Goal: Task Accomplishment & Management: Complete application form

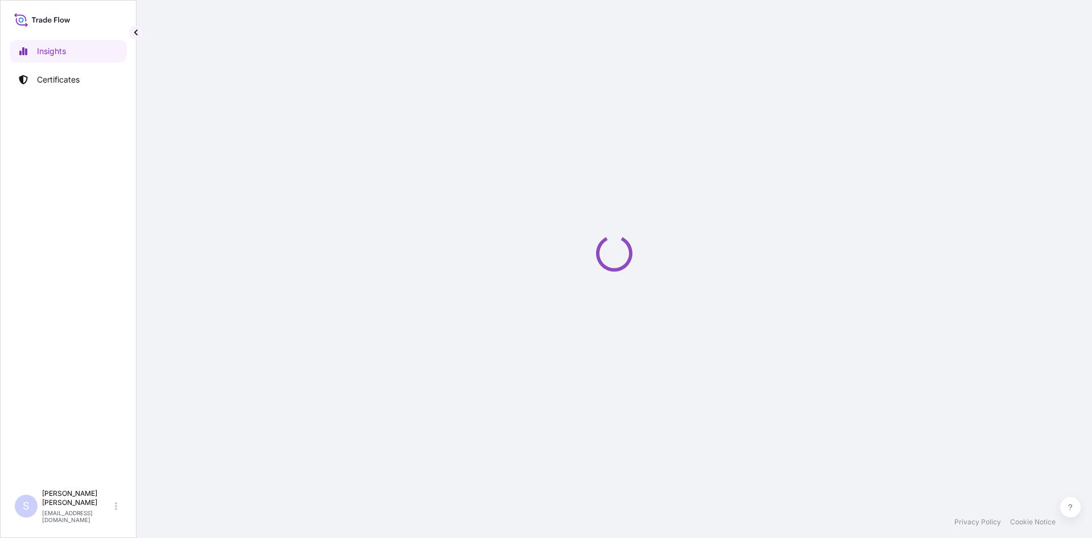
select select "2025"
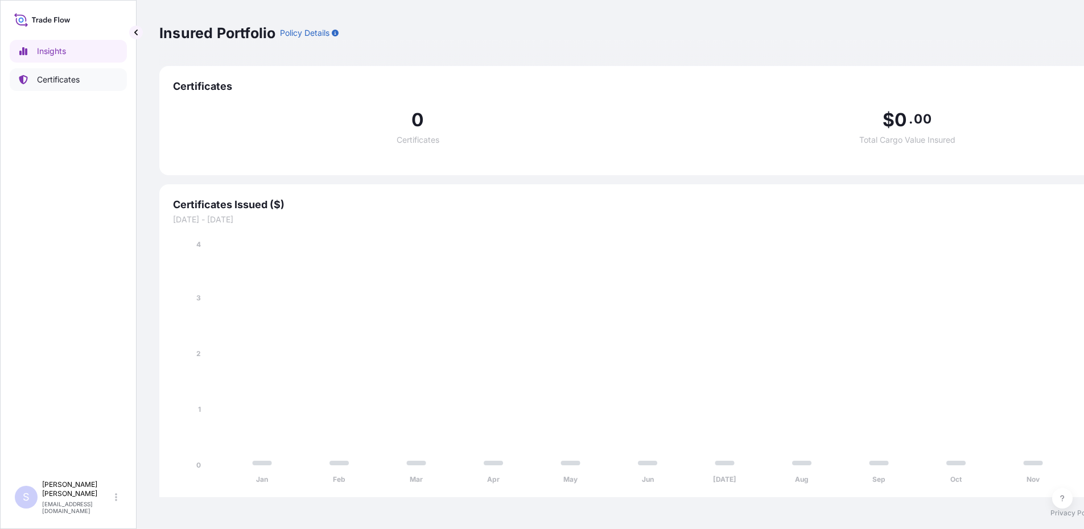
click at [65, 82] on p "Certificates" at bounding box center [58, 79] width 43 height 11
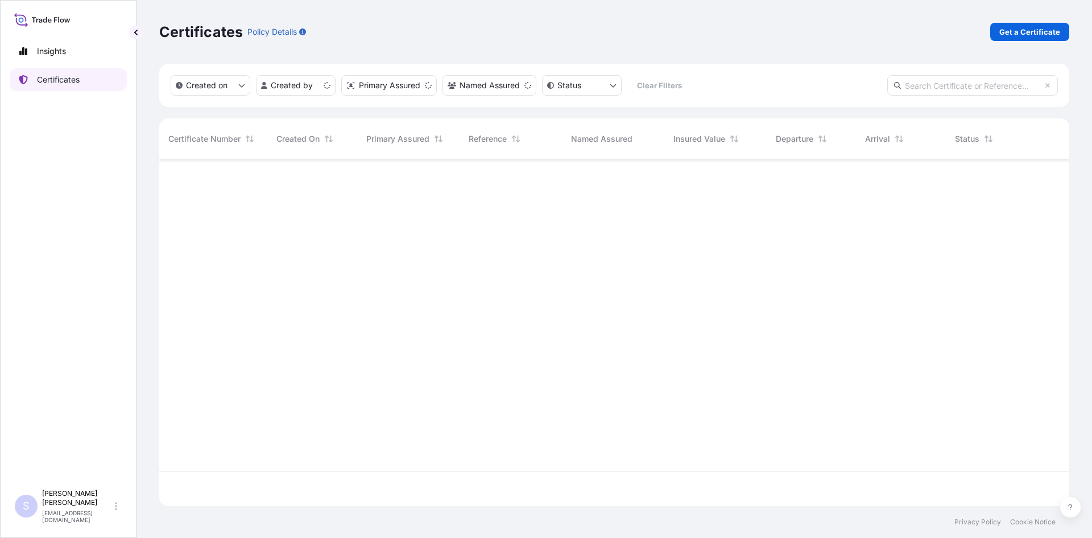
scroll to position [344, 902]
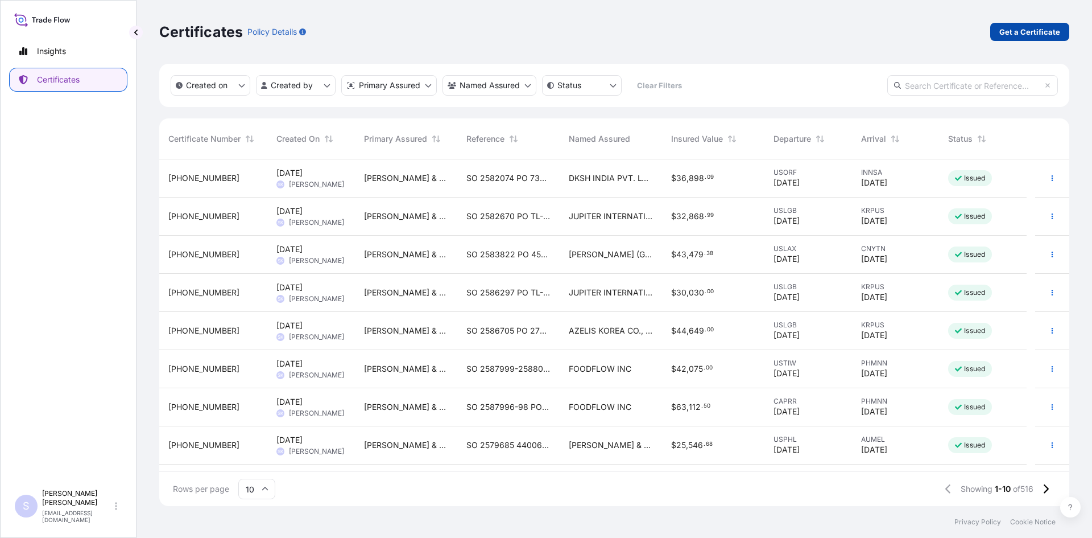
click at [1060, 35] on link "Get a Certificate" at bounding box center [1029, 32] width 79 height 18
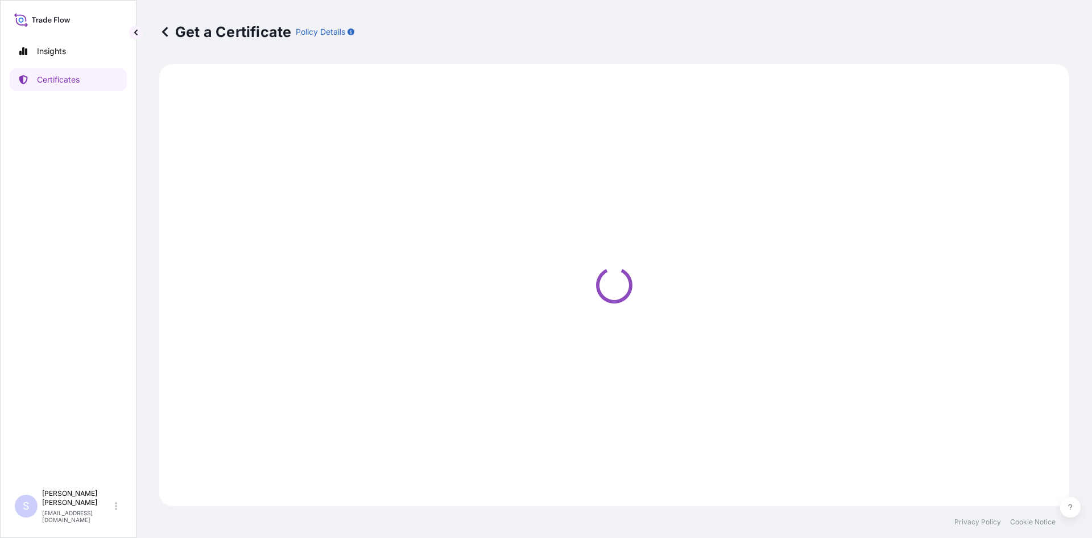
select select "Road / [GEOGRAPHIC_DATA]"
select select "Sea"
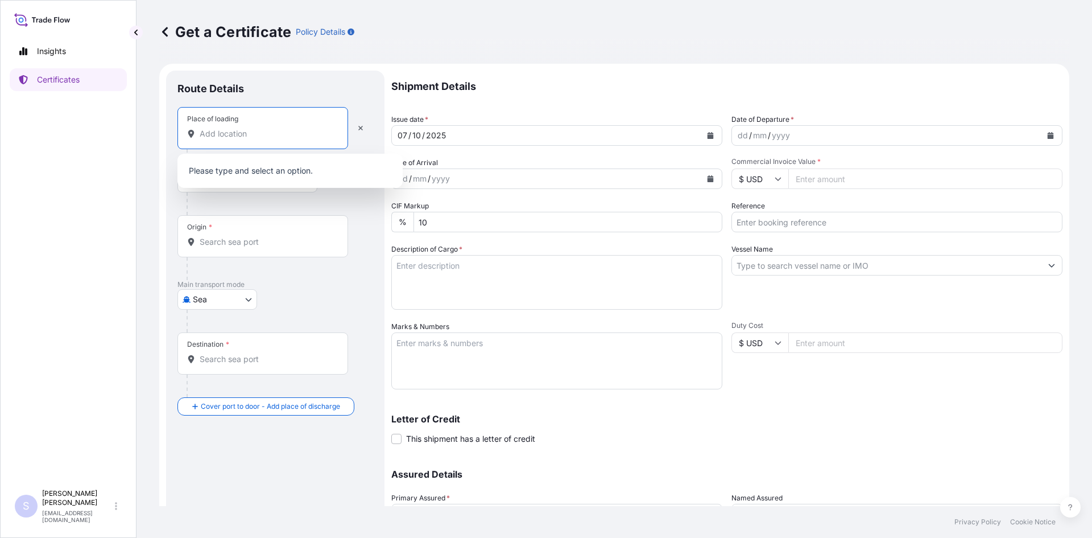
click at [272, 131] on input "Place of loading" at bounding box center [267, 133] width 134 height 11
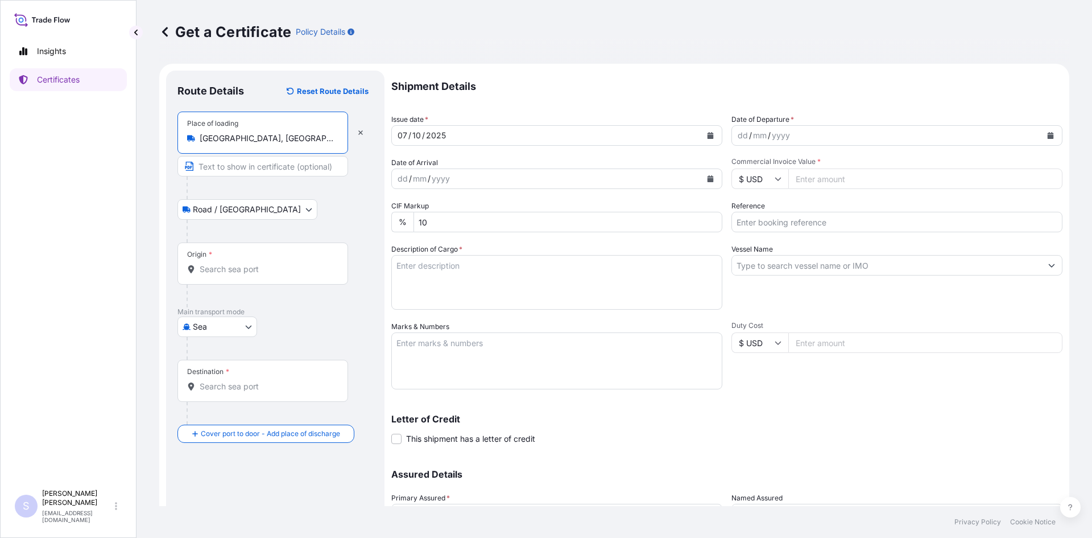
type input "[GEOGRAPHIC_DATA], [GEOGRAPHIC_DATA], [GEOGRAPHIC_DATA]"
click at [256, 272] on input "Origin *" at bounding box center [267, 268] width 134 height 11
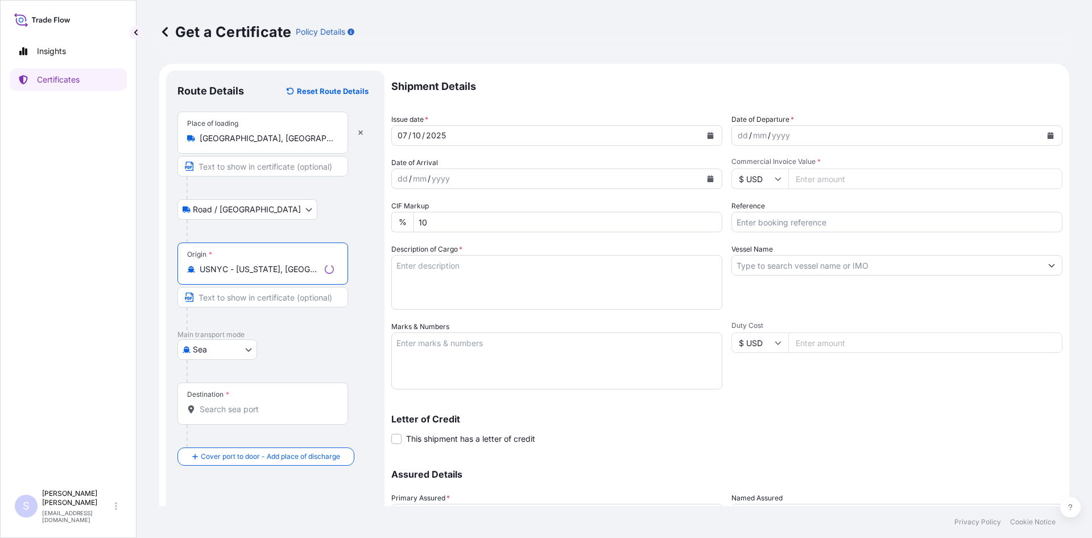
type input "USNYC - [US_STATE], [GEOGRAPHIC_DATA]"
click at [229, 418] on div "Destination *" at bounding box center [262, 403] width 171 height 42
click at [229, 415] on input "Destination *" at bounding box center [267, 408] width 134 height 11
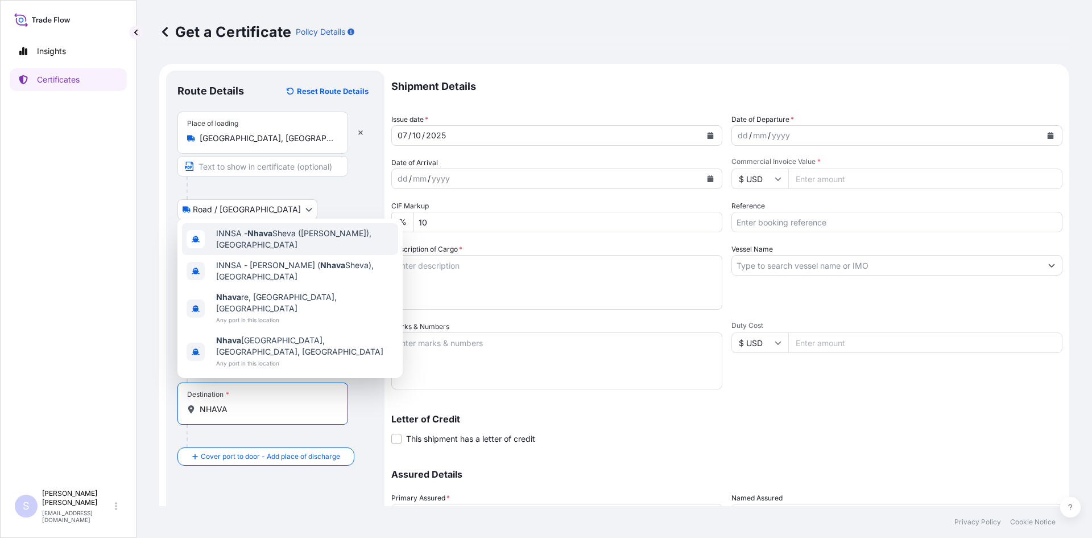
click at [300, 250] on span "INNSA - [GEOGRAPHIC_DATA] ([PERSON_NAME]), [GEOGRAPHIC_DATA]" at bounding box center [304, 239] width 177 height 23
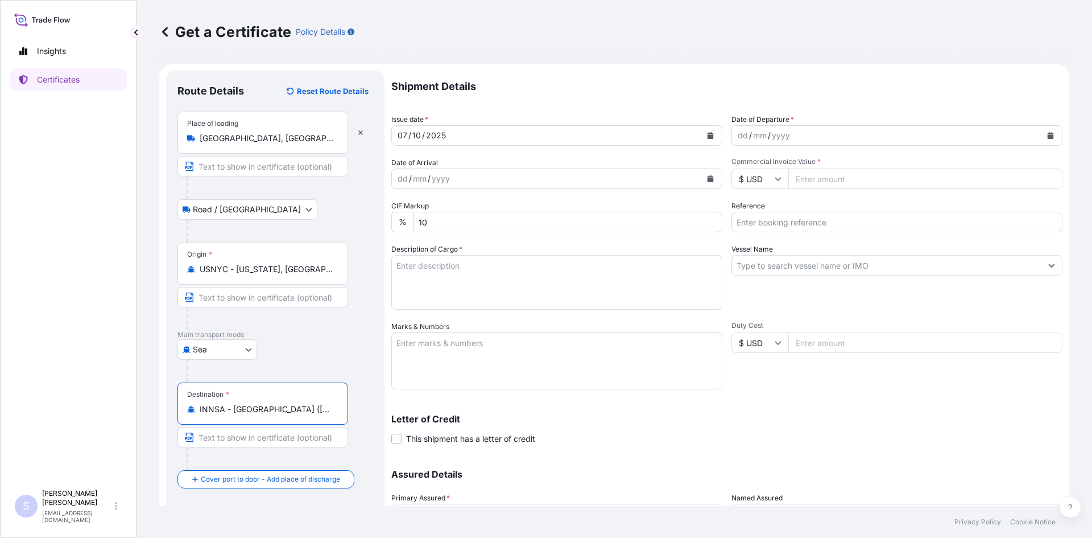
type input "INNSA - [GEOGRAPHIC_DATA] ([PERSON_NAME]), [GEOGRAPHIC_DATA]"
click at [1048, 137] on icon "Calendar" at bounding box center [1051, 135] width 6 height 7
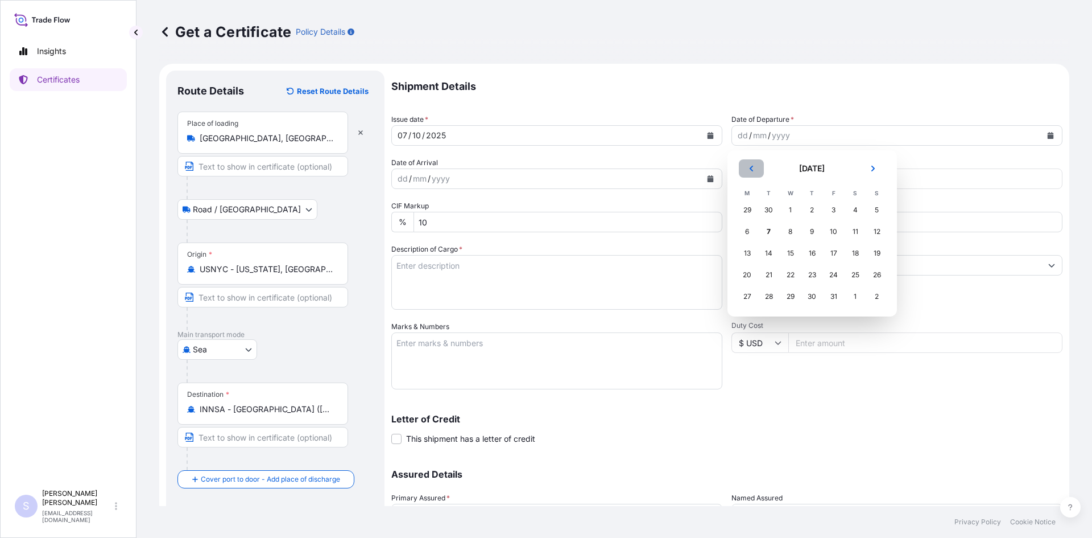
click at [750, 166] on icon "Previous" at bounding box center [751, 168] width 7 height 7
click at [816, 276] on div "25" at bounding box center [812, 274] width 20 height 20
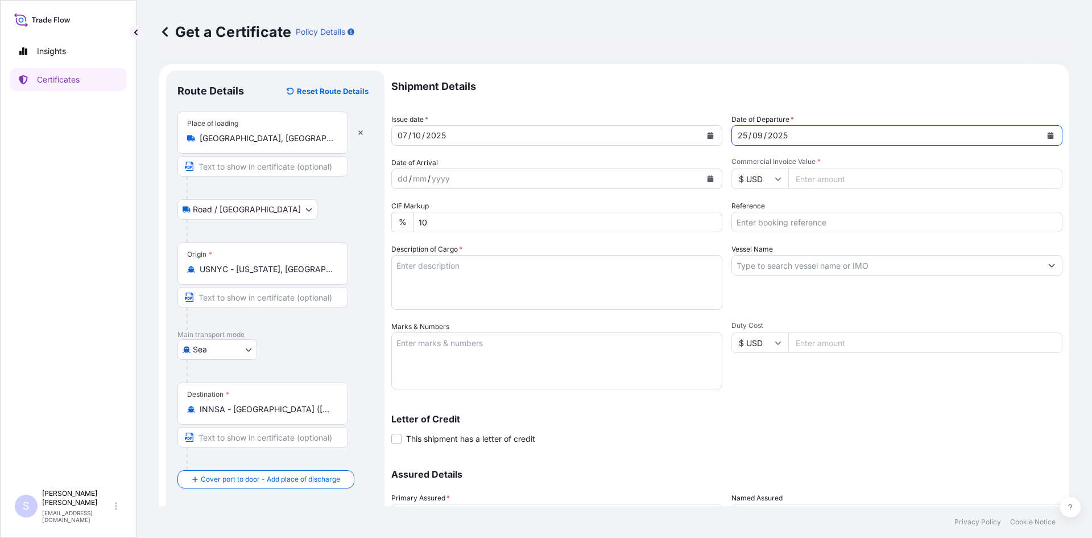
click at [708, 175] on icon "Calendar" at bounding box center [710, 178] width 7 height 7
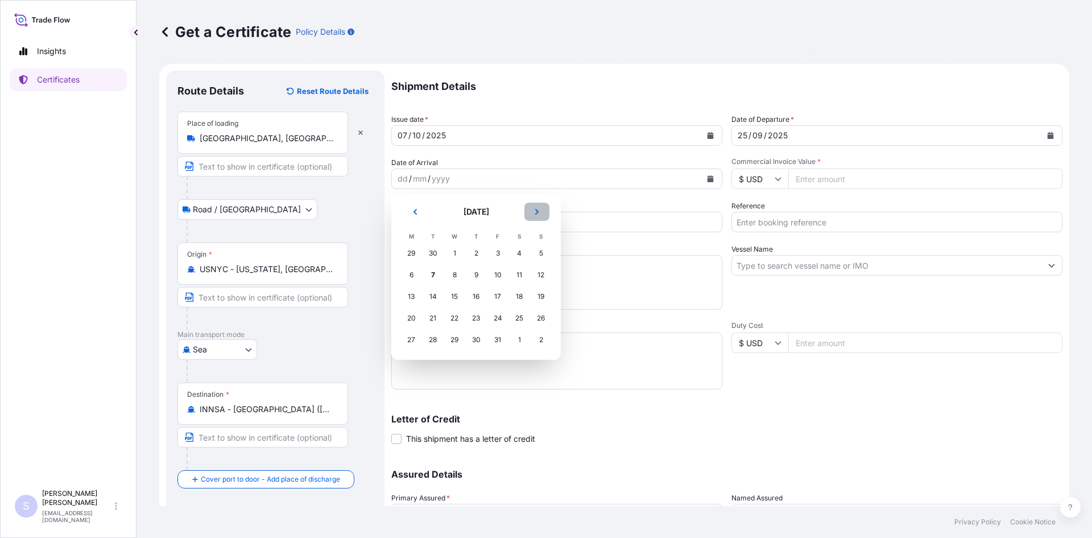
click at [538, 209] on icon "Next" at bounding box center [537, 211] width 7 height 7
click at [545, 279] on div "9" at bounding box center [541, 274] width 20 height 20
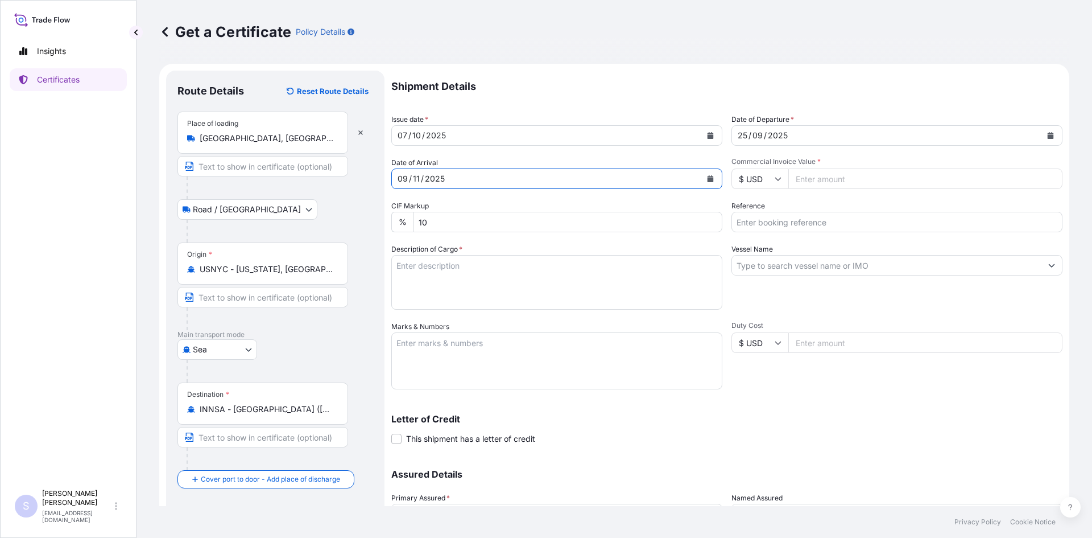
click at [846, 186] on input "Commercial Invoice Value *" at bounding box center [925, 178] width 274 height 20
type input "17500"
type input "2589015"
type textarea "700 BAGS KRYSTAR 300 CRYSTALLINE FRUCTOSE"
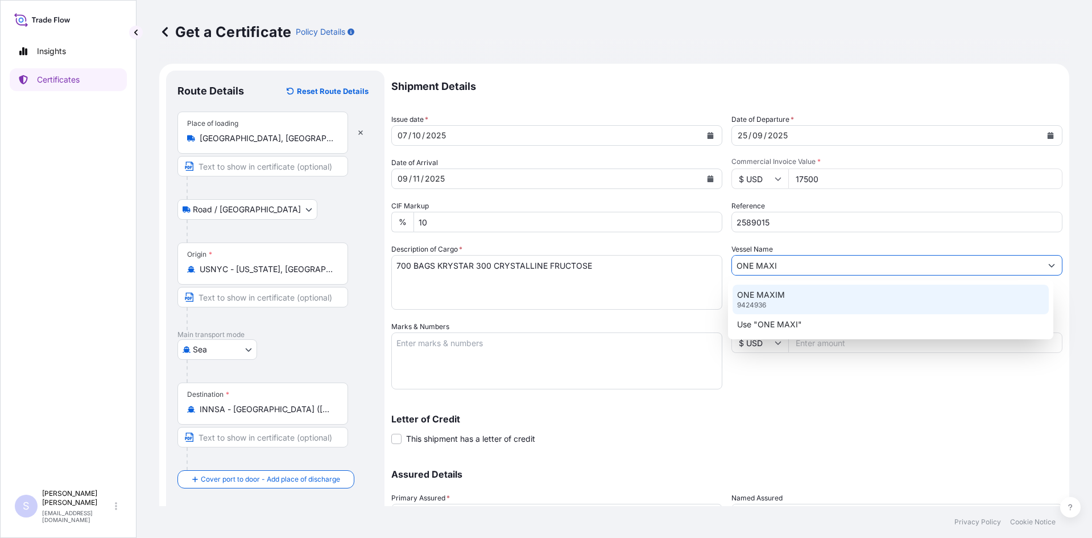
click at [811, 292] on div "ONE MAXIM 9424936" at bounding box center [891, 299] width 317 height 30
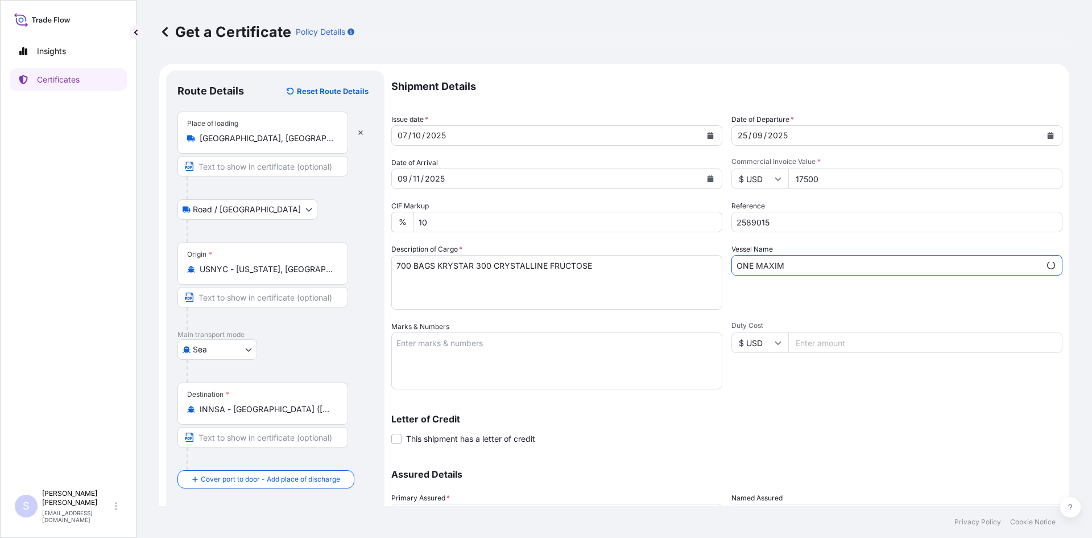
type input "ONE MAXIM"
click at [557, 342] on textarea "Marks & Numbers" at bounding box center [556, 360] width 331 height 57
type textarea "ONEU2637782 0120733"
click at [596, 417] on p "Letter of Credit" at bounding box center [726, 418] width 671 height 9
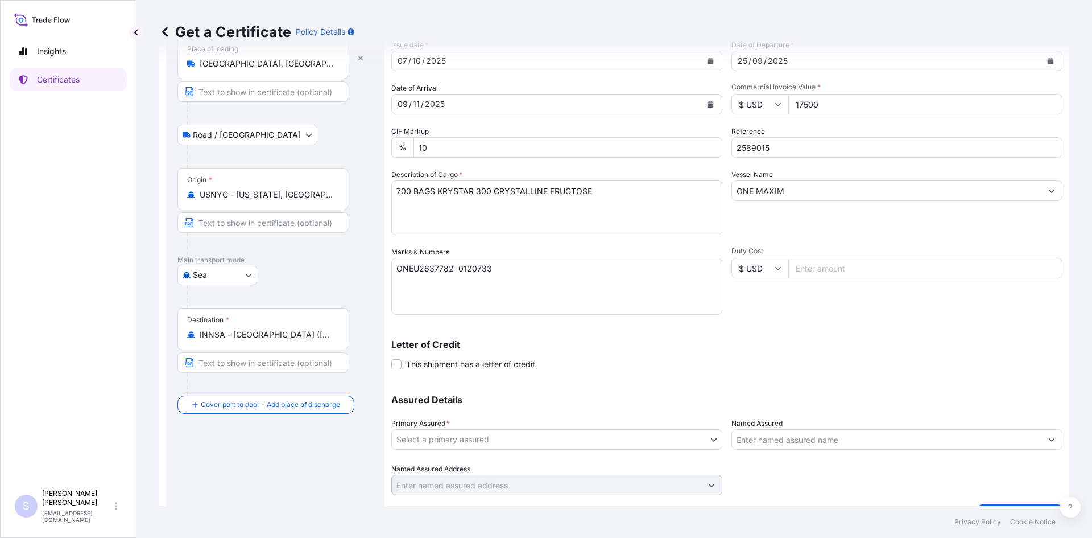
scroll to position [102, 0]
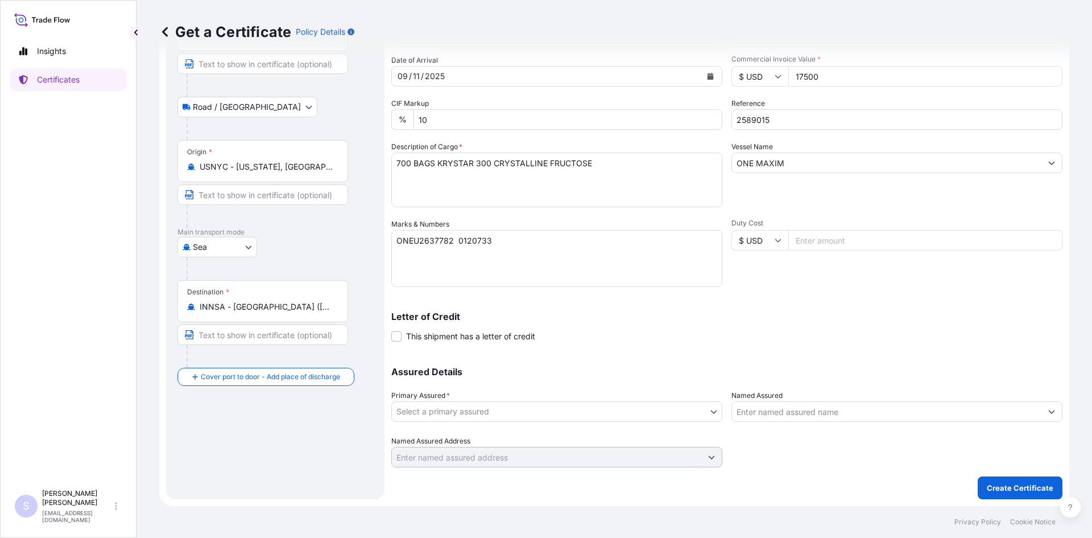
click at [559, 407] on body "Insights Certificates S [PERSON_NAME] [EMAIL_ADDRESS][DOMAIN_NAME] Get a Certif…" at bounding box center [546, 269] width 1092 height 538
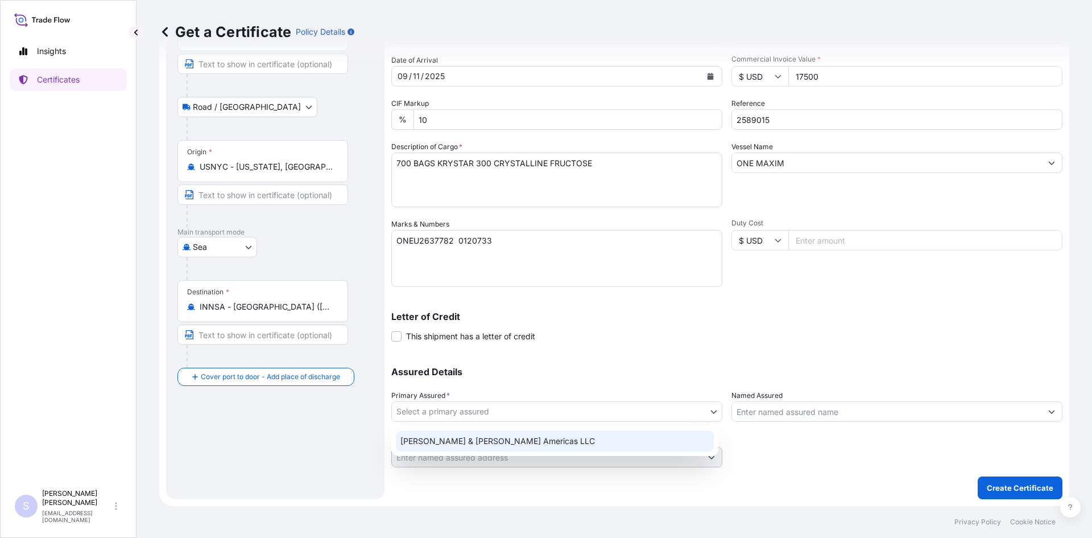
click at [532, 450] on div "[PERSON_NAME] & [PERSON_NAME] Americas LLC" at bounding box center [555, 441] width 318 height 20
select select "31658"
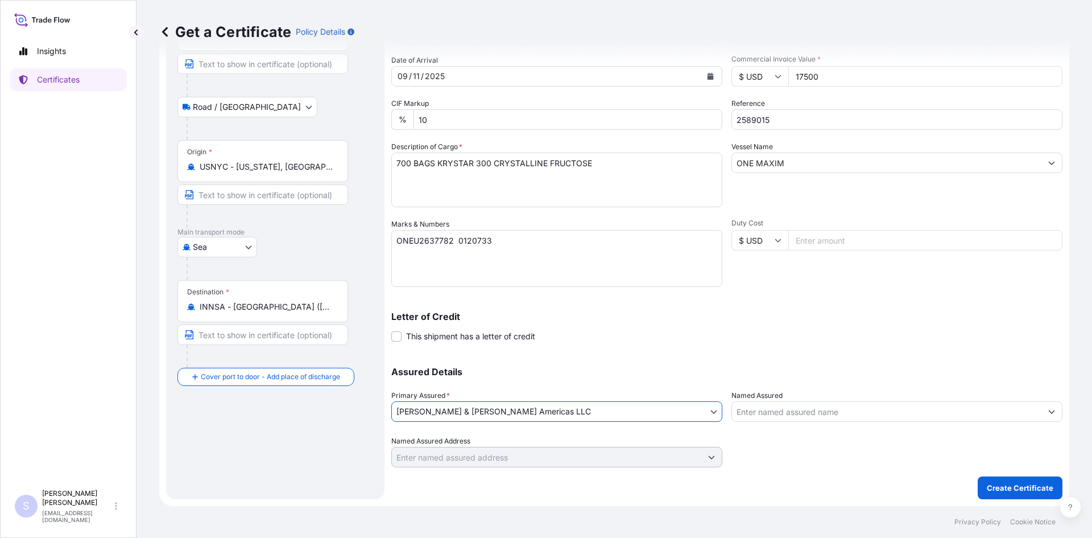
click at [775, 419] on input "Named Assured" at bounding box center [886, 411] width 309 height 20
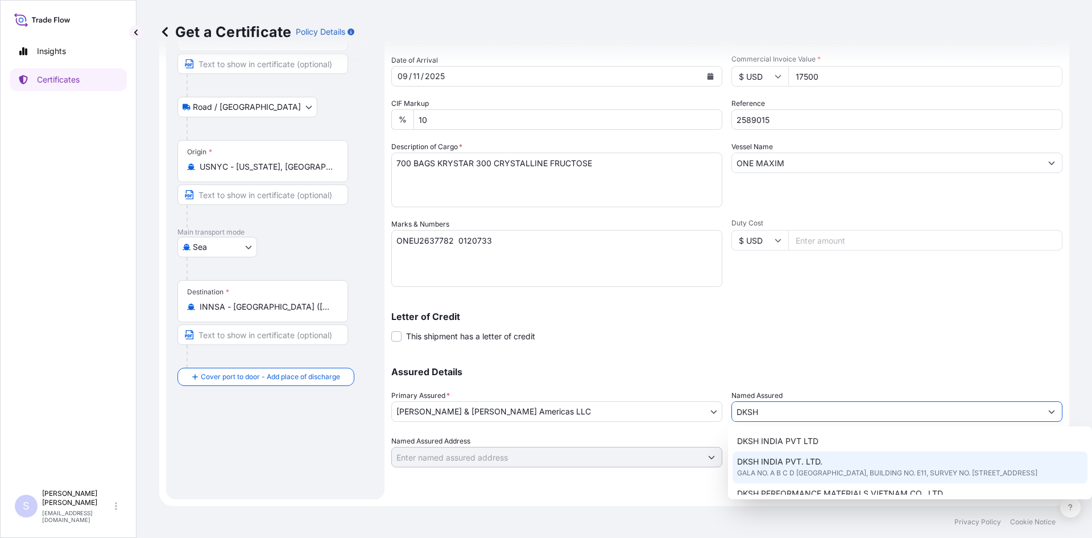
click at [782, 471] on span "GALA NO. A B C D [GEOGRAPHIC_DATA], BUILDING NO. E11, SURVEY NO. [STREET_ADDRES…" at bounding box center [887, 472] width 300 height 11
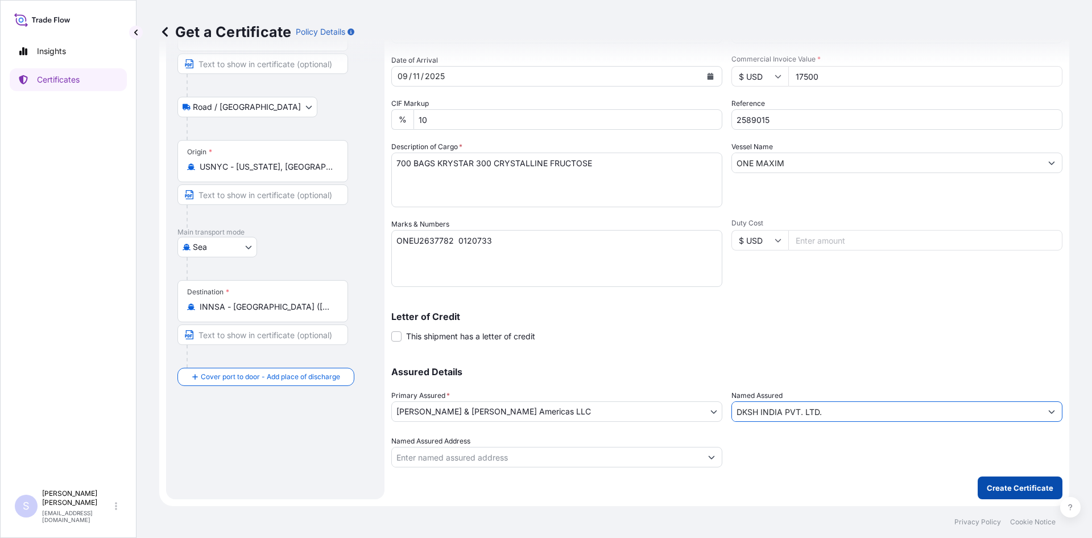
type input "DKSH INDIA PVT. LTD."
click at [1020, 488] on p "Create Certificate" at bounding box center [1020, 487] width 67 height 11
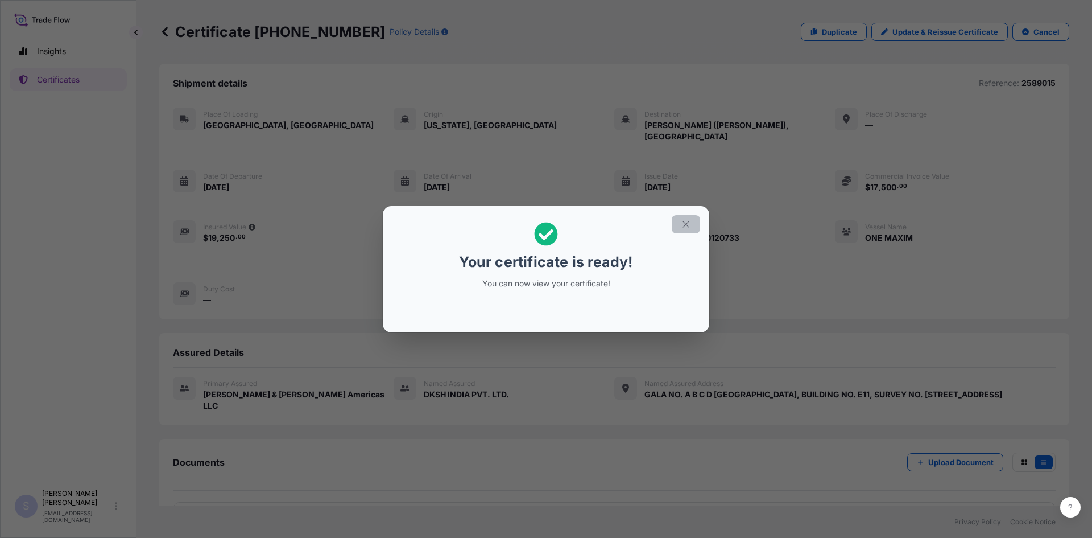
click at [693, 229] on button "button" at bounding box center [686, 224] width 28 height 18
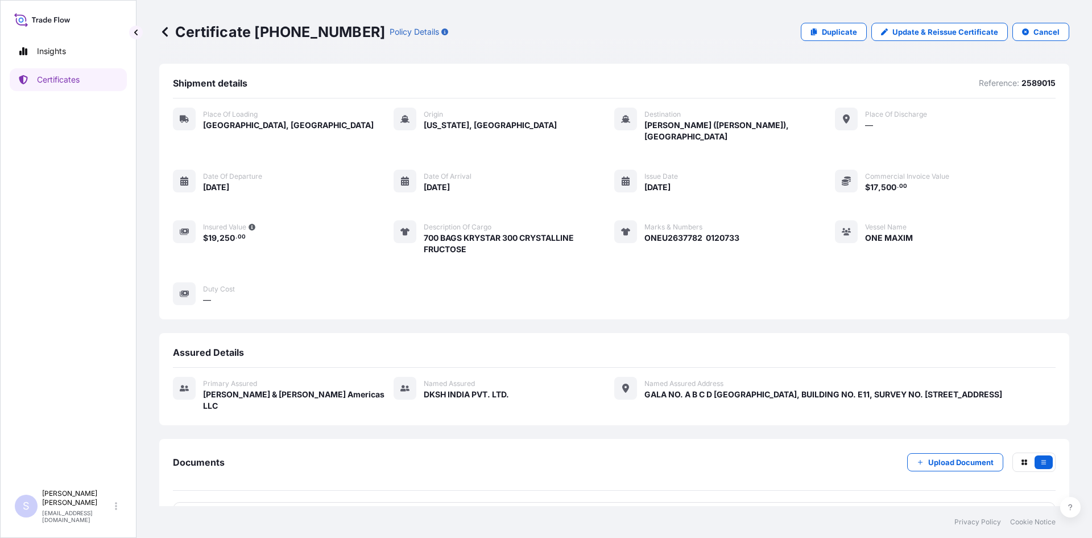
scroll to position [16, 0]
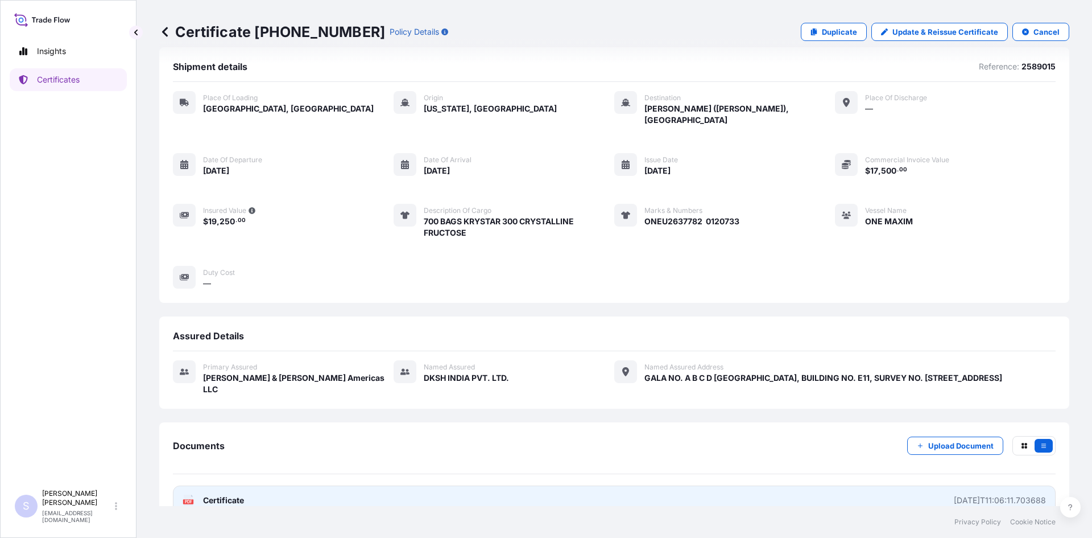
click at [186, 499] on text "PDF" at bounding box center [188, 501] width 7 height 4
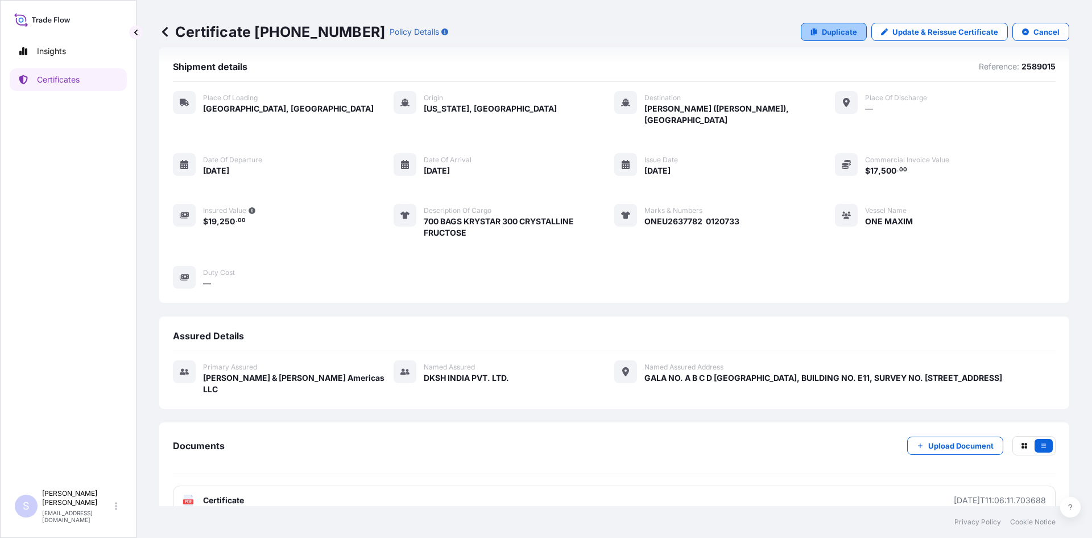
click at [825, 33] on p "Duplicate" at bounding box center [839, 31] width 35 height 11
select select "Road / [GEOGRAPHIC_DATA]"
select select "Sea"
select select "31658"
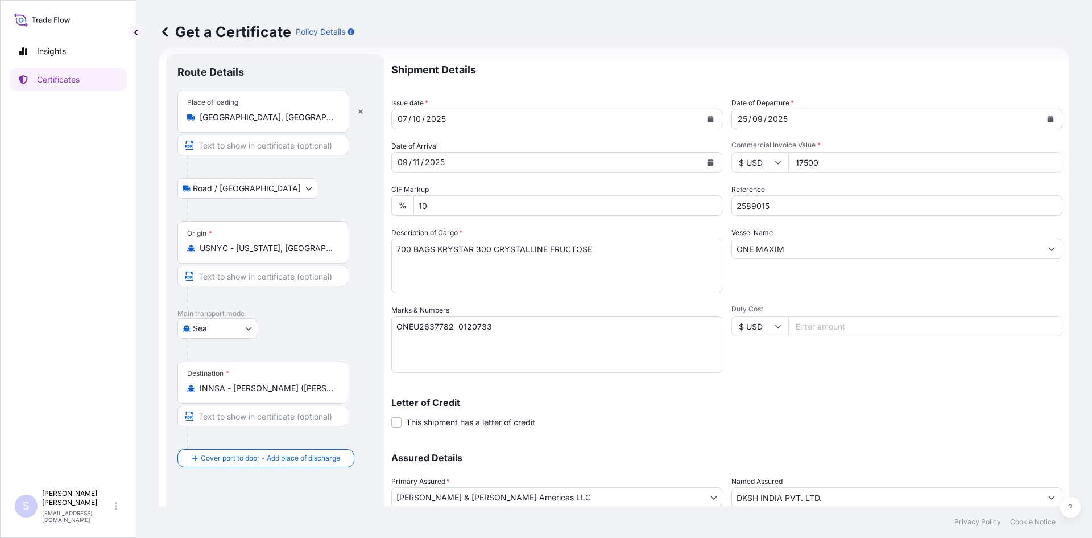
click at [840, 167] on input "17500" at bounding box center [925, 162] width 274 height 20
click at [841, 159] on input "17500" at bounding box center [925, 162] width 274 height 20
drag, startPoint x: 839, startPoint y: 162, endPoint x: 782, endPoint y: 159, distance: 57.5
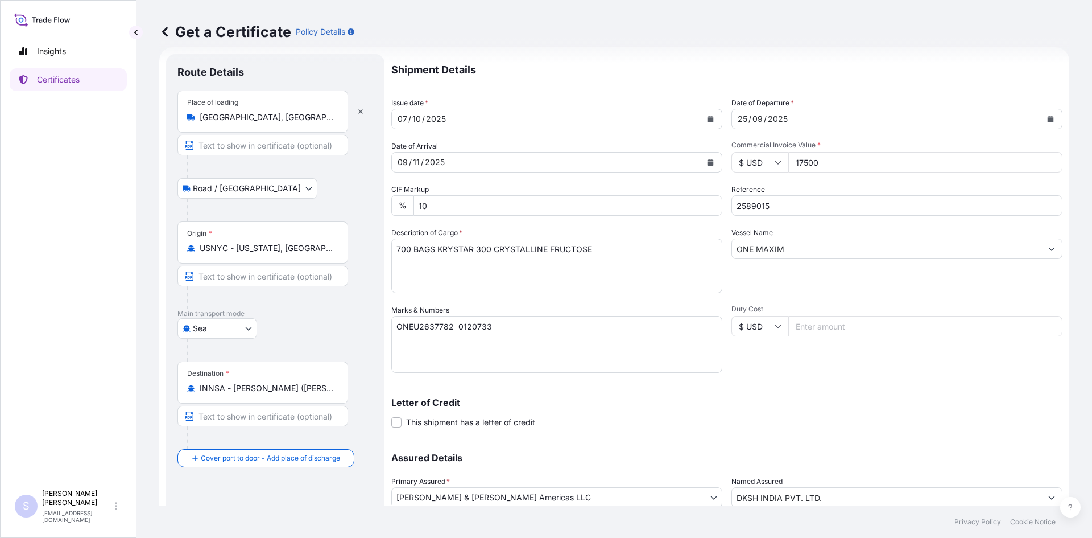
click at [782, 159] on div "$ USD 17500" at bounding box center [896, 162] width 331 height 20
type input "67087.44"
type input "2582076-77"
drag, startPoint x: 605, startPoint y: 250, endPoint x: 440, endPoint y: 250, distance: 165.5
click at [440, 250] on textarea "700 BAGS KRYSTAR 300 CRYSTALLINE FRUCTOSE" at bounding box center [556, 265] width 331 height 55
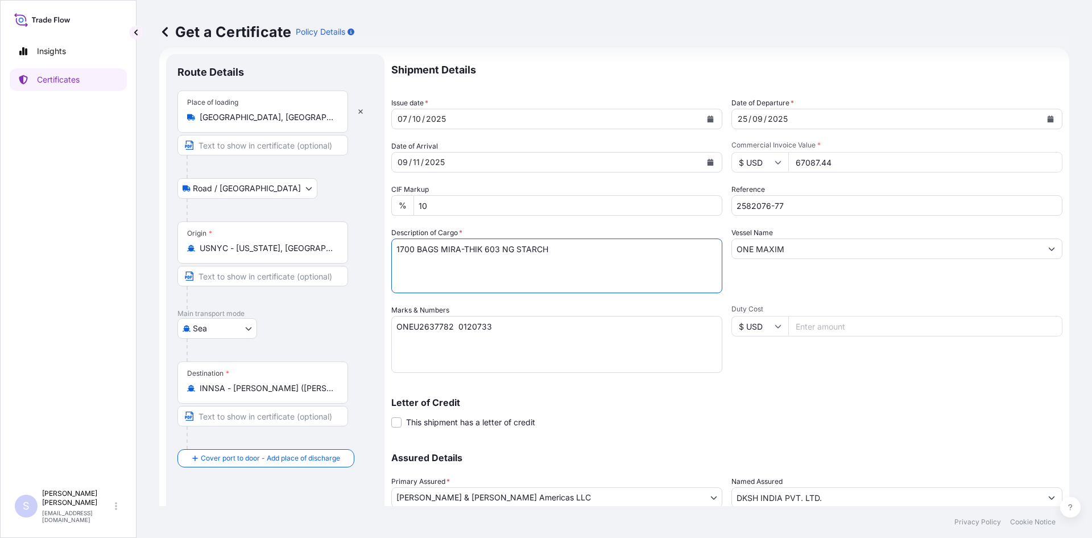
type textarea "1700 BAGS MIRA-THIK 603 NG STARCH"
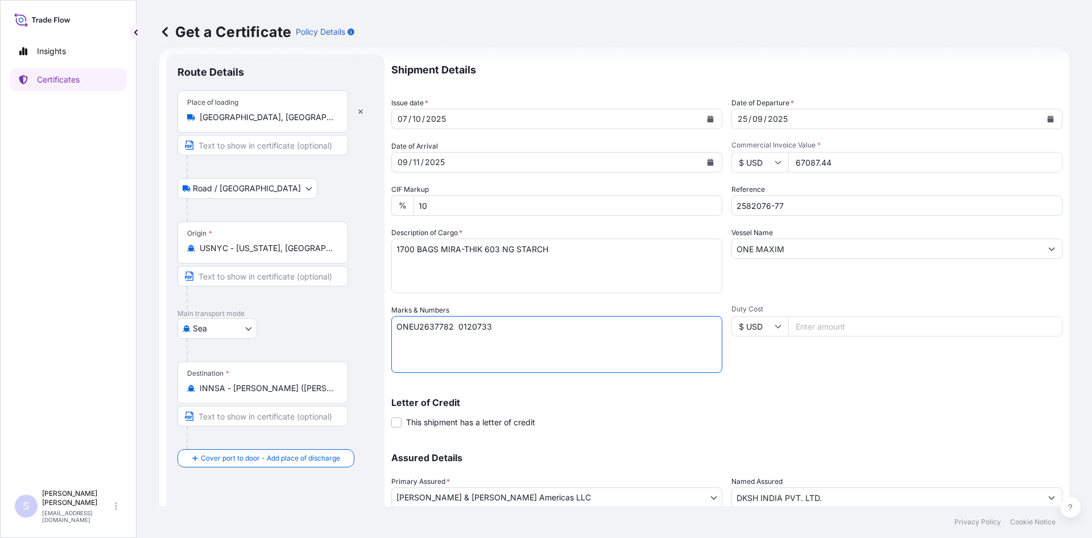
drag, startPoint x: 511, startPoint y: 325, endPoint x: 383, endPoint y: 329, distance: 128.0
click at [383, 329] on form "Route Details Place of loading [GEOGRAPHIC_DATA], [GEOGRAPHIC_DATA], [GEOGRAPHI…" at bounding box center [614, 319] width 910 height 544
type textarea "NYKU4863776 0120394 TCLU4600151 0120659"
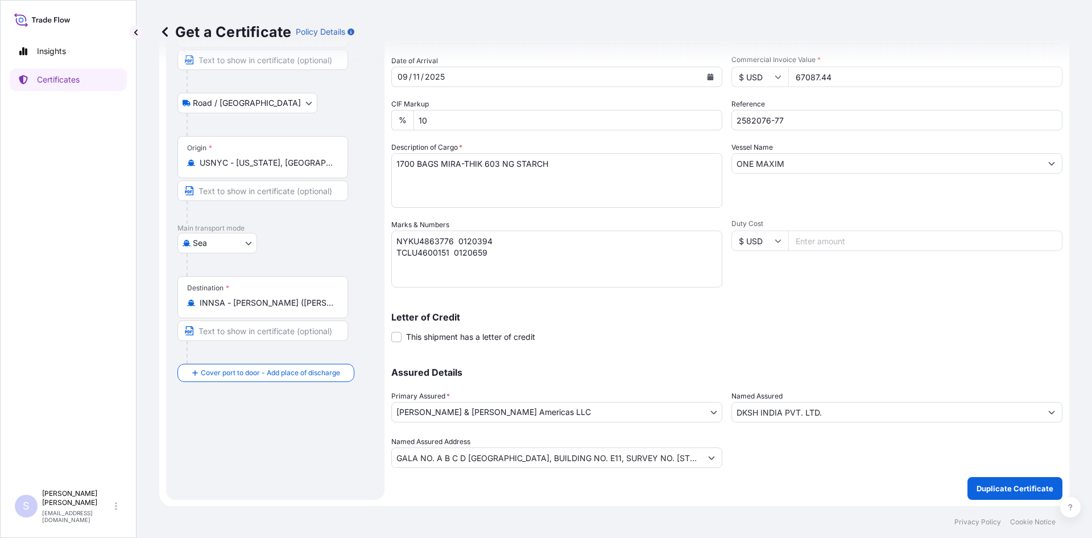
scroll to position [102, 0]
click at [1014, 490] on p "Duplicate Certificate" at bounding box center [1015, 487] width 77 height 11
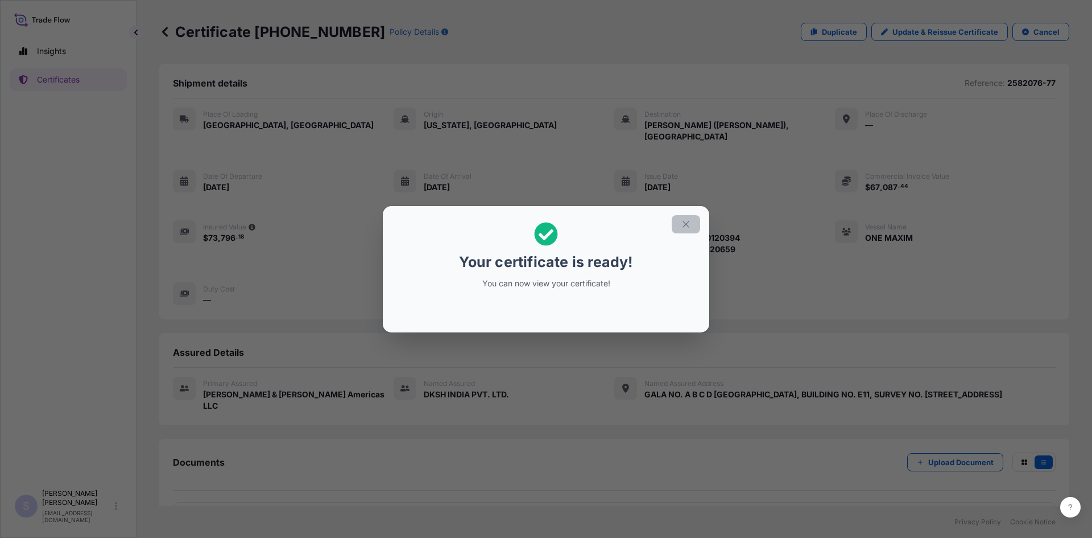
click at [678, 225] on button "button" at bounding box center [686, 224] width 28 height 18
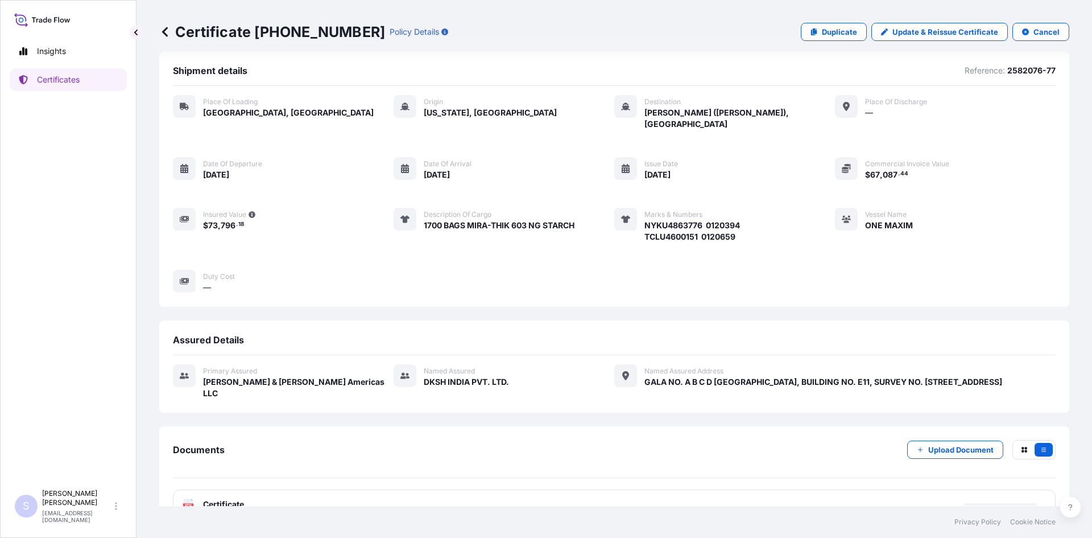
scroll to position [16, 0]
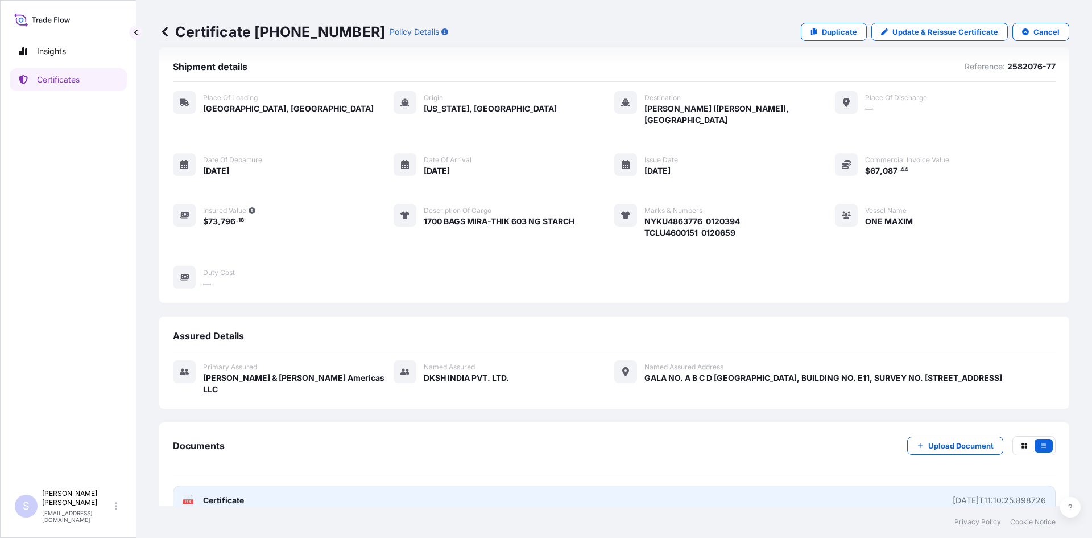
click at [189, 499] on text "PDF" at bounding box center [188, 501] width 7 height 4
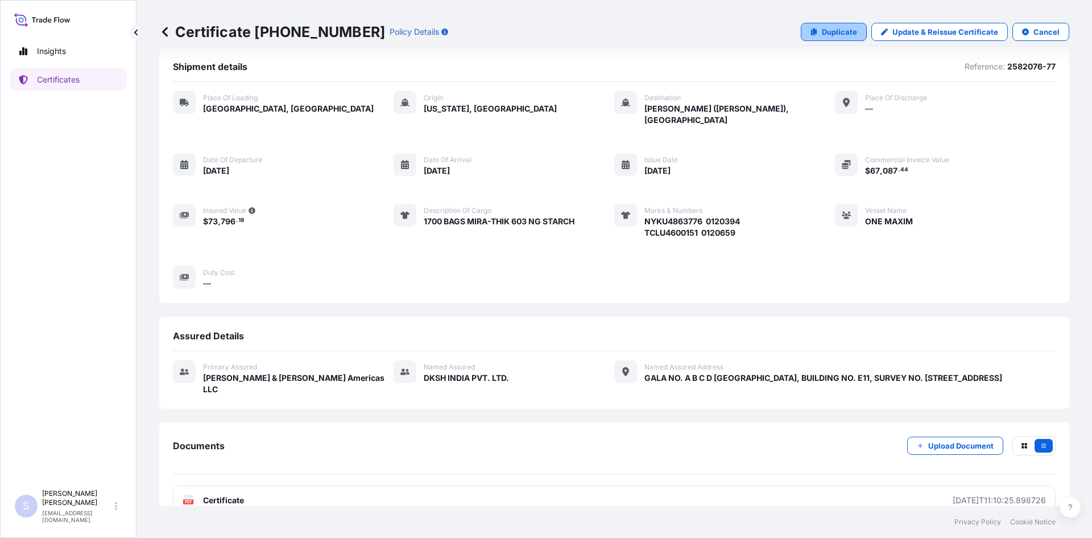
click at [830, 36] on p "Duplicate" at bounding box center [839, 31] width 35 height 11
select select "Road / [GEOGRAPHIC_DATA]"
select select "Sea"
select select "31658"
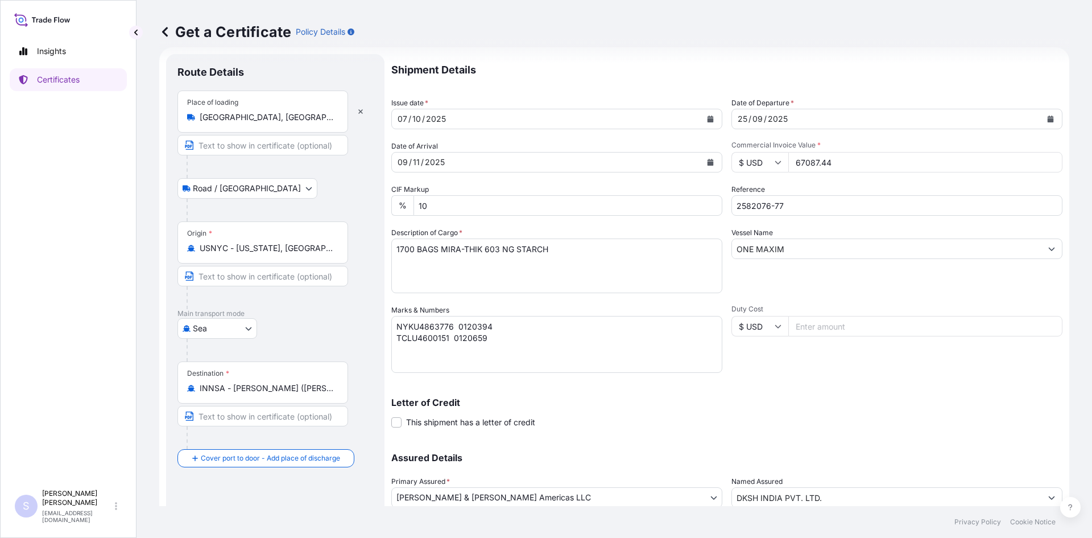
drag, startPoint x: 838, startPoint y: 162, endPoint x: 769, endPoint y: 157, distance: 69.0
click at [769, 157] on div "$ USD 67087.44" at bounding box center [896, 162] width 331 height 20
type input "33543.72"
type input "2581674"
type textarea "850 BAGS MIRA-THIK 603 NG STARCH"
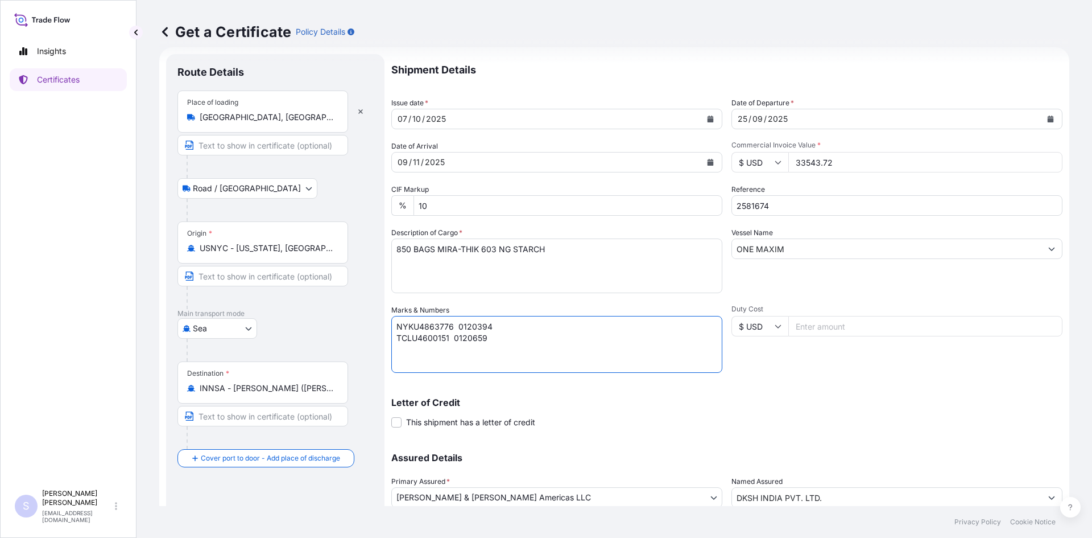
drag, startPoint x: 495, startPoint y: 337, endPoint x: 388, endPoint y: 328, distance: 107.9
click at [388, 328] on form "Route Details Place of loading [GEOGRAPHIC_DATA], [GEOGRAPHIC_DATA], [GEOGRAPHI…" at bounding box center [614, 319] width 910 height 544
type textarea "KKFU7928859 0120692"
click at [826, 390] on div "Letter of Credit This shipment has a letter of credit Letter of credit * Letter…" at bounding box center [726, 406] width 671 height 44
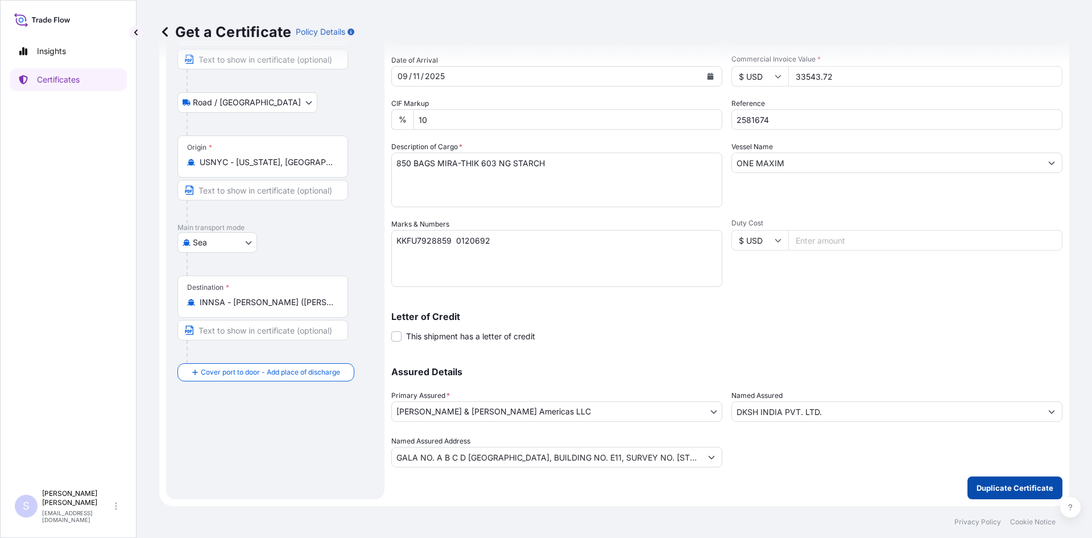
click at [982, 490] on p "Duplicate Certificate" at bounding box center [1015, 487] width 77 height 11
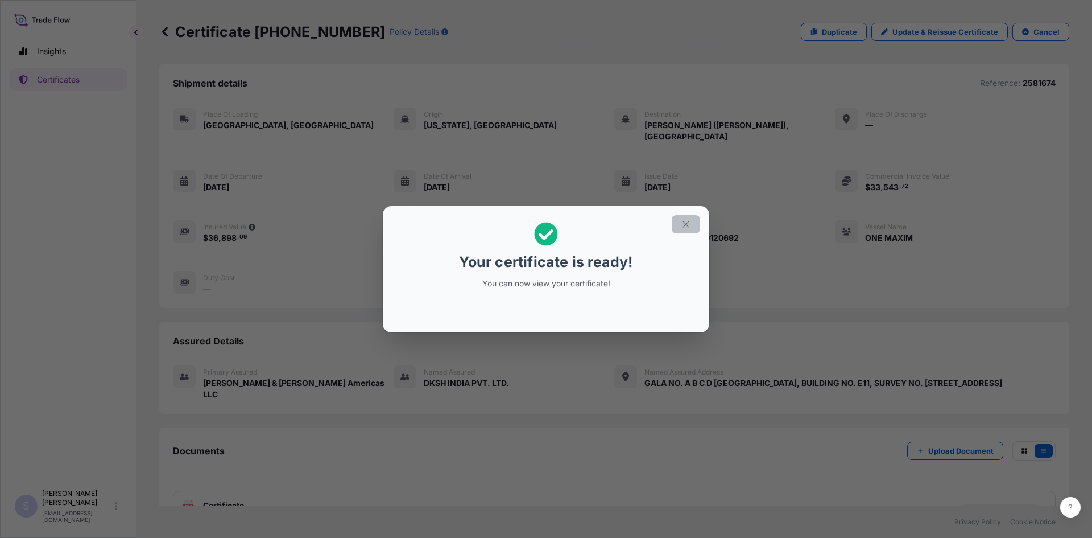
click at [692, 225] on button "button" at bounding box center [686, 224] width 28 height 18
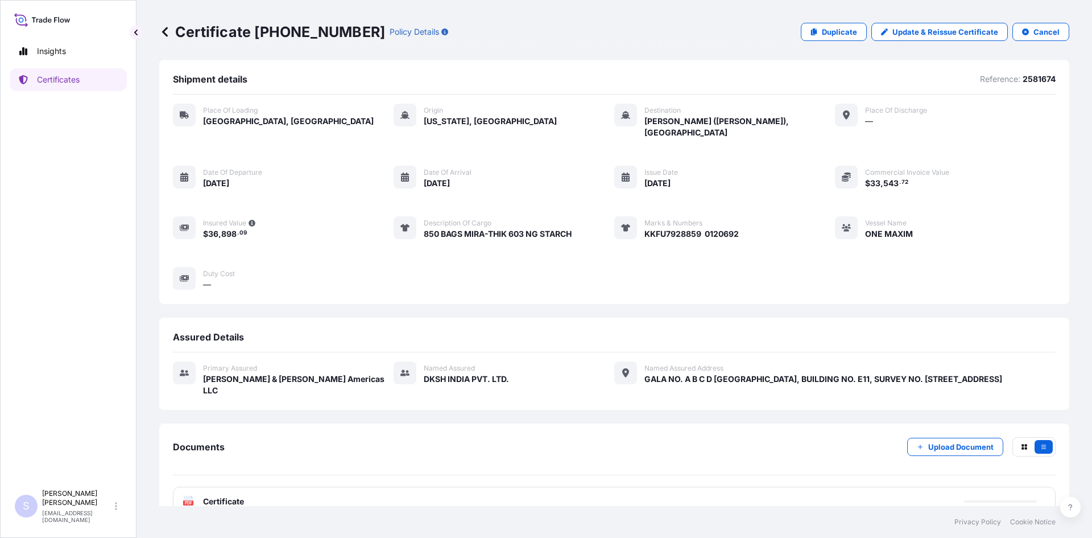
scroll to position [5, 0]
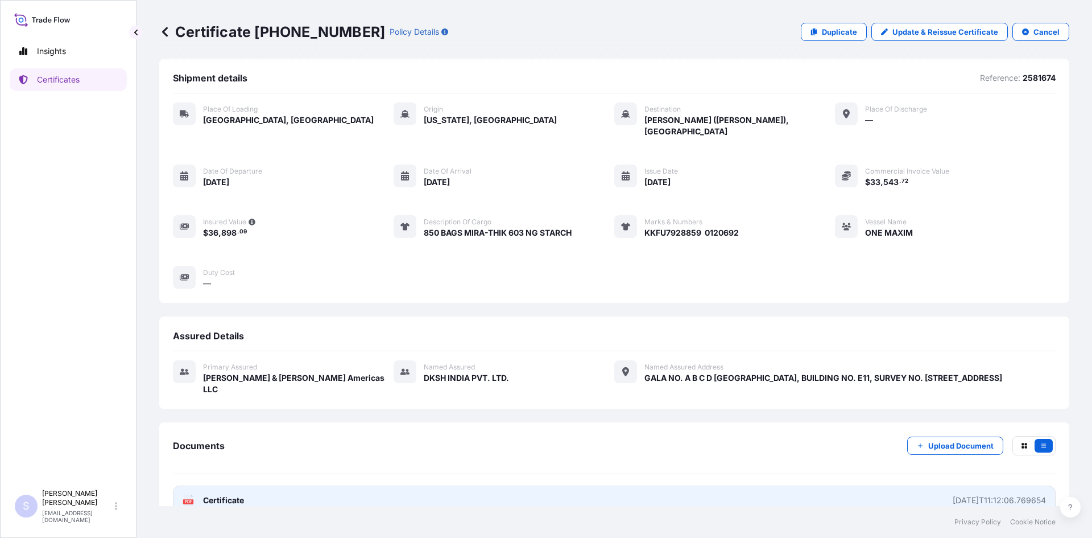
click at [192, 499] on text "PDF" at bounding box center [188, 501] width 7 height 4
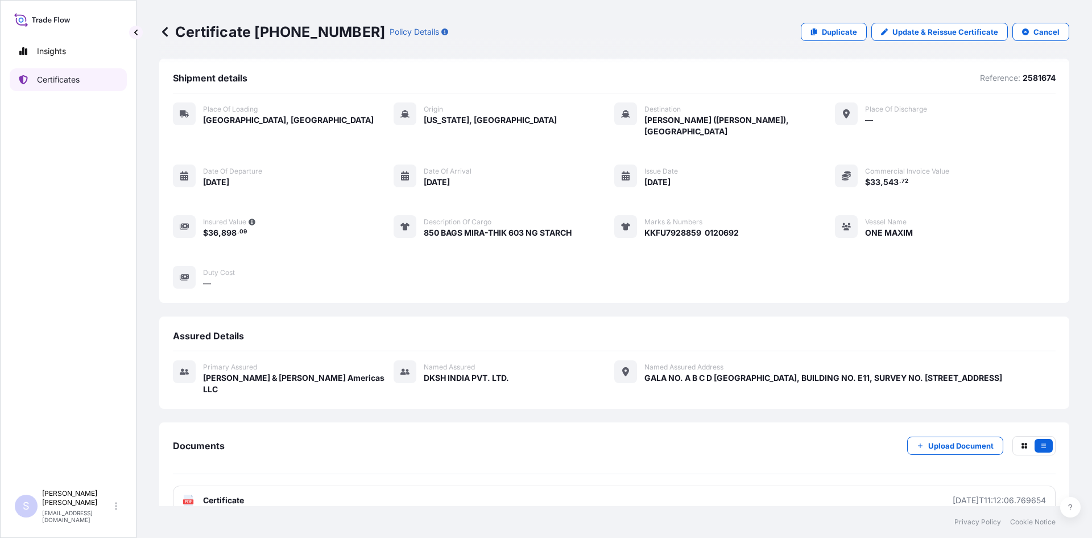
click at [80, 86] on link "Certificates" at bounding box center [68, 79] width 117 height 23
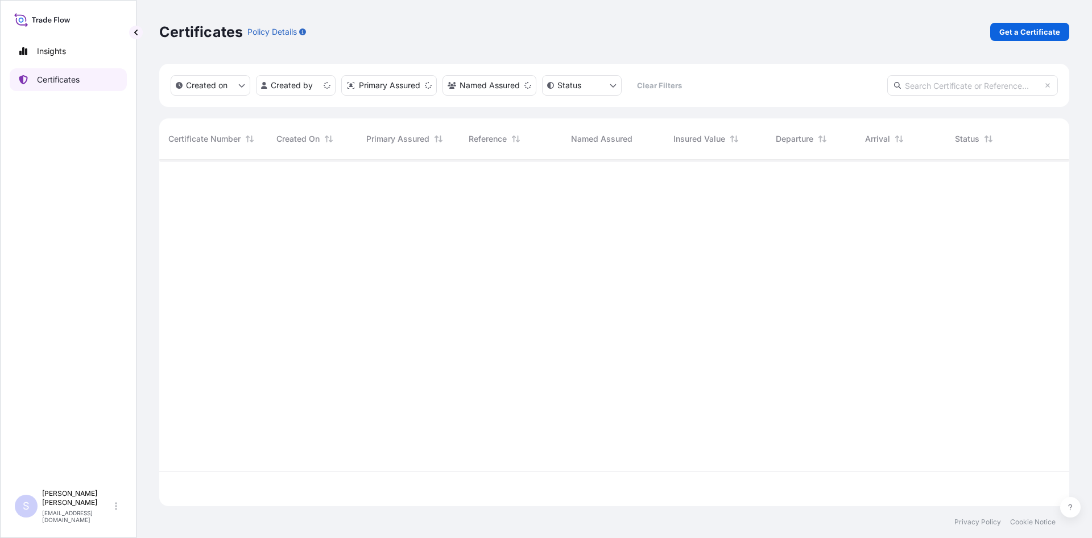
scroll to position [344, 902]
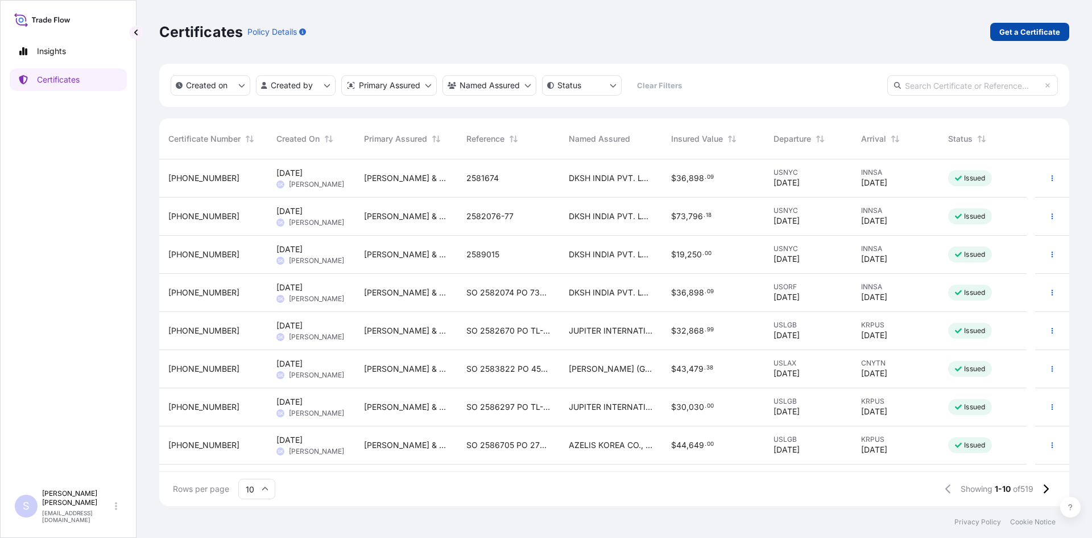
click at [1047, 31] on p "Get a Certificate" at bounding box center [1029, 31] width 61 height 11
select select "Sea"
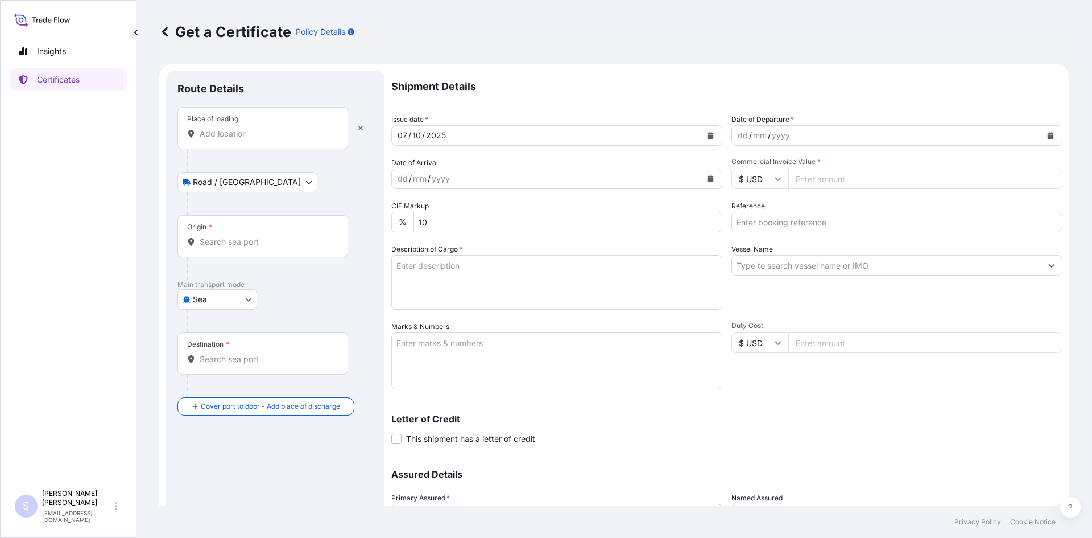
click at [243, 140] on div "Place of loading" at bounding box center [262, 128] width 171 height 42
click at [243, 139] on input "Place of loading" at bounding box center [267, 133] width 134 height 11
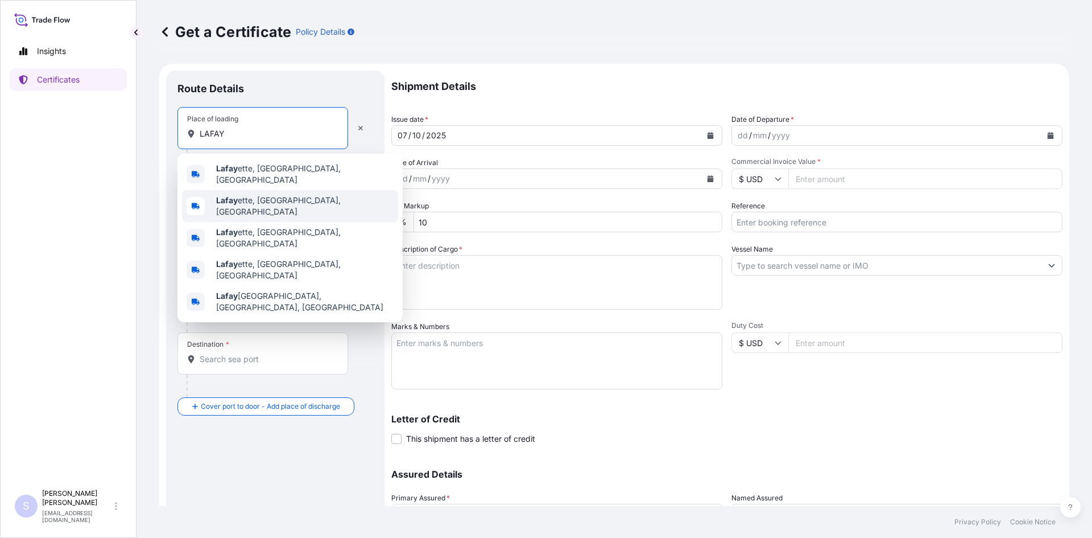
click at [242, 191] on div "Lafay ette, [GEOGRAPHIC_DATA], [GEOGRAPHIC_DATA]" at bounding box center [290, 206] width 216 height 32
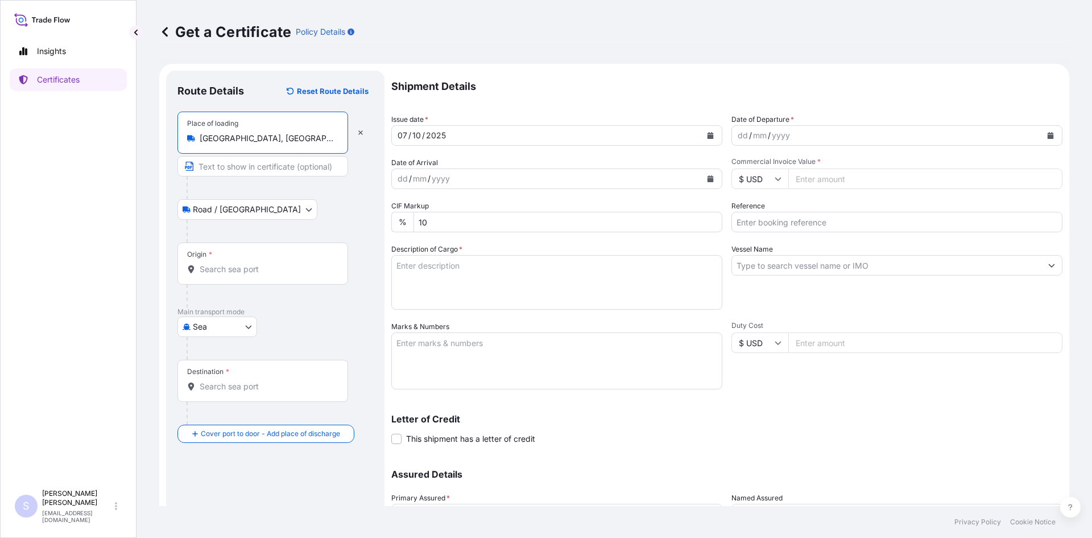
type input "[GEOGRAPHIC_DATA], [GEOGRAPHIC_DATA], [GEOGRAPHIC_DATA]"
click at [225, 269] on input "Origin *" at bounding box center [267, 268] width 134 height 11
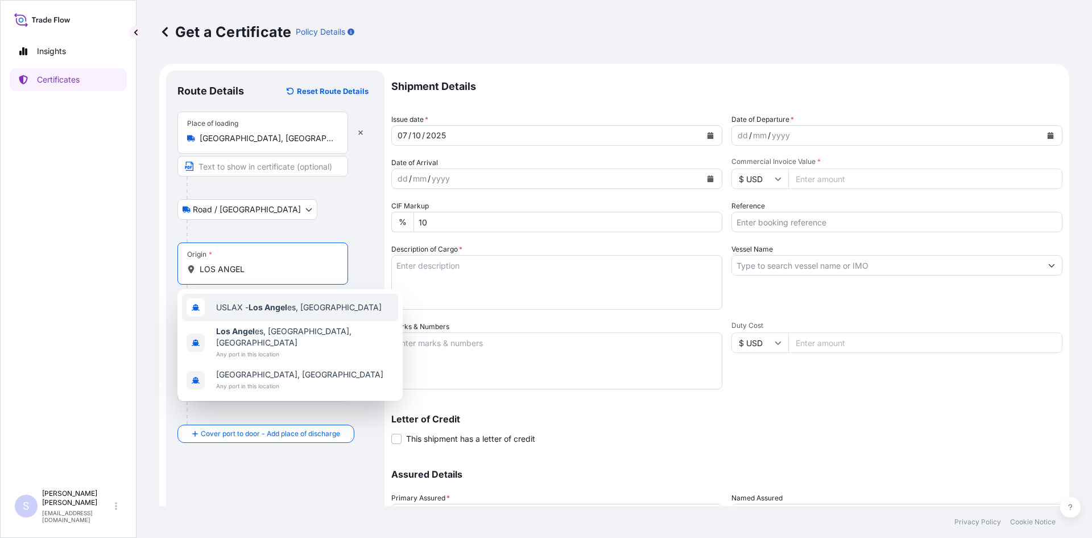
click at [233, 306] on span "USLAX - Los Angel es, [GEOGRAPHIC_DATA]" at bounding box center [299, 306] width 166 height 11
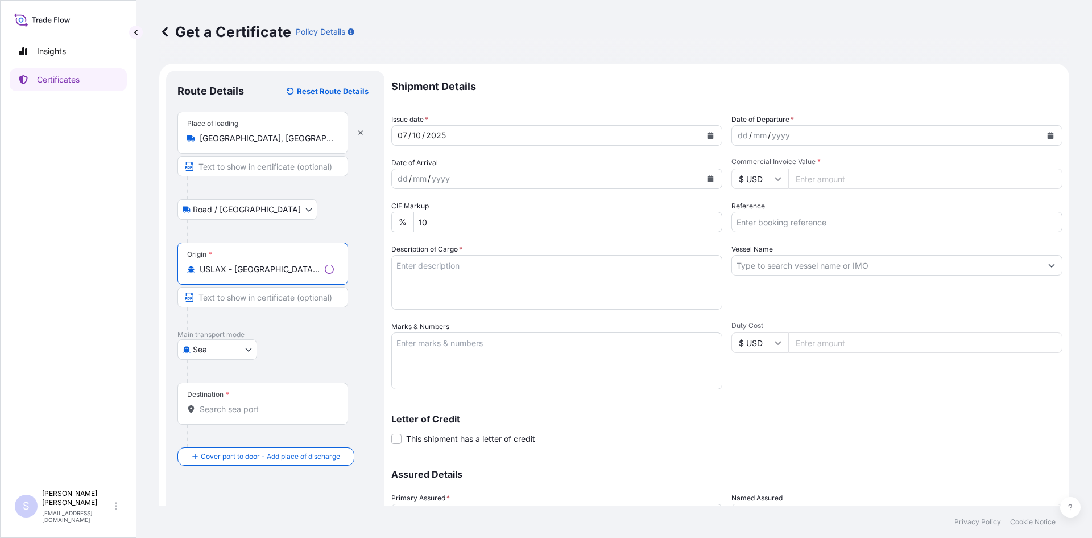
type input "USLAX - [GEOGRAPHIC_DATA], [GEOGRAPHIC_DATA]"
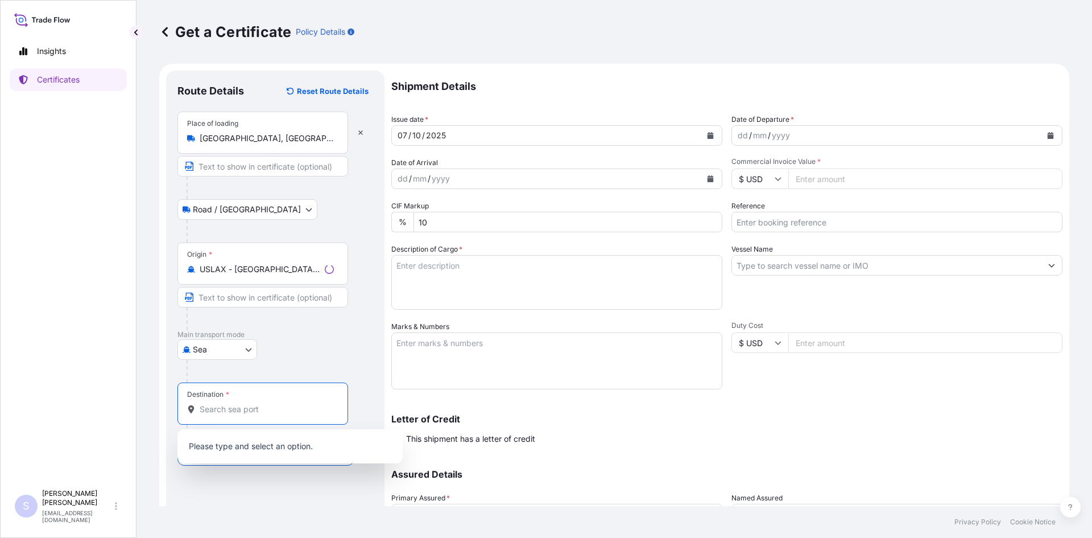
click at [230, 407] on input "Destination *" at bounding box center [267, 408] width 134 height 11
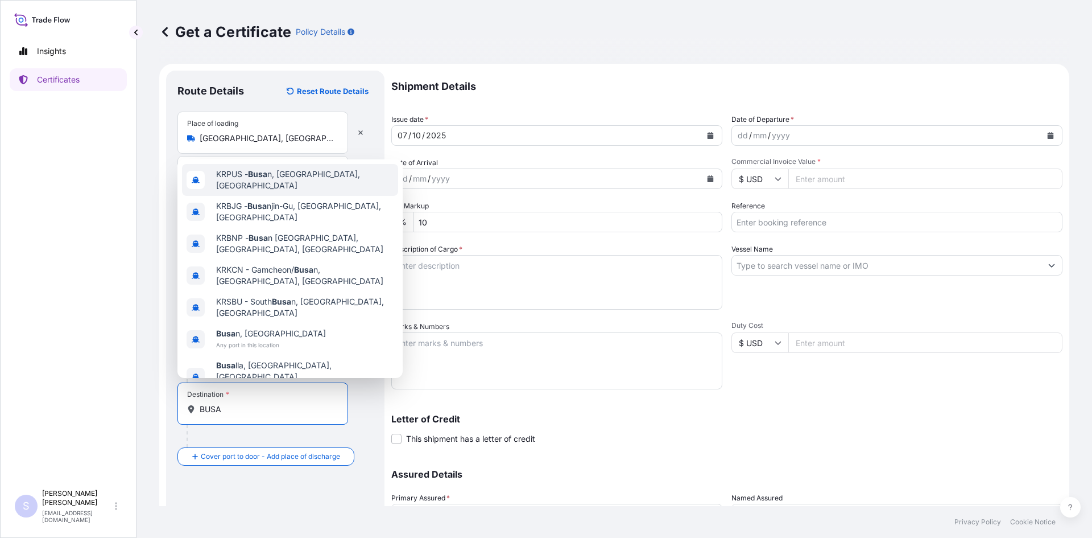
click at [299, 182] on span "KRPUS - Busa n, [GEOGRAPHIC_DATA], [GEOGRAPHIC_DATA]" at bounding box center [304, 179] width 177 height 23
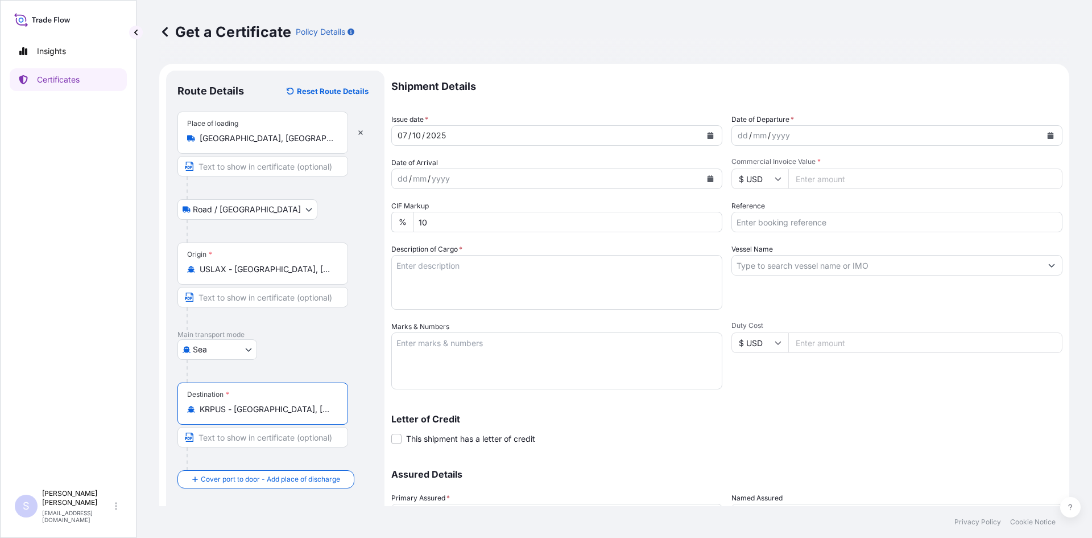
type input "KRPUS - [GEOGRAPHIC_DATA], [GEOGRAPHIC_DATA], [GEOGRAPHIC_DATA]"
click at [1048, 135] on icon "Calendar" at bounding box center [1051, 135] width 6 height 7
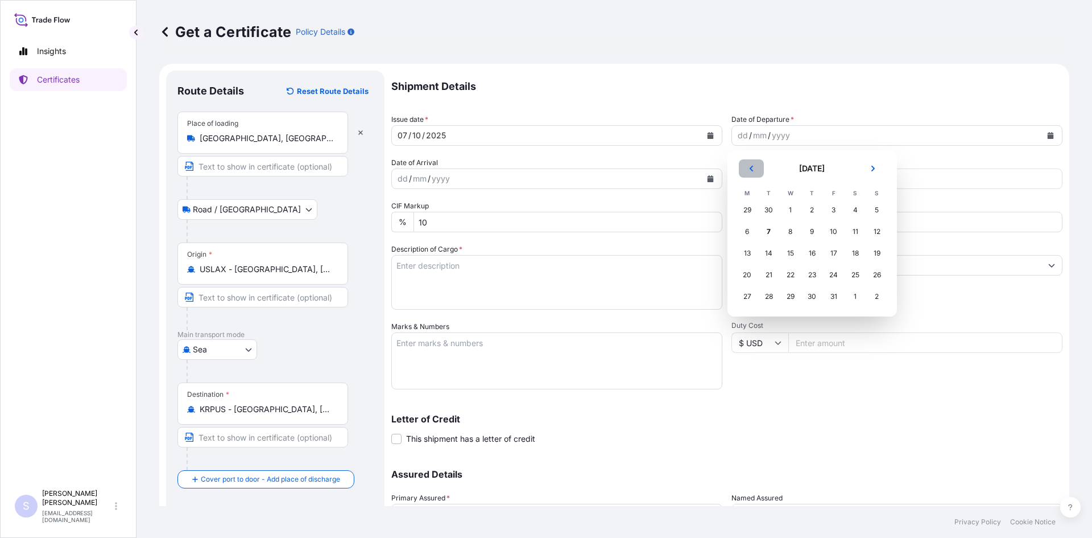
click at [755, 172] on button "Previous" at bounding box center [751, 168] width 25 height 18
click at [767, 300] on div "30" at bounding box center [769, 296] width 20 height 20
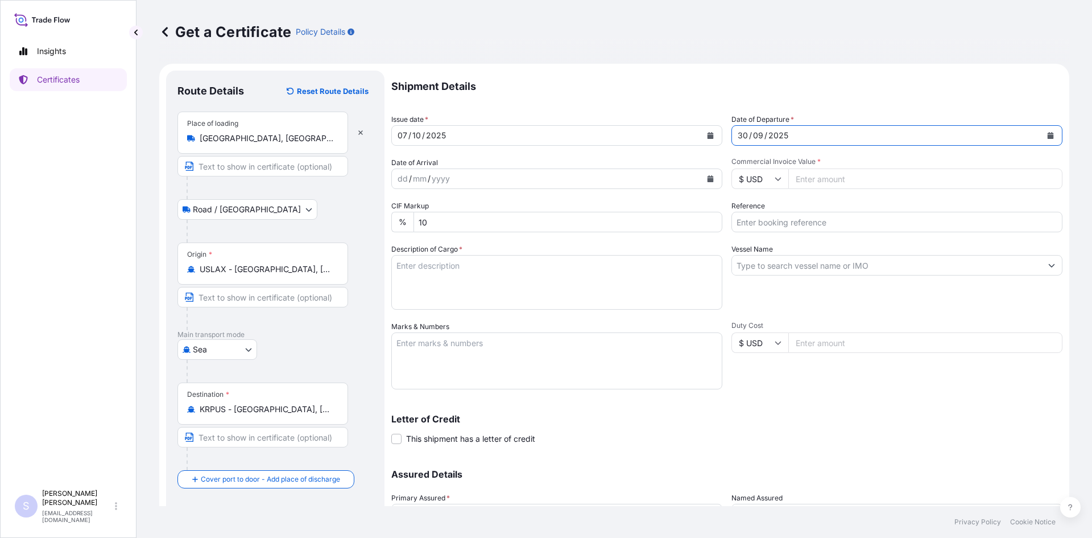
click at [708, 180] on icon "Calendar" at bounding box center [711, 178] width 6 height 7
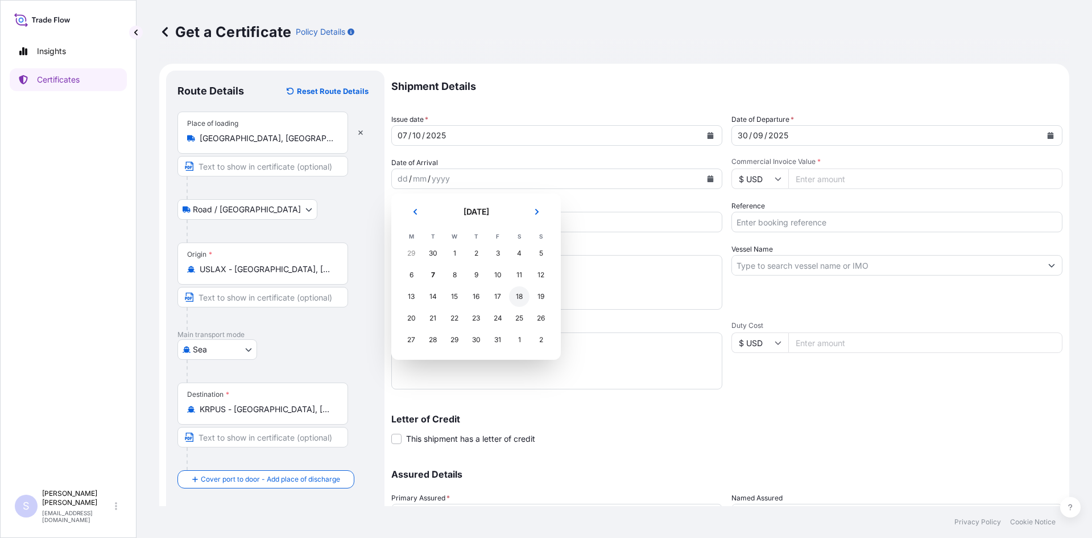
click at [514, 296] on div "18" at bounding box center [519, 296] width 20 height 20
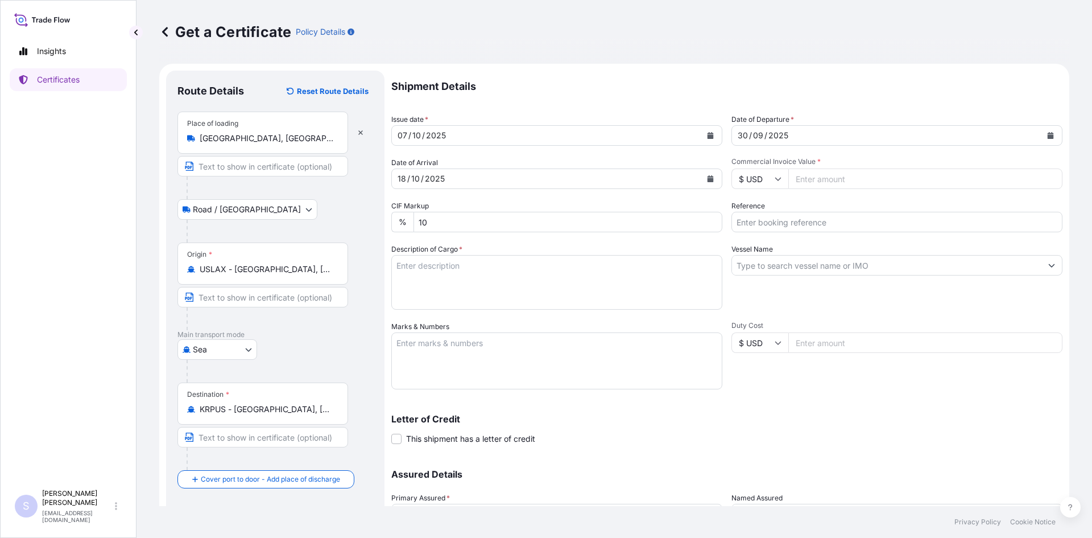
click at [824, 179] on input "Commercial Invoice Value *" at bounding box center [925, 178] width 274 height 20
type input "26468.69"
type input "2586295"
type textarea "850 BAGS KOL GUARD 7467 NG STARCH"
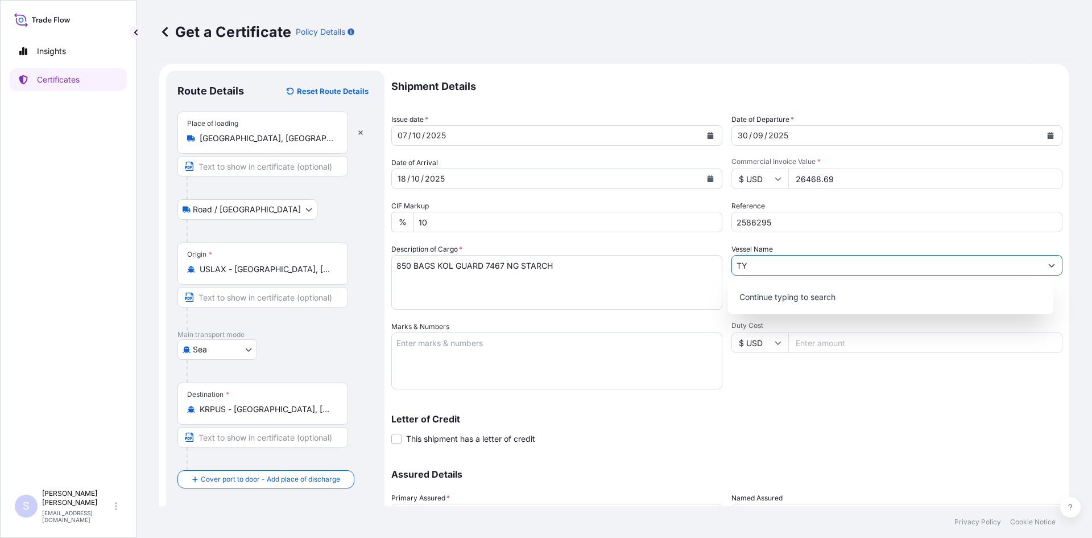
type input "T"
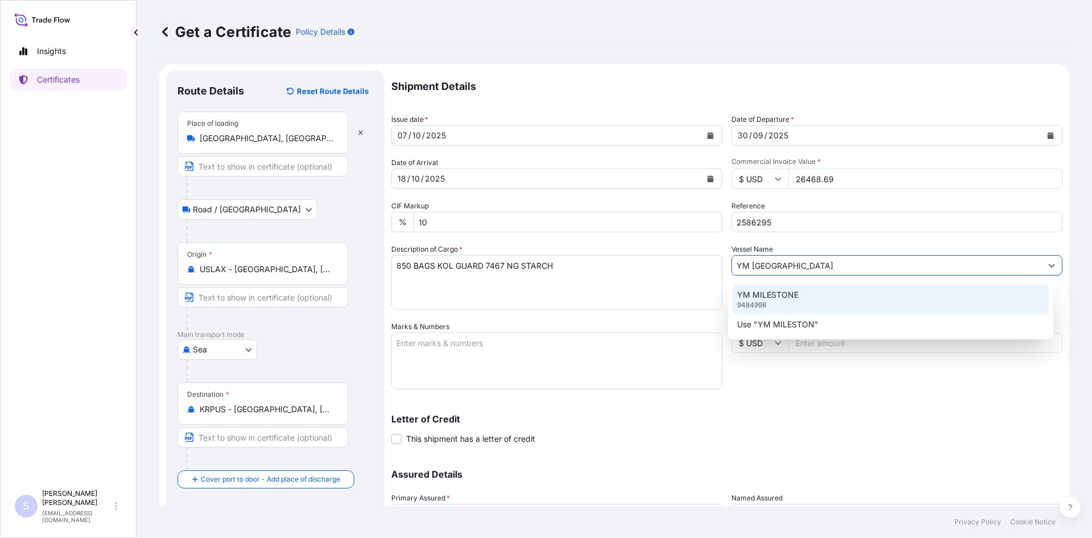
click at [791, 293] on p "YM MILESTONE" at bounding box center [767, 294] width 61 height 11
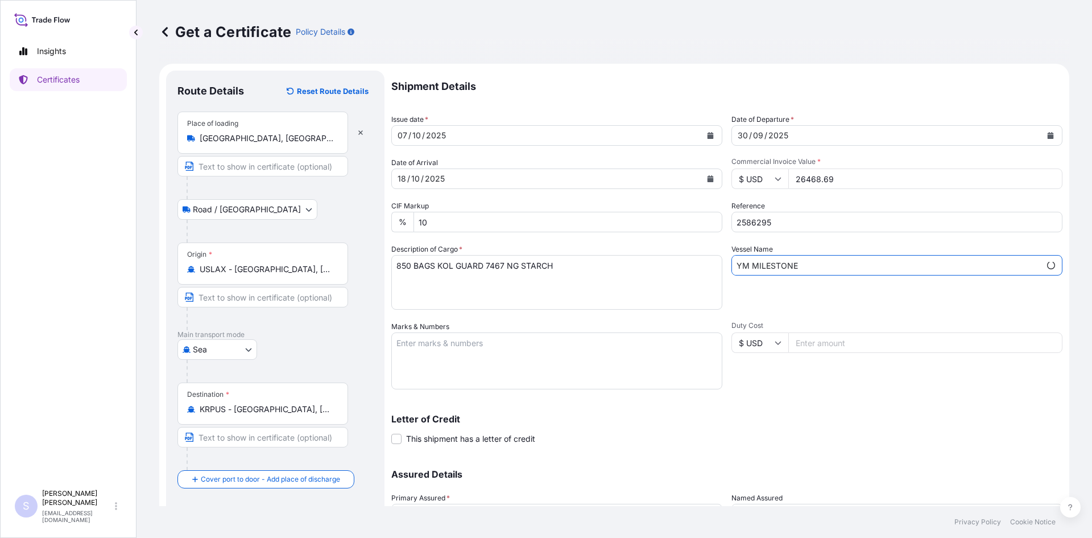
type input "YM MILESTONE"
click at [565, 358] on textarea "Marks & Numbers" at bounding box center [556, 360] width 331 height 57
type textarea "T"
type textarea "YMMU6800693 0120736"
click at [801, 412] on div "Letter of Credit This shipment has a letter of credit Letter of credit * Letter…" at bounding box center [726, 422] width 671 height 44
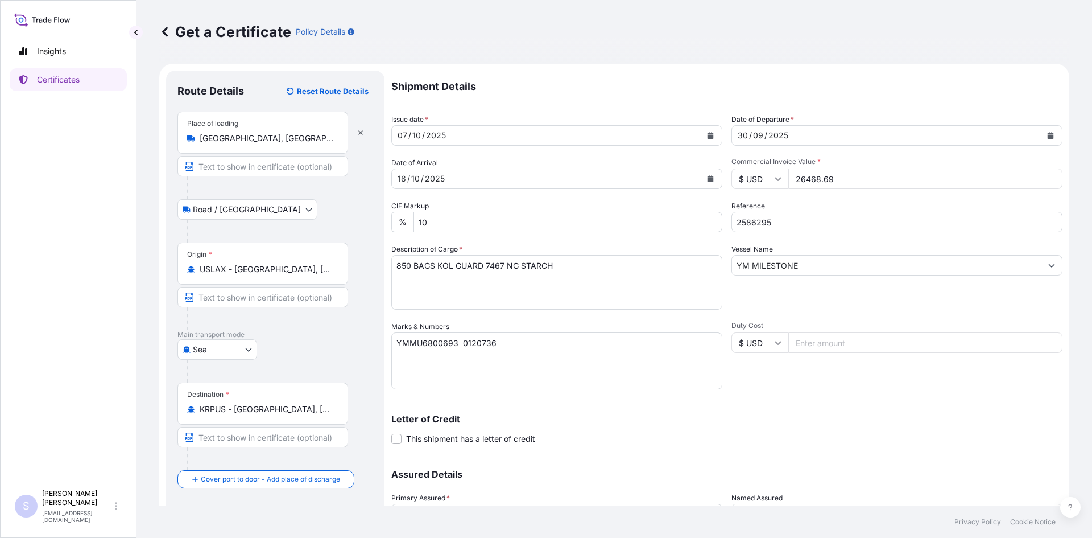
scroll to position [102, 0]
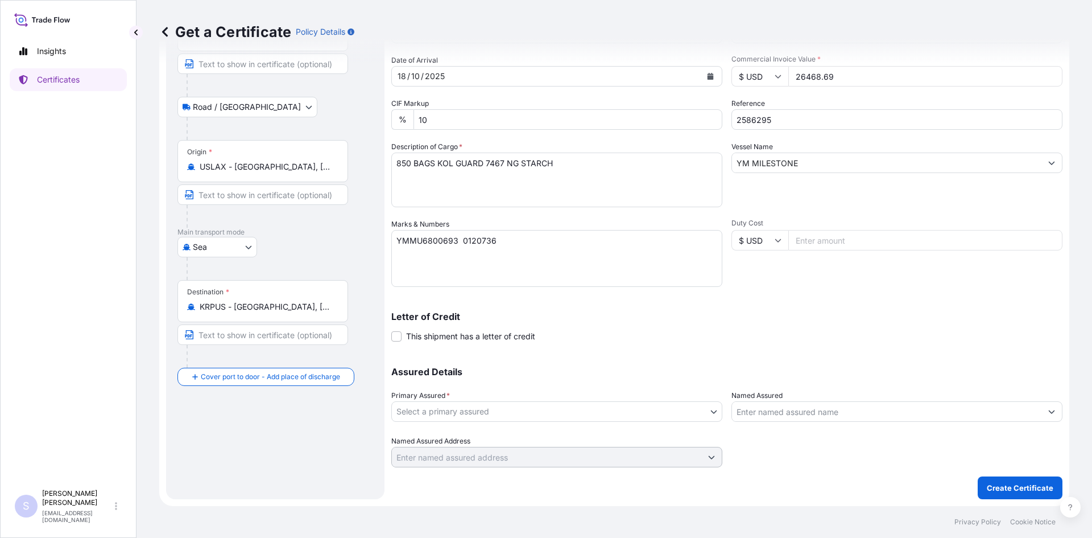
click at [788, 416] on input "Named Assured" at bounding box center [886, 411] width 309 height 20
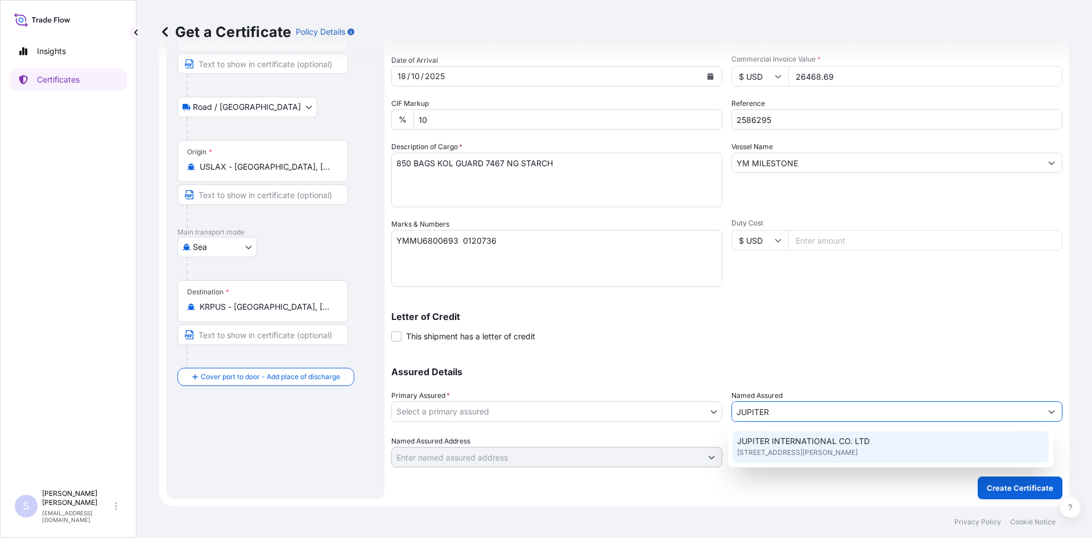
click at [781, 446] on span "JUPITER INTERNATIONAL CO. LTD" at bounding box center [803, 440] width 133 height 11
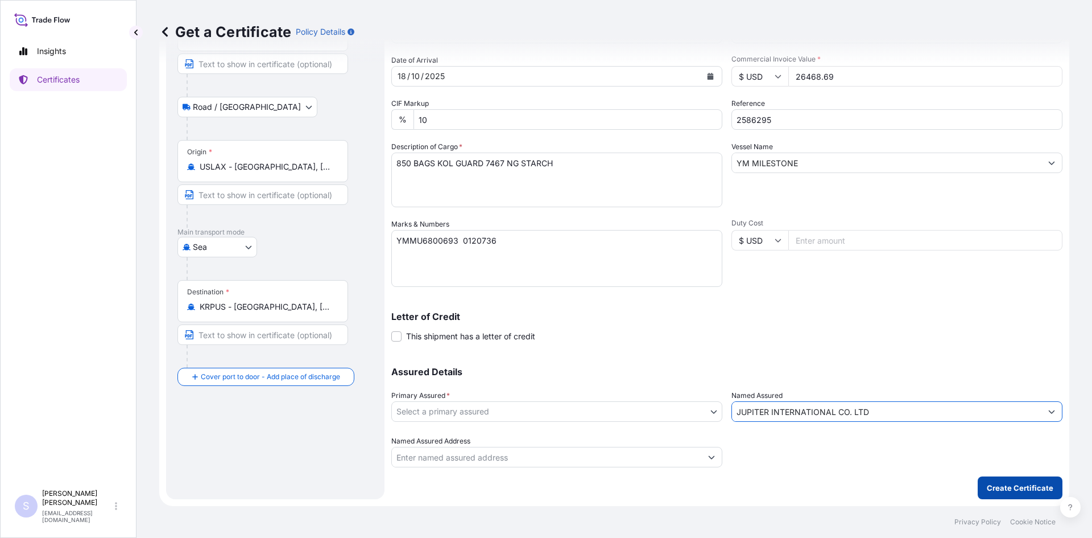
type input "JUPITER INTERNATIONAL CO. LTD"
click at [1014, 490] on p "Create Certificate" at bounding box center [1020, 487] width 67 height 11
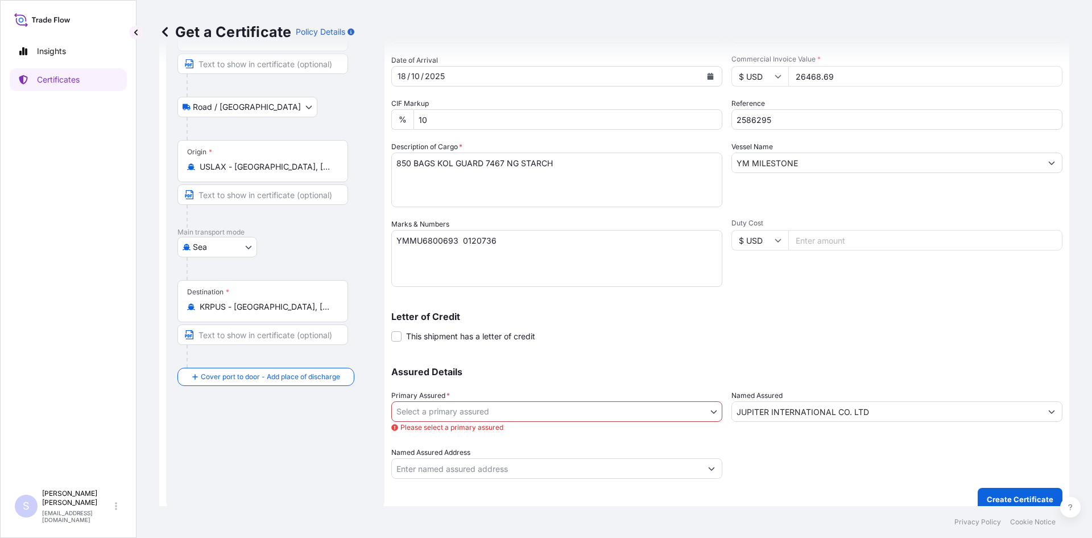
click at [567, 412] on body "1 option available. 0 options available. 1 option available. 0 options availabl…" at bounding box center [546, 269] width 1092 height 538
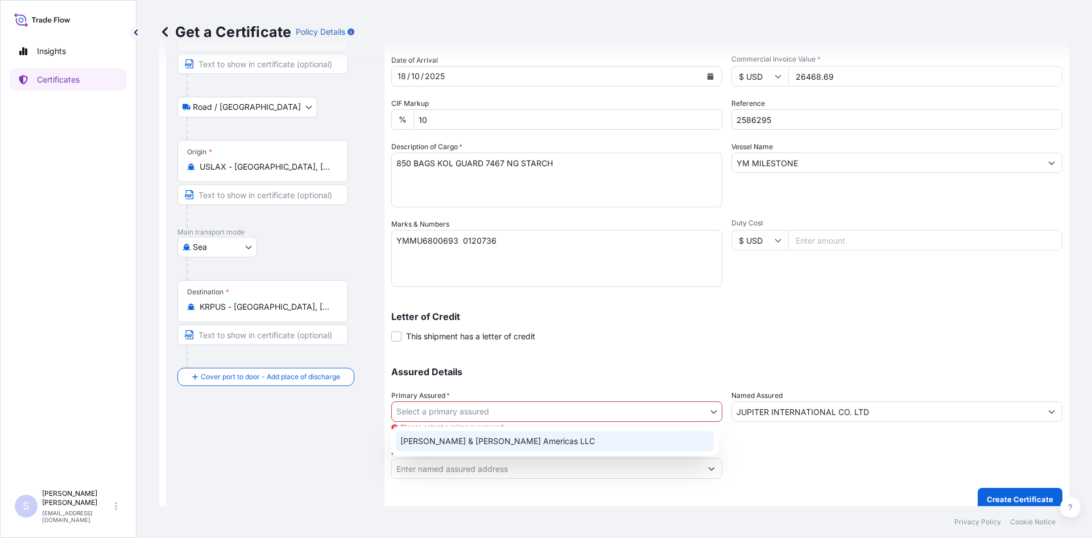
click at [518, 447] on div "[PERSON_NAME] & [PERSON_NAME] Americas LLC" at bounding box center [555, 441] width 318 height 20
select select "31658"
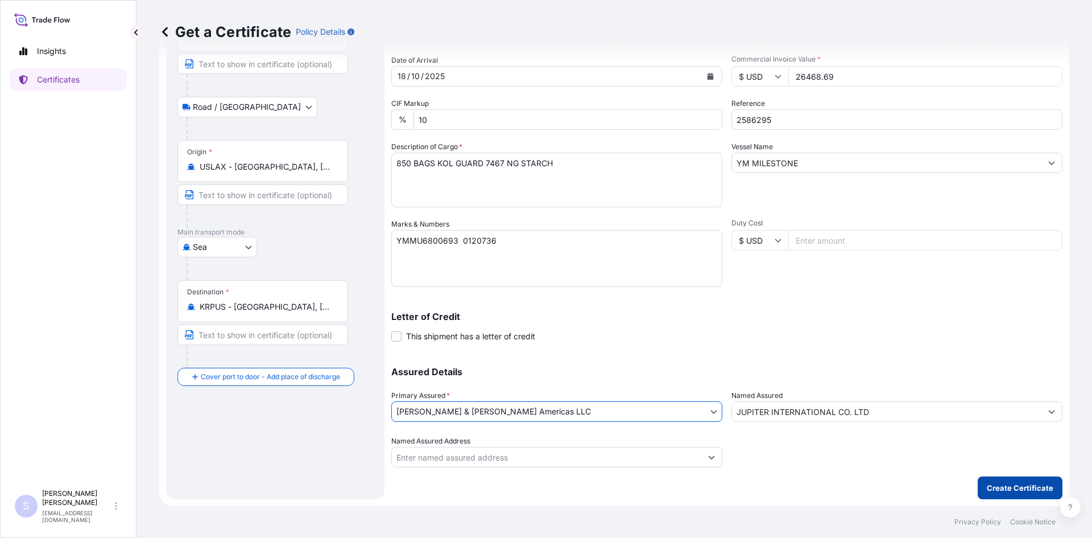
click at [997, 483] on p "Create Certificate" at bounding box center [1020, 487] width 67 height 11
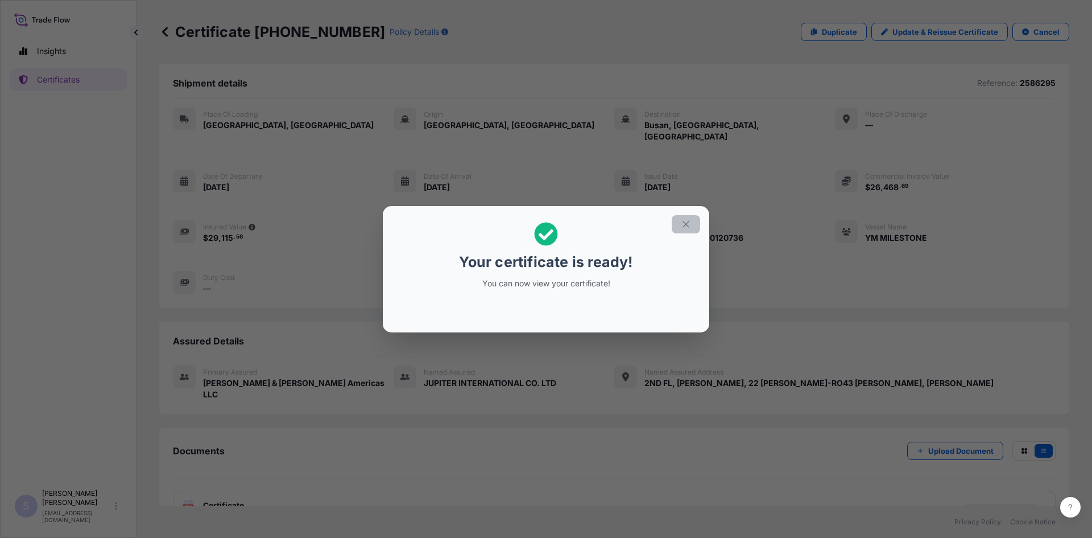
click at [687, 224] on icon "button" at bounding box center [686, 224] width 10 height 10
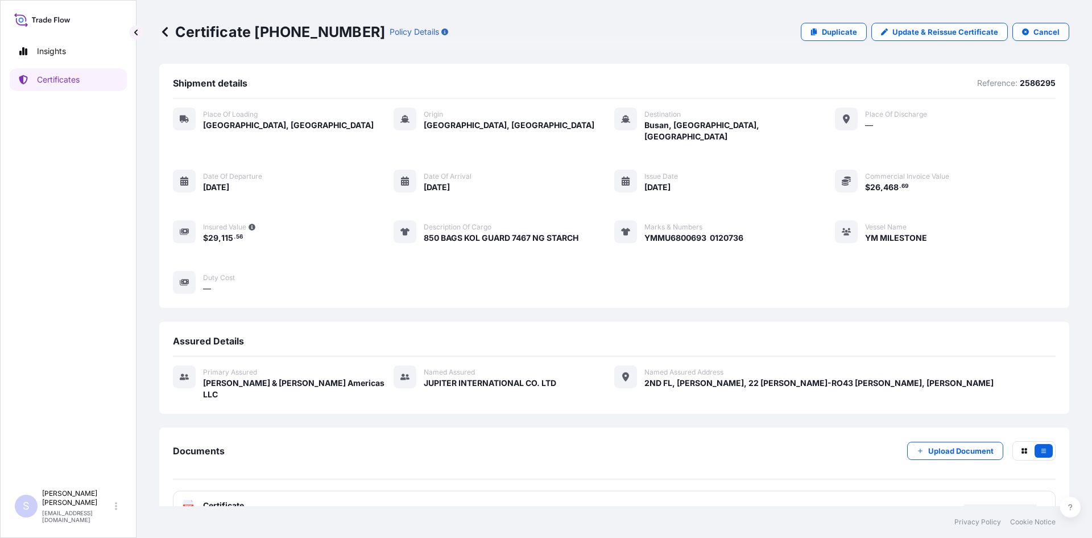
scroll to position [5, 0]
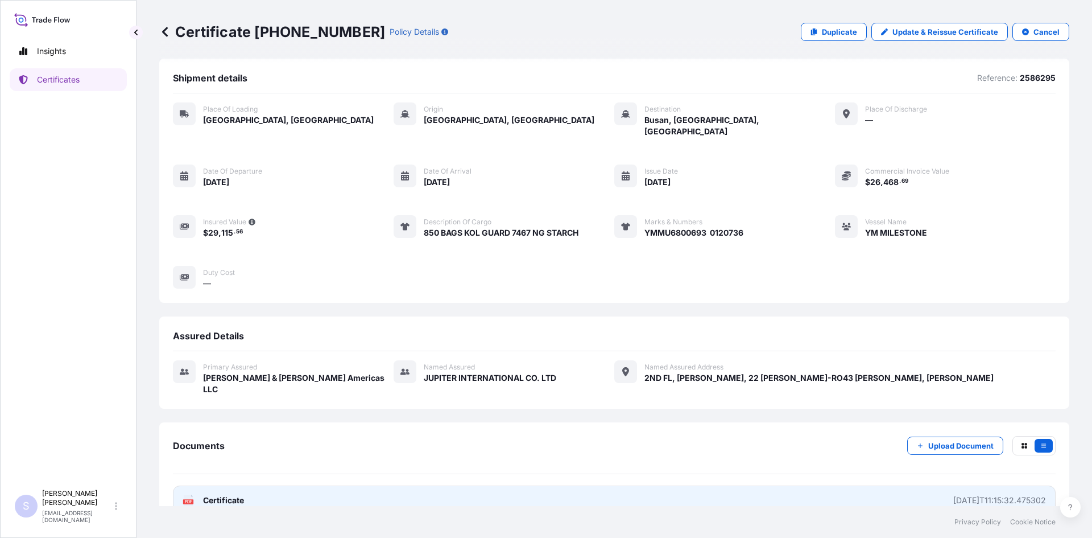
click at [193, 499] on rect at bounding box center [188, 501] width 10 height 5
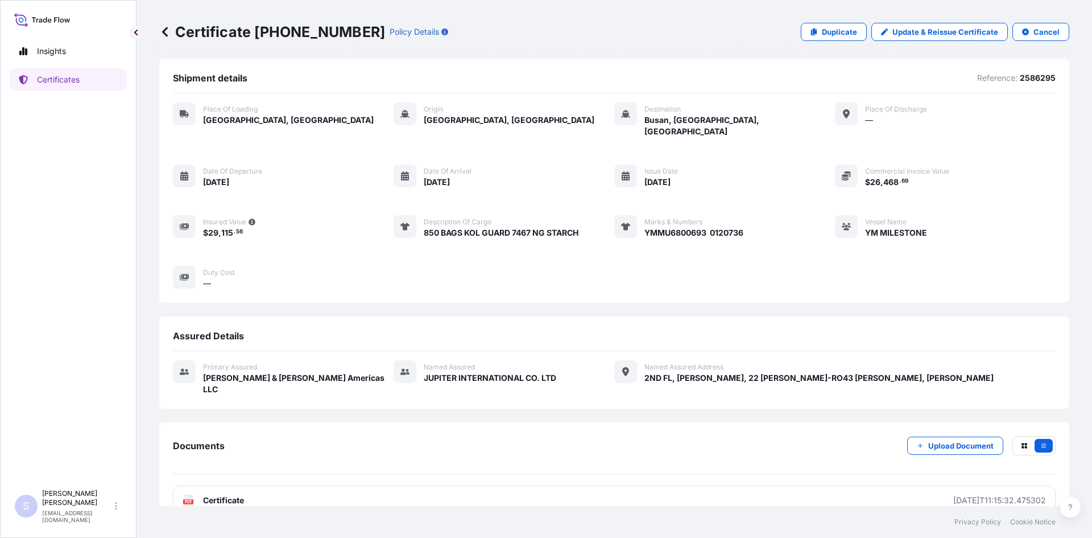
click at [830, 31] on p "Duplicate" at bounding box center [839, 31] width 35 height 11
select select "Road / [GEOGRAPHIC_DATA]"
select select "Sea"
select select "31658"
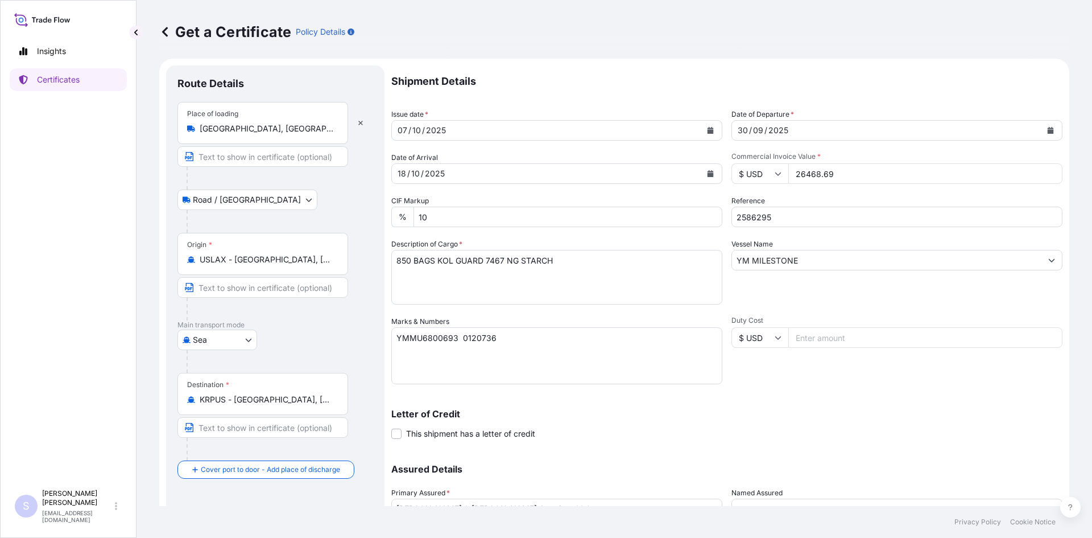
drag, startPoint x: 849, startPoint y: 173, endPoint x: 785, endPoint y: 170, distance: 63.8
click at [788, 170] on input "26468.69" at bounding box center [925, 173] width 274 height 20
type input "29880.90"
type input "2586292"
click at [504, 259] on textarea "850 BAGS KOL GUARD 7467 NG STARCH" at bounding box center [556, 277] width 331 height 55
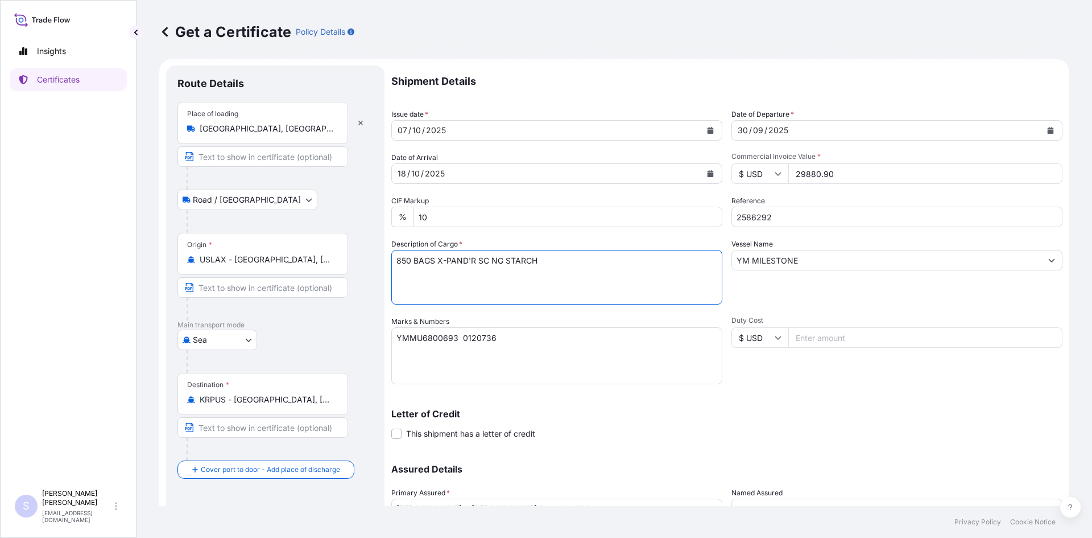
type textarea "850 BAGS X-PAND'R SC NG STARCH"
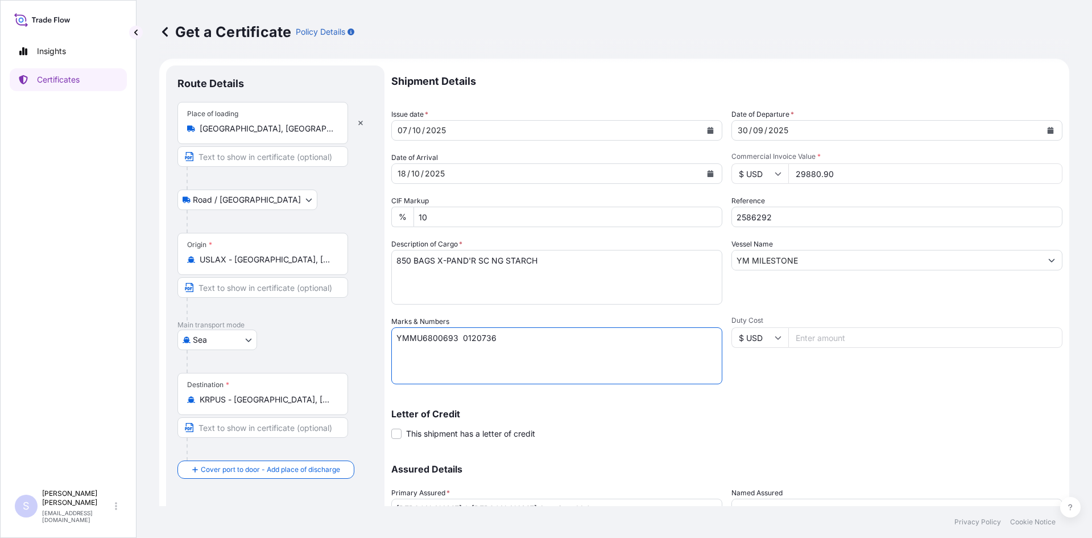
drag, startPoint x: 489, startPoint y: 334, endPoint x: 373, endPoint y: 334, distance: 115.5
click at [373, 334] on form "Route Details Place of loading [GEOGRAPHIC_DATA], [GEOGRAPHIC_DATA], [GEOGRAPHI…" at bounding box center [614, 331] width 910 height 544
type textarea "FFAU1311150 0120761"
click at [869, 412] on p "Letter of Credit" at bounding box center [726, 413] width 671 height 9
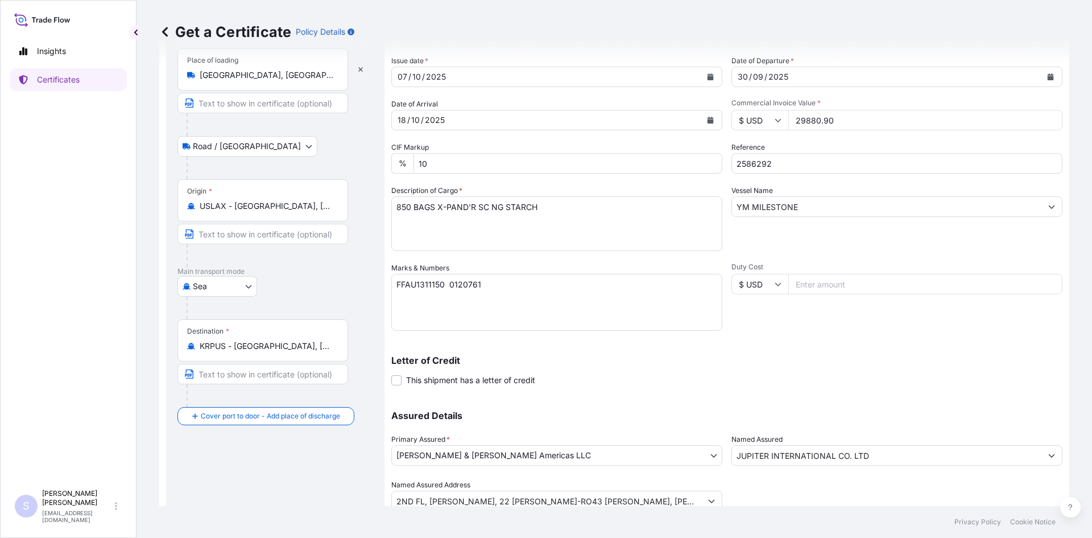
scroll to position [102, 0]
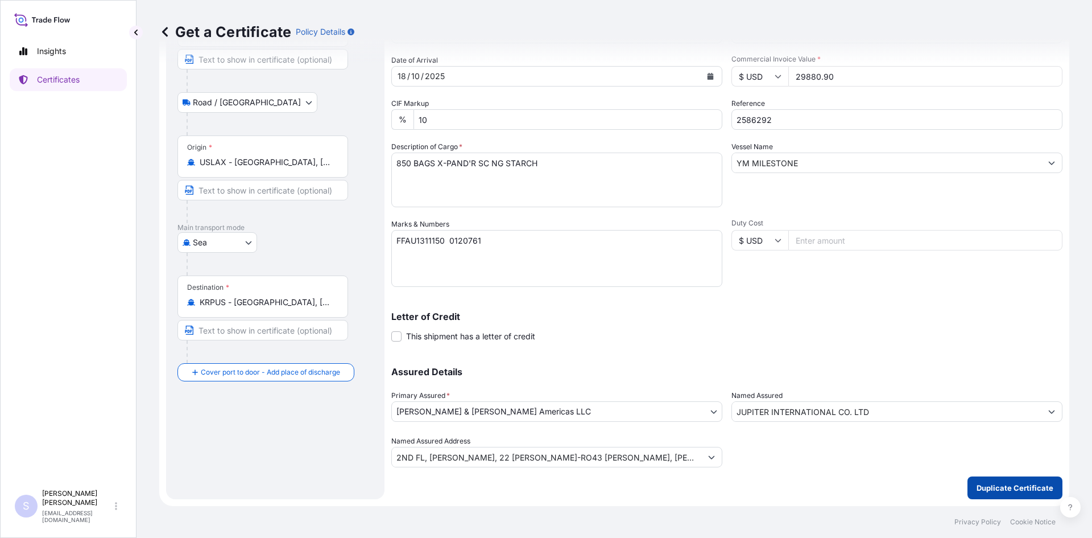
click at [990, 495] on button "Duplicate Certificate" at bounding box center [1015, 487] width 95 height 23
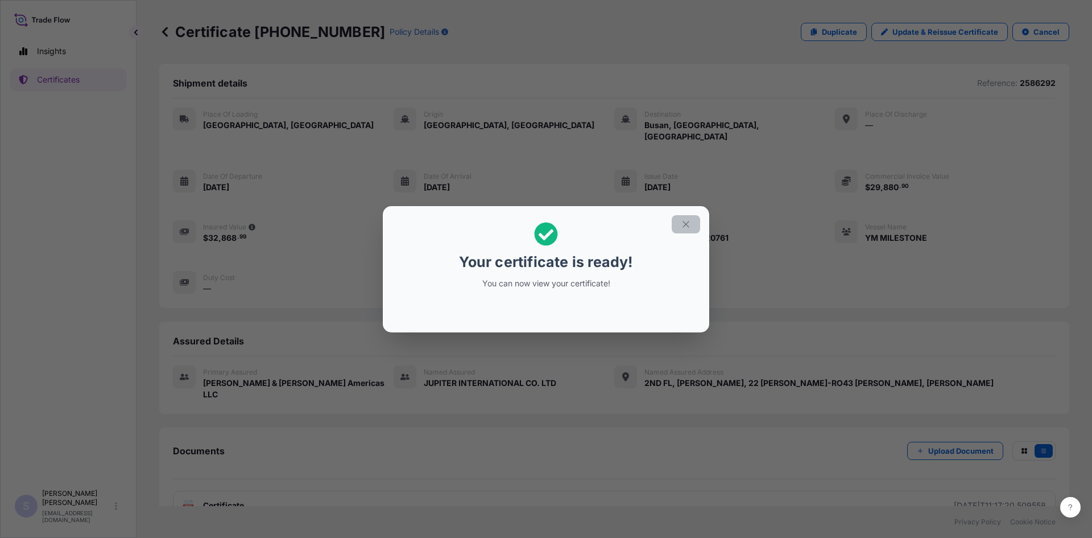
click at [685, 228] on icon "button" at bounding box center [686, 224] width 10 height 10
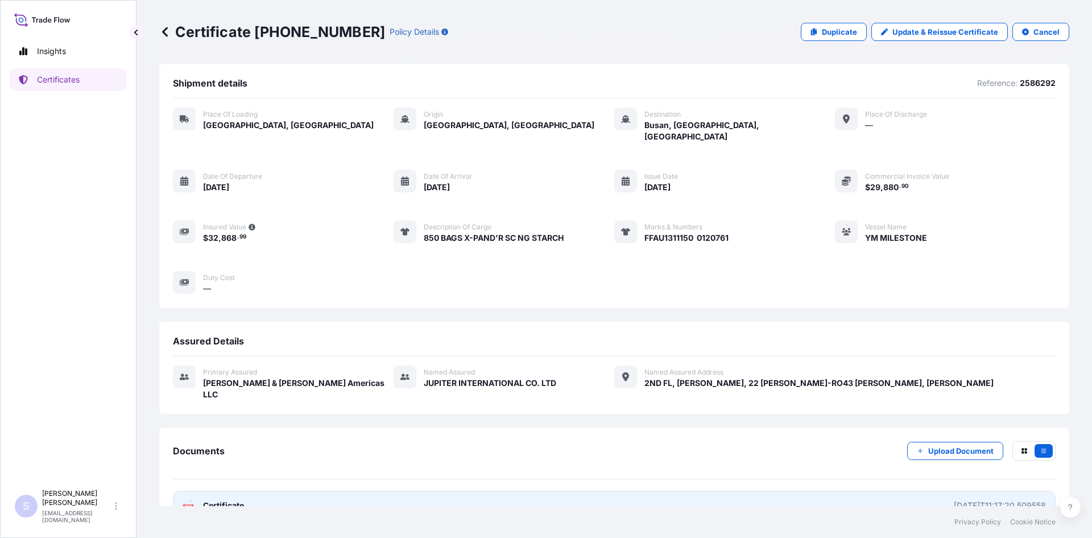
click at [193, 504] on rect at bounding box center [188, 506] width 10 height 5
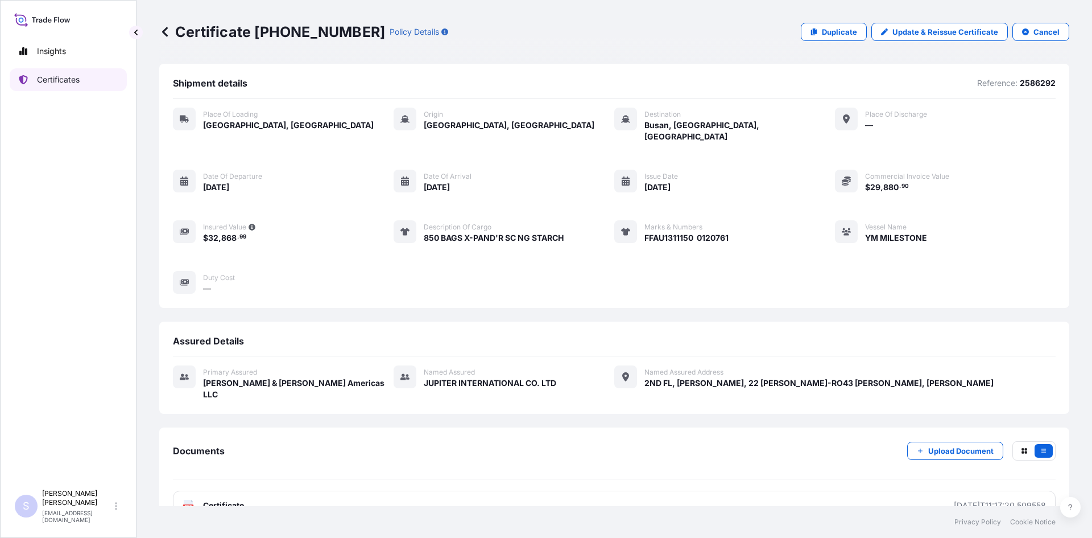
click at [109, 84] on link "Certificates" at bounding box center [68, 79] width 117 height 23
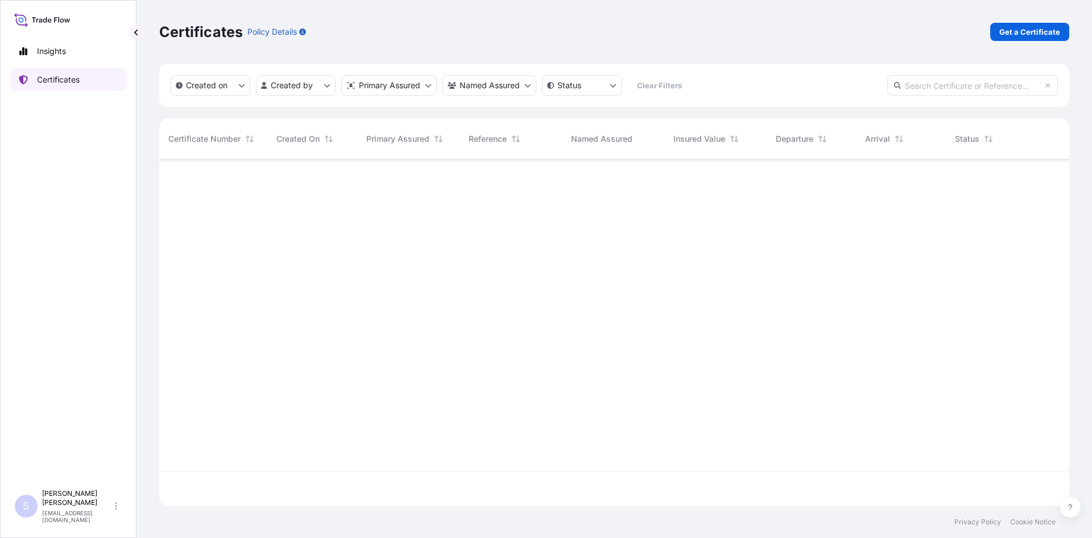
scroll to position [344, 902]
click at [1021, 26] on p "Get a Certificate" at bounding box center [1029, 31] width 61 height 11
select select "Road / [GEOGRAPHIC_DATA]"
select select "Sea"
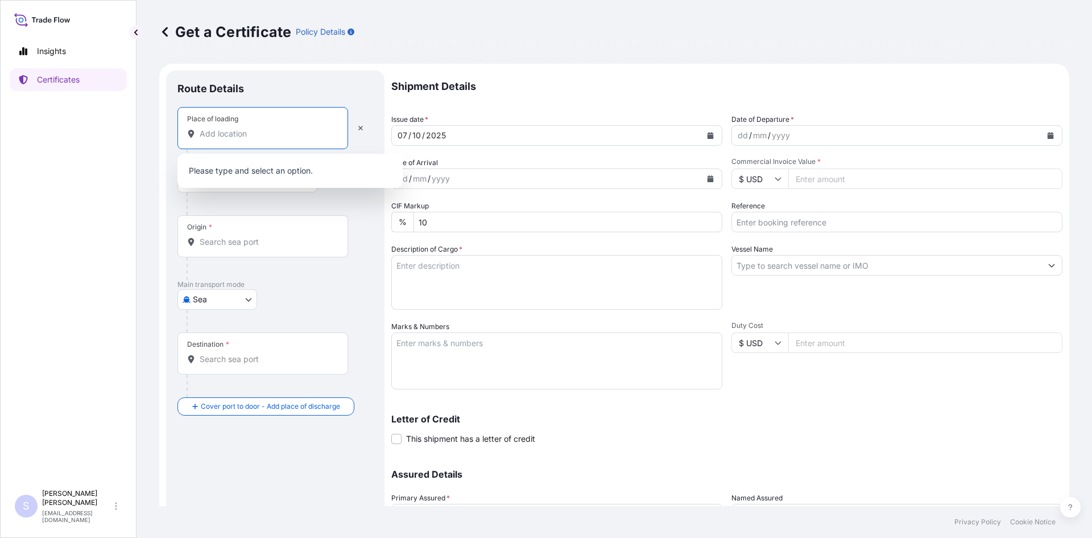
click at [275, 131] on input "Place of loading" at bounding box center [267, 133] width 134 height 11
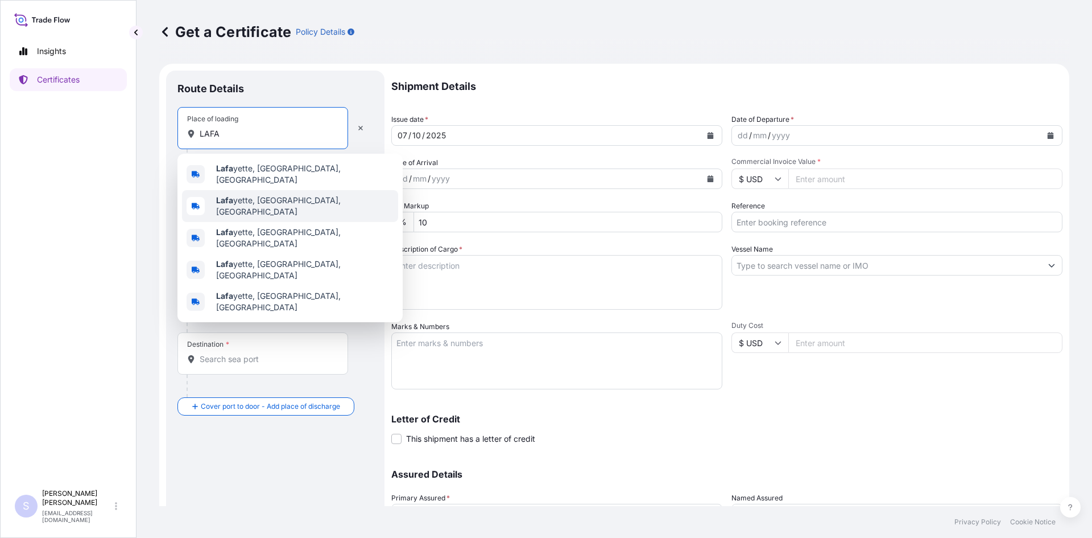
click at [254, 204] on span "[PERSON_NAME], [GEOGRAPHIC_DATA], [GEOGRAPHIC_DATA]" at bounding box center [304, 206] width 177 height 23
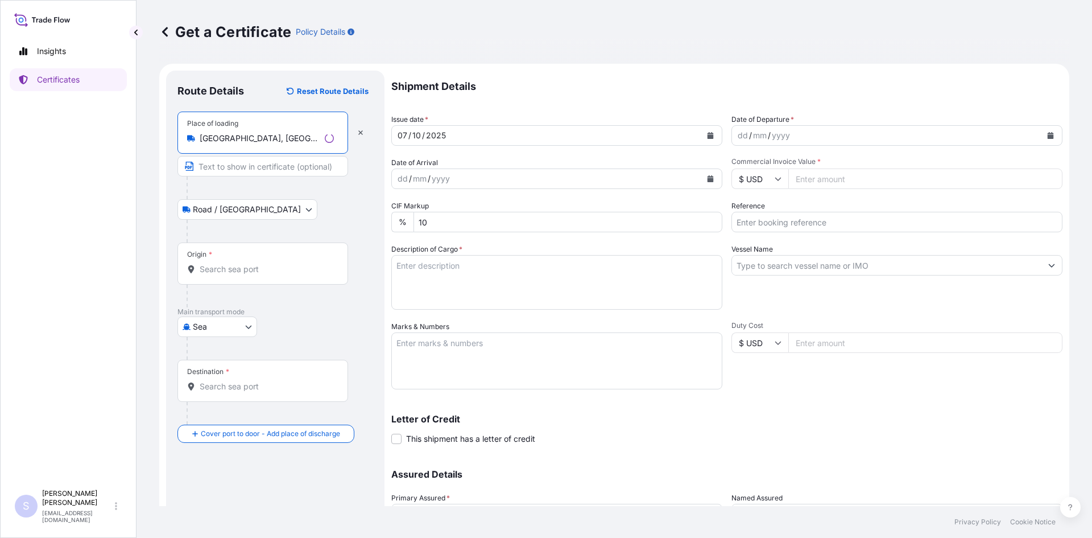
type input "[GEOGRAPHIC_DATA], [GEOGRAPHIC_DATA], [GEOGRAPHIC_DATA]"
click at [254, 273] on input "Origin *" at bounding box center [267, 268] width 134 height 11
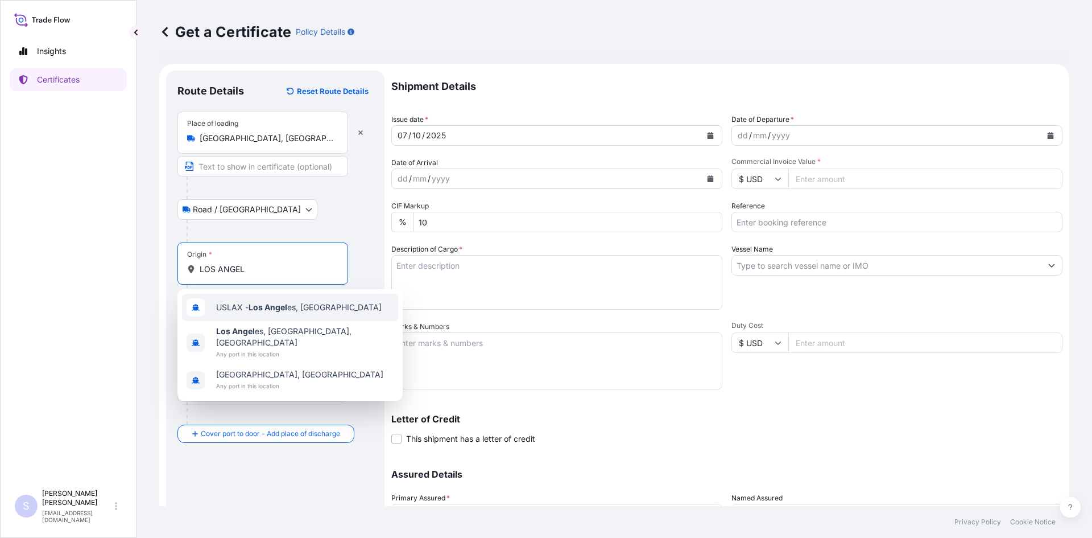
click at [251, 301] on div "USLAX - Los Angel es, [GEOGRAPHIC_DATA]" at bounding box center [290, 306] width 216 height 27
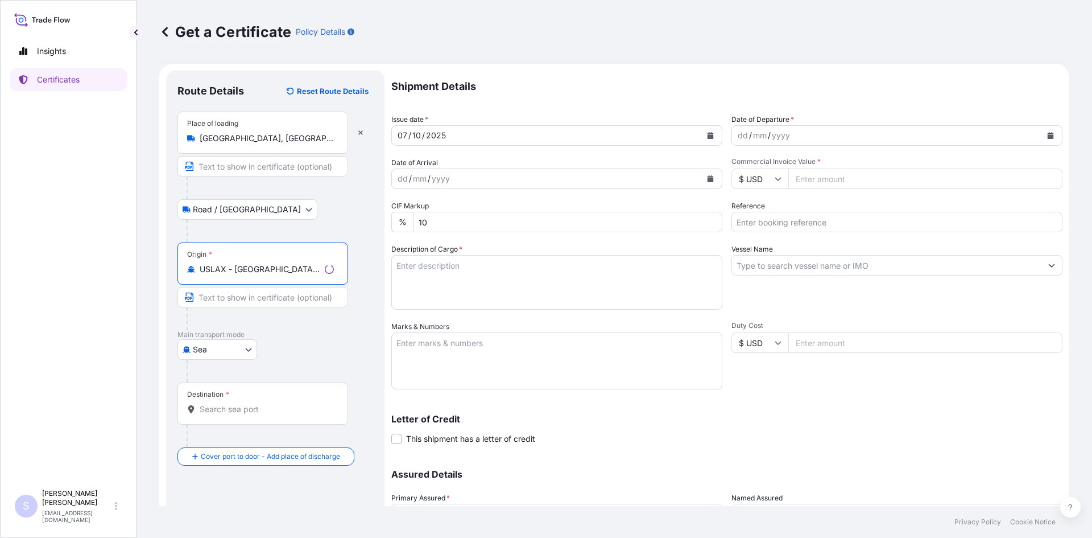
type input "USLAX - [GEOGRAPHIC_DATA], [GEOGRAPHIC_DATA]"
click at [235, 416] on div "Destination *" at bounding box center [262, 403] width 171 height 42
click at [235, 415] on input "Destination *" at bounding box center [267, 408] width 134 height 11
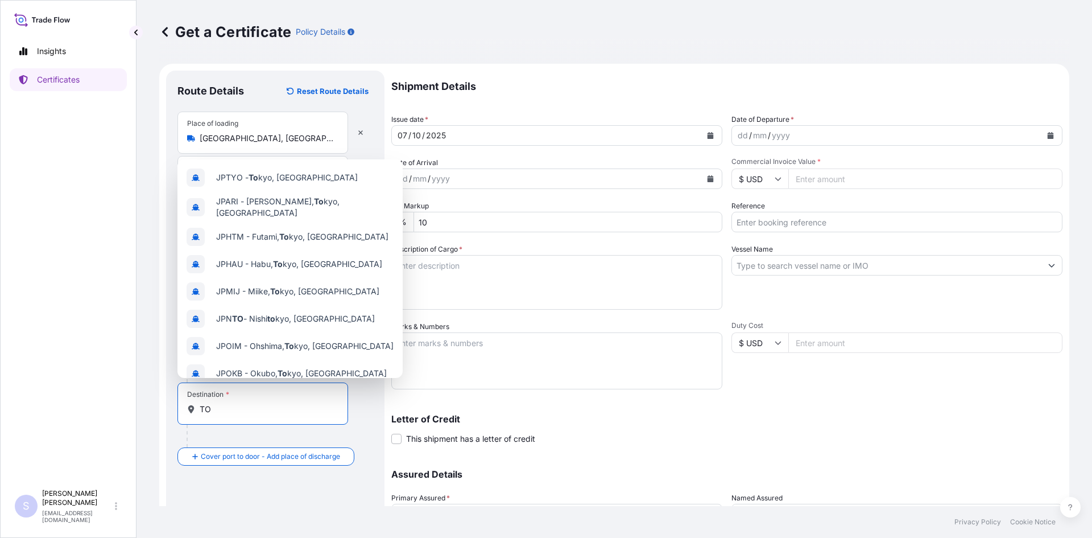
type input "T"
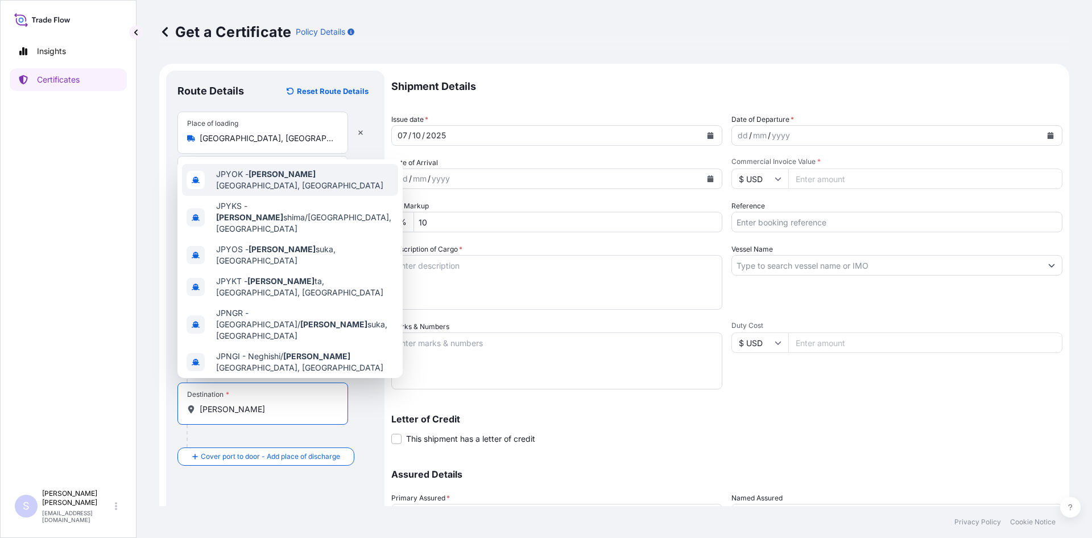
click at [274, 166] on div "JPYOK - [PERSON_NAME], [GEOGRAPHIC_DATA]" at bounding box center [290, 180] width 216 height 32
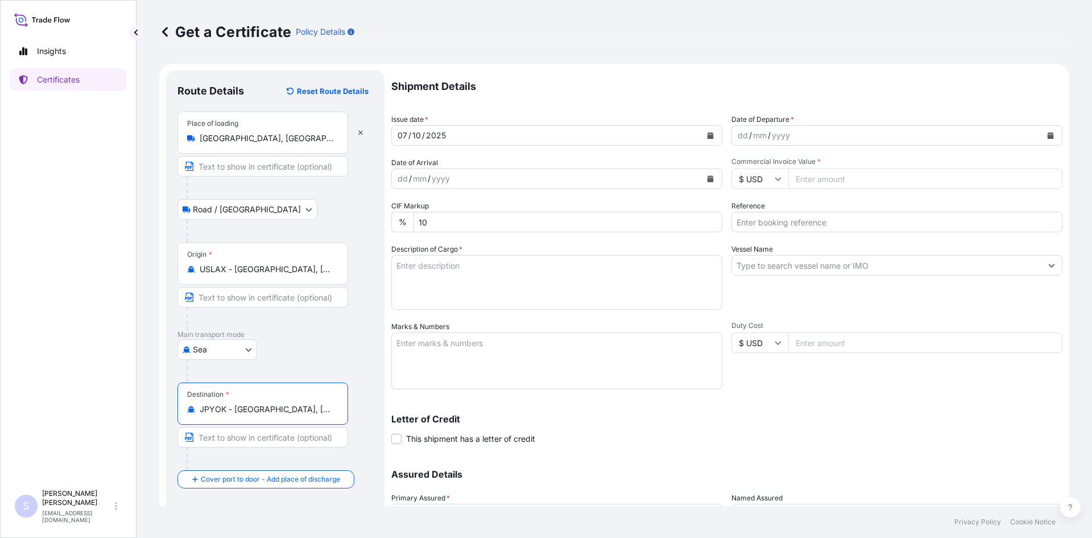
type input "JPYOK - [GEOGRAPHIC_DATA], [GEOGRAPHIC_DATA]"
click at [1048, 134] on icon "Calendar" at bounding box center [1051, 135] width 6 height 7
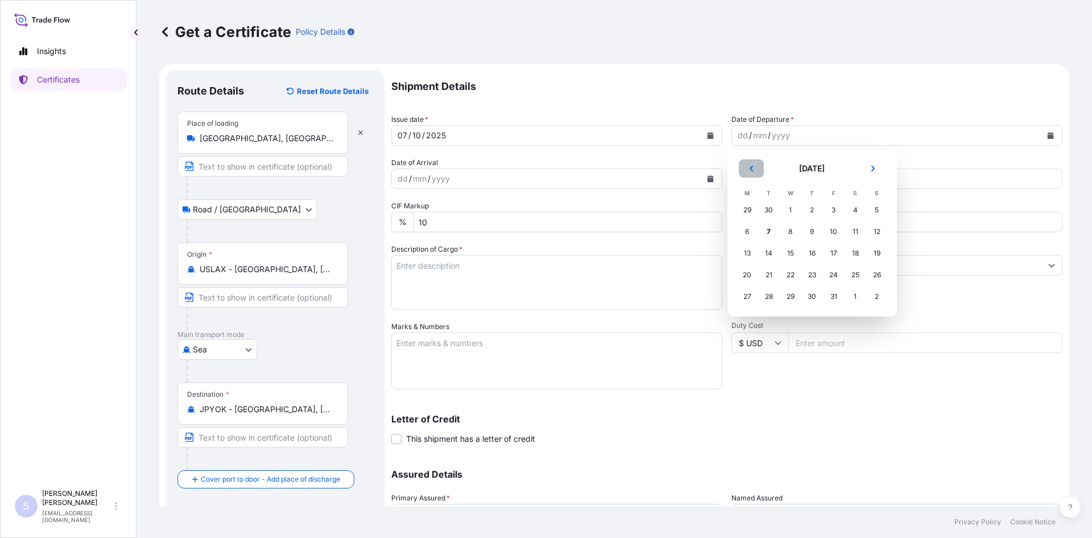
click at [750, 172] on button "Previous" at bounding box center [751, 168] width 25 height 18
click at [871, 274] on div "28" at bounding box center [877, 274] width 20 height 20
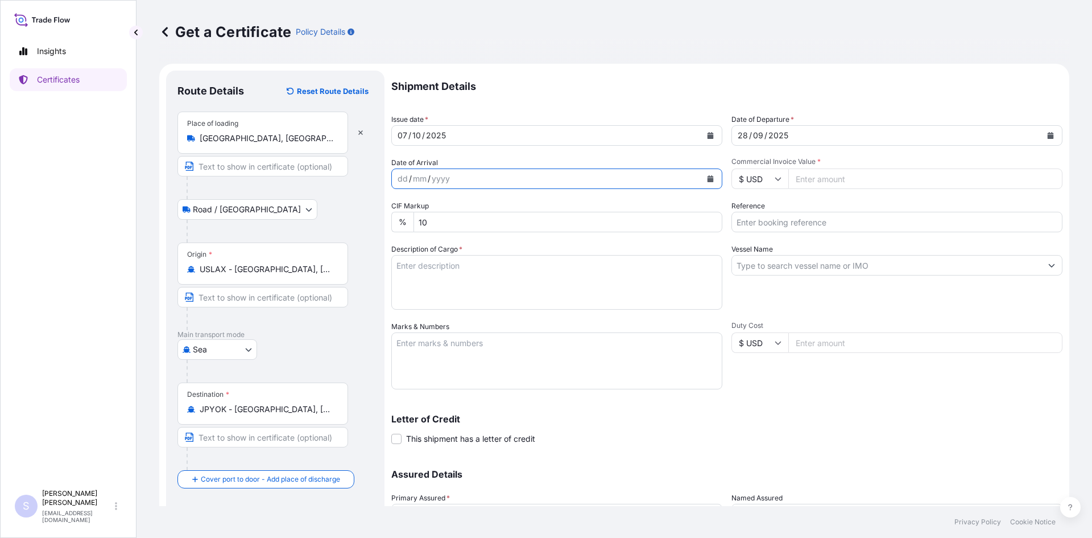
click at [704, 183] on button "Calendar" at bounding box center [710, 179] width 18 height 18
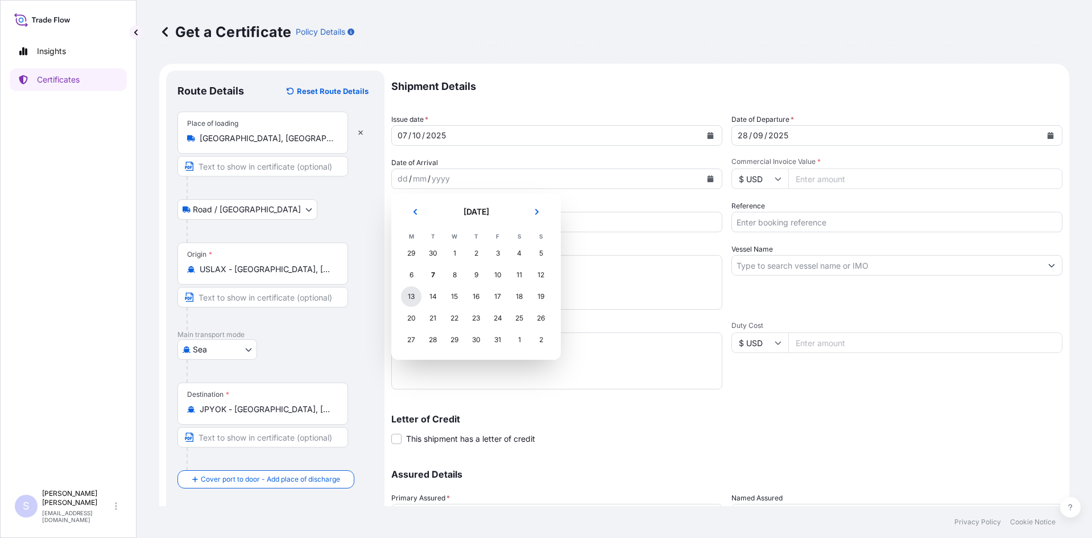
click at [402, 298] on div "13" at bounding box center [411, 296] width 20 height 20
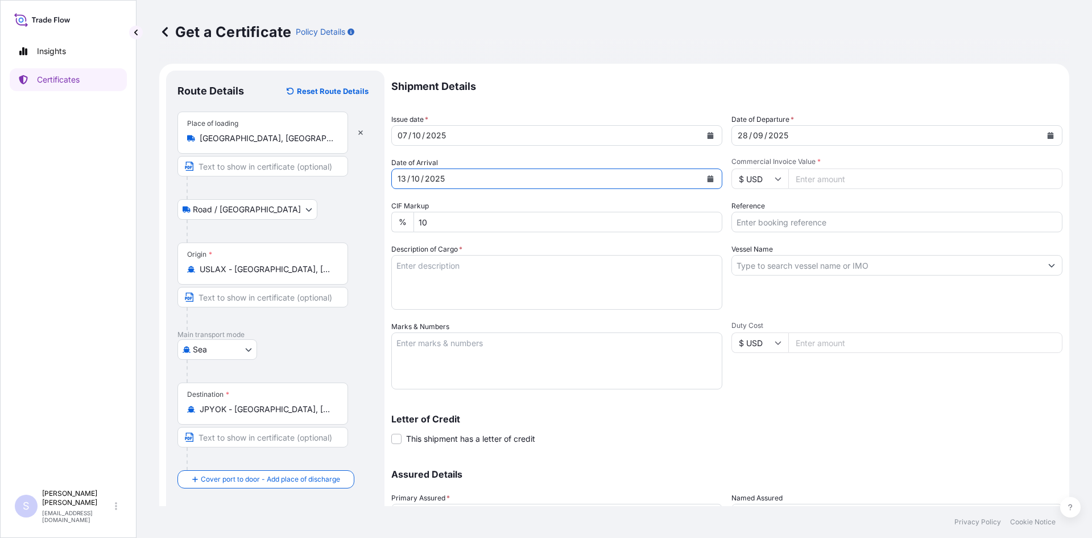
click at [822, 175] on input "Commercial Invoice Value *" at bounding box center [925, 178] width 274 height 20
type input "49257.91"
type input "2587973"
type textarea "32 BAGS PROMITOR SOLUBLE CORN FIBER 85"
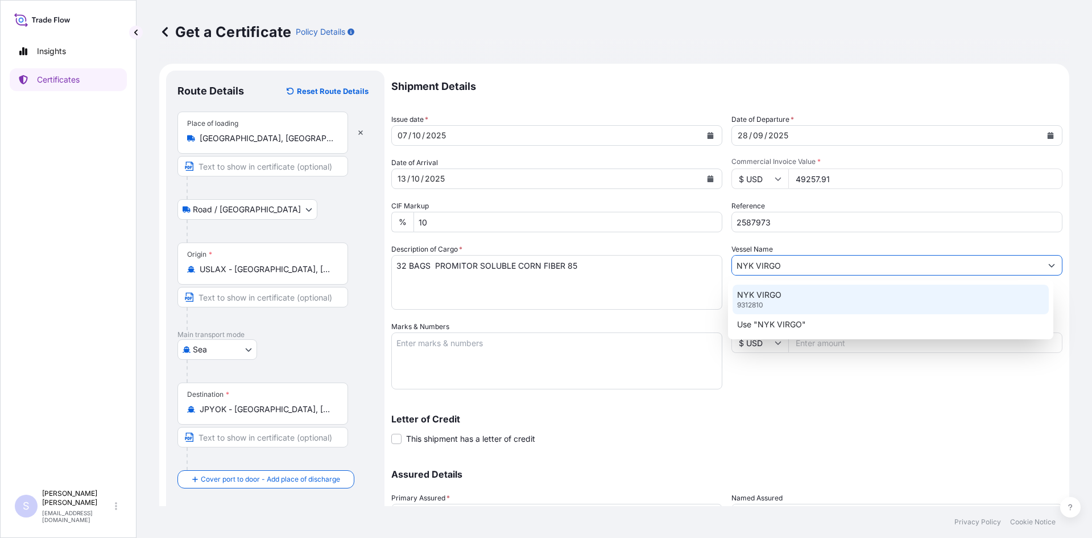
click at [815, 299] on div "NYK VIRGO 9312810" at bounding box center [891, 299] width 317 height 30
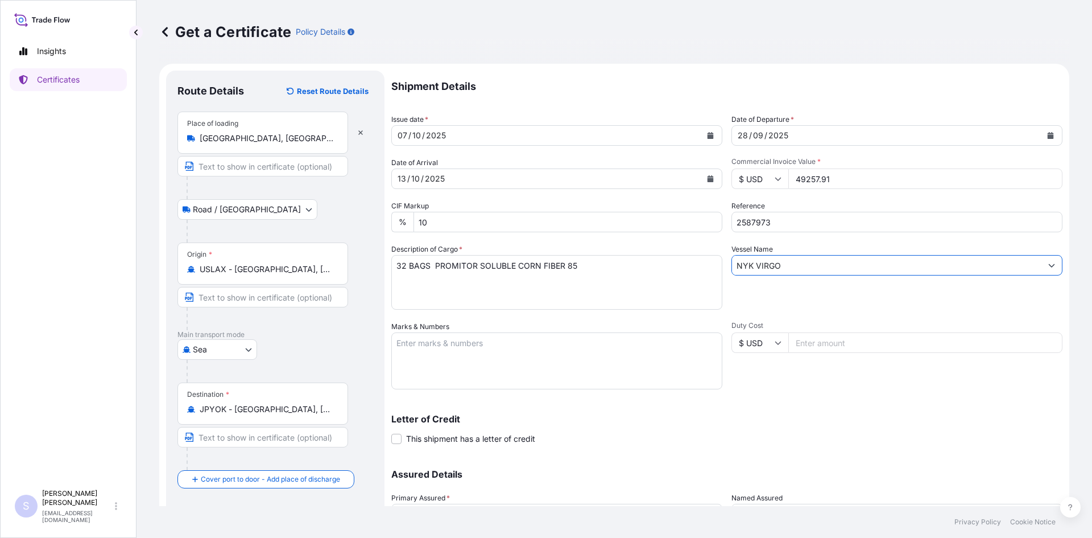
type input "NYK VIRGO"
click at [524, 342] on textarea "Marks & Numbers" at bounding box center [556, 360] width 331 height 57
type textarea "BEAU5350903 0120778"
click at [573, 404] on div "Letter of Credit This shipment has a letter of credit Letter of credit * Letter…" at bounding box center [726, 422] width 671 height 44
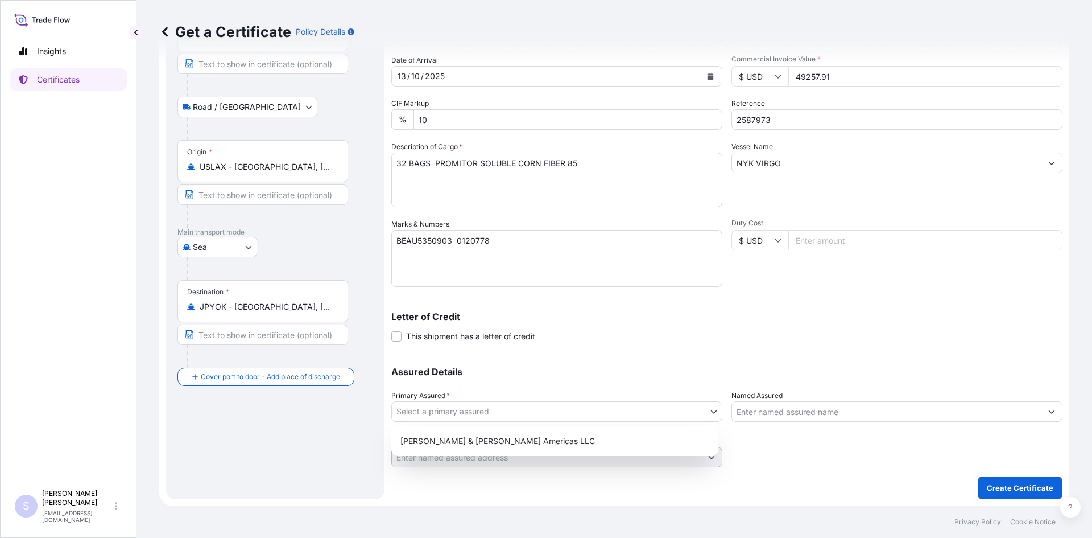
click at [574, 404] on body "Insights Certificates S [PERSON_NAME] [EMAIL_ADDRESS][DOMAIN_NAME] Get a Certif…" at bounding box center [546, 269] width 1092 height 538
click at [539, 441] on div "[PERSON_NAME] & [PERSON_NAME] Americas LLC" at bounding box center [555, 441] width 318 height 20
select select "31658"
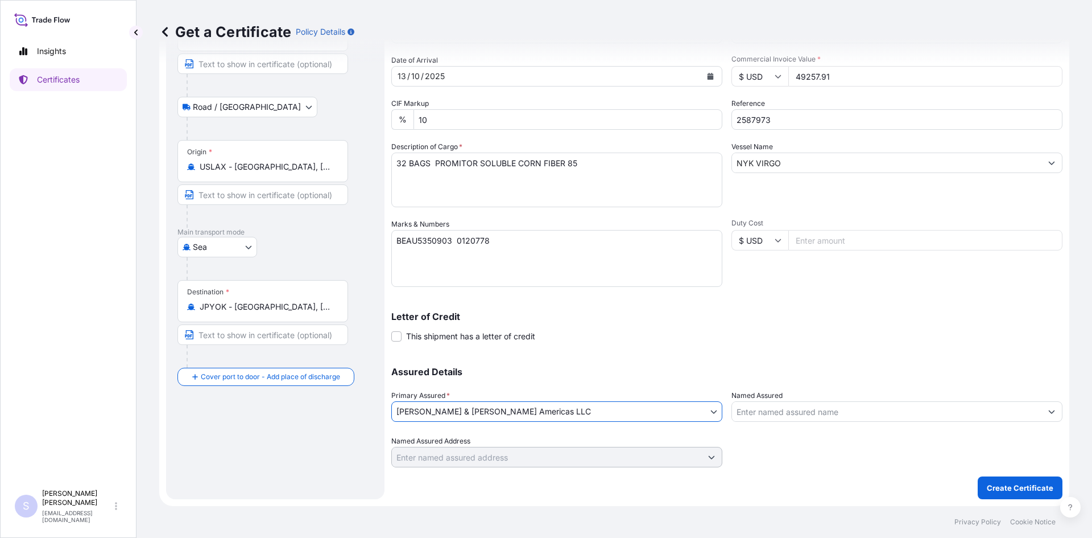
click at [786, 420] on input "Named Assured" at bounding box center [886, 411] width 309 height 20
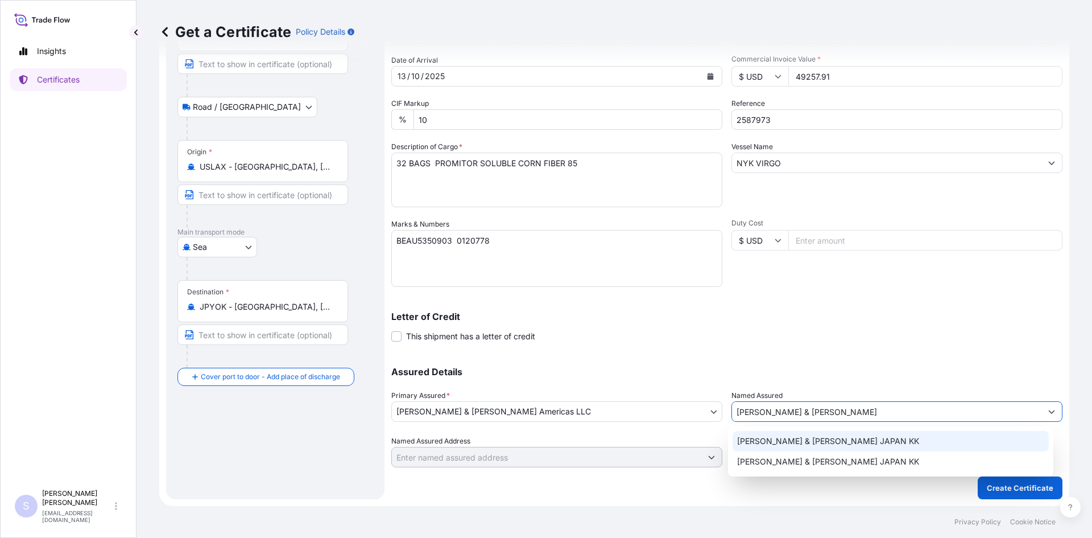
click at [790, 442] on span "[PERSON_NAME] & [PERSON_NAME] JAPAN KK" at bounding box center [828, 440] width 182 height 11
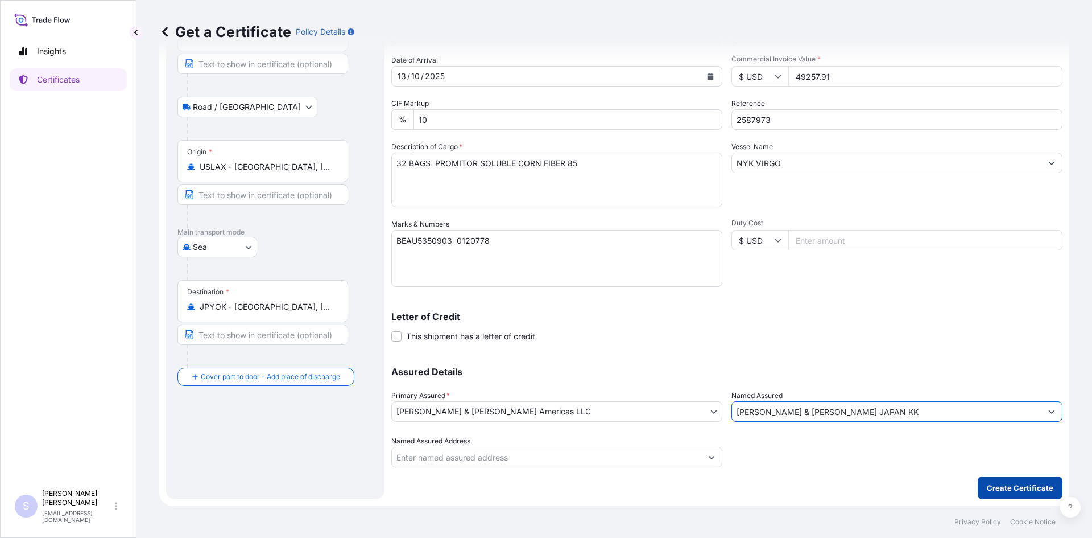
type input "[PERSON_NAME] & [PERSON_NAME] JAPAN KK"
click at [1009, 486] on p "Create Certificate" at bounding box center [1020, 487] width 67 height 11
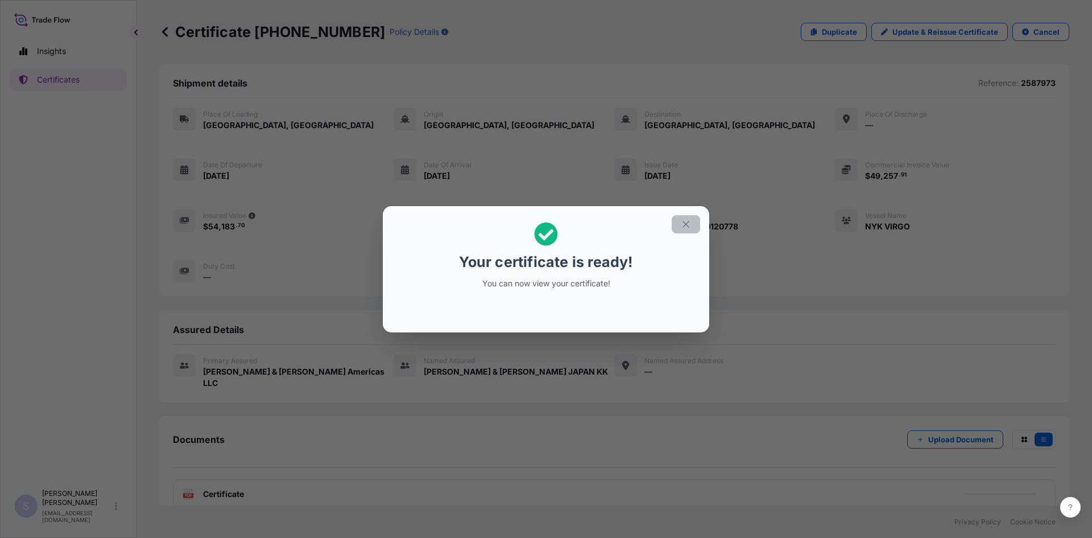
click at [680, 220] on button "button" at bounding box center [686, 224] width 28 height 18
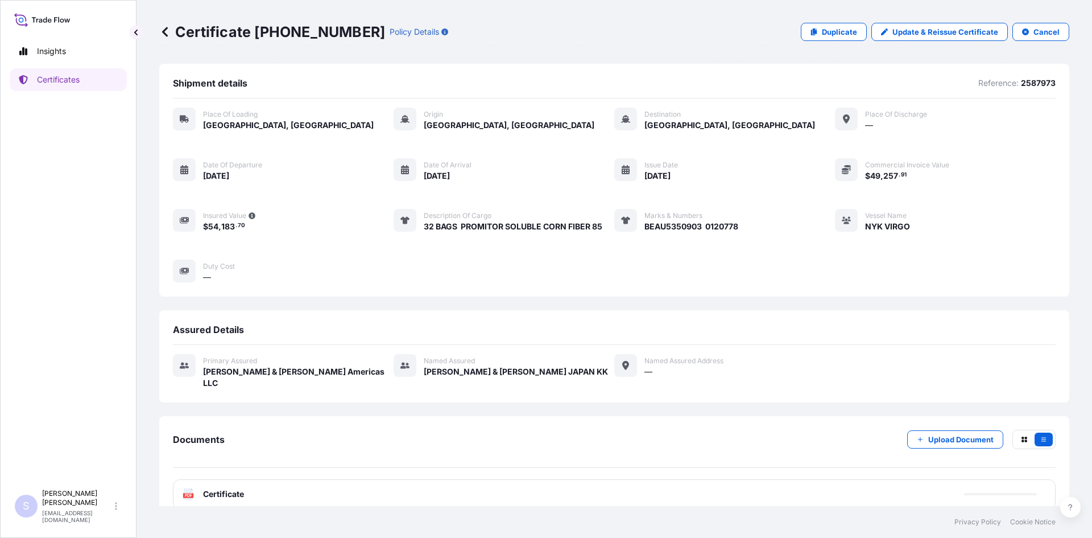
scroll to position [5, 0]
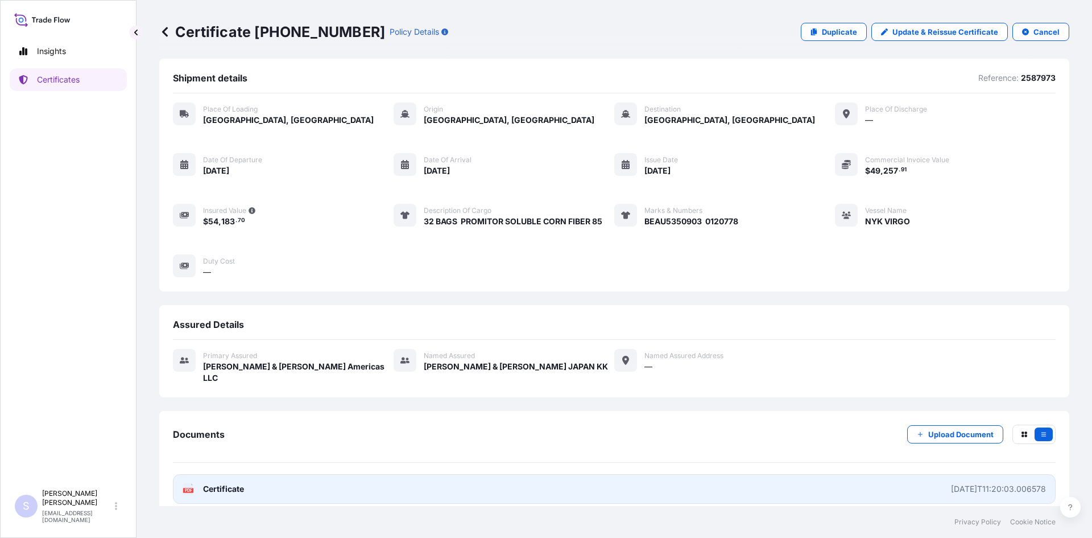
click at [187, 488] on text "PDF" at bounding box center [188, 490] width 7 height 4
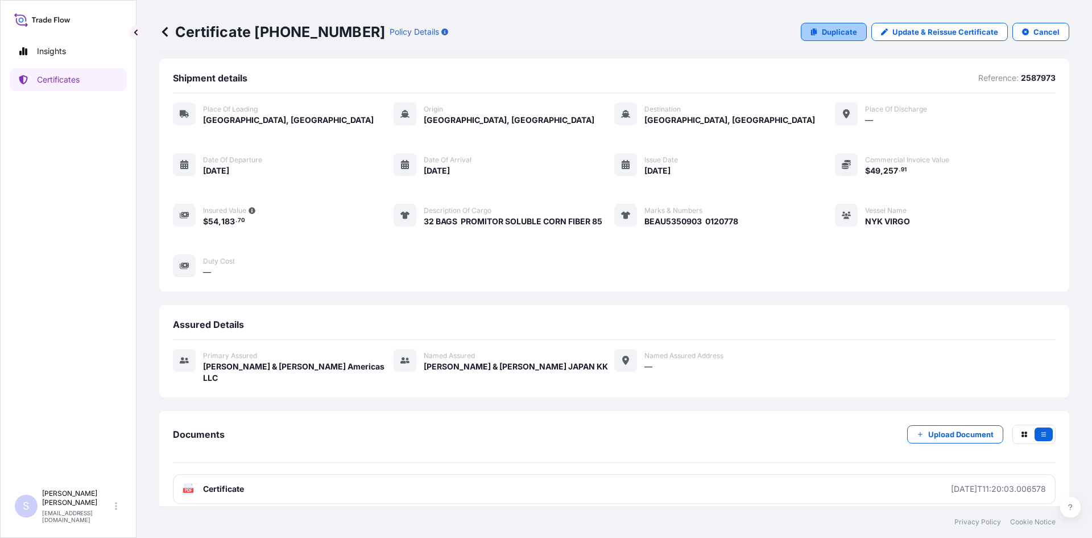
click at [822, 31] on p "Duplicate" at bounding box center [839, 31] width 35 height 11
select select "Road / [GEOGRAPHIC_DATA]"
select select "Sea"
select select "31658"
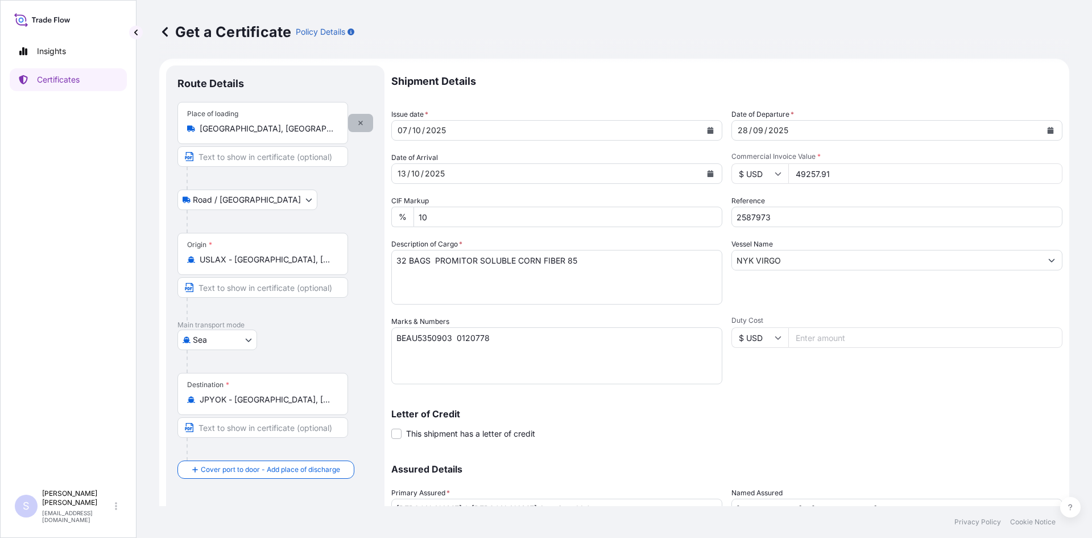
click at [370, 124] on button "button" at bounding box center [360, 123] width 25 height 18
select select
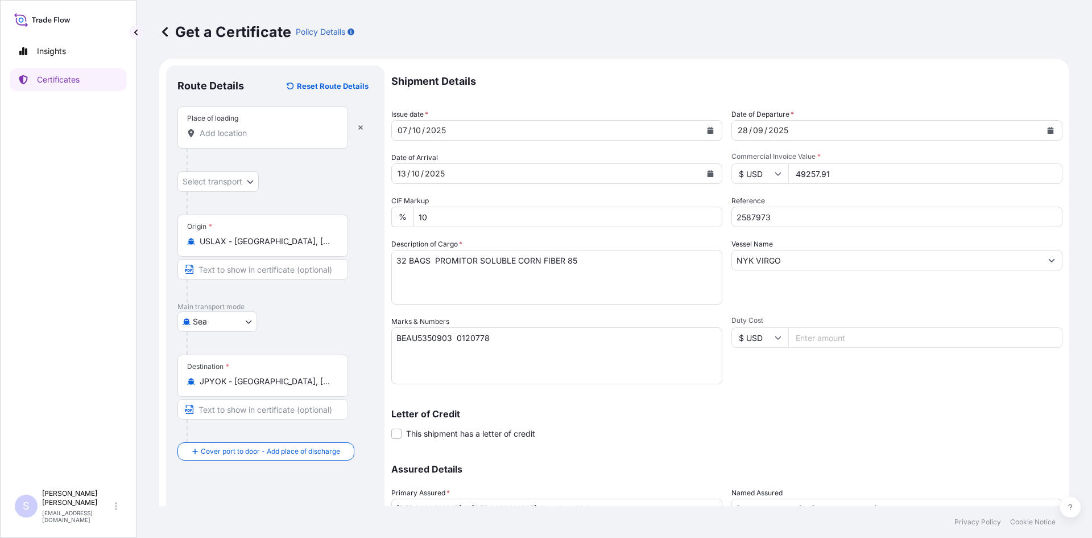
click at [279, 139] on div "Place of loading" at bounding box center [262, 127] width 171 height 42
click at [279, 139] on input "Place of loading" at bounding box center [267, 132] width 134 height 11
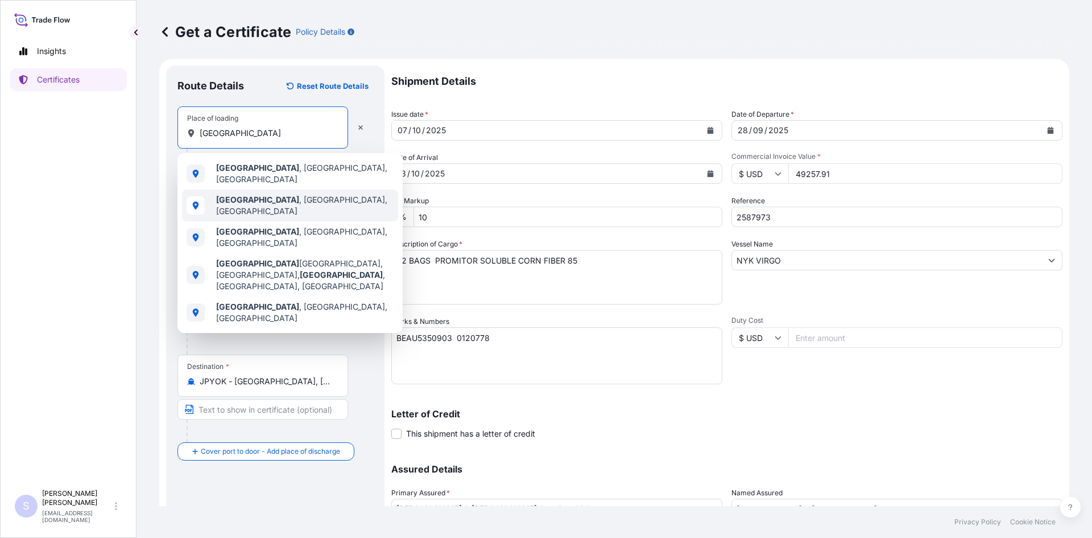
click at [275, 191] on div "[GEOGRAPHIC_DATA] , [GEOGRAPHIC_DATA], [GEOGRAPHIC_DATA]" at bounding box center [290, 205] width 216 height 32
type input "[GEOGRAPHIC_DATA], [GEOGRAPHIC_DATA], [GEOGRAPHIC_DATA]"
select select "Road / [GEOGRAPHIC_DATA]"
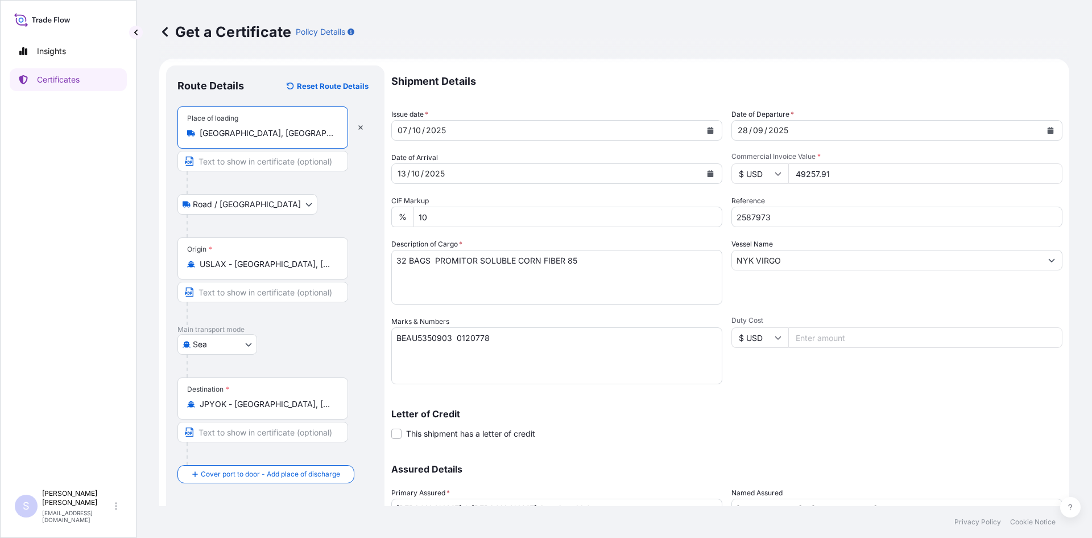
type input "[GEOGRAPHIC_DATA], [GEOGRAPHIC_DATA], [GEOGRAPHIC_DATA]"
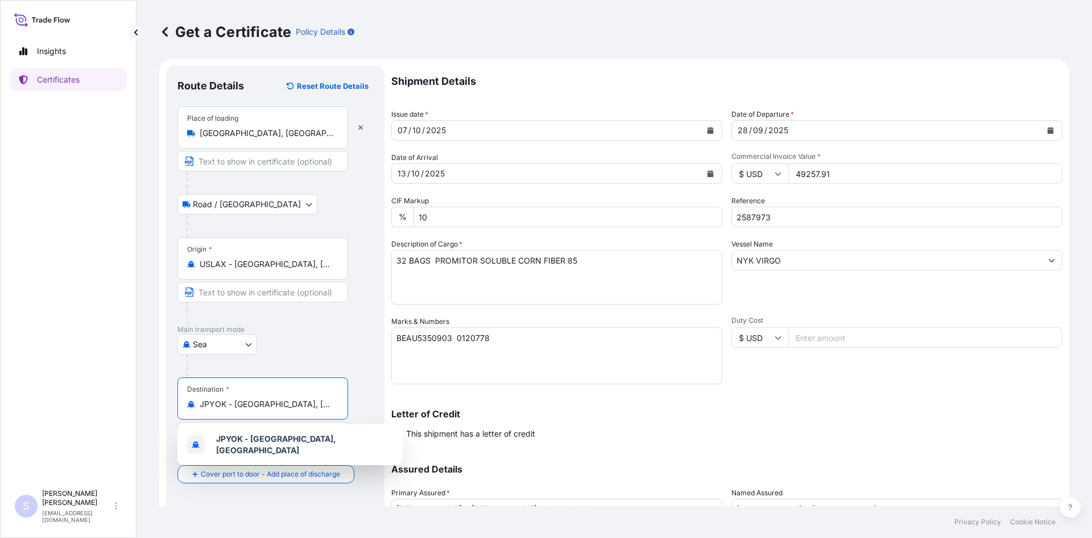
drag, startPoint x: 316, startPoint y: 408, endPoint x: 152, endPoint y: 399, distance: 164.7
click at [152, 399] on div "Get a Certificate Policy Details Route Details Reset Route Details Place of loa…" at bounding box center [615, 253] width 956 height 506
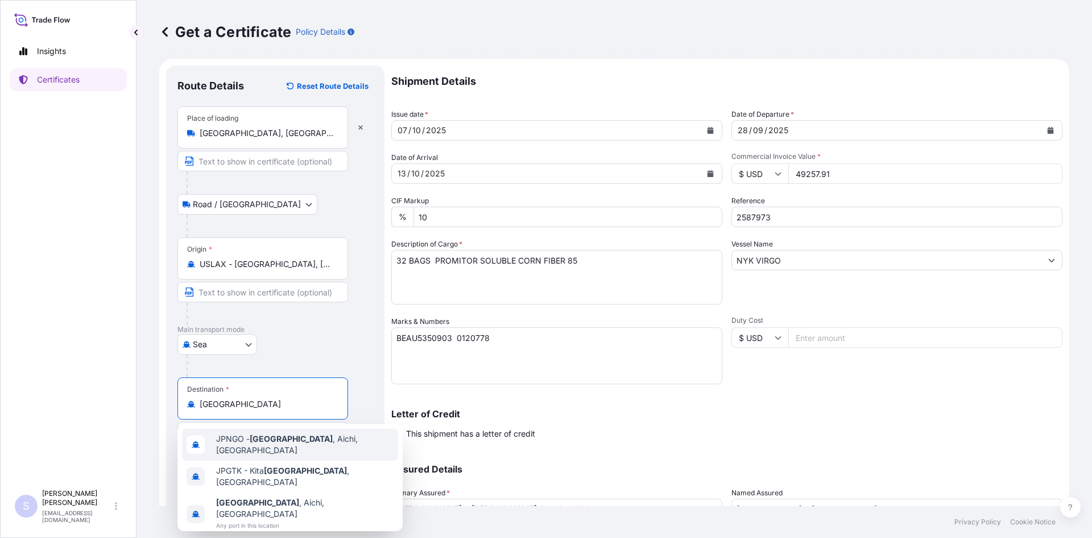
click at [301, 438] on span "JPNGO - [GEOGRAPHIC_DATA] , [GEOGRAPHIC_DATA], [GEOGRAPHIC_DATA]" at bounding box center [304, 444] width 177 height 23
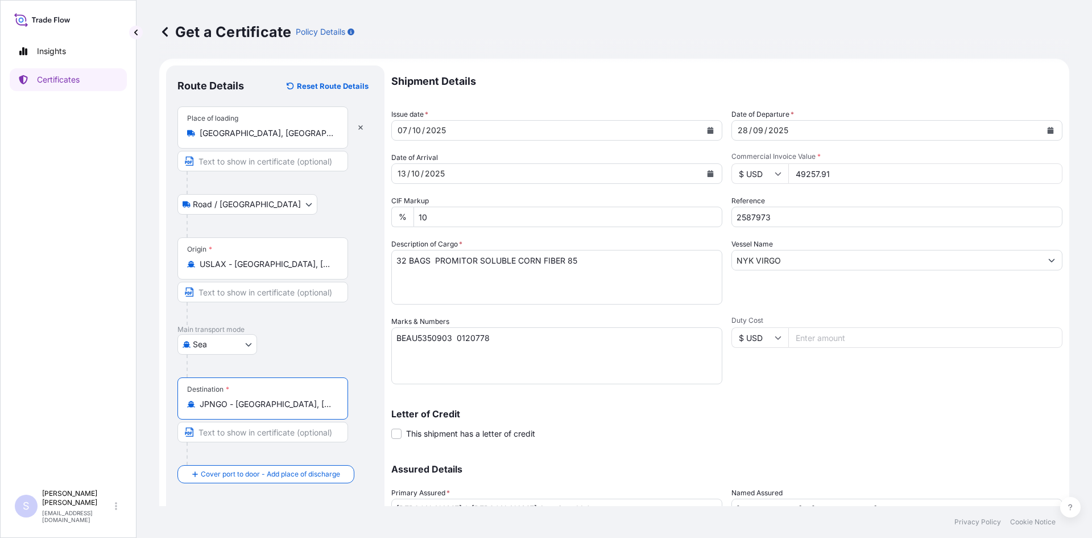
type input "JPNGO - [GEOGRAPHIC_DATA], [GEOGRAPHIC_DATA], [GEOGRAPHIC_DATA]"
click at [709, 177] on button "Calendar" at bounding box center [710, 173] width 18 height 18
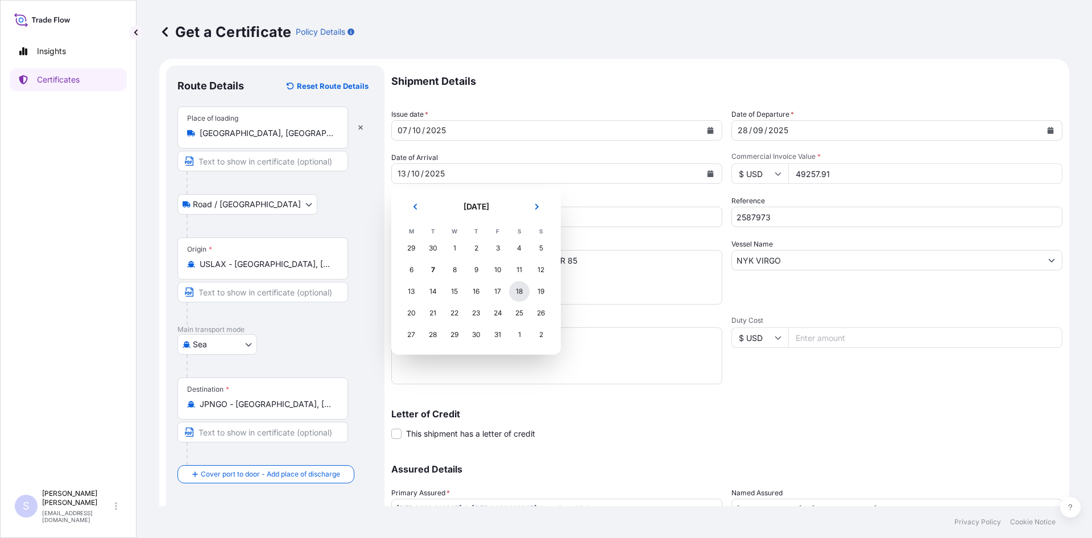
click at [525, 291] on div "18" at bounding box center [519, 291] width 20 height 20
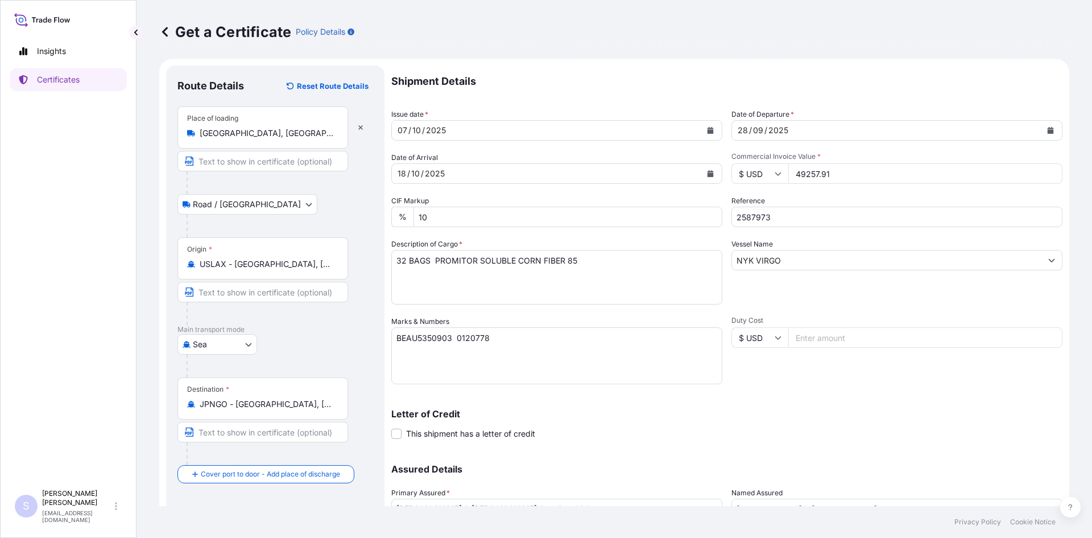
drag, startPoint x: 854, startPoint y: 175, endPoint x: 770, endPoint y: 175, distance: 84.2
click at [770, 175] on div "$ USD 49257.91" at bounding box center [896, 173] width 331 height 20
click at [853, 173] on input "49257.91" at bounding box center [925, 173] width 274 height 20
drag, startPoint x: 853, startPoint y: 173, endPoint x: 781, endPoint y: 173, distance: 71.7
click at [781, 173] on div "$ USD 49257.91" at bounding box center [896, 173] width 331 height 20
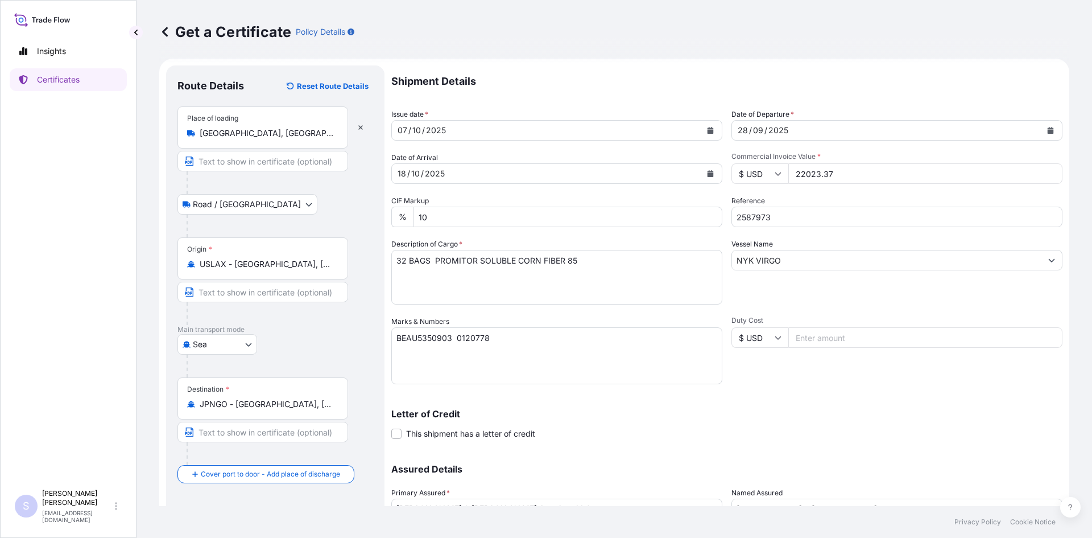
drag, startPoint x: 834, startPoint y: 173, endPoint x: 778, endPoint y: 173, distance: 55.7
click at [778, 173] on div "$ USD 22023.37" at bounding box center [896, 173] width 331 height 20
type input "66070.11"
type input "2583864-66"
click at [406, 262] on textarea "32 BAGS PROMITOR SOLUBLE CORN FIBER 85" at bounding box center [556, 277] width 331 height 55
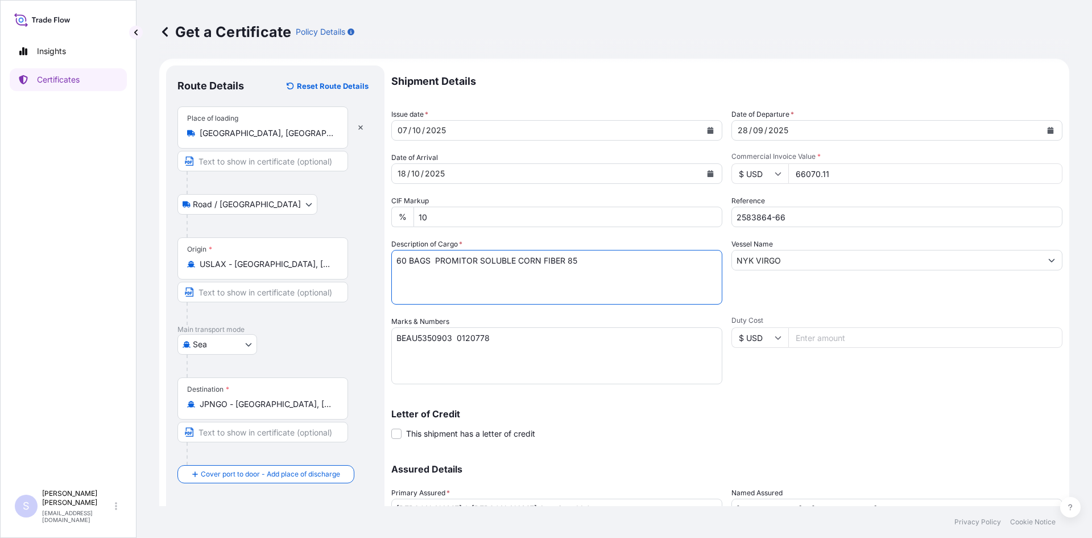
click at [593, 260] on textarea "32 BAGS PROMITOR SOLUBLE CORN FIBER 85" at bounding box center [556, 277] width 331 height 55
type textarea "60 BAGS STA-LITE III POLYDEXTROSE"
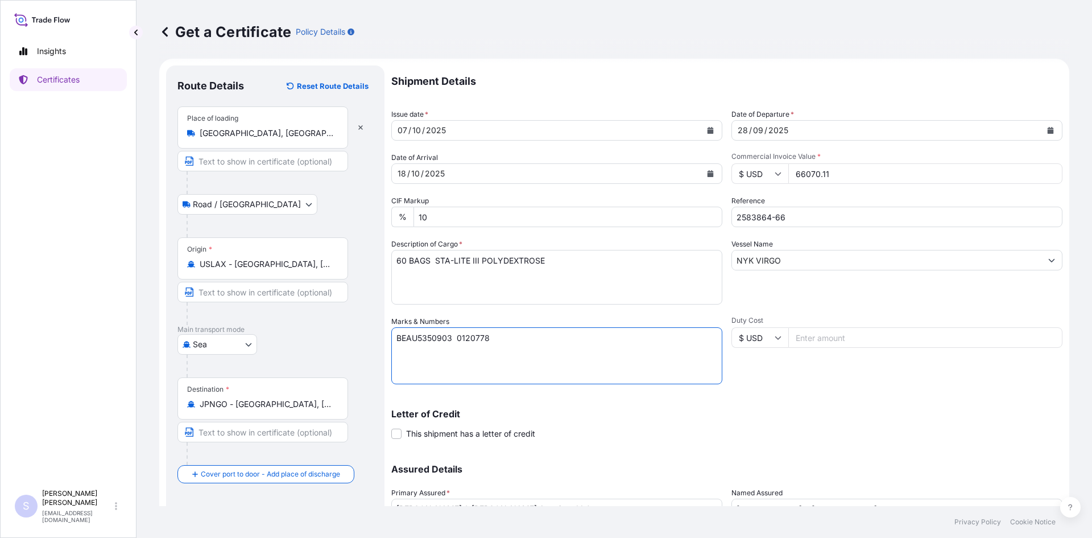
drag, startPoint x: 509, startPoint y: 338, endPoint x: 399, endPoint y: 339, distance: 109.8
click at [399, 339] on textarea "BEAU5350903 0120778" at bounding box center [556, 355] width 331 height 57
click at [458, 341] on textarea "BEAU5350903 0120778" at bounding box center [556, 355] width 331 height 57
click at [501, 341] on textarea "BEAU5350903 0120778" at bounding box center [556, 355] width 331 height 57
type textarea "ONEU5456010 UL-5555811 ONEU5334352 5555800 DRYU4258974 5555844"
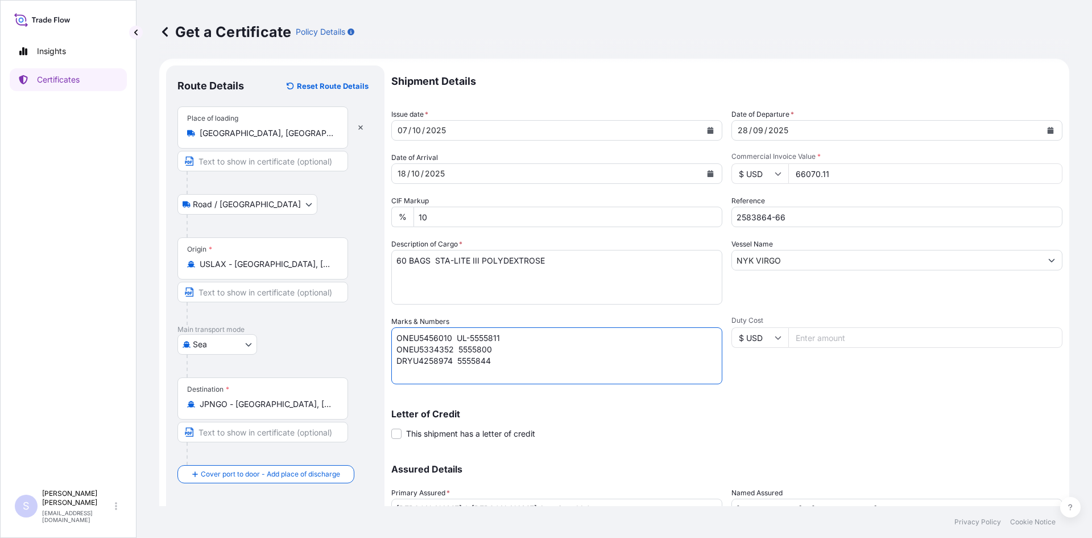
click at [768, 406] on div "Letter of Credit This shipment has a letter of credit Letter of credit * Letter…" at bounding box center [726, 417] width 671 height 44
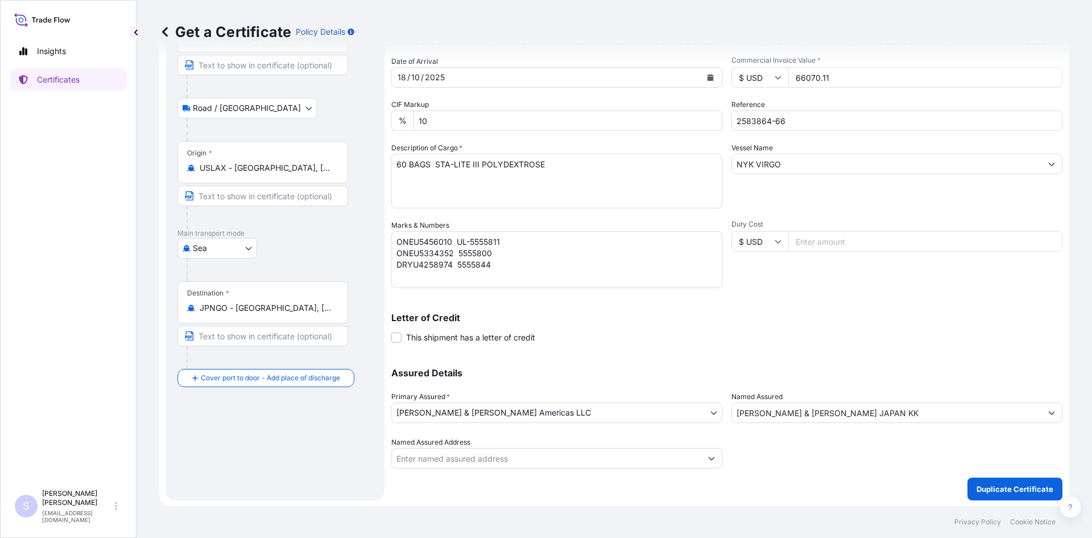
scroll to position [102, 0]
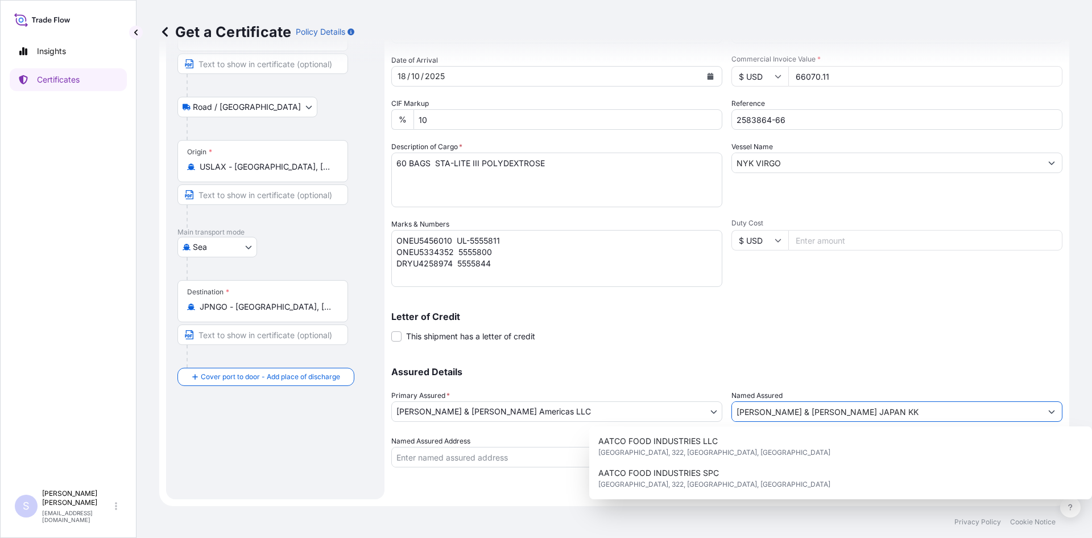
drag, startPoint x: 840, startPoint y: 417, endPoint x: 770, endPoint y: 417, distance: 69.4
click at [770, 417] on input "[PERSON_NAME] & [PERSON_NAME] JAPAN KK" at bounding box center [886, 411] width 309 height 20
click at [863, 351] on div "Shipment Details Issue date * [DATE] Date of Departure * [DATE] Date of Arrival…" at bounding box center [726, 217] width 671 height 499
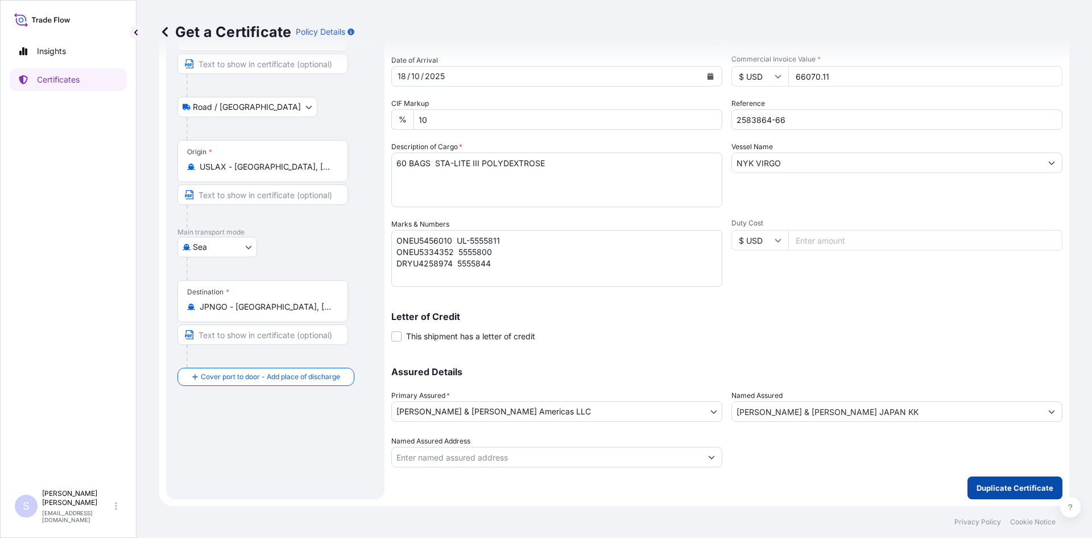
click at [991, 489] on p "Duplicate Certificate" at bounding box center [1015, 487] width 77 height 11
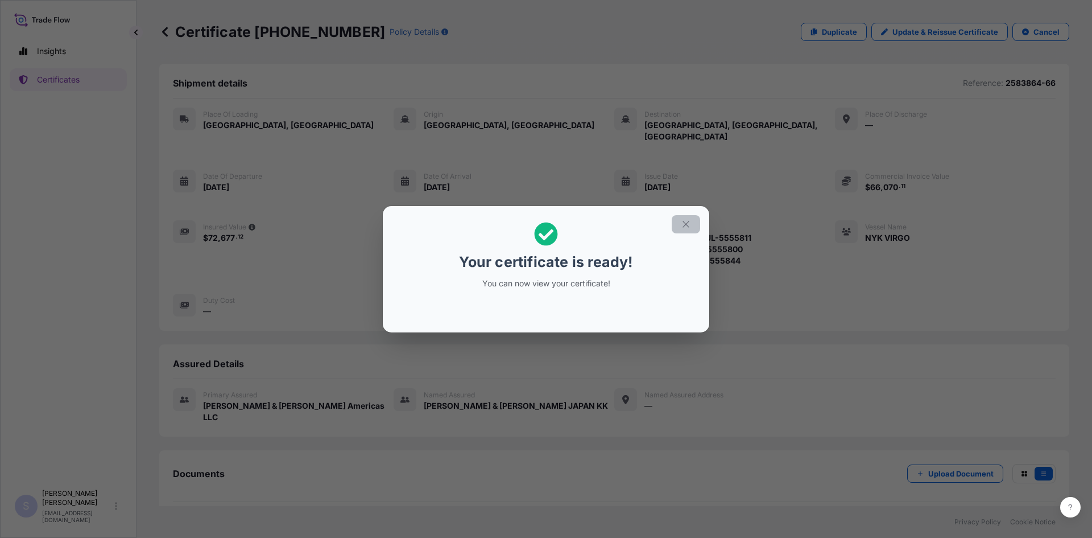
click at [688, 229] on icon "button" at bounding box center [686, 224] width 10 height 10
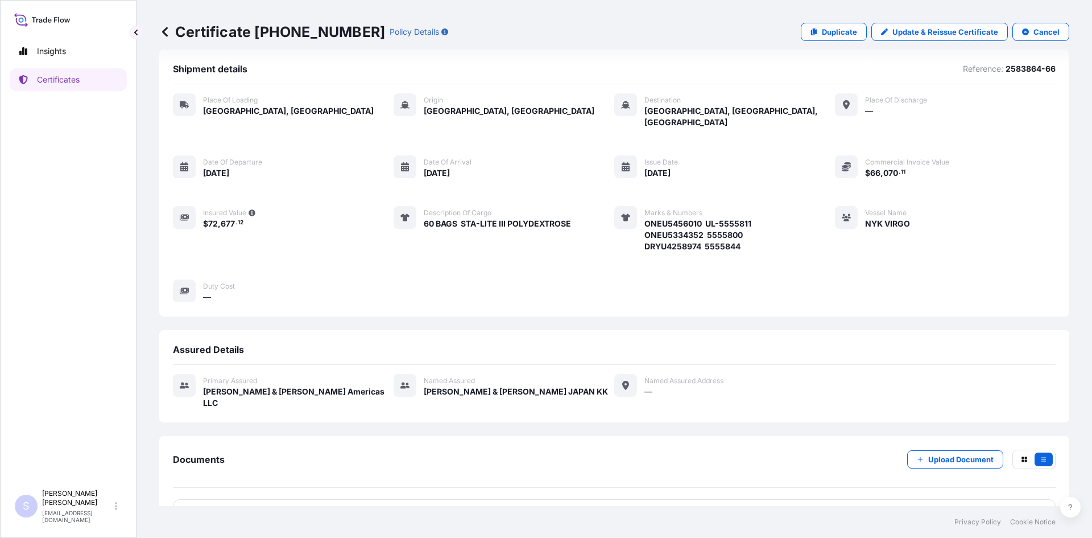
scroll to position [28, 0]
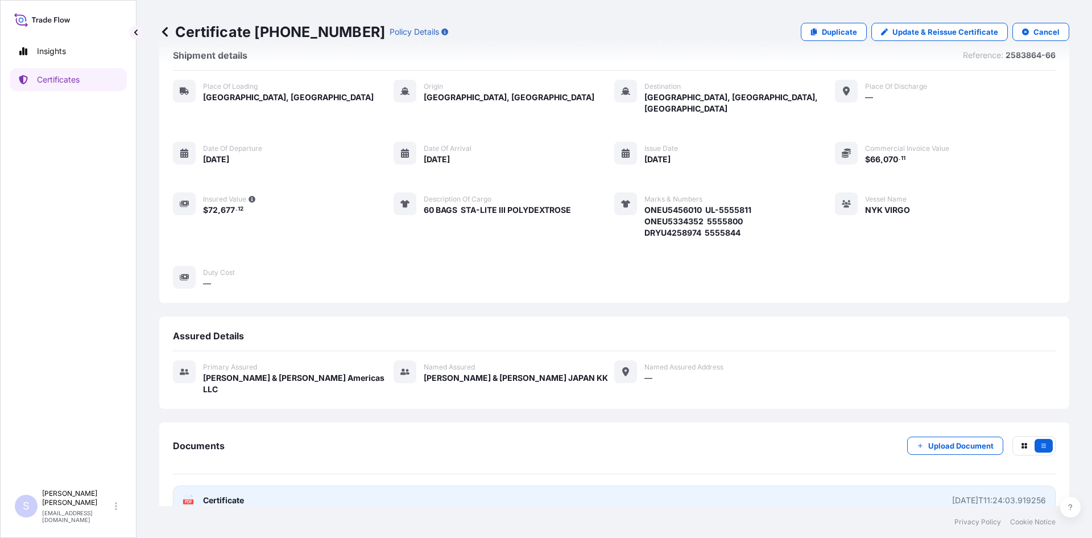
click at [201, 494] on div "PDF Certificate" at bounding box center [213, 499] width 61 height 11
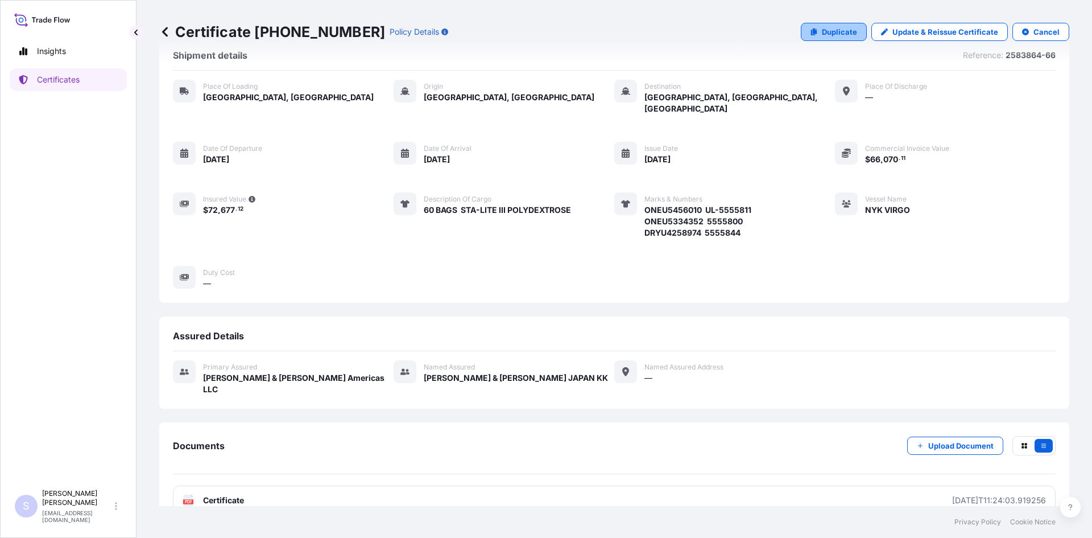
click at [830, 34] on p "Duplicate" at bounding box center [839, 31] width 35 height 11
select select "Road / [GEOGRAPHIC_DATA]"
select select "Sea"
select select "31658"
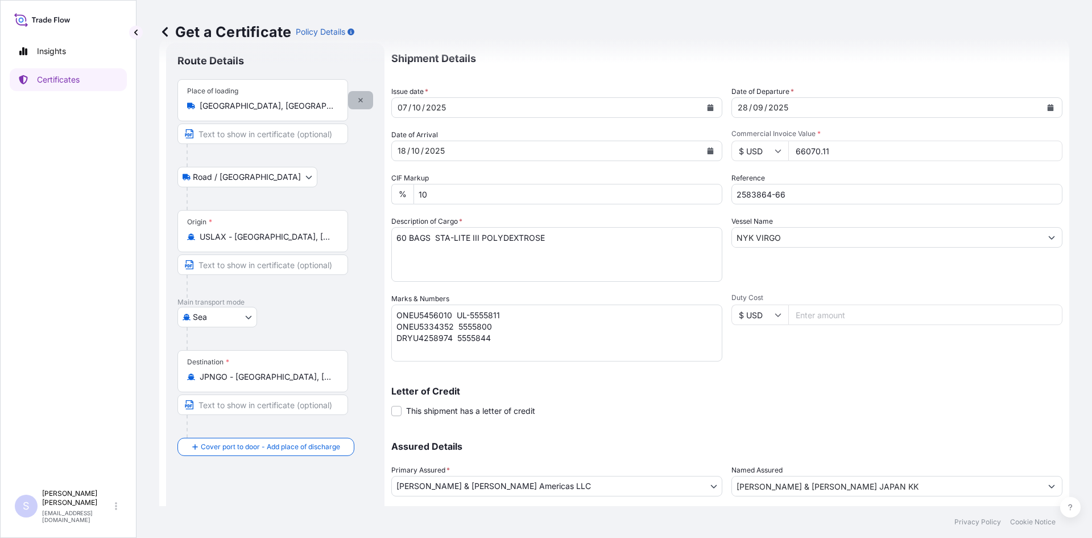
click at [363, 100] on icon "button" at bounding box center [360, 100] width 7 height 7
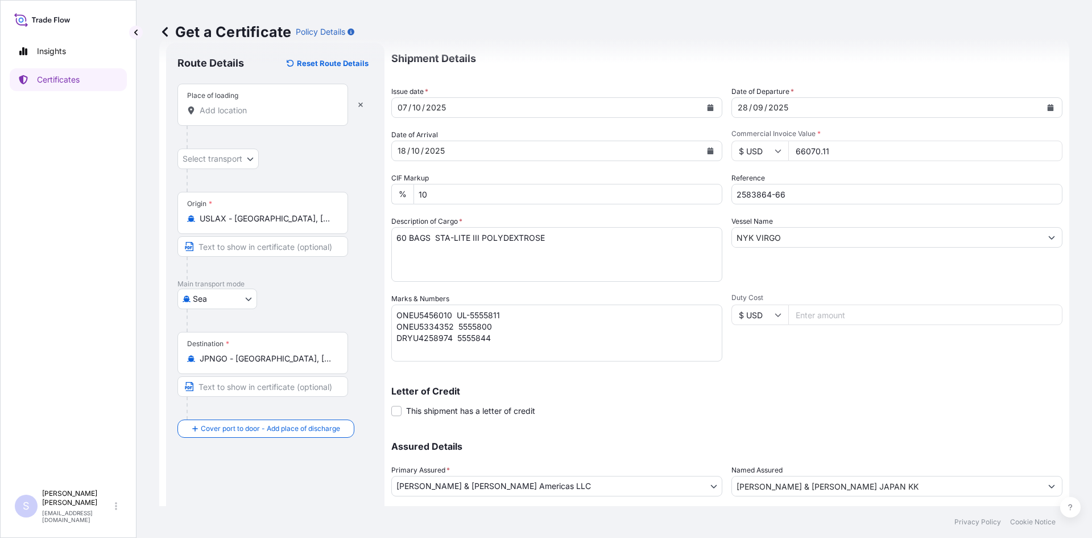
click at [246, 110] on input "Place of loading" at bounding box center [267, 110] width 134 height 11
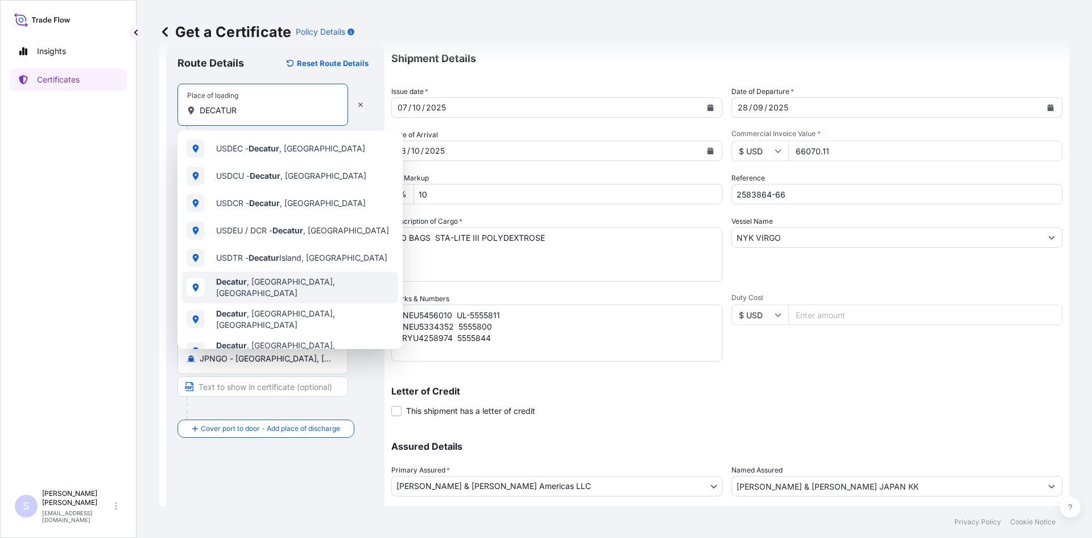
click at [250, 283] on span "Decatur , [GEOGRAPHIC_DATA], [GEOGRAPHIC_DATA]" at bounding box center [304, 287] width 177 height 23
type input "Decatur, [GEOGRAPHIC_DATA], [GEOGRAPHIC_DATA]"
select select "Road / [GEOGRAPHIC_DATA]"
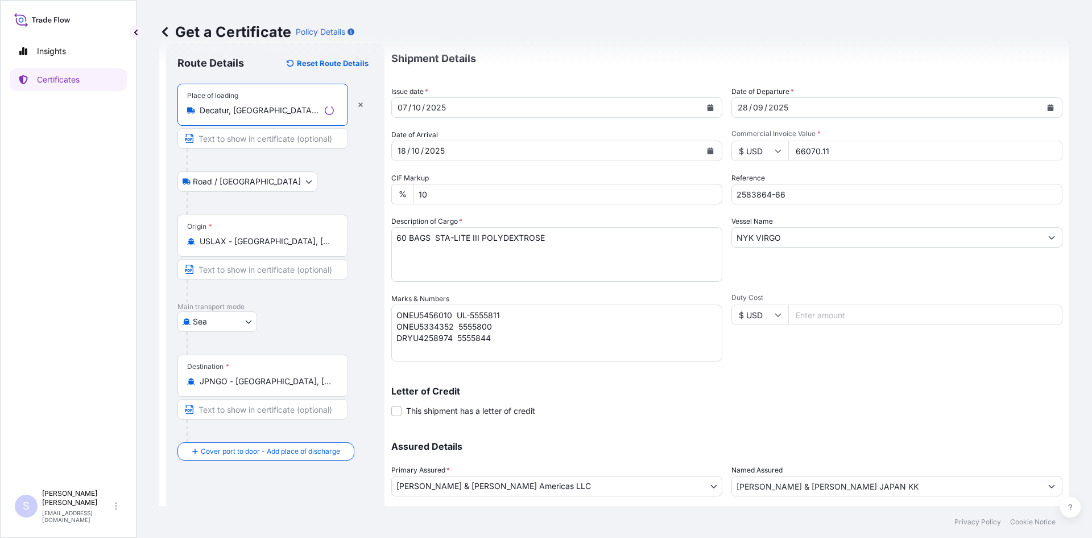
type input "Decatur, [GEOGRAPHIC_DATA], [GEOGRAPHIC_DATA]"
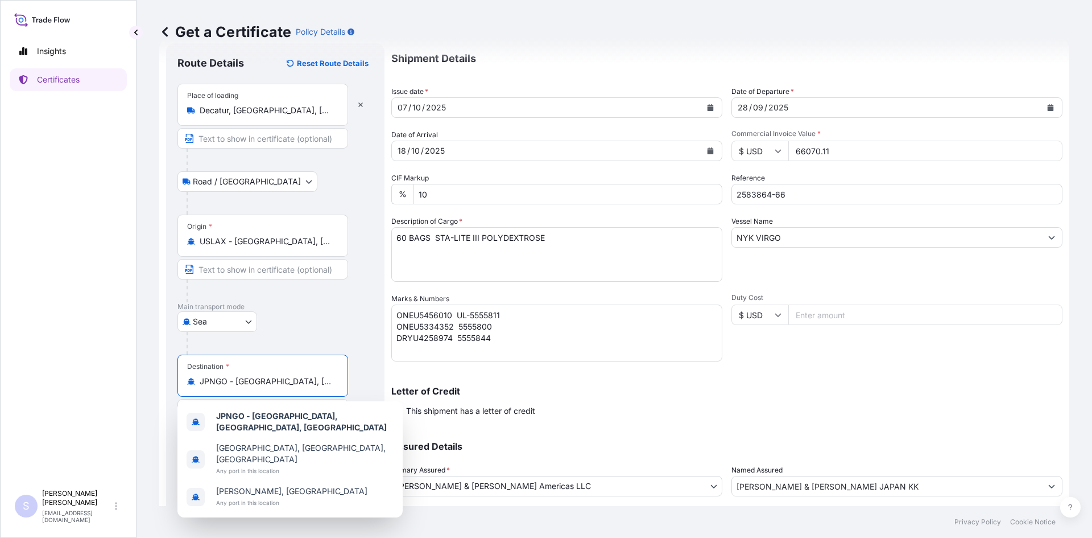
drag, startPoint x: 325, startPoint y: 379, endPoint x: 127, endPoint y: 372, distance: 198.6
click at [127, 372] on div "Insights Certificates S [PERSON_NAME] [EMAIL_ADDRESS][DOMAIN_NAME] Get a Certif…" at bounding box center [546, 269] width 1092 height 538
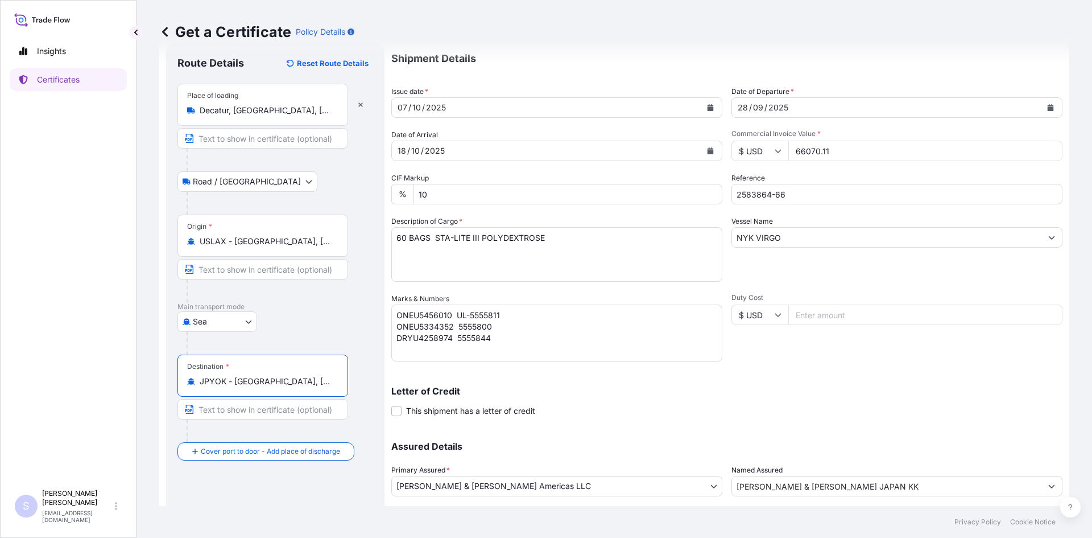
type input "JPYOK - [GEOGRAPHIC_DATA], [GEOGRAPHIC_DATA]"
click at [708, 148] on icon "Calendar" at bounding box center [711, 150] width 6 height 7
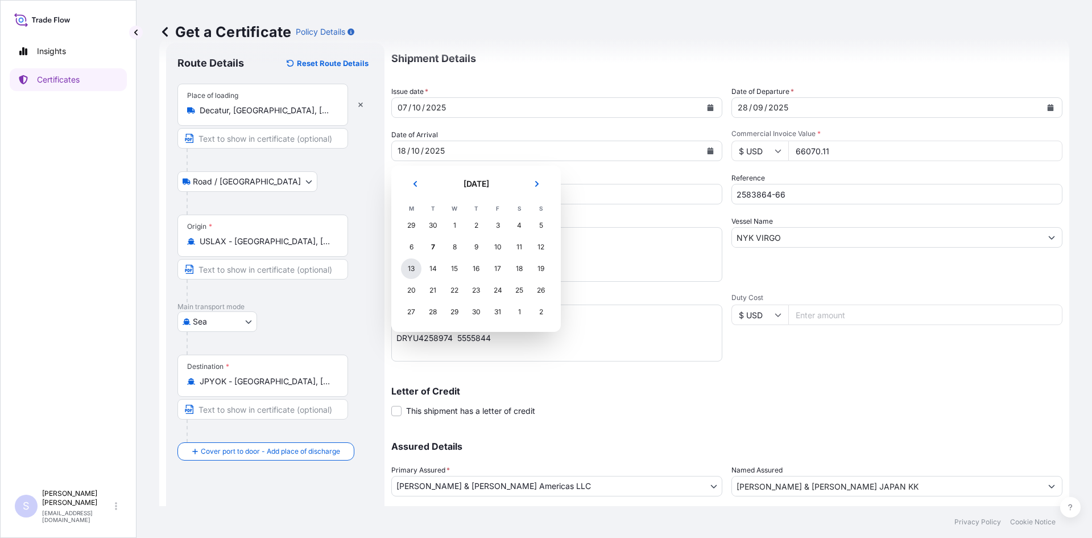
click at [413, 269] on div "13" at bounding box center [411, 268] width 20 height 20
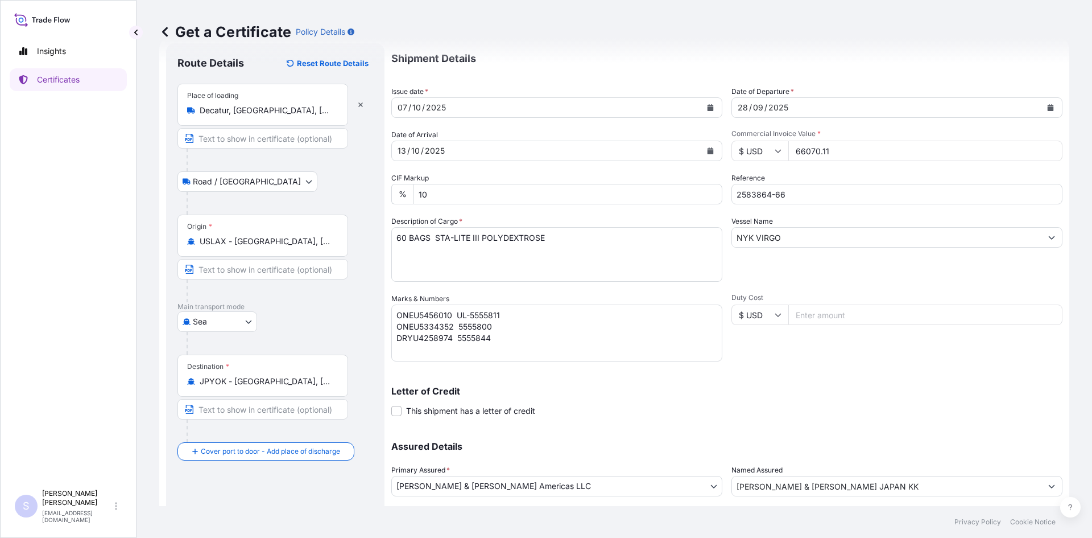
drag, startPoint x: 839, startPoint y: 149, endPoint x: 779, endPoint y: 144, distance: 60.5
click at [779, 144] on div "$ USD 66070.11" at bounding box center [896, 150] width 331 height 20
type input "83809.95"
type input "2583855,57&63"
drag, startPoint x: 407, startPoint y: 241, endPoint x: 392, endPoint y: 241, distance: 14.8
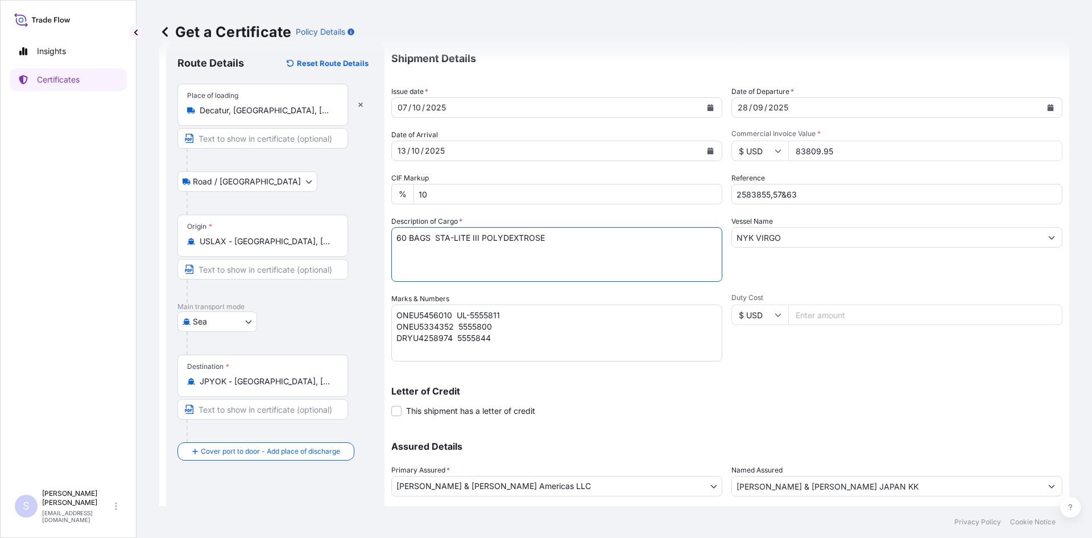
click at [392, 241] on textarea "60 BAGS STA-LITE III POLYDEXTROSE" at bounding box center [556, 254] width 331 height 55
type textarea "2295 BAGS STA-LITE III POLYDEXTROSE"
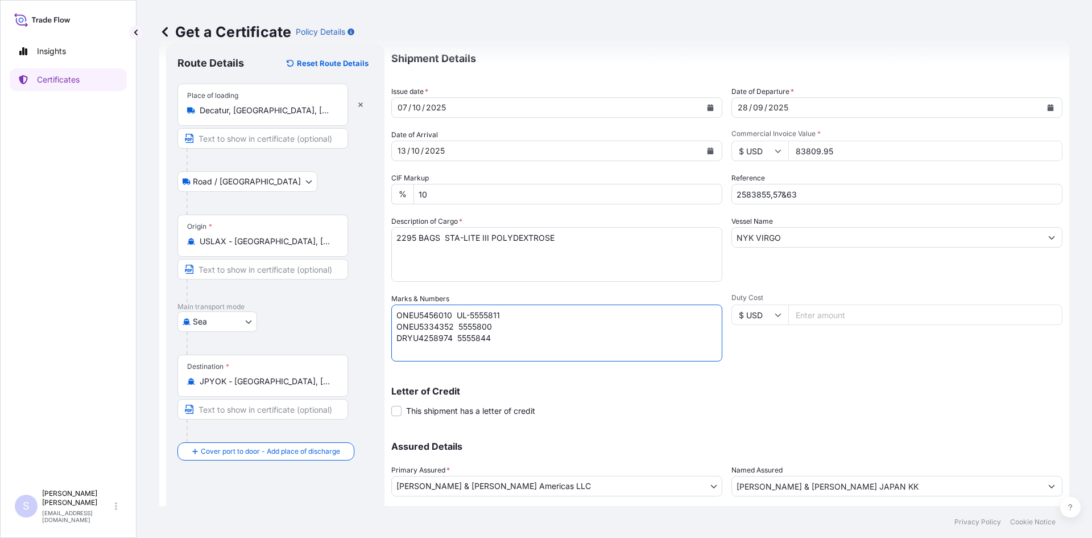
drag, startPoint x: 507, startPoint y: 345, endPoint x: 384, endPoint y: 313, distance: 127.1
click at [384, 313] on form "Route Details Reset Route Details Place of loading [GEOGRAPHIC_DATA], [GEOGRAPH…" at bounding box center [614, 308] width 910 height 544
type textarea "ONEU5305502 0032982 ONEU5962451 0032986 SEGU5970911 0032989"
click at [764, 407] on div "Letter of Credit This shipment has a letter of credit Letter of credit * Letter…" at bounding box center [726, 401] width 671 height 30
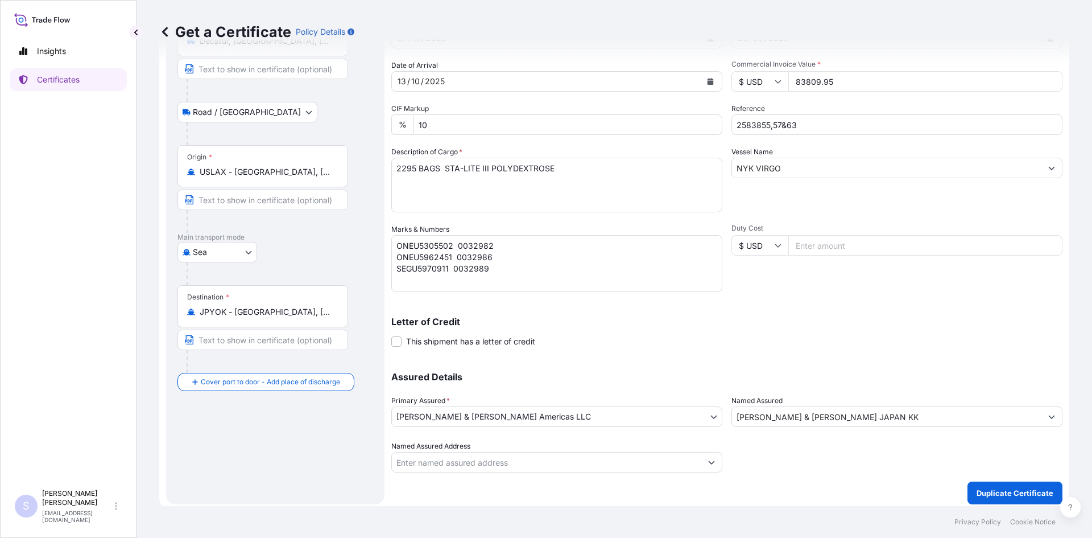
scroll to position [102, 0]
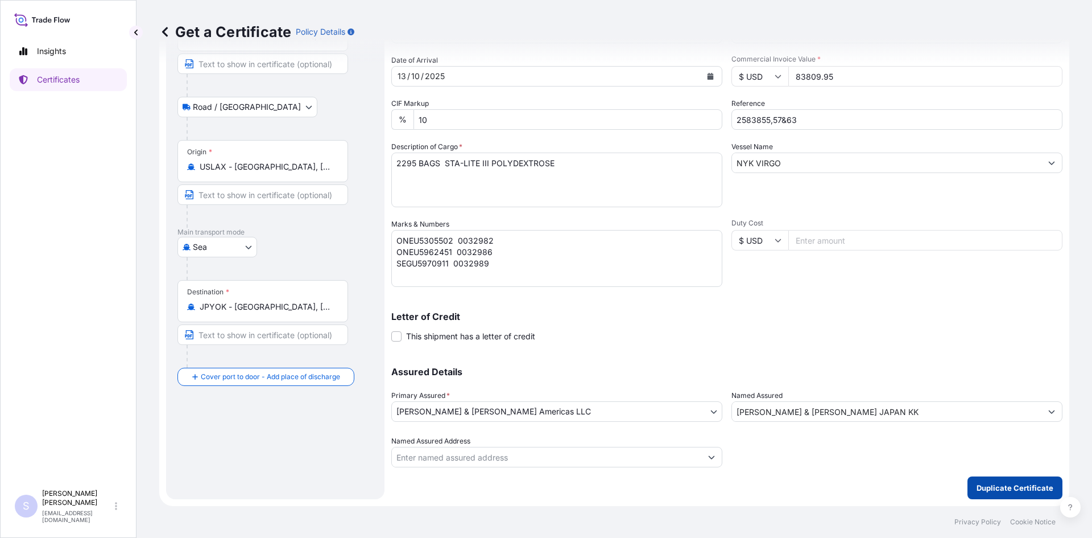
click at [993, 487] on p "Duplicate Certificate" at bounding box center [1015, 487] width 77 height 11
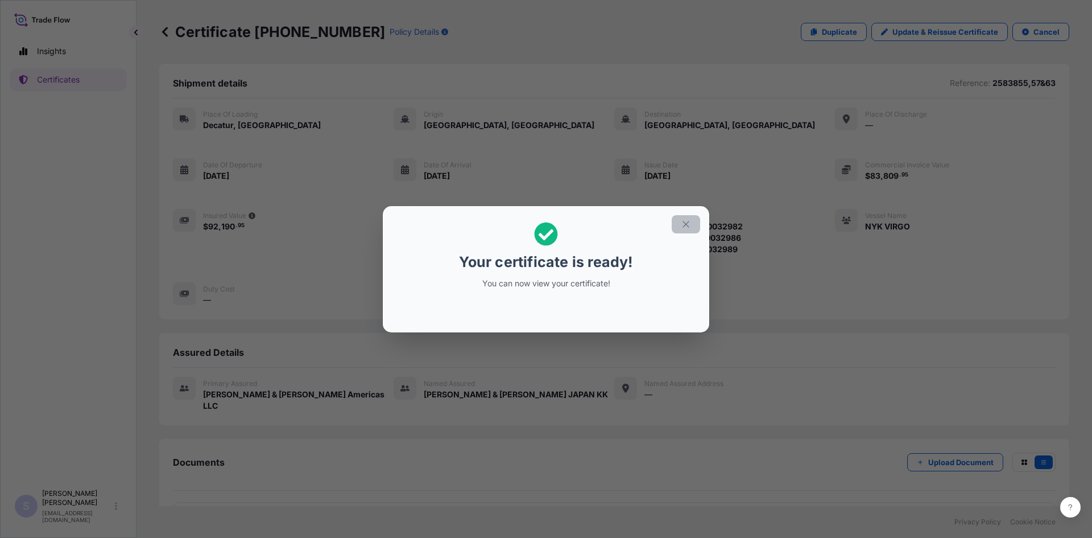
click at [690, 225] on icon "button" at bounding box center [686, 224] width 10 height 10
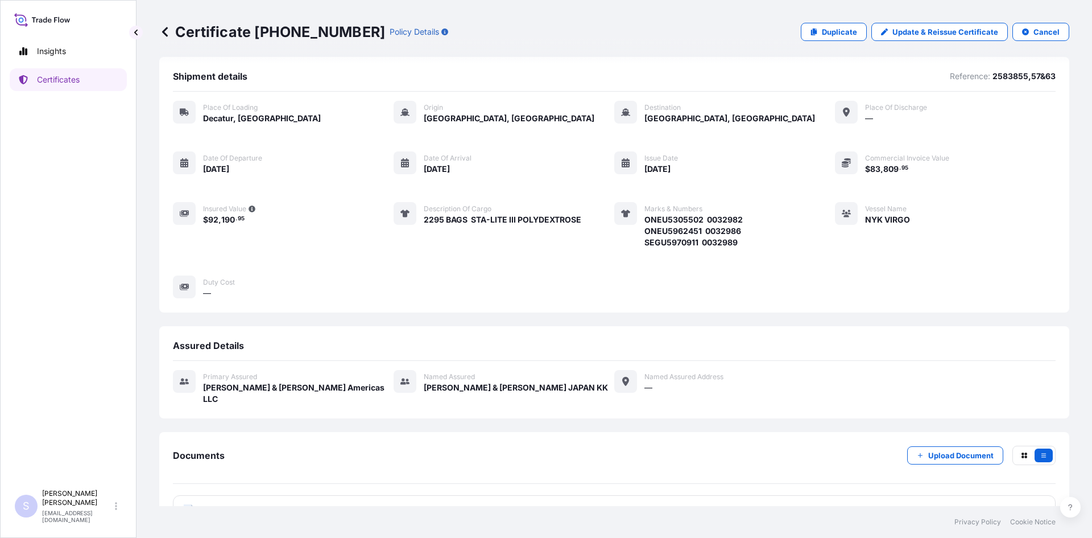
scroll to position [28, 0]
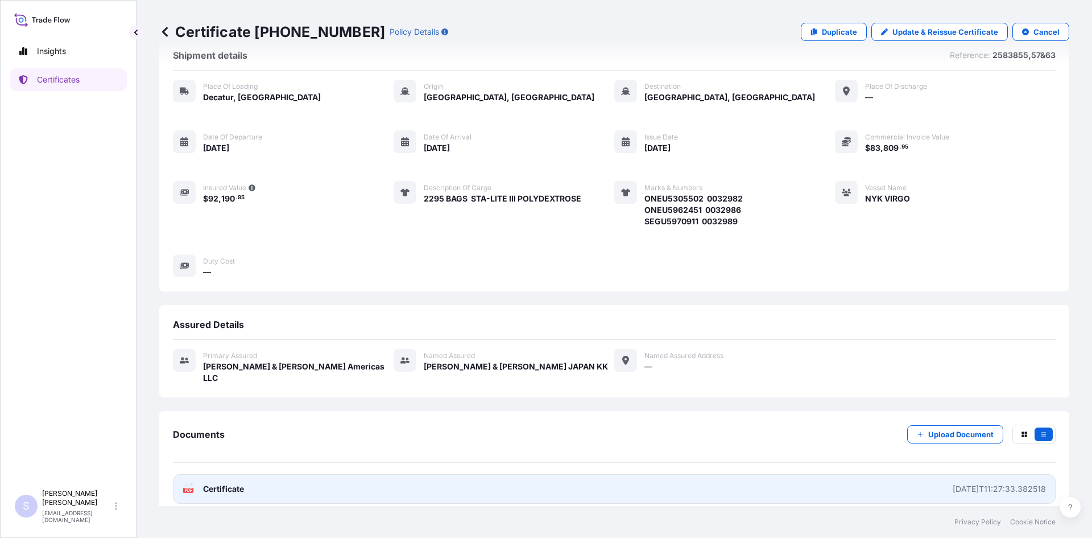
click at [192, 483] on link "PDF Certificate [DATE]T11:27:33.382518" at bounding box center [614, 489] width 883 height 30
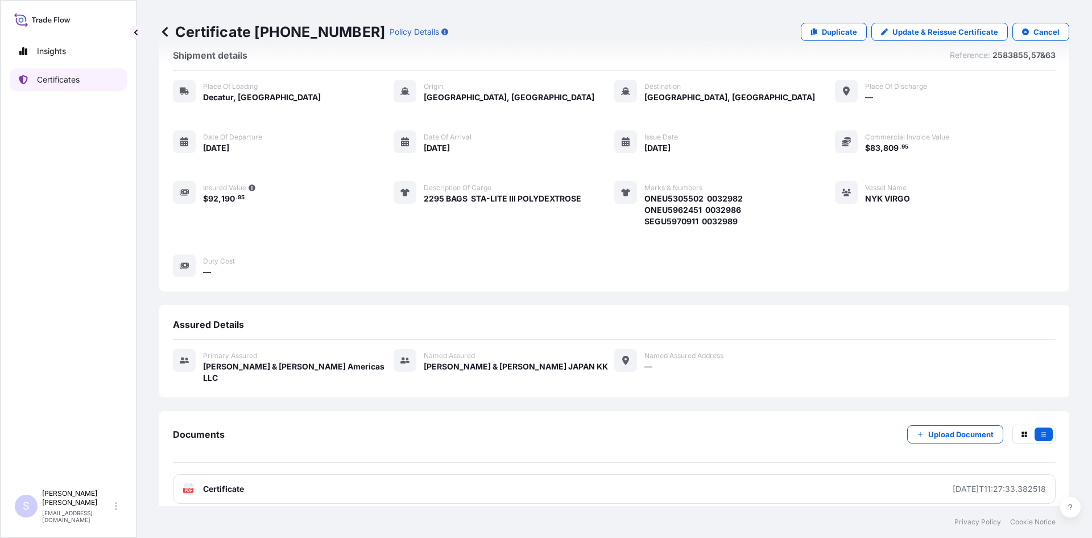
click at [84, 79] on link "Certificates" at bounding box center [68, 79] width 117 height 23
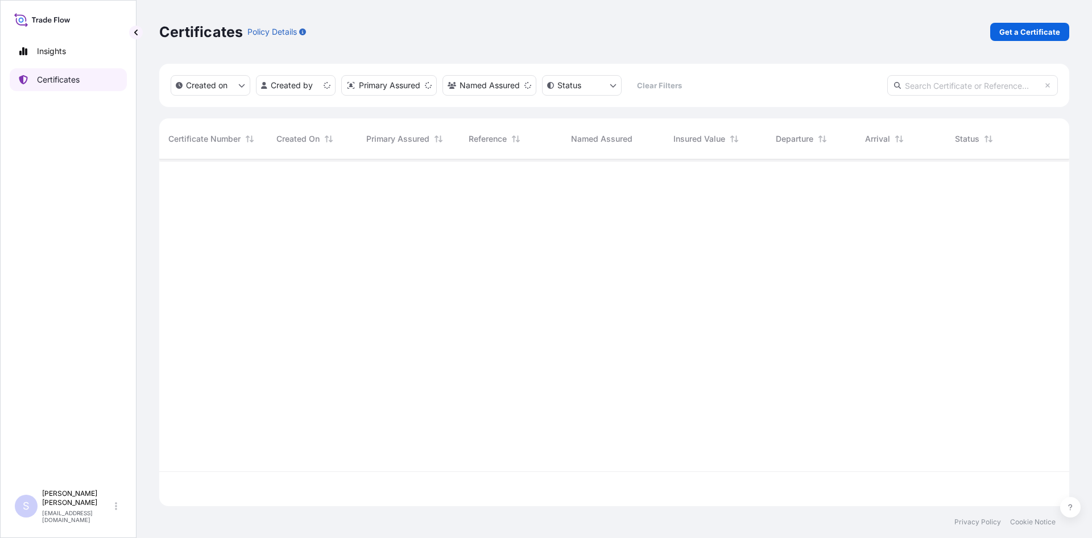
scroll to position [344, 902]
click at [1021, 22] on div "Certificates Policy Details Get a Certificate" at bounding box center [614, 32] width 910 height 64
click at [1019, 36] on p "Get a Certificate" at bounding box center [1029, 31] width 61 height 11
select select "Road / [GEOGRAPHIC_DATA]"
select select "Sea"
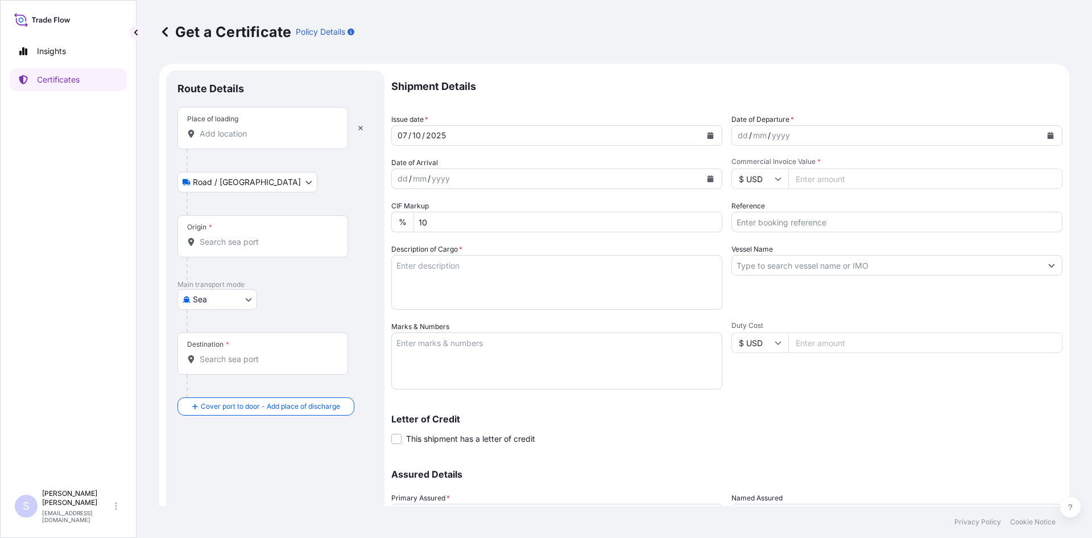
click at [245, 142] on div "Place of loading" at bounding box center [262, 128] width 171 height 42
click at [245, 139] on input "Place of loading" at bounding box center [267, 133] width 134 height 11
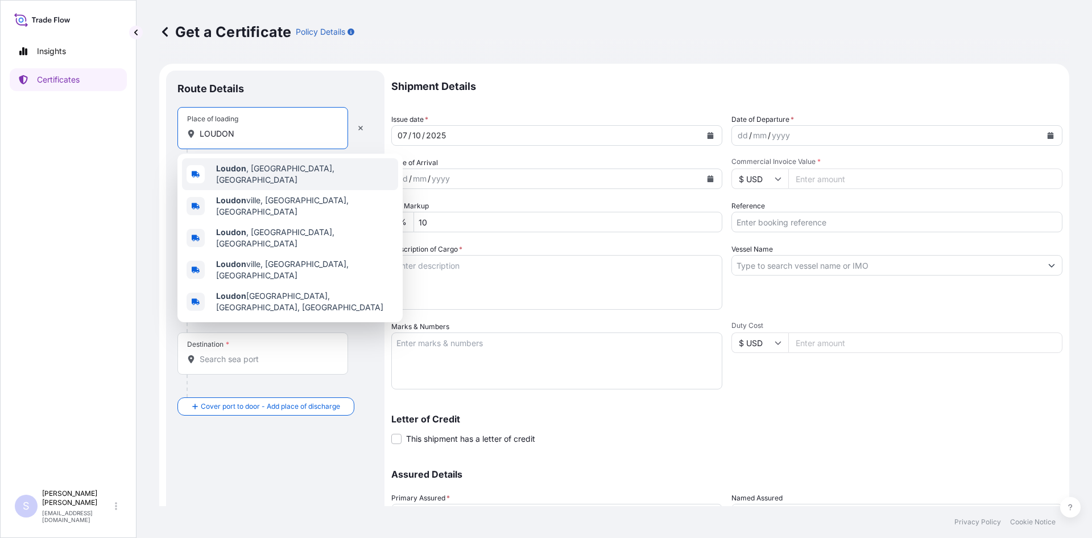
click at [252, 174] on span "[GEOGRAPHIC_DATA] , [GEOGRAPHIC_DATA], [GEOGRAPHIC_DATA]" at bounding box center [304, 174] width 177 height 23
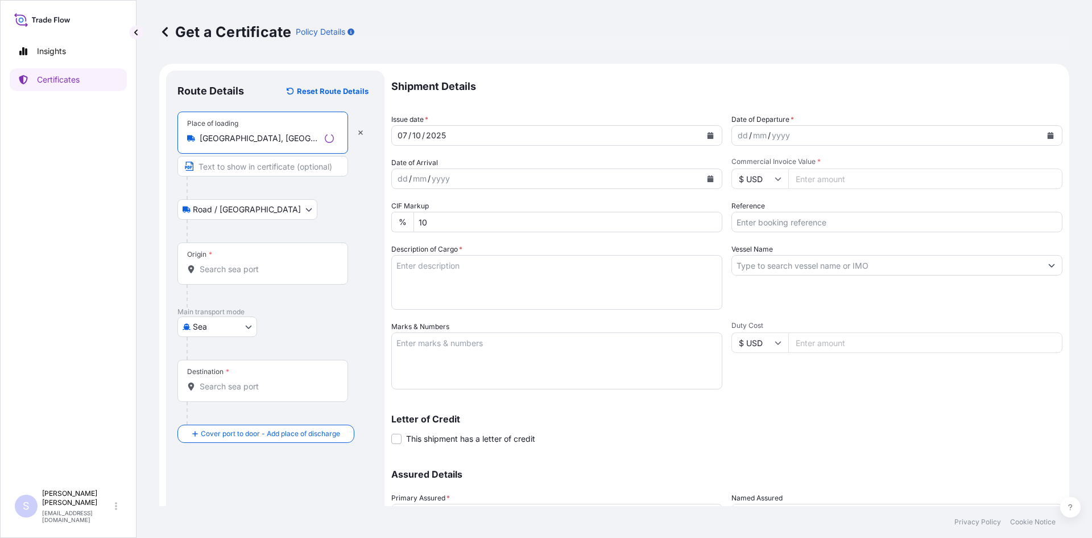
type input "[GEOGRAPHIC_DATA], [GEOGRAPHIC_DATA], [GEOGRAPHIC_DATA]"
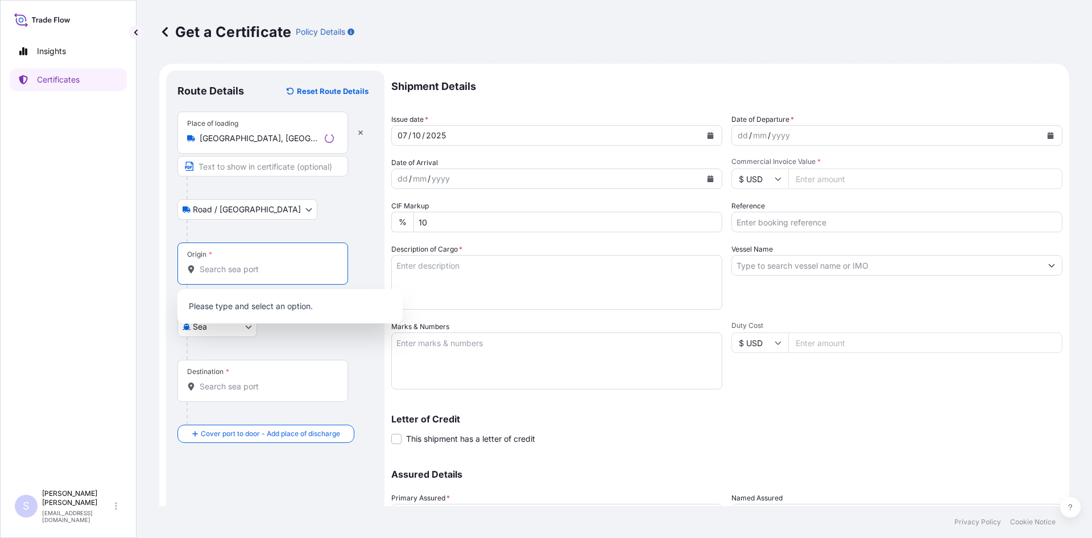
click at [235, 273] on input "Origin *" at bounding box center [267, 268] width 134 height 11
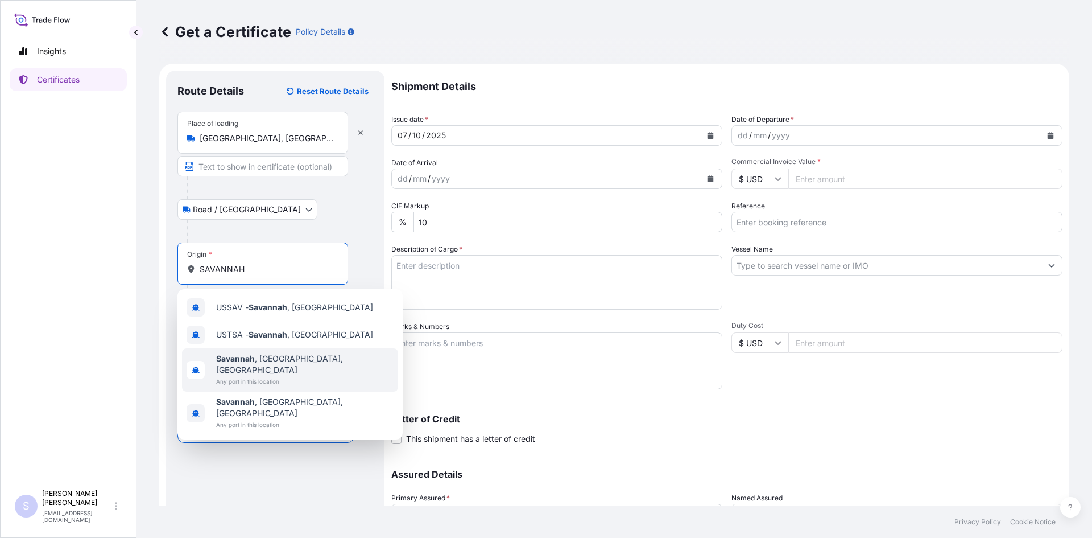
click at [234, 375] on span "Any port in this location" at bounding box center [304, 380] width 177 height 11
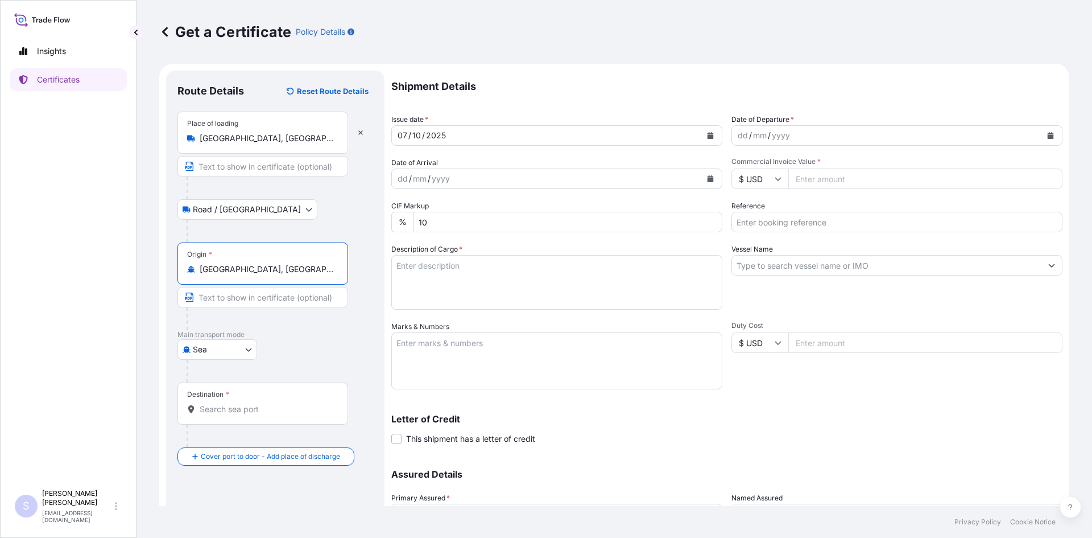
type input "[GEOGRAPHIC_DATA], [GEOGRAPHIC_DATA], [GEOGRAPHIC_DATA]"
click at [284, 411] on input "Destination *" at bounding box center [267, 408] width 134 height 11
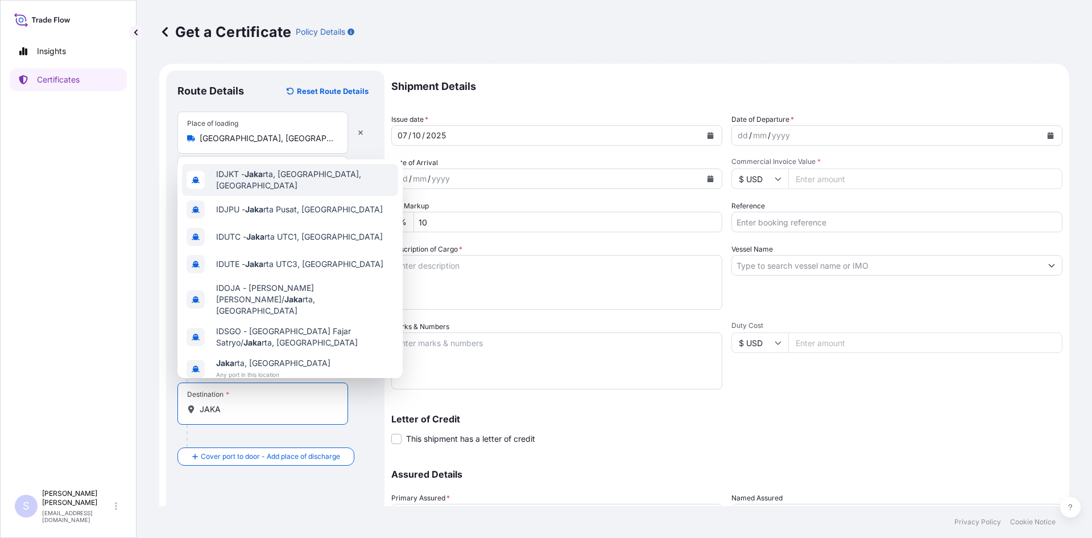
click at [296, 184] on div "IDJKT - Jaka rta, [GEOGRAPHIC_DATA], [GEOGRAPHIC_DATA]" at bounding box center [290, 180] width 216 height 32
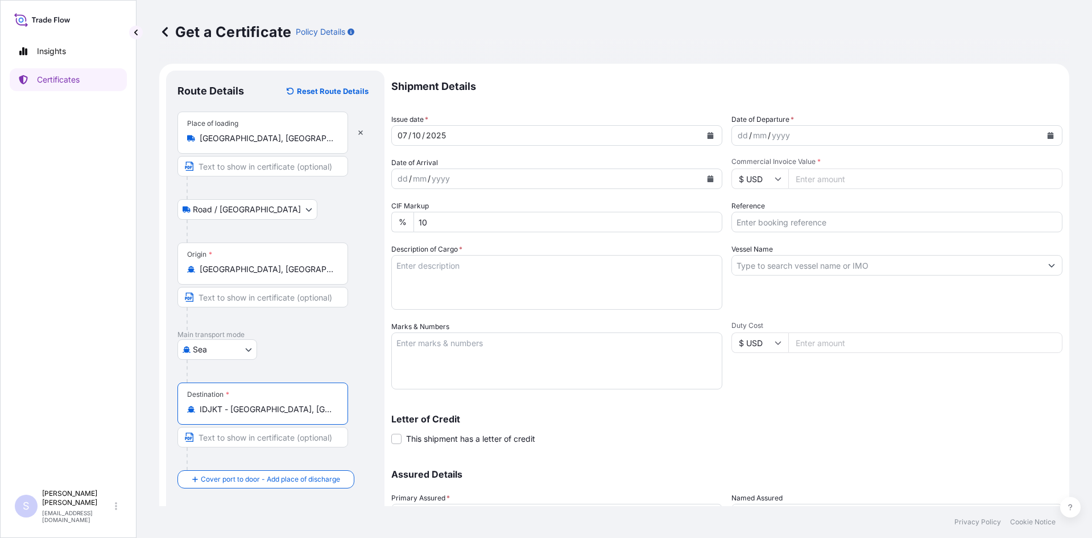
type input "IDJKT - [GEOGRAPHIC_DATA], [GEOGRAPHIC_DATA], [GEOGRAPHIC_DATA]"
click at [1048, 136] on icon "Calendar" at bounding box center [1051, 135] width 6 height 7
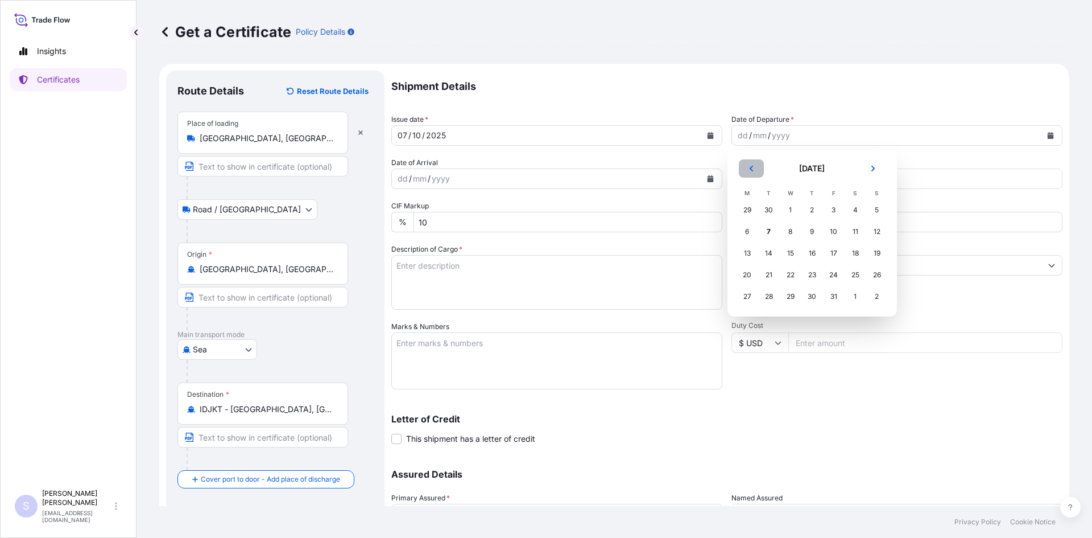
click at [751, 170] on icon "Previous" at bounding box center [751, 168] width 7 height 7
click at [854, 276] on div "27" at bounding box center [855, 274] width 20 height 20
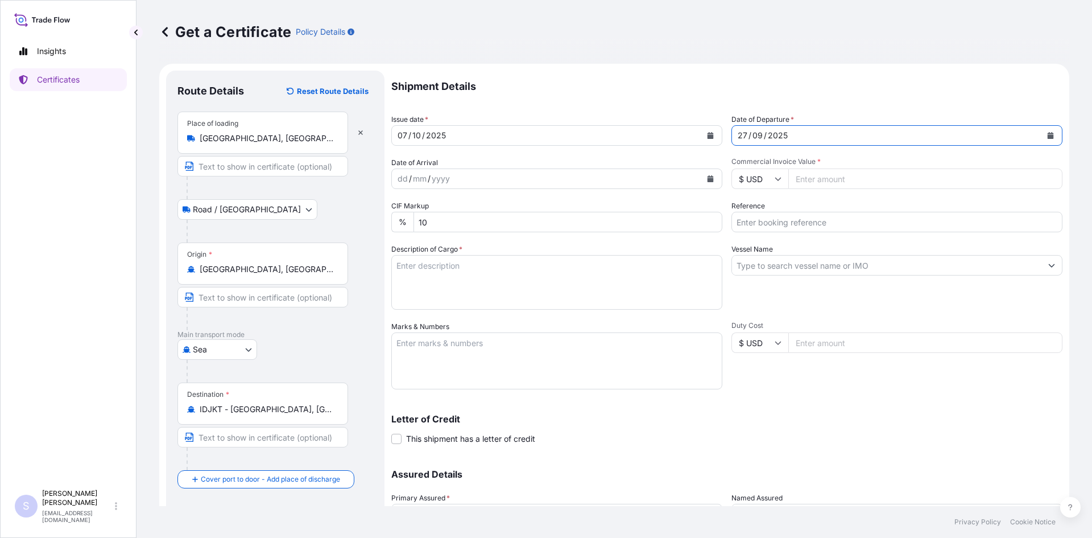
click at [701, 178] on button "Calendar" at bounding box center [710, 179] width 18 height 18
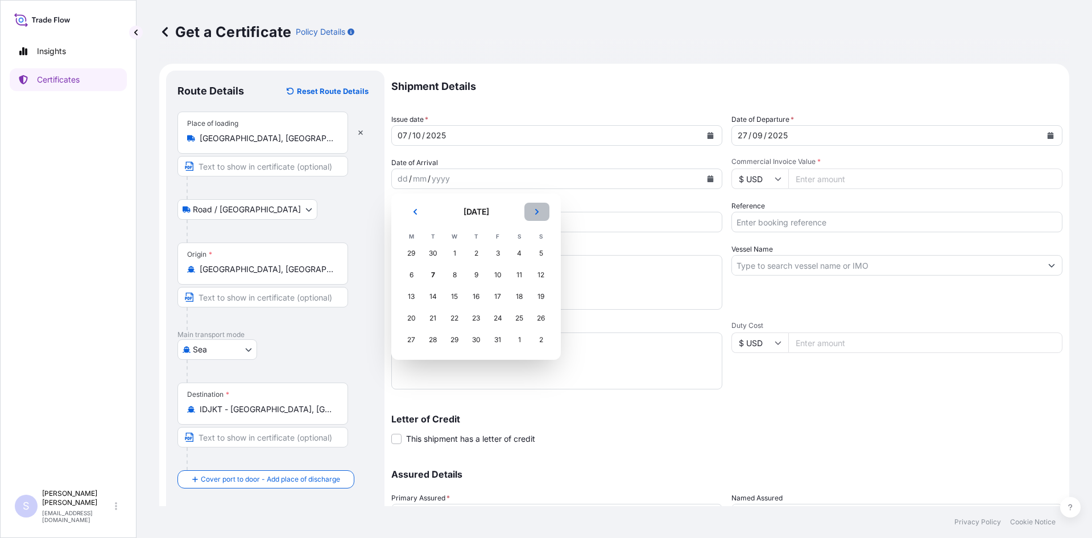
click at [546, 214] on button "Next" at bounding box center [536, 211] width 25 height 18
click at [520, 315] on div "22" at bounding box center [519, 318] width 20 height 20
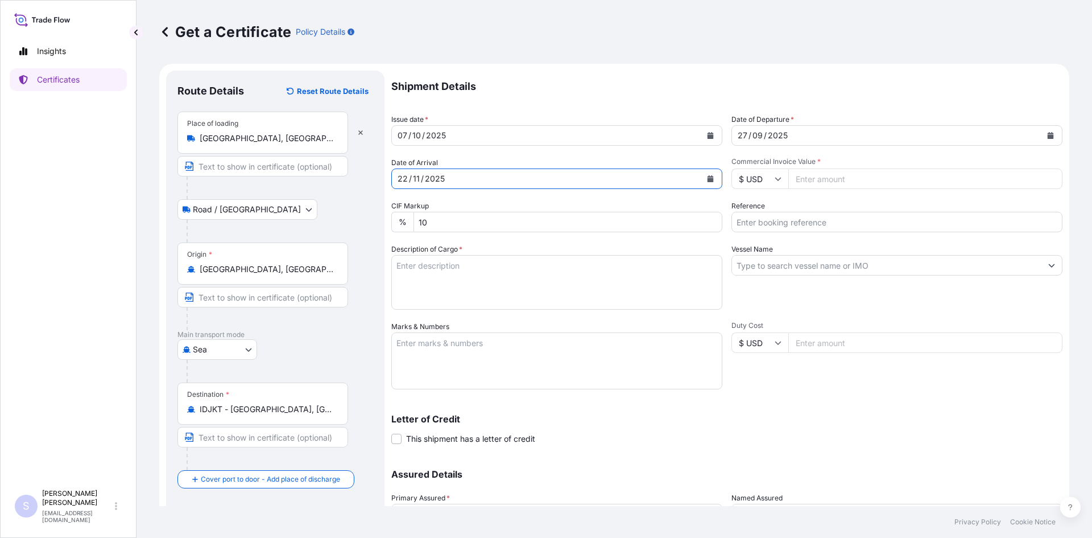
click at [841, 185] on input "Commercial Invoice Value *" at bounding box center [925, 178] width 274 height 20
click at [811, 183] on input "Commercial Invoice Value *" at bounding box center [925, 178] width 274 height 20
type input "51806.49"
type input "2588271-73"
type textarea "2100 BAGS KRYSTAR 300 CRYSTALLINE FRUCTOSE"
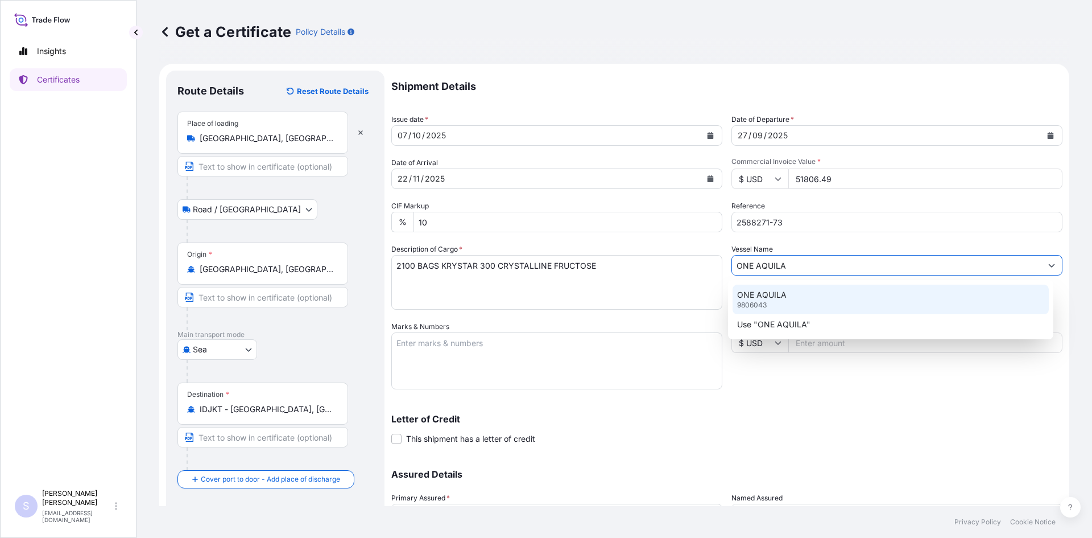
click at [767, 293] on p "ONE AQUILA" at bounding box center [761, 294] width 49 height 11
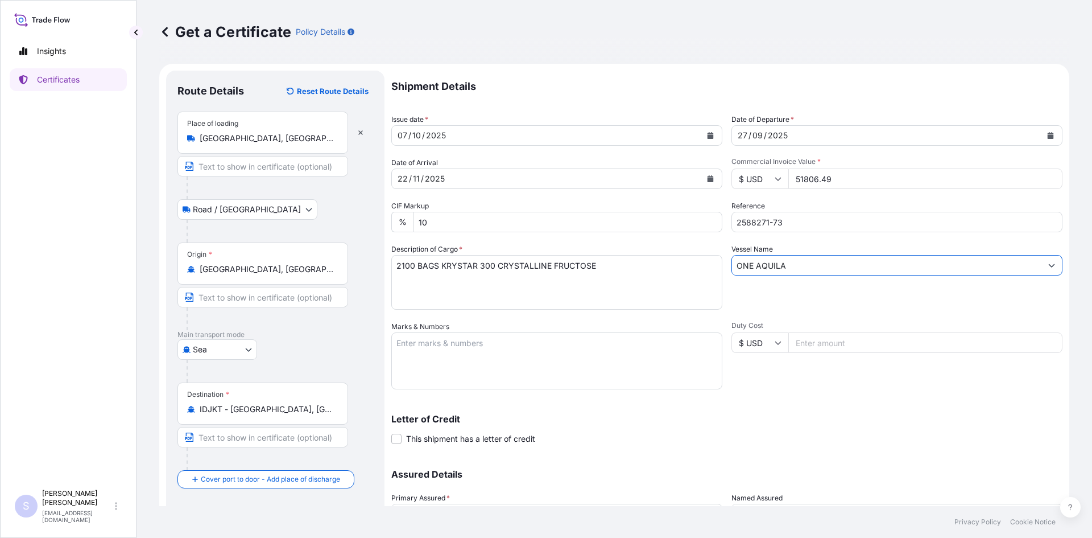
type input "ONE AQUILA"
click at [586, 353] on textarea "Marks & Numbers" at bounding box center [556, 360] width 331 height 57
type textarea "TEMU0646233 0113824 ONEU2774044 0113804 GCXU2285815 0113827"
click at [750, 380] on div "Duty Cost $ USD" at bounding box center [896, 355] width 331 height 68
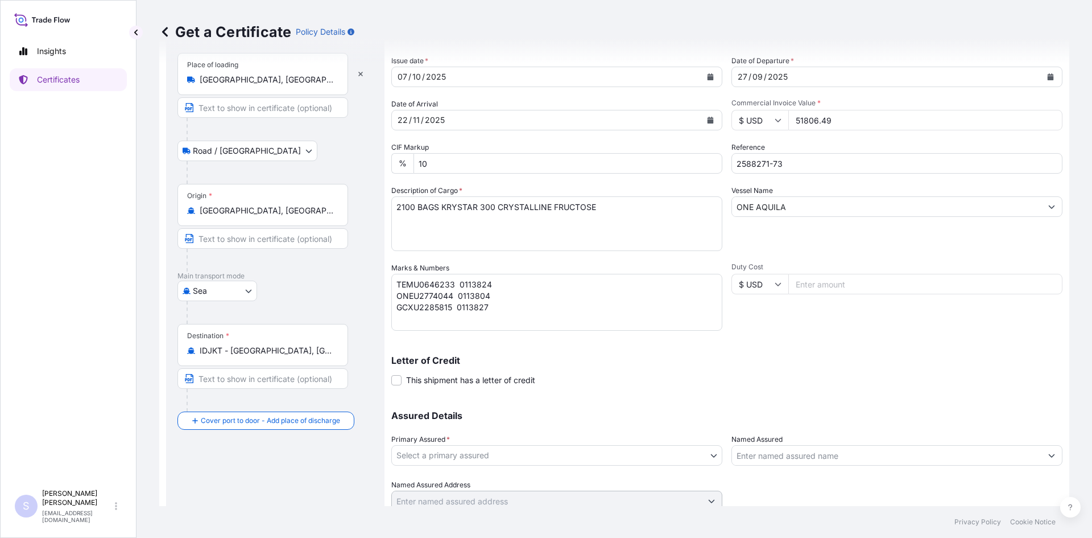
scroll to position [102, 0]
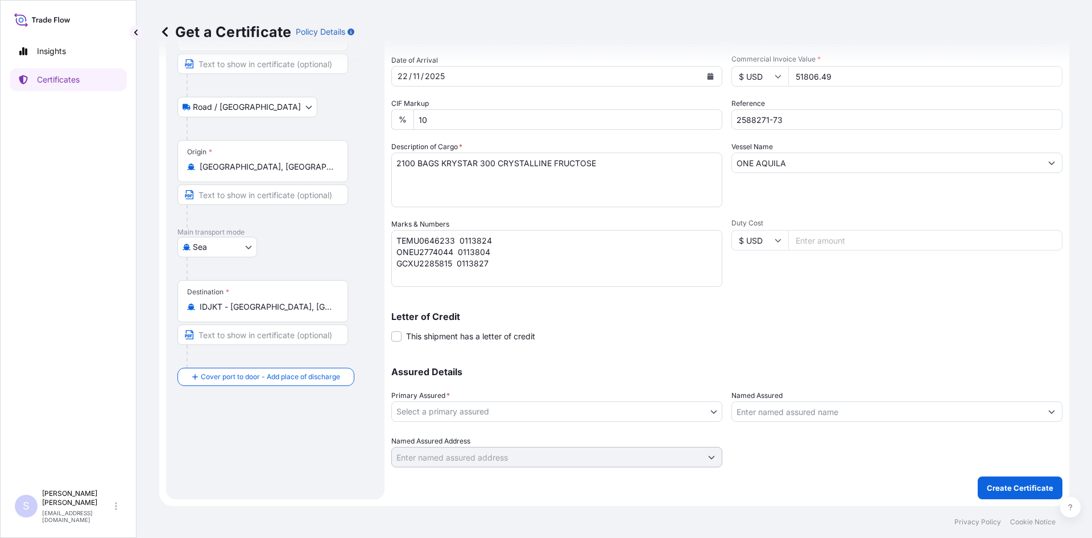
click at [629, 400] on div "Primary Assured * Select a primary assured" at bounding box center [556, 406] width 331 height 32
click at [607, 419] on body "Insights Certificates S [PERSON_NAME] [EMAIL_ADDRESS][DOMAIN_NAME] Get a Certif…" at bounding box center [546, 269] width 1092 height 538
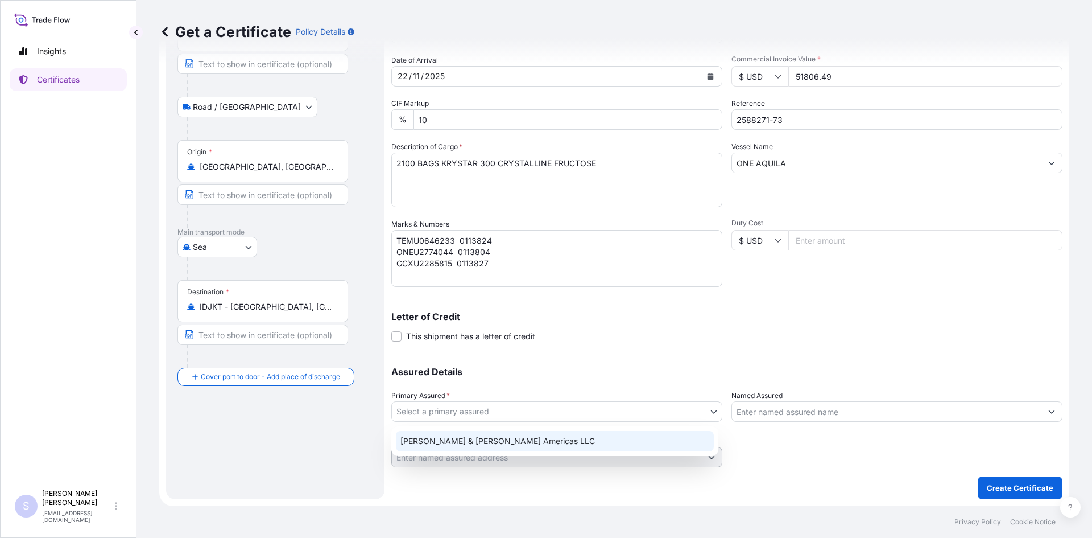
click at [576, 453] on div "[PERSON_NAME] & [PERSON_NAME] Americas LLC" at bounding box center [554, 441] width 327 height 30
click at [652, 450] on div "[PERSON_NAME] & [PERSON_NAME] Americas LLC" at bounding box center [555, 441] width 318 height 20
select select "31658"
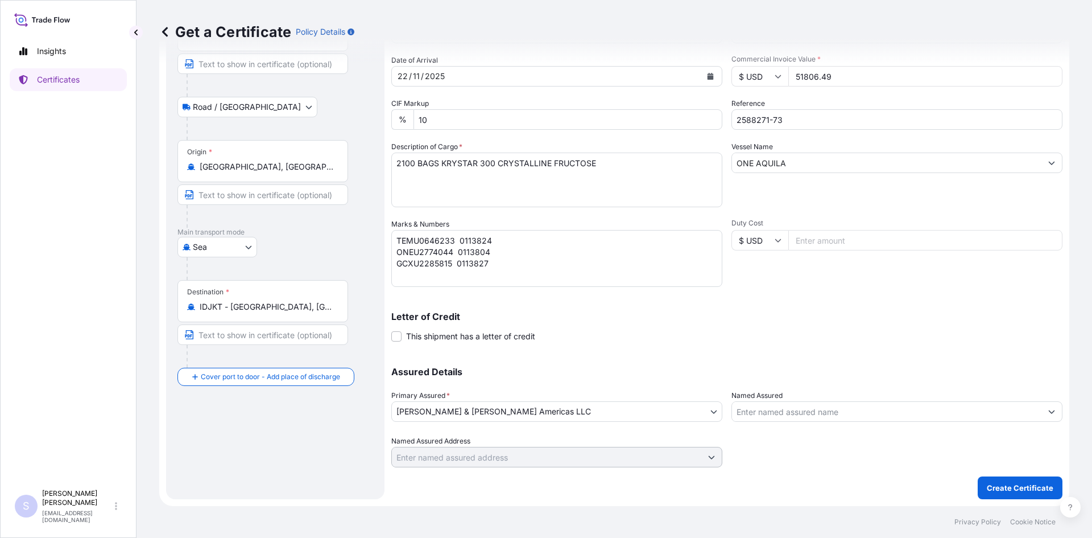
click at [789, 423] on div "Assured Details Primary Assured * [PERSON_NAME] & [PERSON_NAME] Americas LLC [P…" at bounding box center [726, 410] width 671 height 114
click at [788, 412] on input "Named Assured" at bounding box center [886, 411] width 309 height 20
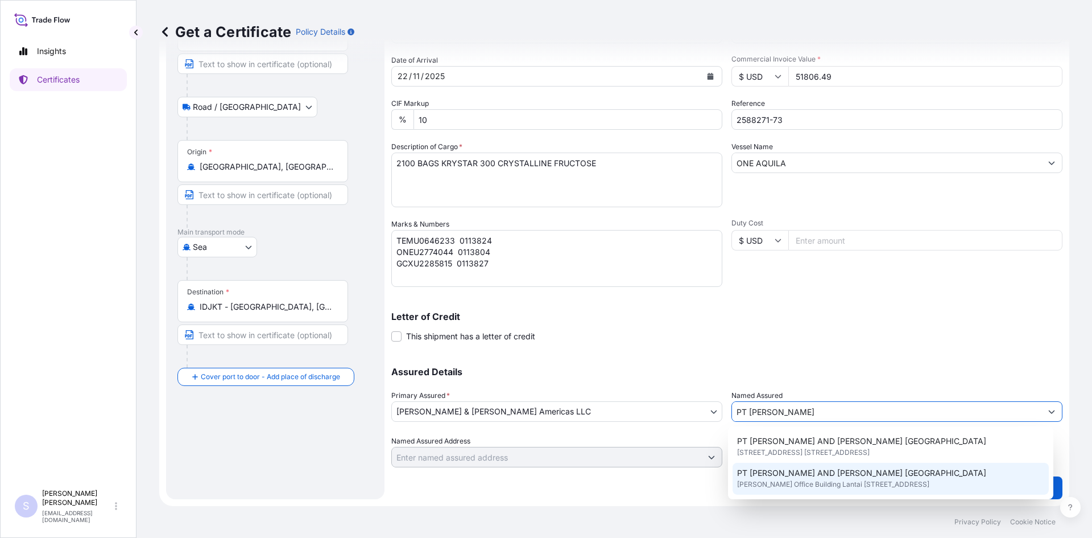
click at [787, 479] on span "[PERSON_NAME] Office Building Lantai [STREET_ADDRESS]" at bounding box center [833, 483] width 192 height 11
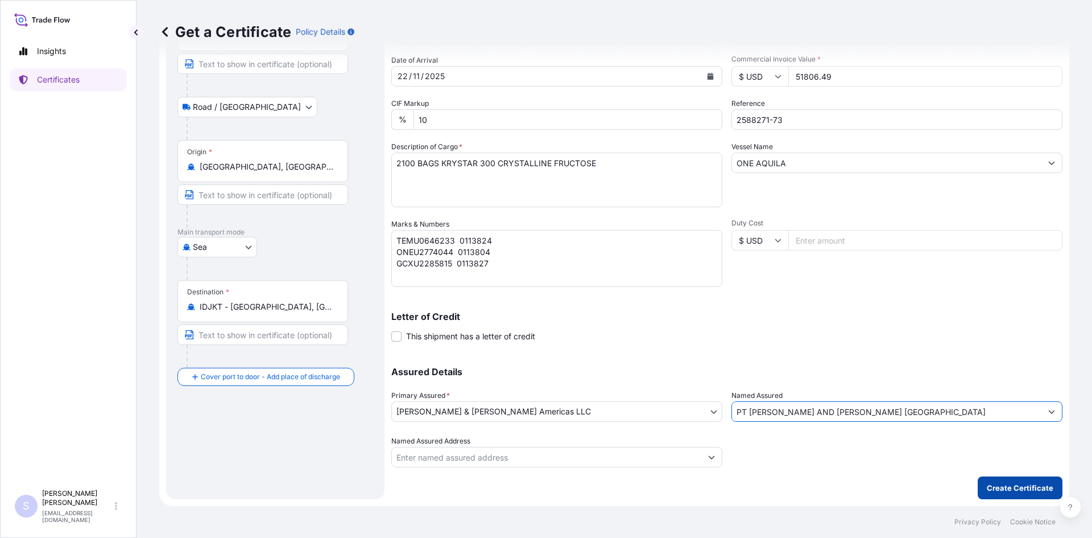
type input "PT [PERSON_NAME] AND [PERSON_NAME] [GEOGRAPHIC_DATA]"
click at [1022, 493] on button "Create Certificate" at bounding box center [1020, 487] width 85 height 23
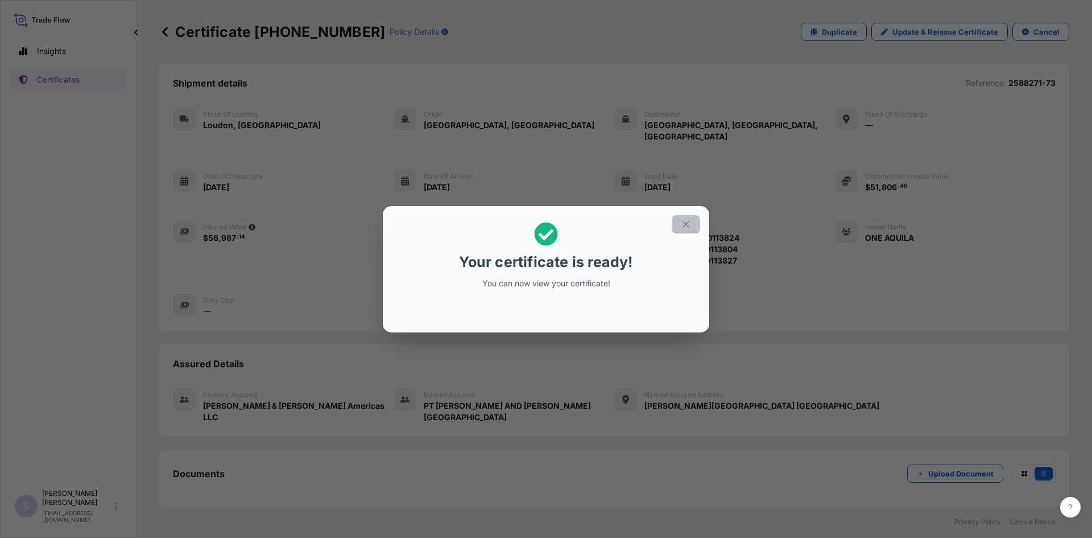
click at [692, 226] on button "button" at bounding box center [686, 224] width 28 height 18
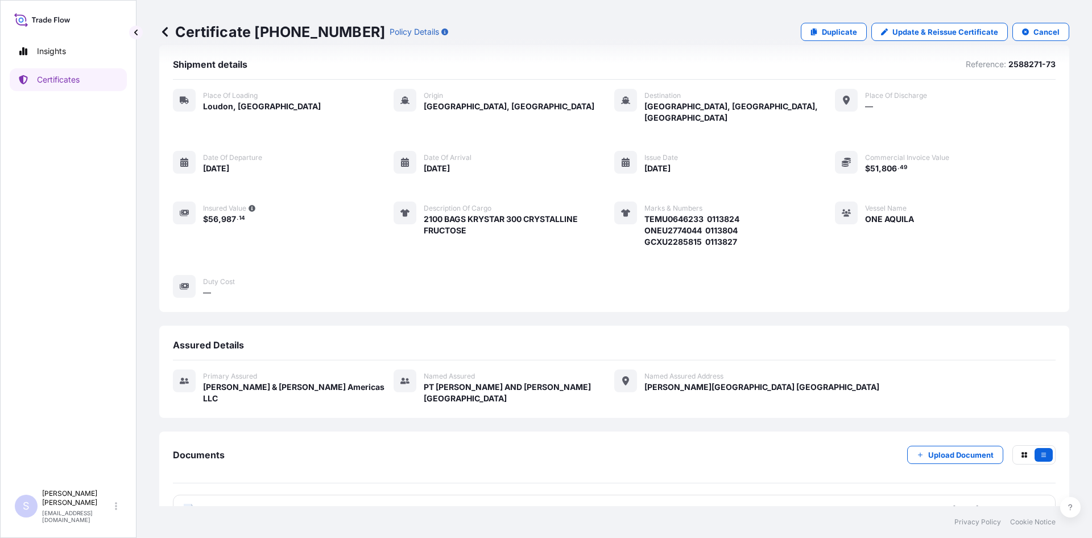
scroll to position [28, 0]
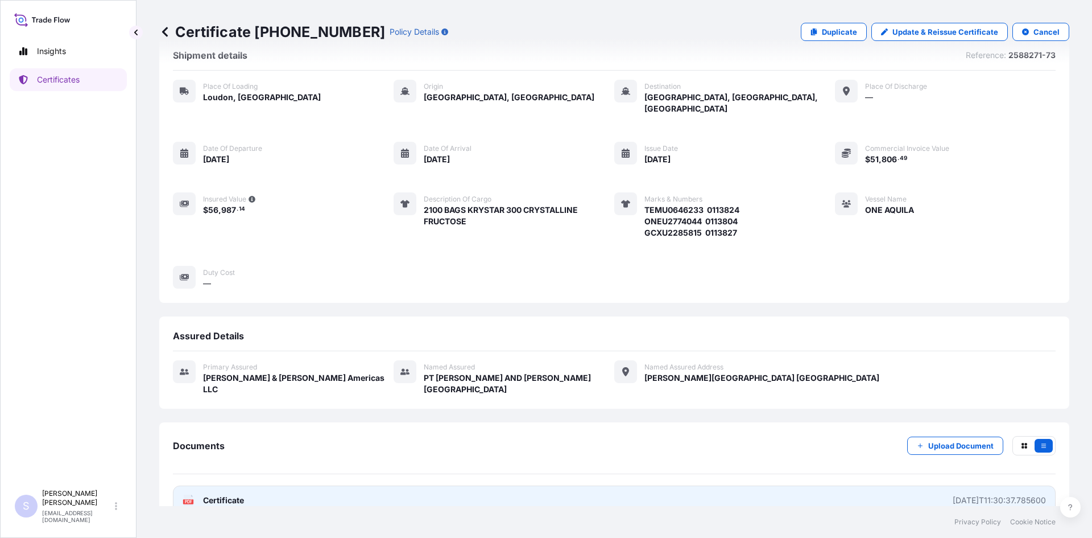
click at [187, 499] on text "PDF" at bounding box center [188, 501] width 7 height 4
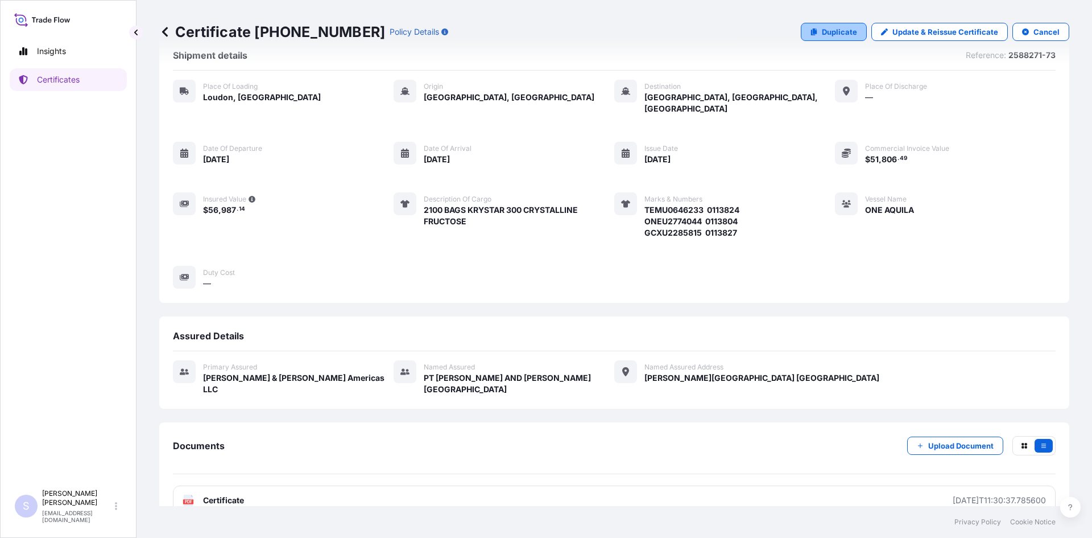
click at [828, 32] on p "Duplicate" at bounding box center [839, 31] width 35 height 11
select select "Road / [GEOGRAPHIC_DATA]"
select select "Sea"
select select "31658"
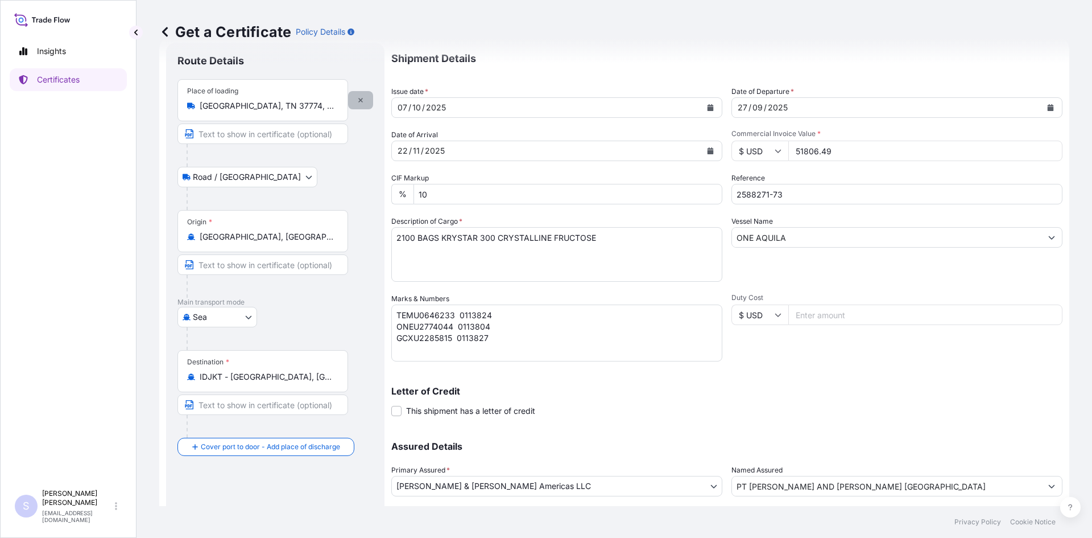
click at [366, 103] on button "button" at bounding box center [360, 100] width 25 height 18
select select
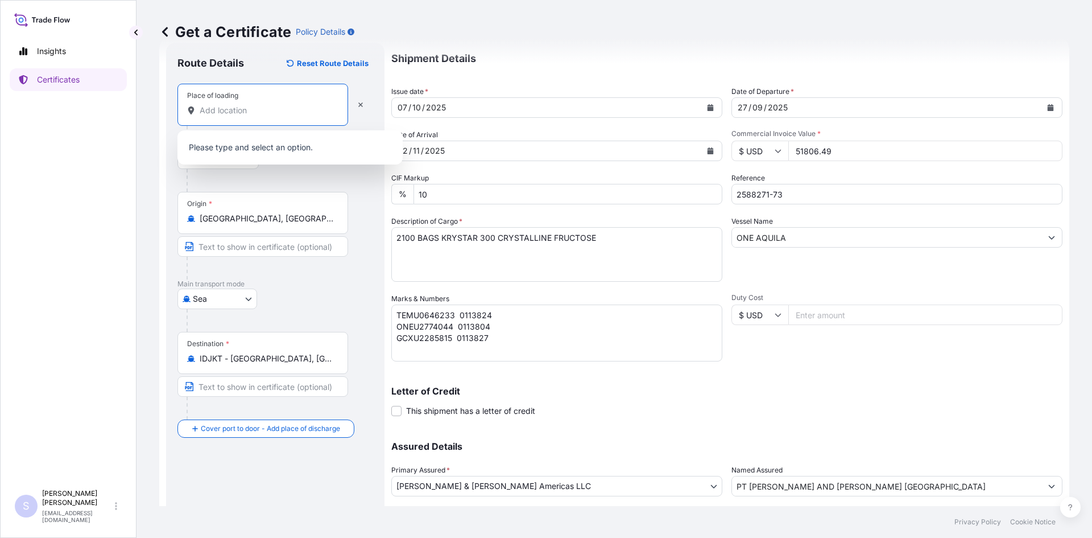
click at [275, 109] on input "Place of loading" at bounding box center [267, 110] width 134 height 11
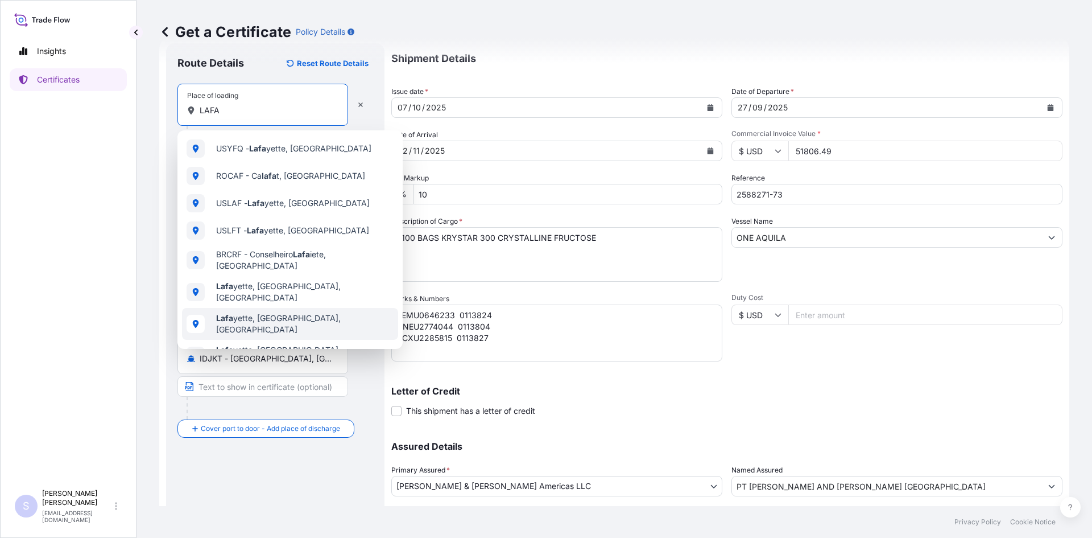
click at [251, 308] on div "[PERSON_NAME], [GEOGRAPHIC_DATA], [GEOGRAPHIC_DATA]" at bounding box center [290, 324] width 216 height 32
type input "[GEOGRAPHIC_DATA], [GEOGRAPHIC_DATA], [GEOGRAPHIC_DATA]"
select select "Road / [GEOGRAPHIC_DATA]"
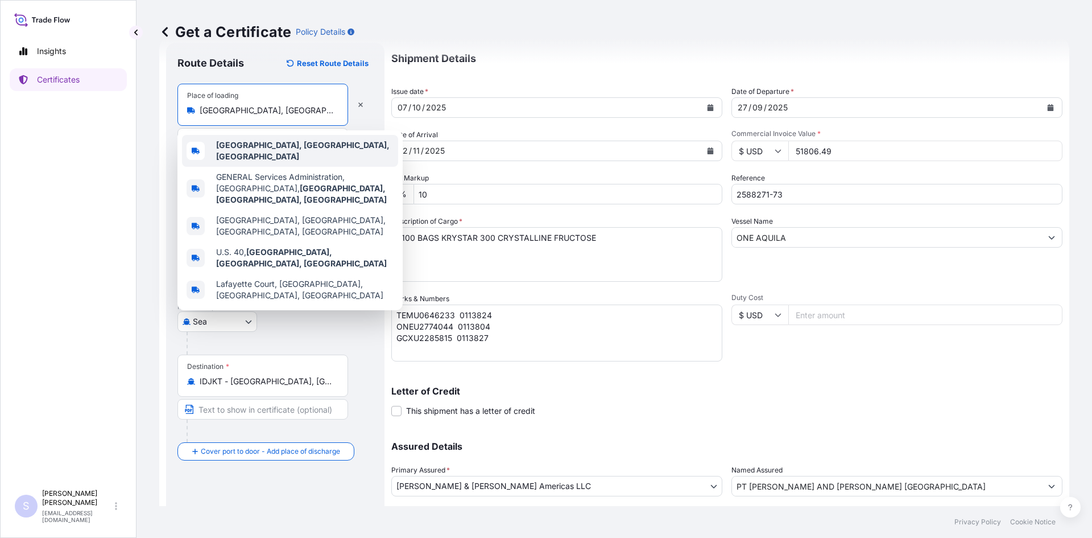
click at [326, 144] on div "[GEOGRAPHIC_DATA], [GEOGRAPHIC_DATA], [GEOGRAPHIC_DATA]" at bounding box center [290, 151] width 216 height 32
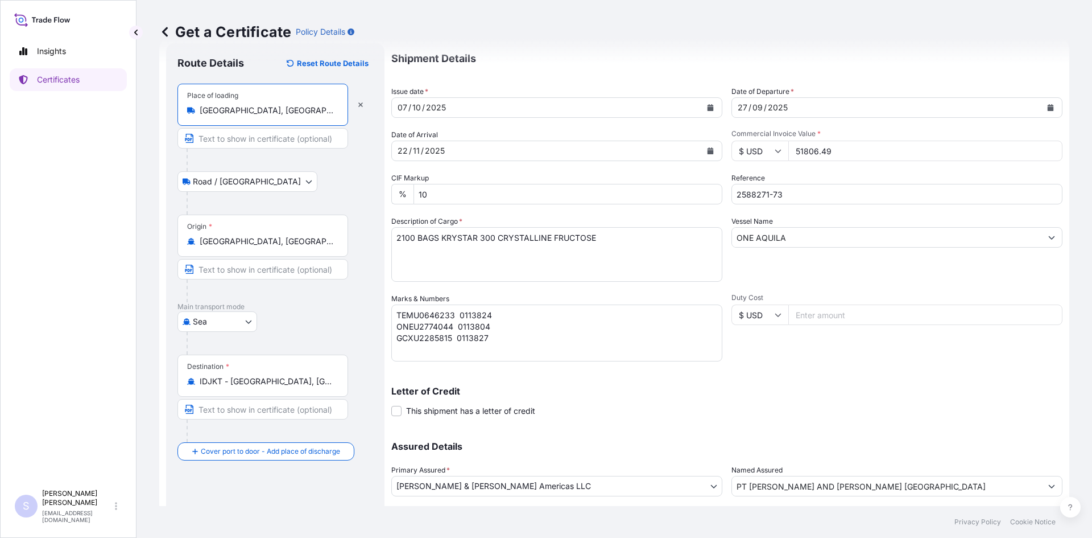
type input "[GEOGRAPHIC_DATA], [GEOGRAPHIC_DATA], [GEOGRAPHIC_DATA]"
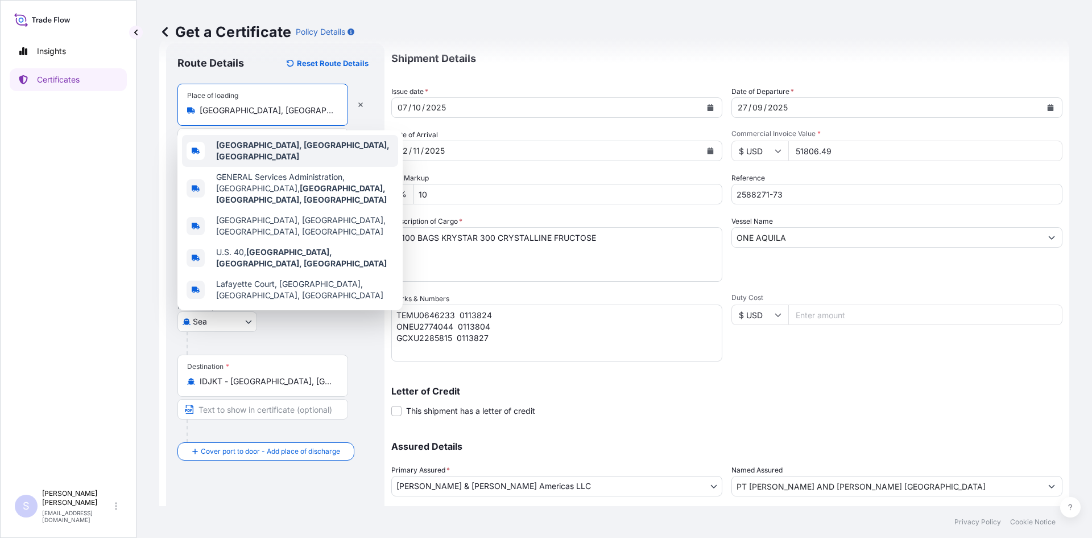
click at [298, 154] on div "[GEOGRAPHIC_DATA], [GEOGRAPHIC_DATA], [GEOGRAPHIC_DATA]" at bounding box center [290, 151] width 216 height 32
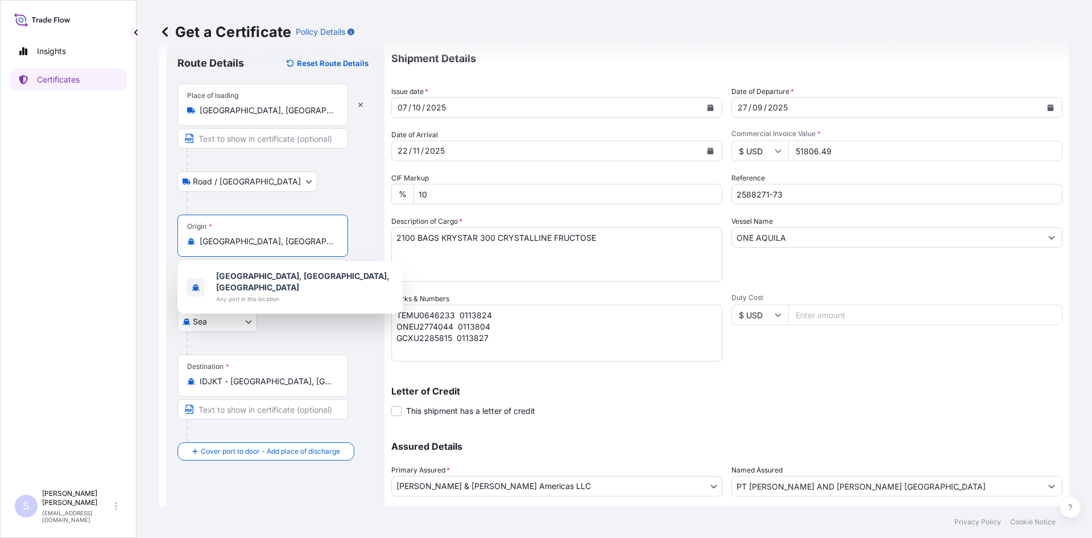
drag, startPoint x: 288, startPoint y: 239, endPoint x: 173, endPoint y: 239, distance: 114.3
click at [173, 239] on div "Route Details Reset Route Details Place of loading [GEOGRAPHIC_DATA], [GEOGRAPH…" at bounding box center [275, 308] width 218 height 531
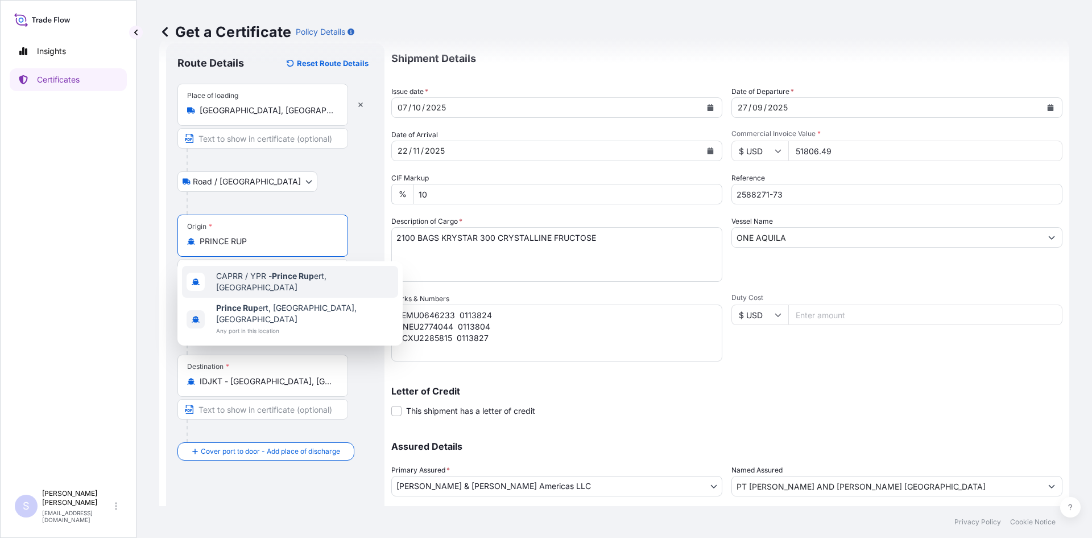
click at [264, 272] on div "CAPRR / YPR - Prince Rup ert, [GEOGRAPHIC_DATA]" at bounding box center [290, 282] width 216 height 32
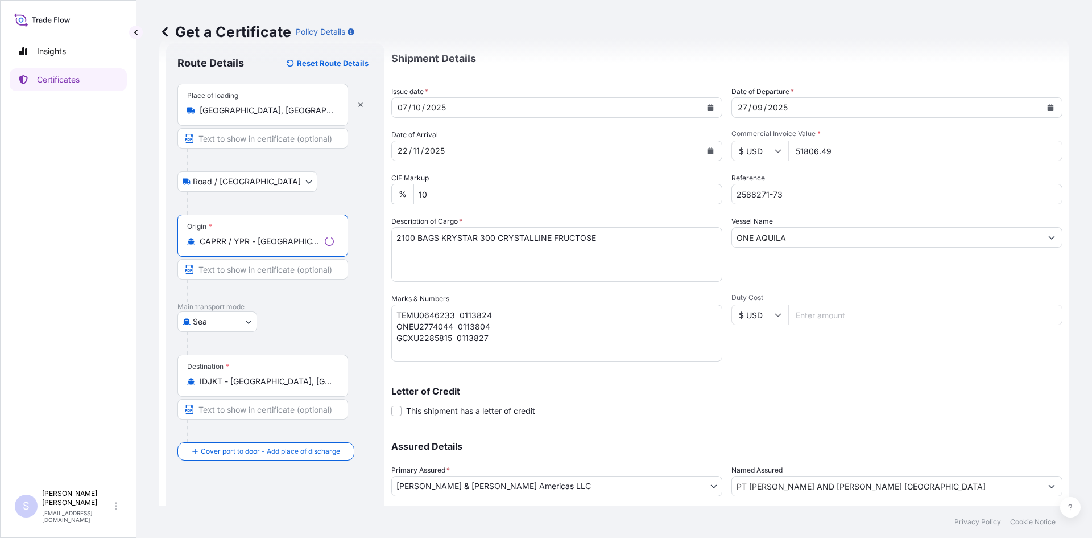
type input "CAPRR / YPR - [GEOGRAPHIC_DATA][PERSON_NAME], [GEOGRAPHIC_DATA]"
click at [336, 386] on div "IDJKT - [GEOGRAPHIC_DATA], [GEOGRAPHIC_DATA], [GEOGRAPHIC_DATA]" at bounding box center [262, 380] width 151 height 11
click at [334, 386] on input "IDJKT - [GEOGRAPHIC_DATA], [GEOGRAPHIC_DATA], [GEOGRAPHIC_DATA]" at bounding box center [267, 380] width 134 height 11
drag, startPoint x: 334, startPoint y: 385, endPoint x: 189, endPoint y: 370, distance: 145.2
click at [185, 369] on div "Destination * IDJKT - [GEOGRAPHIC_DATA], [GEOGRAPHIC_DATA], [GEOGRAPHIC_DATA]" at bounding box center [262, 375] width 171 height 42
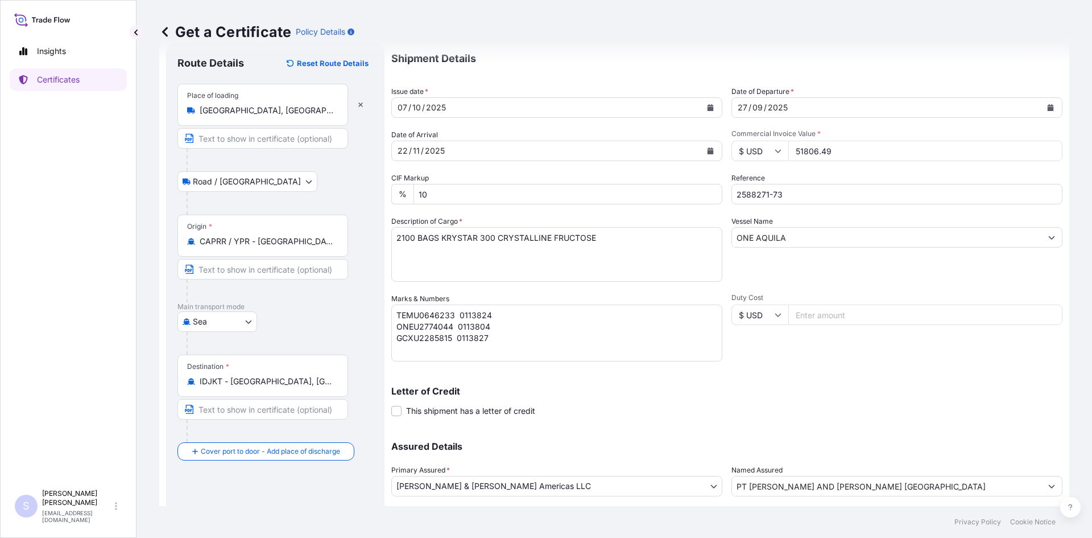
click at [355, 373] on div "Destination * IDJKT - [GEOGRAPHIC_DATA], [GEOGRAPHIC_DATA], [GEOGRAPHIC_DATA]" at bounding box center [275, 398] width 196 height 88
drag, startPoint x: 340, startPoint y: 380, endPoint x: 242, endPoint y: 392, distance: 98.6
click at [218, 381] on div "Destination * IDJKT - [GEOGRAPHIC_DATA], [GEOGRAPHIC_DATA], [GEOGRAPHIC_DATA]" at bounding box center [262, 375] width 171 height 42
click at [218, 381] on input "IDJKT - [GEOGRAPHIC_DATA], [GEOGRAPHIC_DATA], [GEOGRAPHIC_DATA]" at bounding box center [267, 380] width 134 height 11
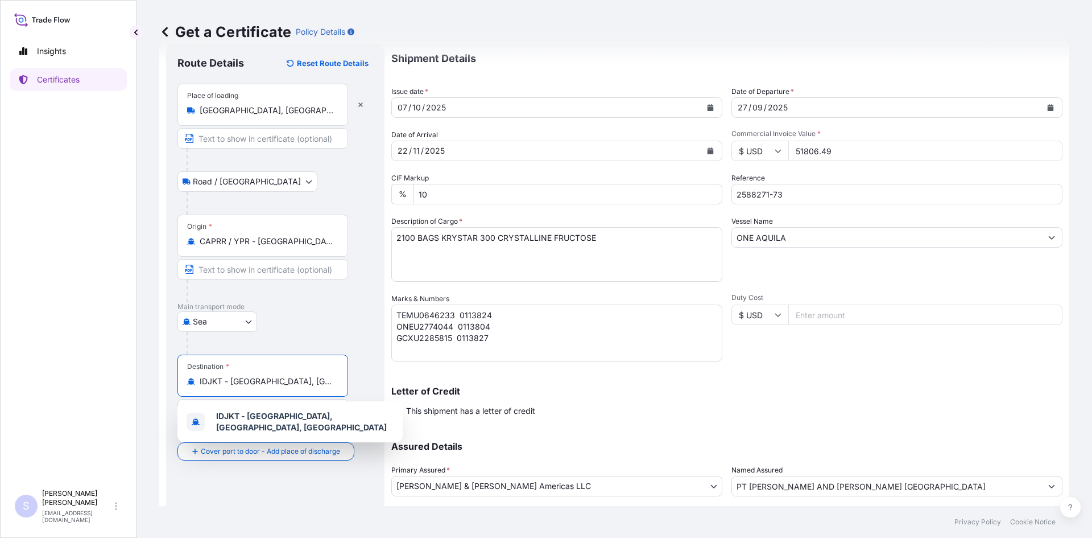
drag, startPoint x: 326, startPoint y: 382, endPoint x: 190, endPoint y: 383, distance: 136.5
click at [190, 383] on div "IDJKT - [GEOGRAPHIC_DATA], [GEOGRAPHIC_DATA], [GEOGRAPHIC_DATA]" at bounding box center [262, 380] width 151 height 11
click at [708, 152] on icon "Calendar" at bounding box center [711, 150] width 6 height 7
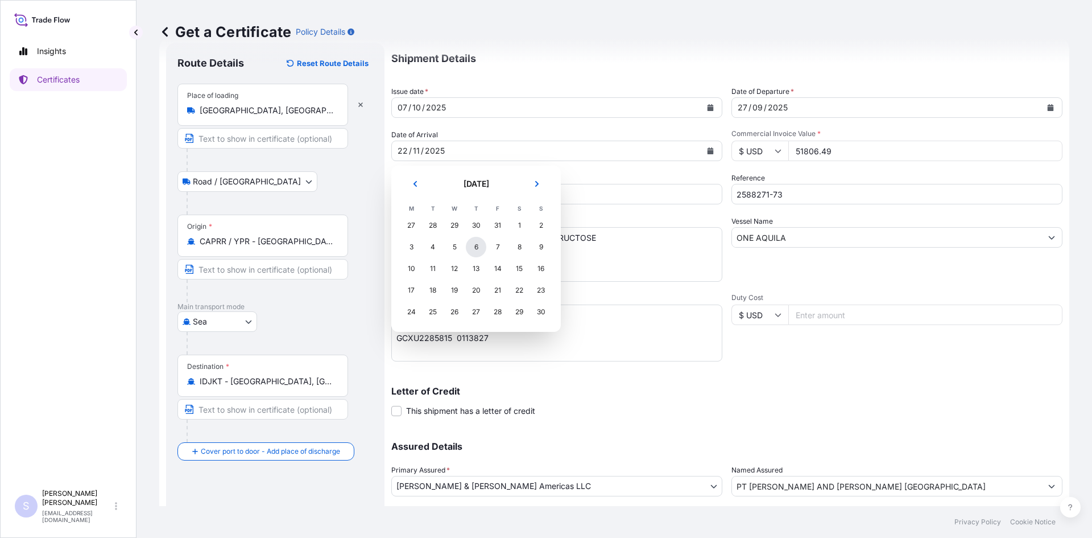
click at [468, 250] on div "6" at bounding box center [476, 247] width 20 height 20
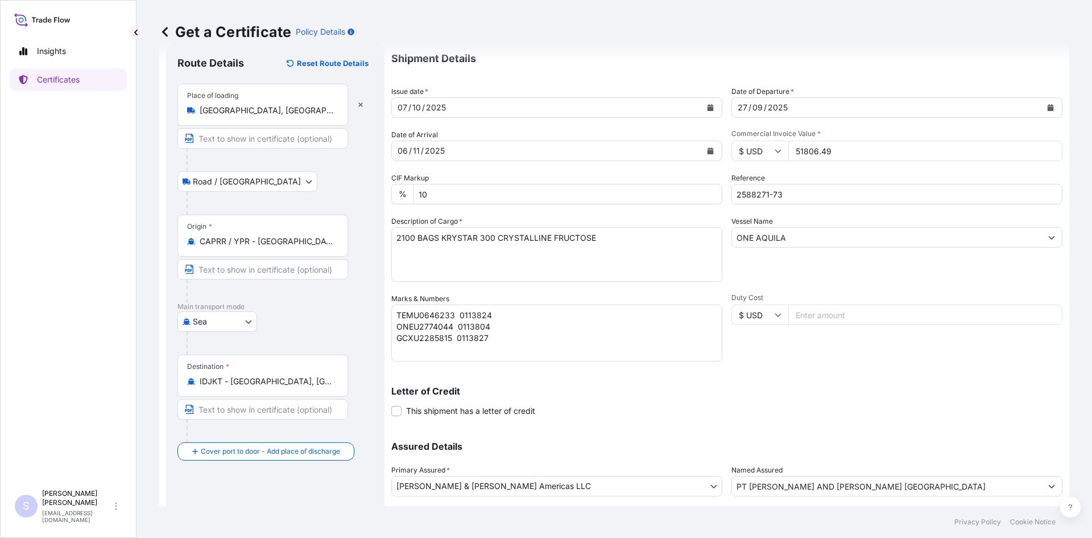
drag, startPoint x: 862, startPoint y: 155, endPoint x: 777, endPoint y: 147, distance: 85.7
click at [777, 147] on div "$ USD 51806.49" at bounding box center [896, 150] width 331 height 20
type input "49820.14"
drag, startPoint x: 813, startPoint y: 193, endPoint x: 724, endPoint y: 191, distance: 89.3
click at [724, 191] on div "Shipment Details Issue date * [DATE] Date of Departure * [DATE] Date of Arrival…" at bounding box center [726, 292] width 671 height 499
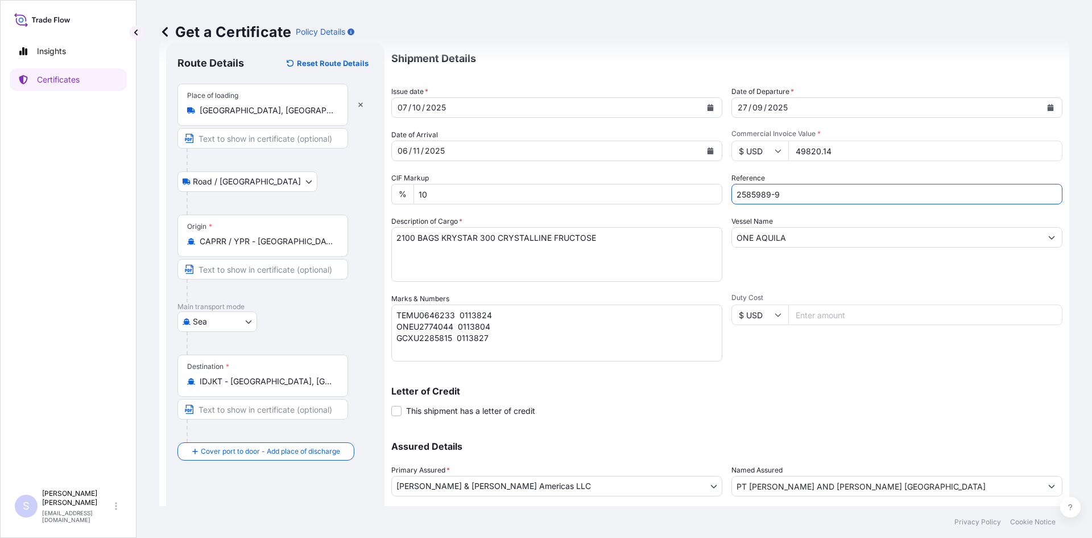
type input "2585989-90"
click at [594, 241] on textarea "2100 BAGS KRYSTAR 300 CRYSTALLINE FRUCTOSE" at bounding box center [556, 254] width 331 height 55
type textarea "1700 BAGS REZISTA NG STARCH"
drag, startPoint x: 799, startPoint y: 236, endPoint x: 725, endPoint y: 226, distance: 74.6
click at [725, 226] on div "Shipment Details Issue date * [DATE] Date of Departure * [DATE] Date of Arrival…" at bounding box center [726, 292] width 671 height 499
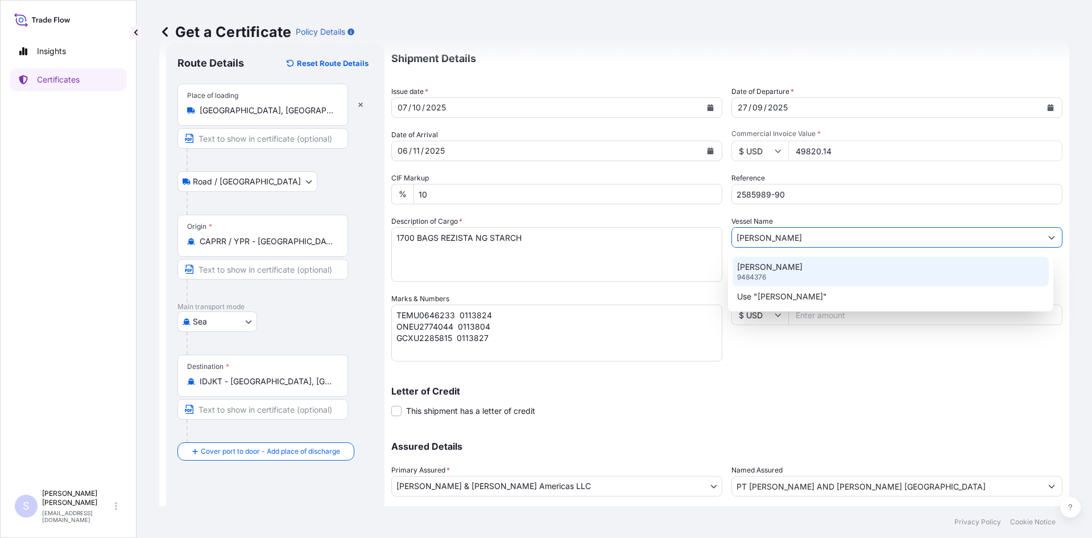
click at [782, 275] on div "[PERSON_NAME] 9484376" at bounding box center [891, 272] width 317 height 30
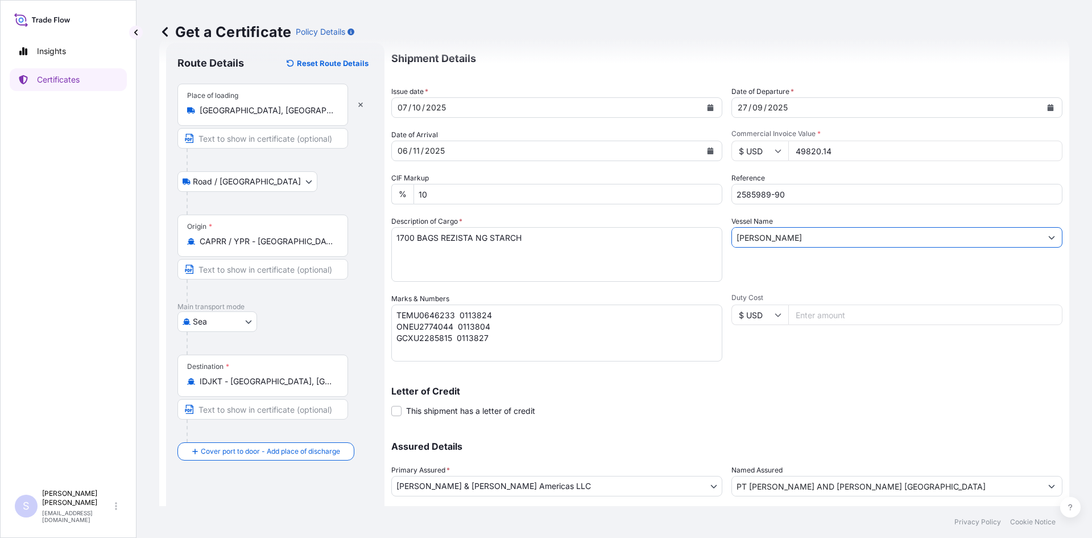
type input "[PERSON_NAME]"
drag, startPoint x: 497, startPoint y: 338, endPoint x: 385, endPoint y: 314, distance: 114.1
click at [385, 314] on form "Route Details Reset Route Details Place of loading [GEOGRAPHIC_DATA], [GEOGRAPH…" at bounding box center [614, 308] width 910 height 544
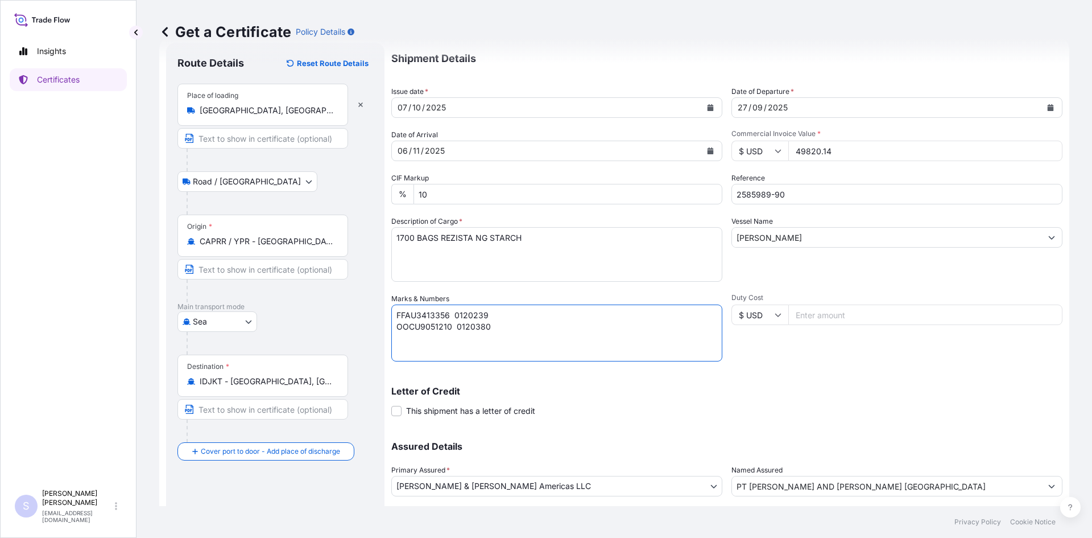
type textarea "FFAU3413356 0120239 OOCU9051210 0120380"
click at [827, 363] on div "Shipment Details Issue date * [DATE] Date of Departure * [DATE] Date of Arrival…" at bounding box center [726, 292] width 671 height 499
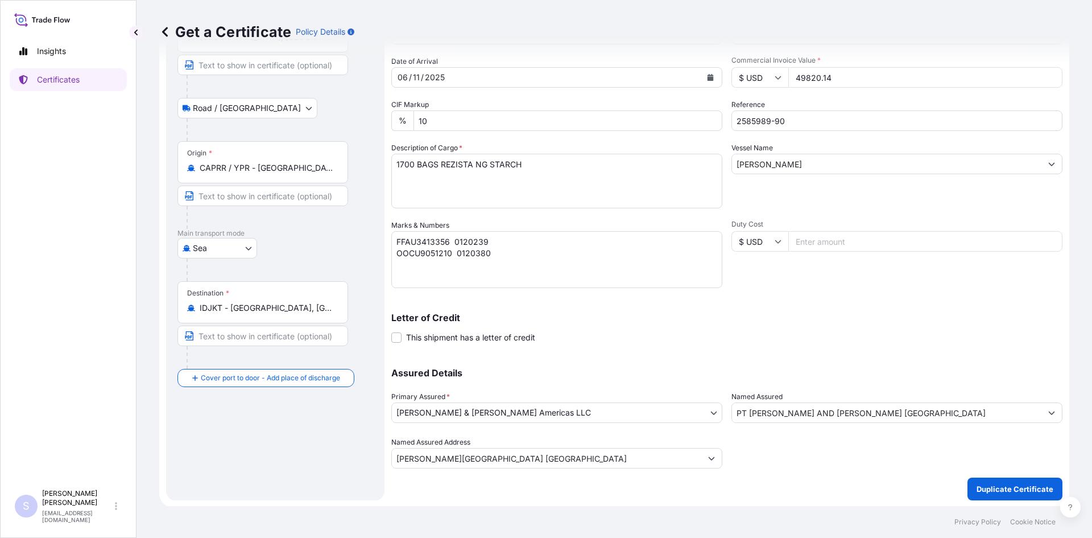
scroll to position [102, 0]
click at [994, 478] on button "Duplicate Certificate" at bounding box center [1015, 487] width 95 height 23
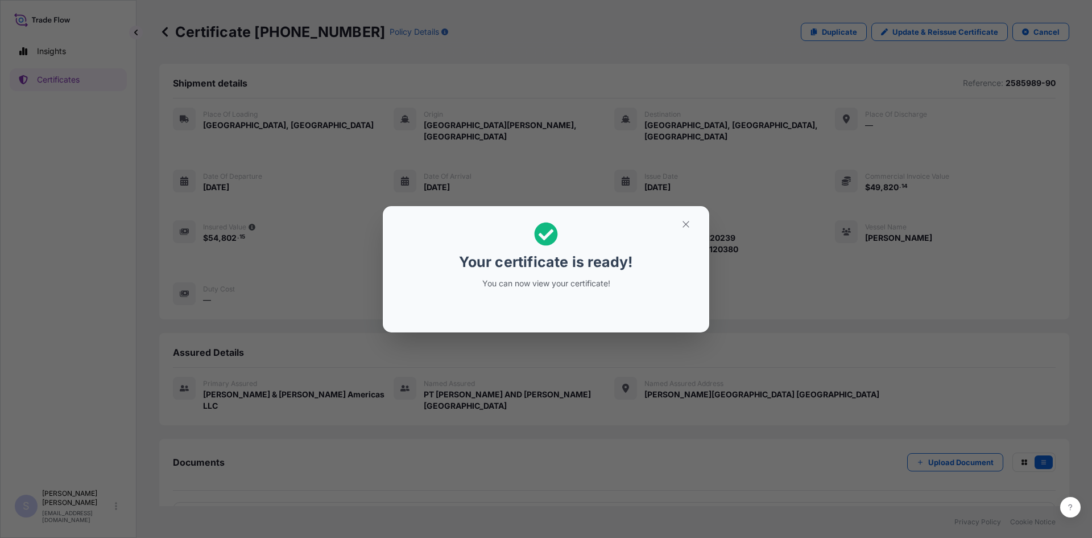
click at [687, 234] on h2 "Your certificate is ready! You can now view your certificate!" at bounding box center [546, 255] width 308 height 81
click at [685, 222] on icon "button" at bounding box center [686, 224] width 10 height 10
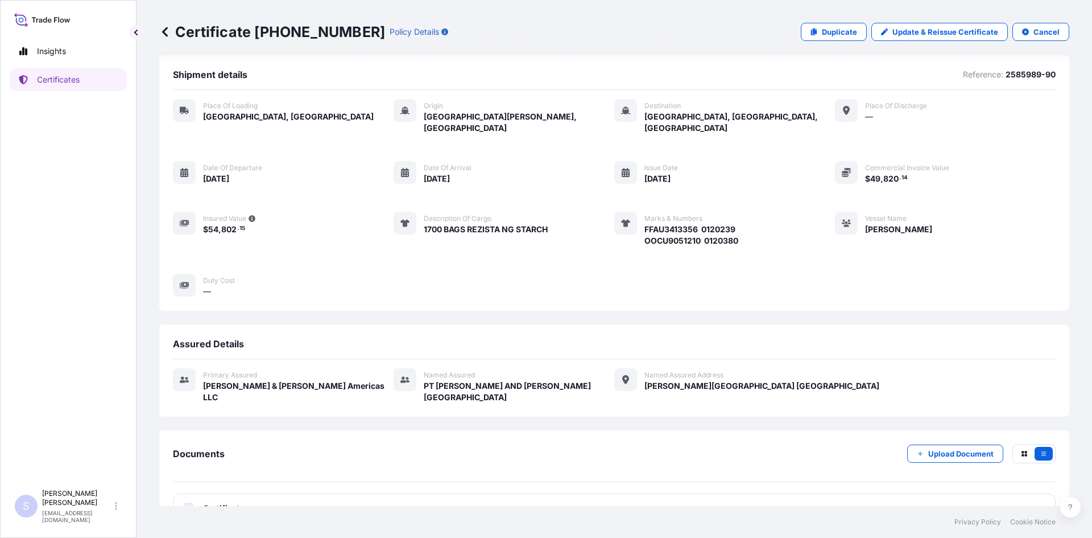
scroll to position [16, 0]
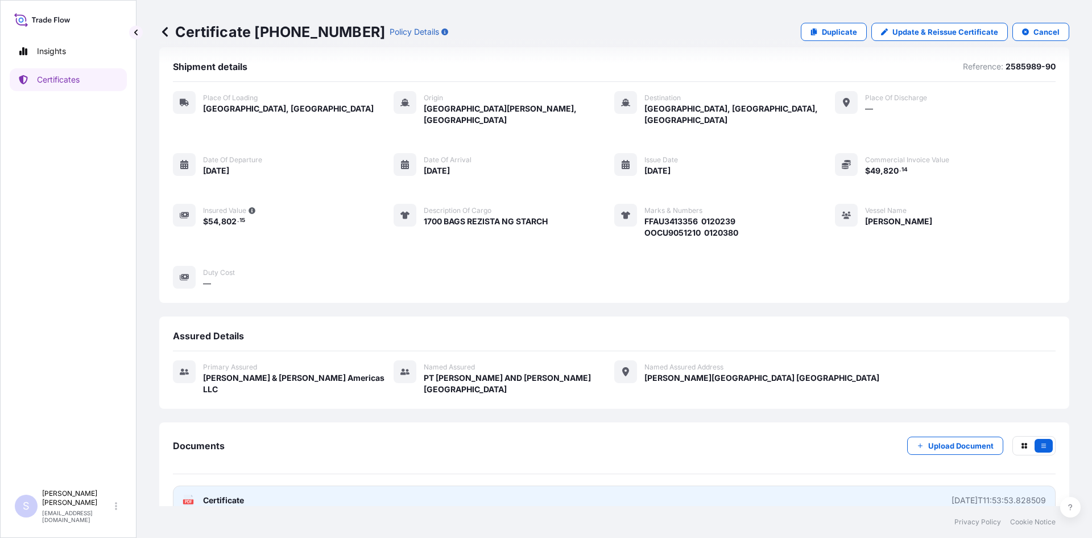
click at [181, 485] on link "PDF Certificate [DATE]T11:53:53.828509" at bounding box center [614, 500] width 883 height 30
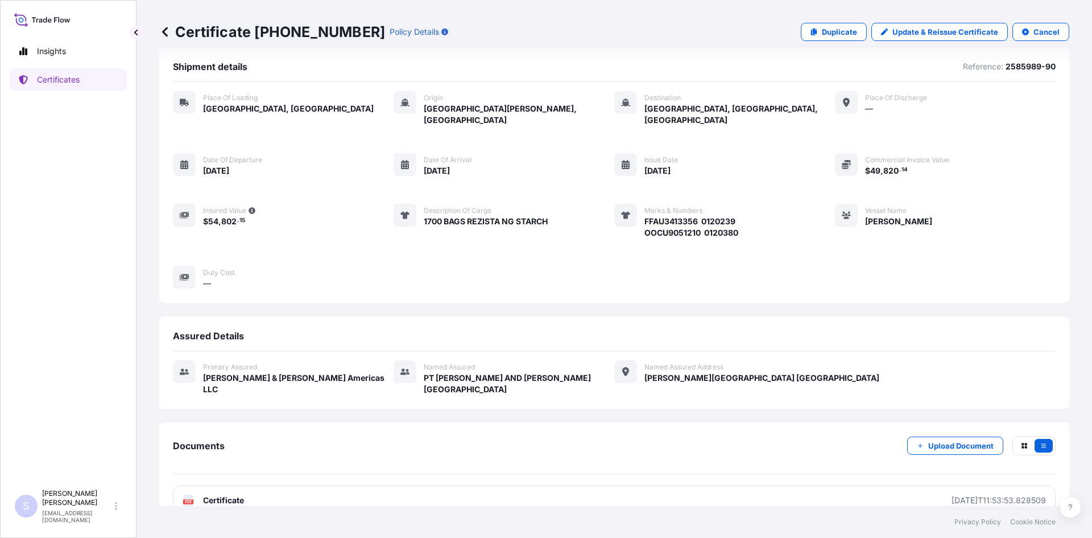
click at [424, 234] on div "Place of Loading [GEOGRAPHIC_DATA], [GEOGRAPHIC_DATA] Origin [GEOGRAPHIC_DATA],…" at bounding box center [614, 190] width 883 height 198
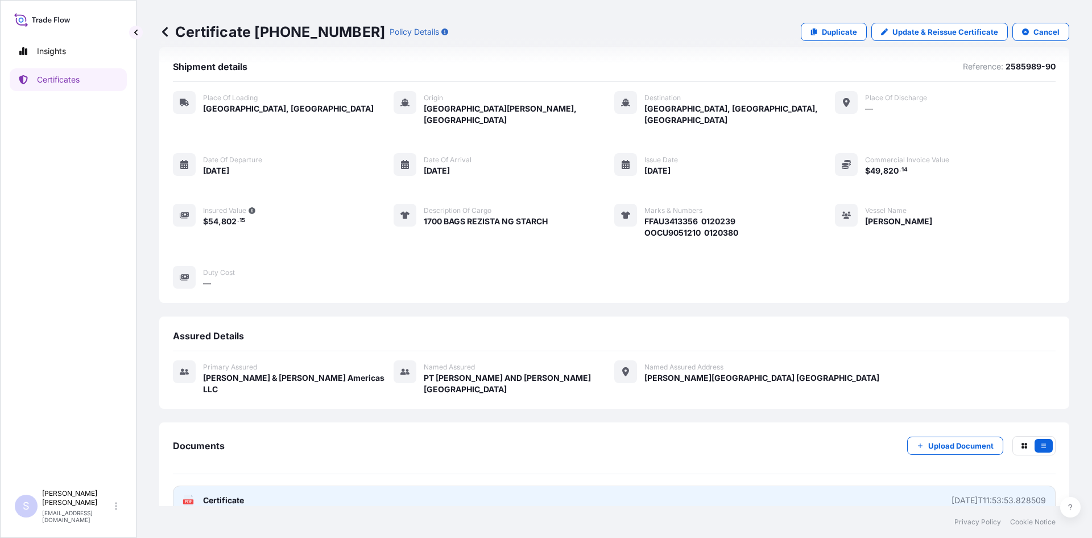
click at [195, 494] on div "PDF Certificate" at bounding box center [213, 499] width 61 height 11
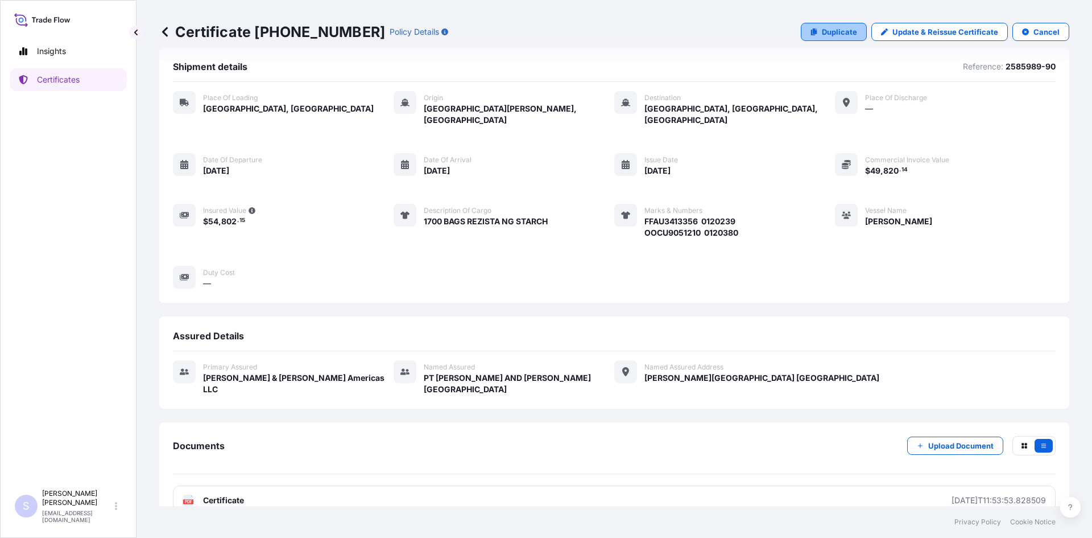
click at [814, 32] on link "Duplicate" at bounding box center [834, 32] width 66 height 18
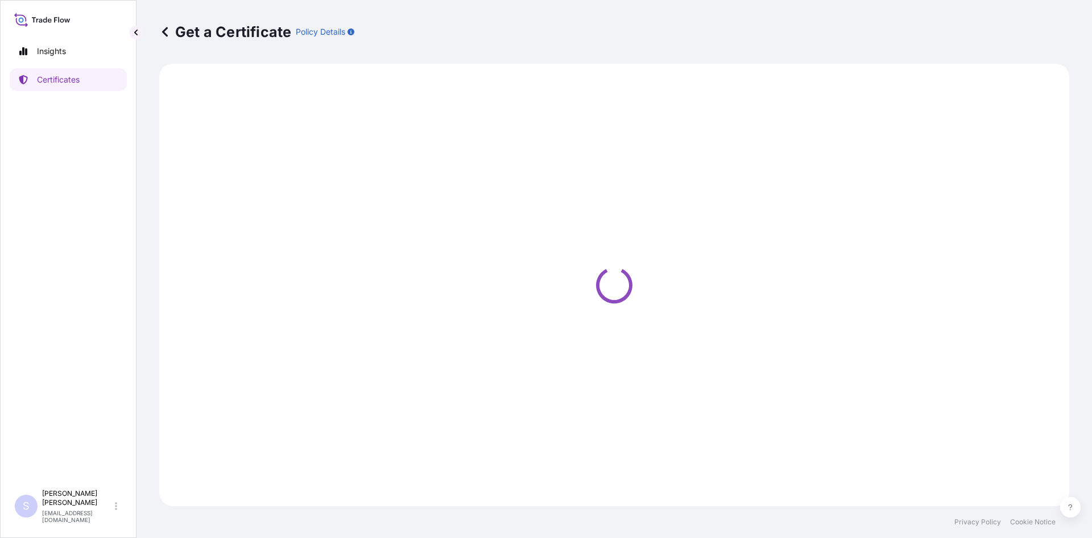
select select "Road / [GEOGRAPHIC_DATA]"
select select "Sea"
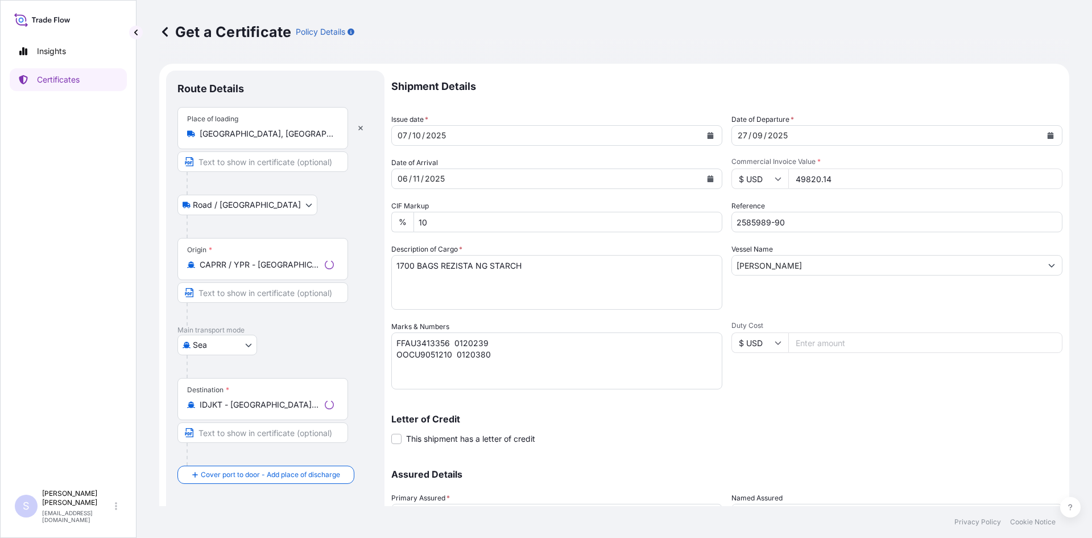
select select "31658"
click at [333, 411] on div "Destination * IDJKT - [GEOGRAPHIC_DATA], [GEOGRAPHIC_DATA], [GEOGRAPHIC_DATA]" at bounding box center [262, 399] width 171 height 42
click at [333, 410] on input "IDJKT - [GEOGRAPHIC_DATA], [GEOGRAPHIC_DATA], [GEOGRAPHIC_DATA]" at bounding box center [267, 404] width 134 height 11
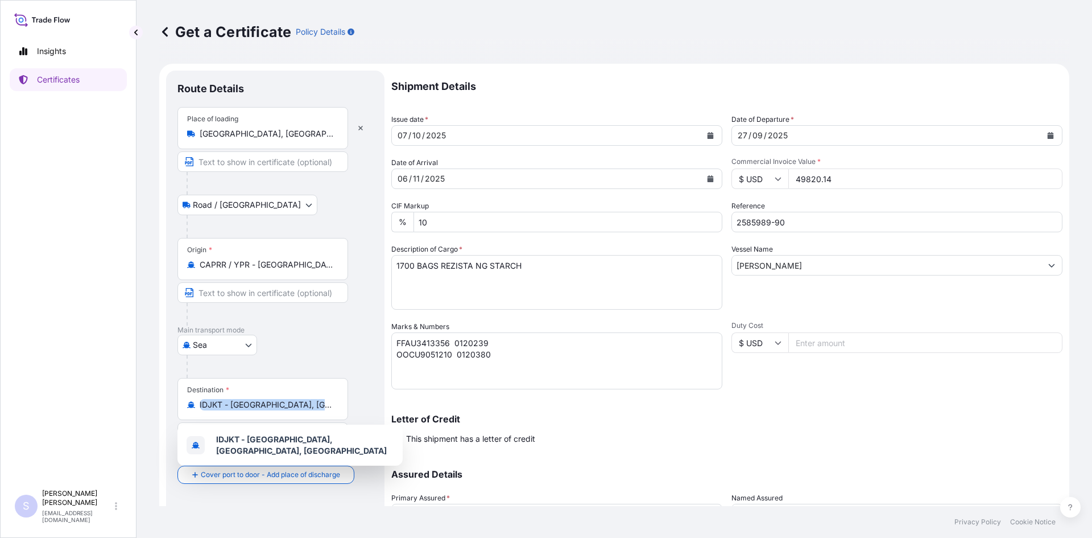
click at [333, 411] on div "Destination * IDJKT - [GEOGRAPHIC_DATA], [GEOGRAPHIC_DATA], [GEOGRAPHIC_DATA]" at bounding box center [262, 399] width 171 height 42
click at [333, 410] on input "IDJKT - [GEOGRAPHIC_DATA], [GEOGRAPHIC_DATA], [GEOGRAPHIC_DATA]" at bounding box center [267, 404] width 134 height 11
click at [319, 403] on input "IDJKT - [GEOGRAPHIC_DATA], [GEOGRAPHIC_DATA], [GEOGRAPHIC_DATA]" at bounding box center [267, 404] width 134 height 11
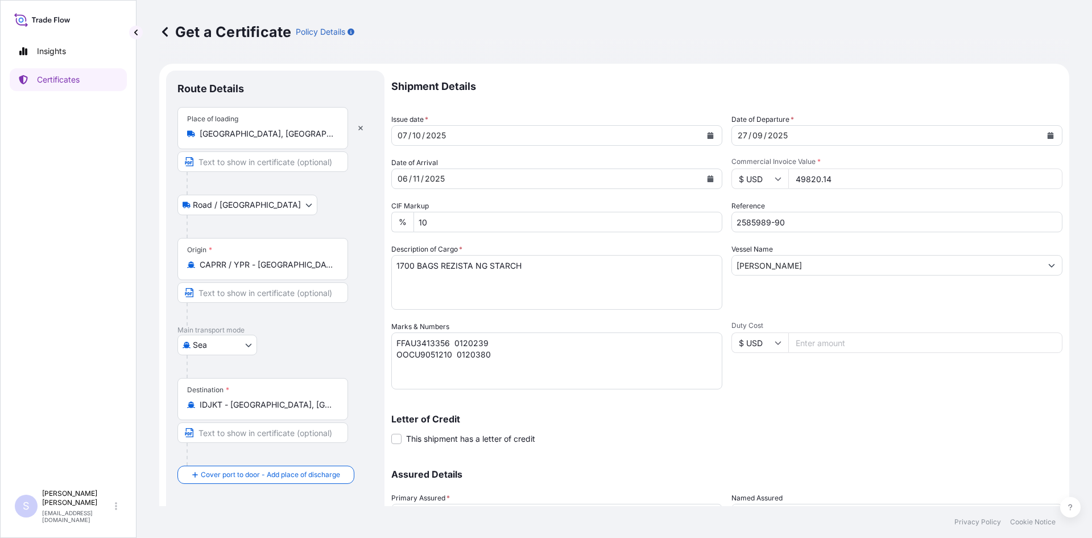
drag, startPoint x: 336, startPoint y: 410, endPoint x: 200, endPoint y: 411, distance: 135.9
click at [200, 411] on div "Destination * IDJKT - [GEOGRAPHIC_DATA], [GEOGRAPHIC_DATA], [GEOGRAPHIC_DATA]" at bounding box center [262, 399] width 171 height 42
click at [345, 266] on div "Origin * CAPRR / YPR - [GEOGRAPHIC_DATA][PERSON_NAME], [GEOGRAPHIC_DATA]" at bounding box center [262, 259] width 171 height 42
click at [334, 266] on input "CAPRR / YPR - [GEOGRAPHIC_DATA][PERSON_NAME], [GEOGRAPHIC_DATA]" at bounding box center [267, 264] width 134 height 11
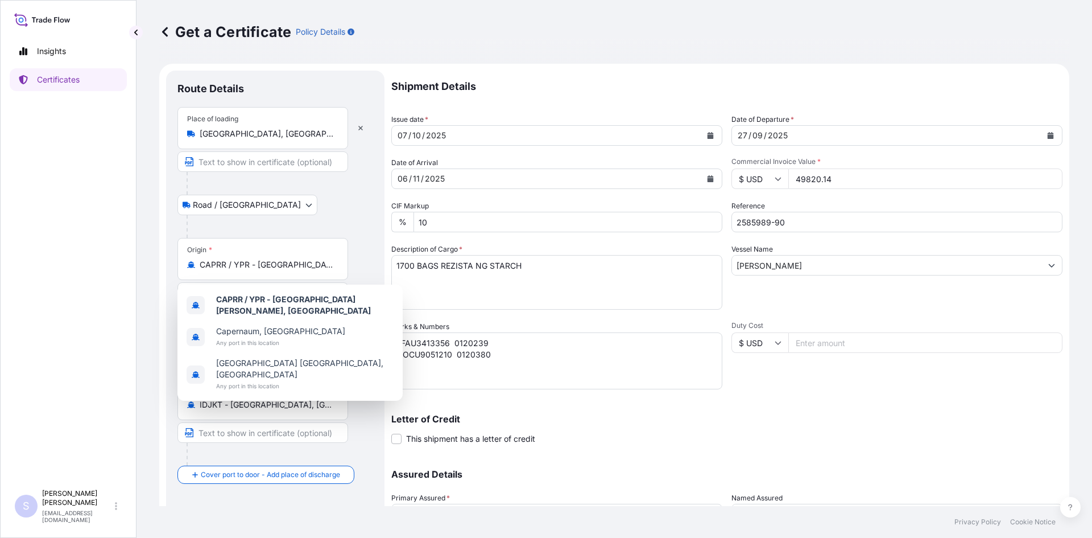
click at [357, 420] on div "Destination * IDJKT - [GEOGRAPHIC_DATA], [GEOGRAPHIC_DATA], [GEOGRAPHIC_DATA]" at bounding box center [275, 422] width 196 height 88
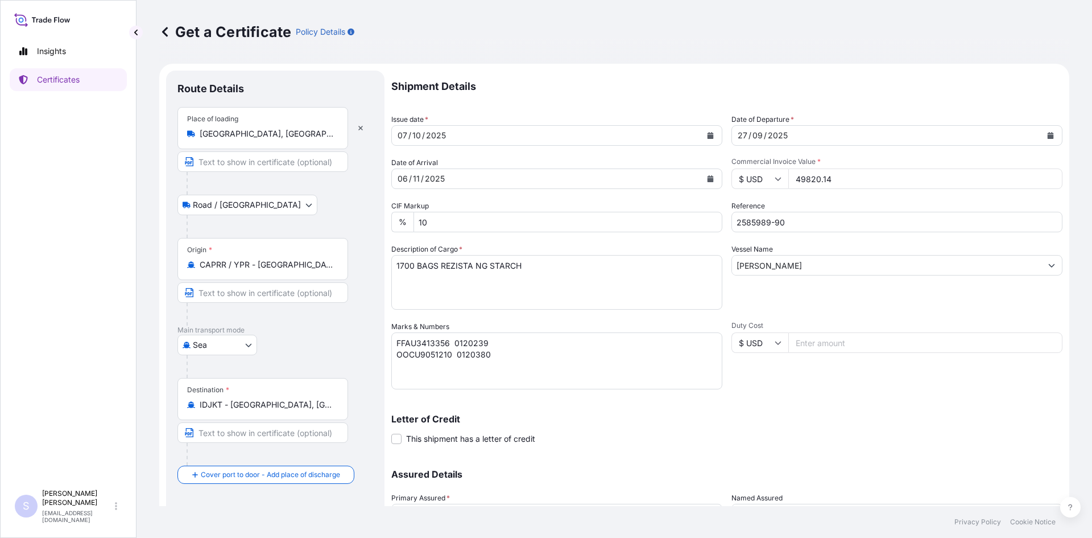
click at [323, 411] on div "Destination * IDJKT - [GEOGRAPHIC_DATA], [GEOGRAPHIC_DATA], [GEOGRAPHIC_DATA]" at bounding box center [262, 399] width 171 height 42
click at [323, 410] on input "IDJKT - [GEOGRAPHIC_DATA], [GEOGRAPHIC_DATA], [GEOGRAPHIC_DATA]" at bounding box center [267, 404] width 134 height 11
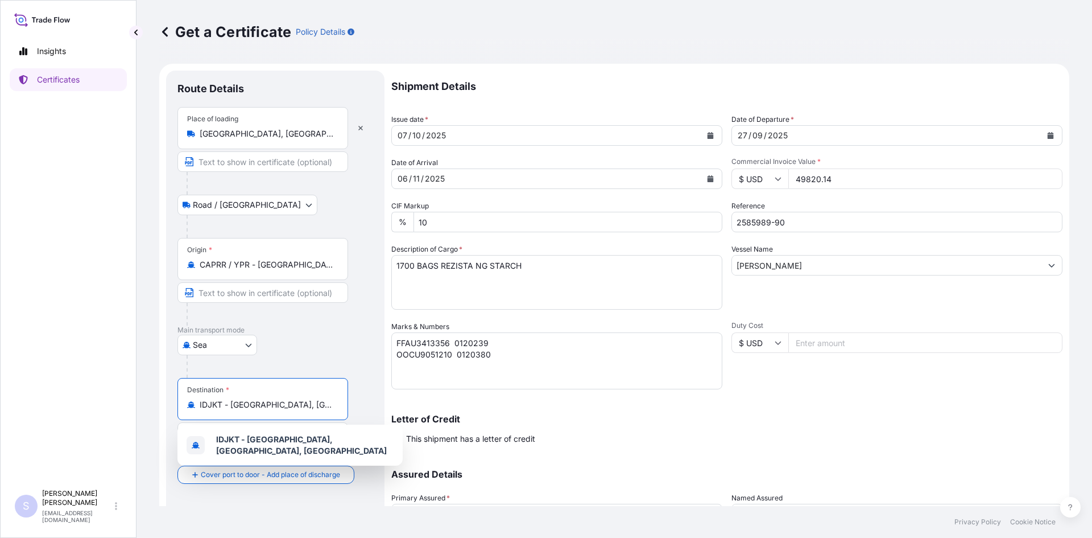
click at [339, 404] on div "Destination * IDJKT - [GEOGRAPHIC_DATA], [GEOGRAPHIC_DATA], [GEOGRAPHIC_DATA]" at bounding box center [262, 399] width 171 height 42
click at [334, 404] on input "IDJKT - [GEOGRAPHIC_DATA], [GEOGRAPHIC_DATA], [GEOGRAPHIC_DATA]" at bounding box center [267, 404] width 134 height 11
click at [327, 408] on input "IDJKT - [GEOGRAPHIC_DATA], [GEOGRAPHIC_DATA], [GEOGRAPHIC_DATA]" at bounding box center [267, 404] width 134 height 11
type input "I"
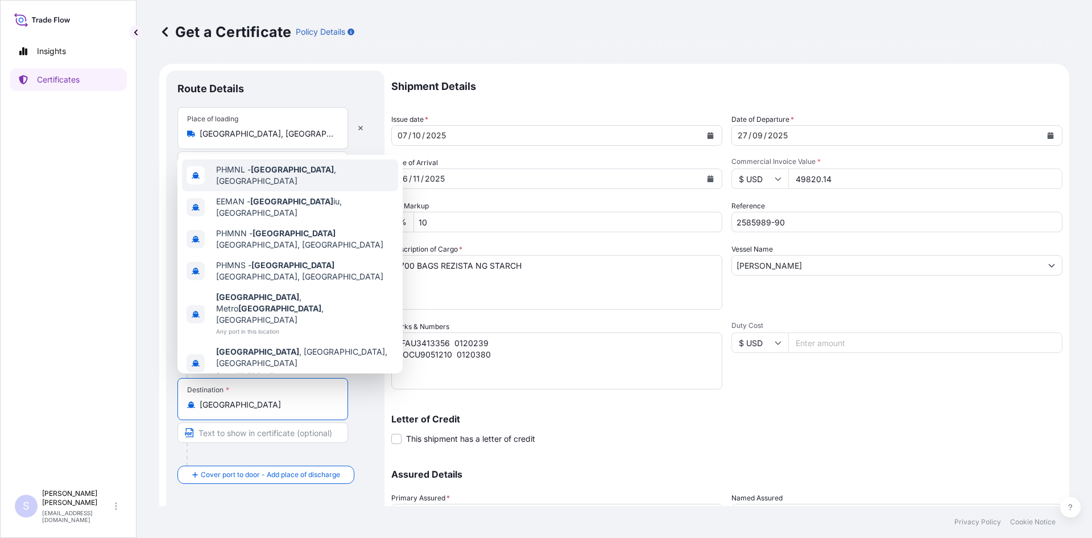
click at [328, 191] on div "PHMNL - [GEOGRAPHIC_DATA] , [GEOGRAPHIC_DATA]" at bounding box center [290, 175] width 216 height 32
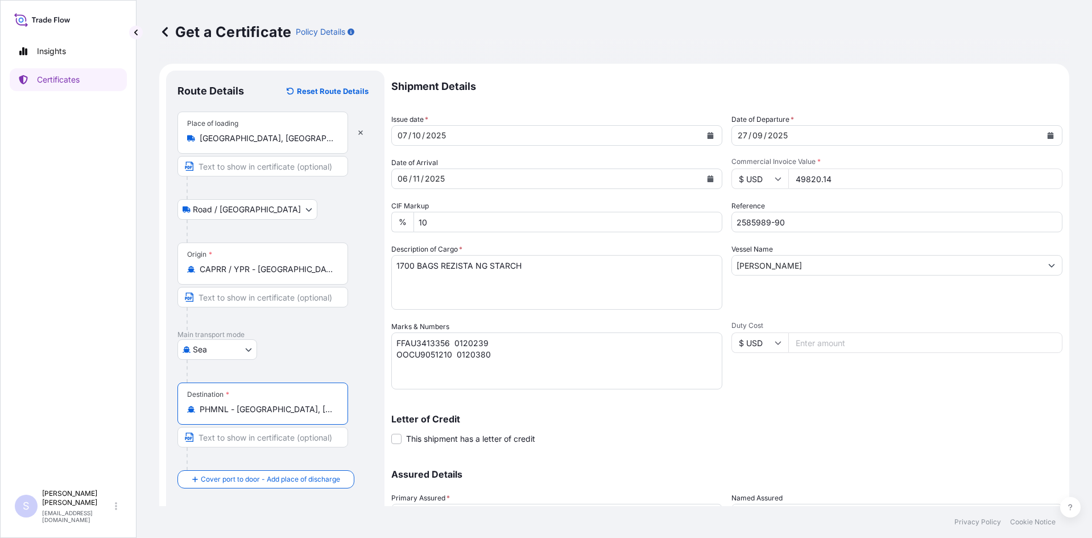
type input "PHMNL - [GEOGRAPHIC_DATA], [GEOGRAPHIC_DATA]"
click at [710, 181] on button "Calendar" at bounding box center [710, 179] width 18 height 18
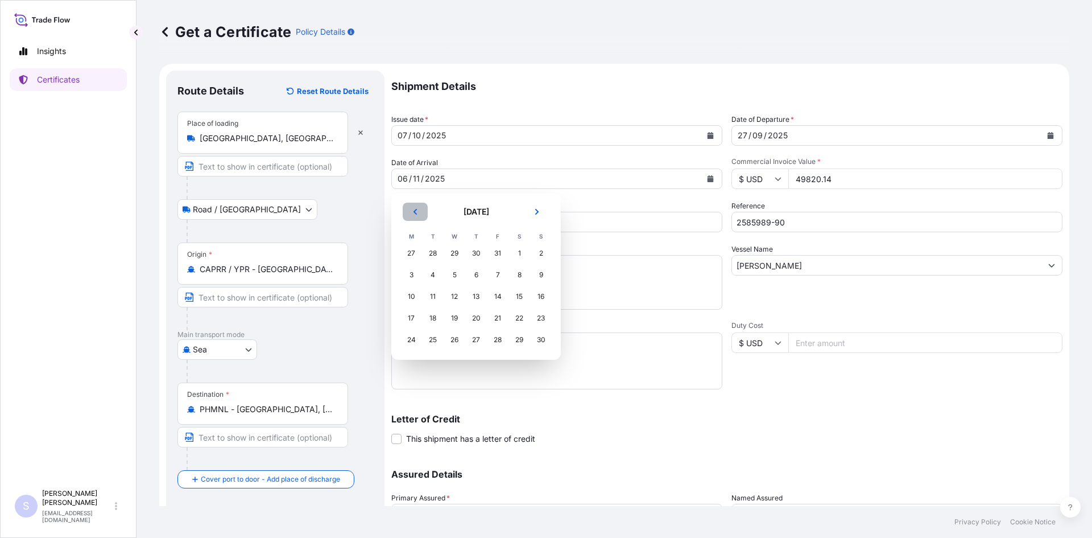
click at [418, 213] on icon "Previous" at bounding box center [415, 211] width 7 height 7
click at [519, 319] on div "25" at bounding box center [519, 318] width 20 height 20
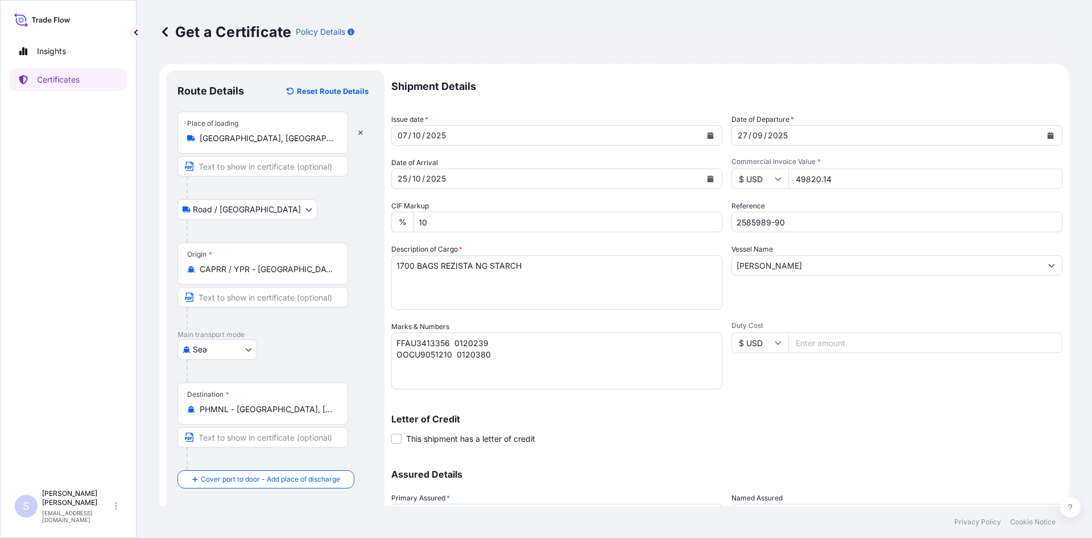
drag, startPoint x: 850, startPoint y: 177, endPoint x: 780, endPoint y: 176, distance: 70.0
click at [780, 176] on div "$ USD 49820.14" at bounding box center [896, 178] width 331 height 20
type input "63617.40"
type input "2587383-84"
click at [484, 263] on textarea "1700 BAGS REZISTA NG STARCH" at bounding box center [556, 282] width 331 height 55
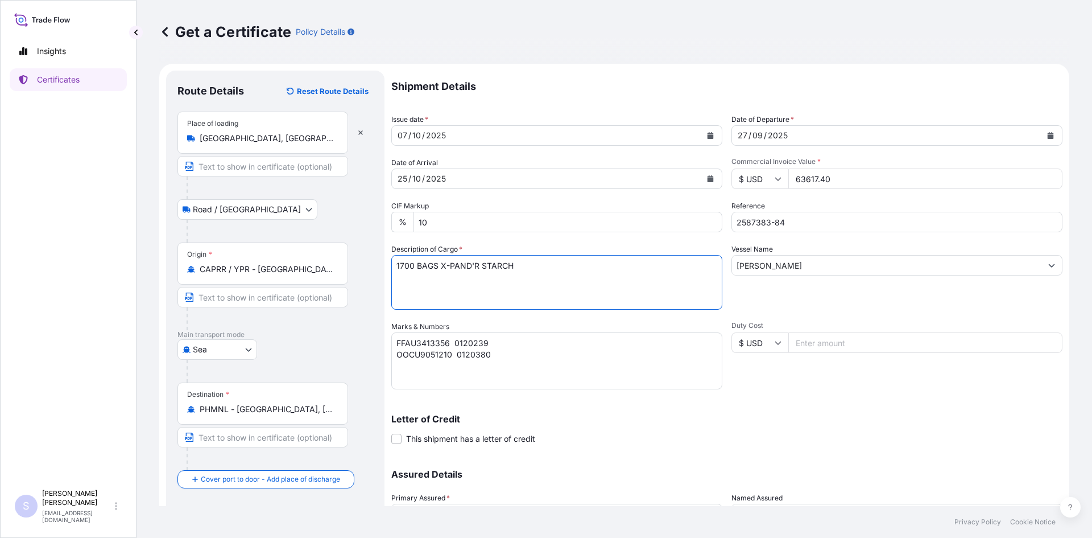
type textarea "1700 BAGS X-PAND'R STARCH"
drag, startPoint x: 484, startPoint y: 352, endPoint x: 369, endPoint y: 340, distance: 116.0
click at [369, 340] on form "Route Details Reset Route Details Place of loading [GEOGRAPHIC_DATA], [GEOGRAPH…" at bounding box center [614, 336] width 910 height 544
type textarea "CCLU7361075 0120319 CSNU8466572 0120314"
click at [819, 400] on div "Shipment Details Issue date * [DATE] Date of Departure * [DATE] Date of Arrival…" at bounding box center [726, 320] width 671 height 499
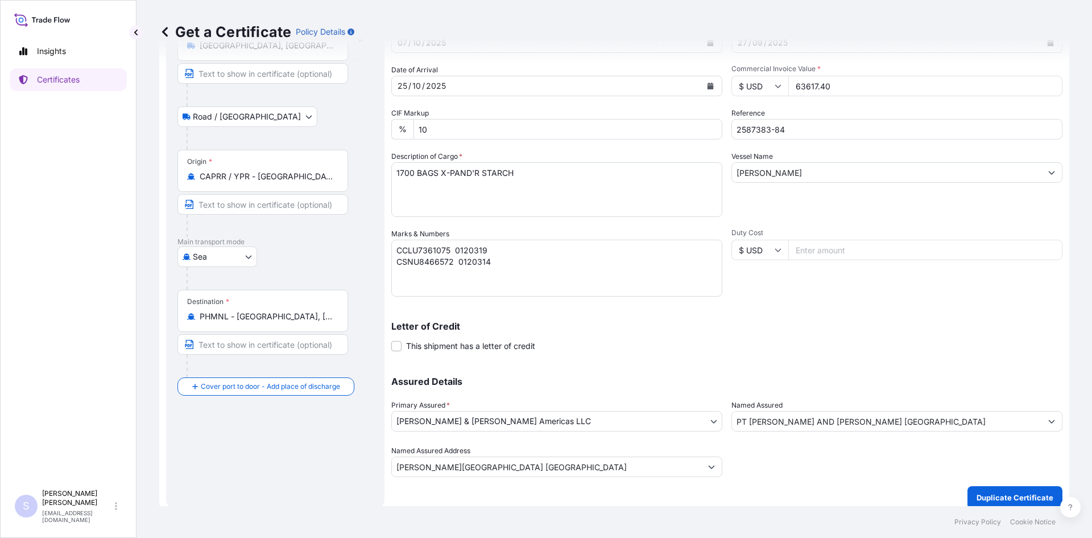
scroll to position [102, 0]
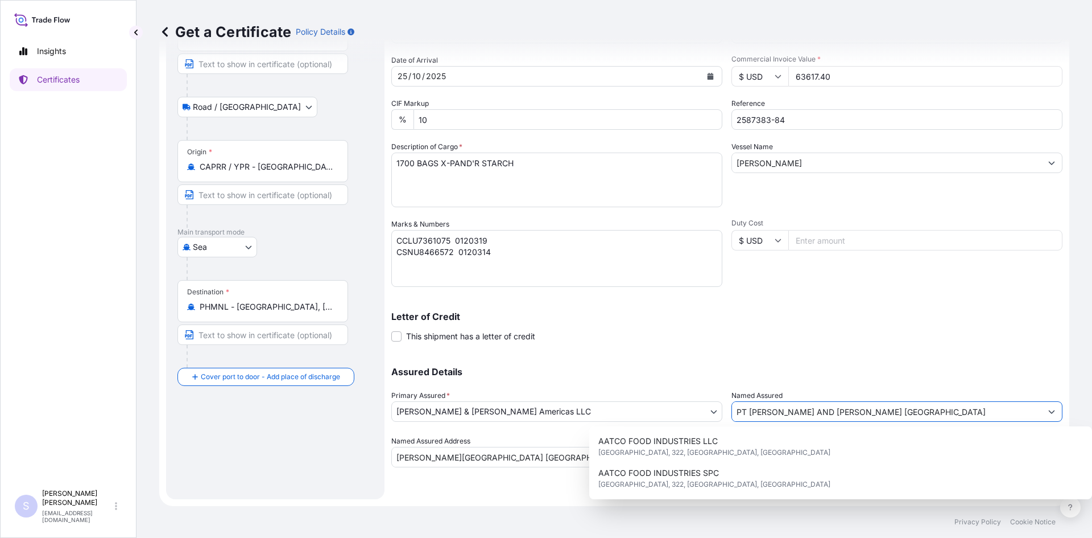
drag, startPoint x: 887, startPoint y: 413, endPoint x: 726, endPoint y: 419, distance: 161.1
click at [726, 419] on div "Assured Details Primary Assured * [PERSON_NAME] & [PERSON_NAME] Americas LLC [P…" at bounding box center [726, 410] width 671 height 114
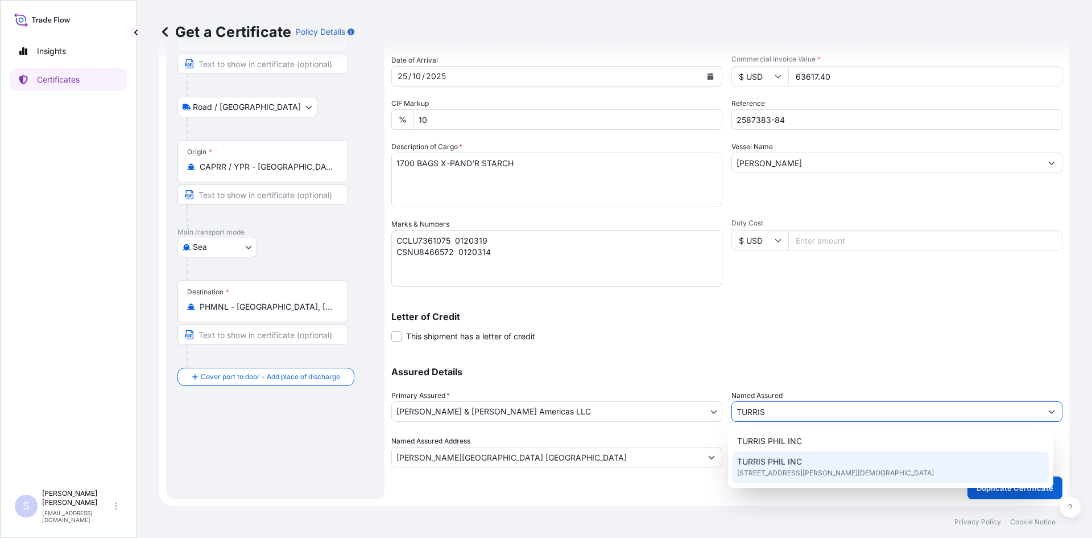
click at [770, 470] on span "[STREET_ADDRESS][PERSON_NAME][DEMOGRAPHIC_DATA]" at bounding box center [835, 472] width 197 height 11
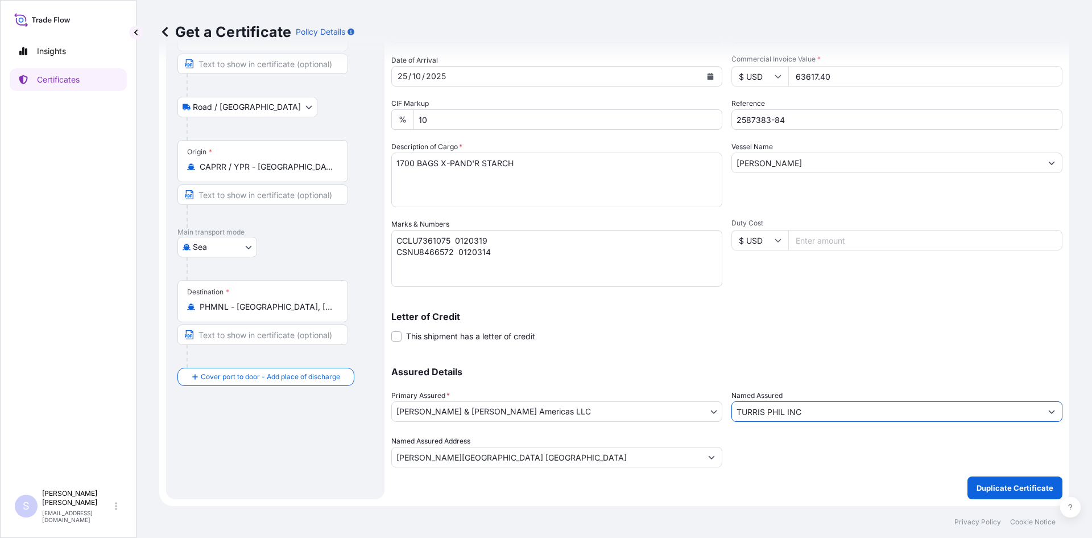
click at [808, 406] on input "TURRIS PHIL INC" at bounding box center [886, 411] width 309 height 20
type input "TURRIS PHIL INC"
click at [977, 487] on p "Duplicate Certificate" at bounding box center [1015, 487] width 77 height 11
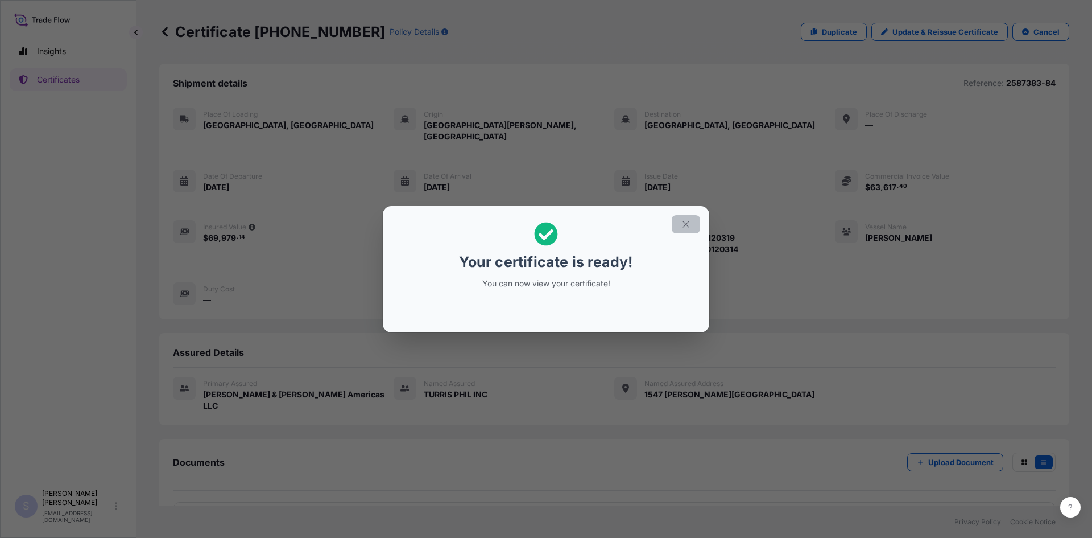
click at [689, 219] on icon "button" at bounding box center [686, 224] width 10 height 10
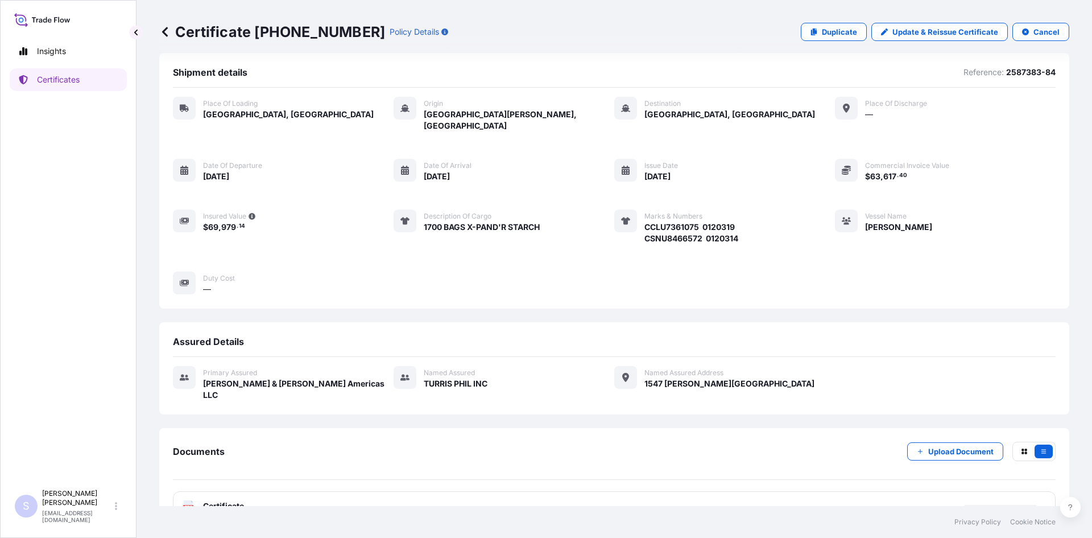
scroll to position [16, 0]
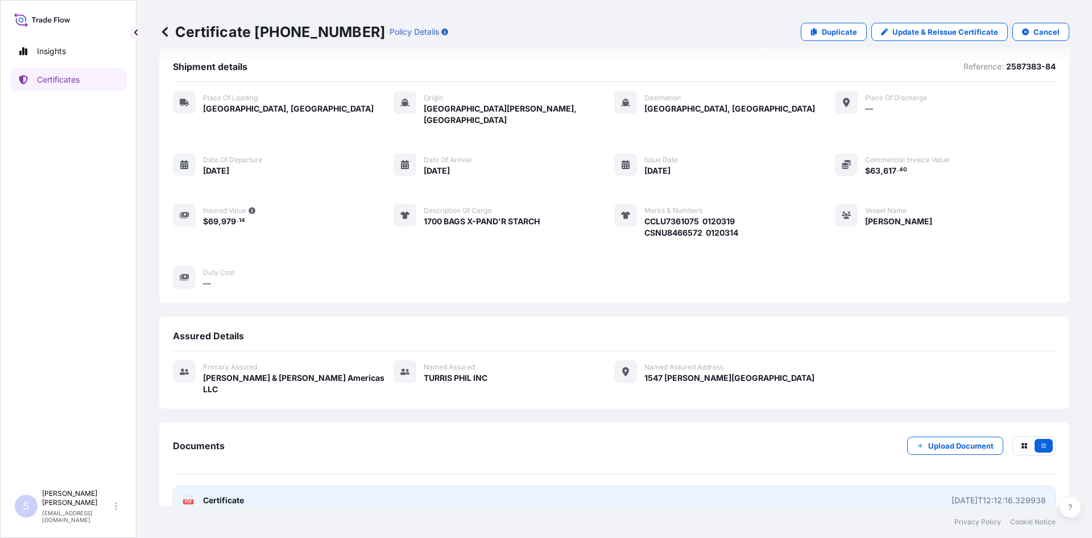
click at [193, 499] on rect at bounding box center [188, 501] width 10 height 5
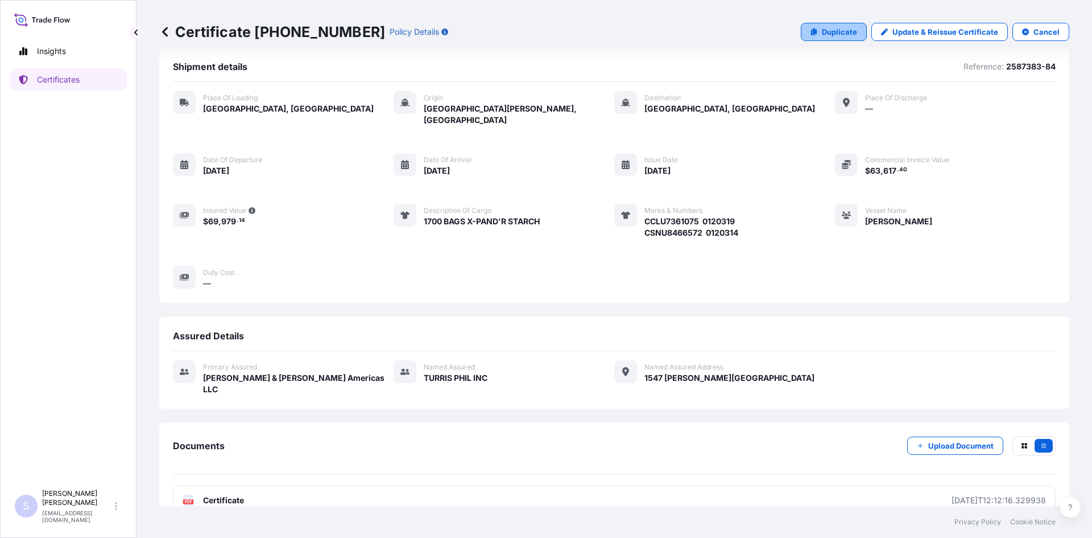
click at [845, 28] on p "Duplicate" at bounding box center [839, 31] width 35 height 11
select select "Road / [GEOGRAPHIC_DATA]"
select select "Sea"
select select "31658"
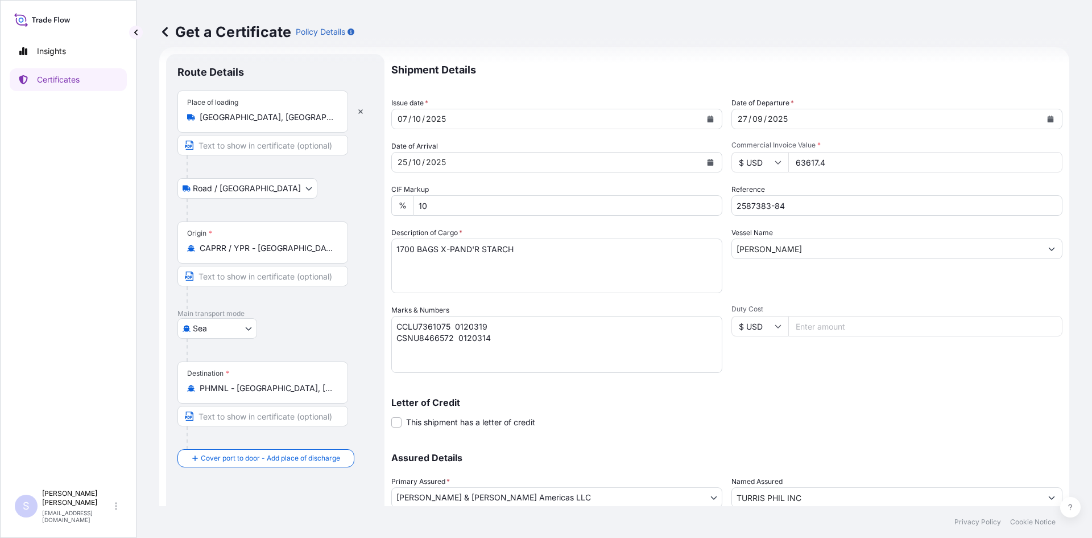
click at [340, 249] on div "Origin * CAPRR / YPR - [GEOGRAPHIC_DATA][PERSON_NAME], [GEOGRAPHIC_DATA]" at bounding box center [262, 242] width 171 height 42
click at [334, 249] on input "CAPRR / YPR - [GEOGRAPHIC_DATA][PERSON_NAME], [GEOGRAPHIC_DATA]" at bounding box center [267, 247] width 134 height 11
drag, startPoint x: 340, startPoint y: 249, endPoint x: 290, endPoint y: 243, distance: 49.8
click at [290, 243] on div "Origin * CAPRR / YPR - [GEOGRAPHIC_DATA][PERSON_NAME], [GEOGRAPHIC_DATA]" at bounding box center [262, 242] width 171 height 42
click at [290, 243] on input "CAPRR / YPR - [GEOGRAPHIC_DATA][PERSON_NAME], [GEOGRAPHIC_DATA]" at bounding box center [267, 247] width 134 height 11
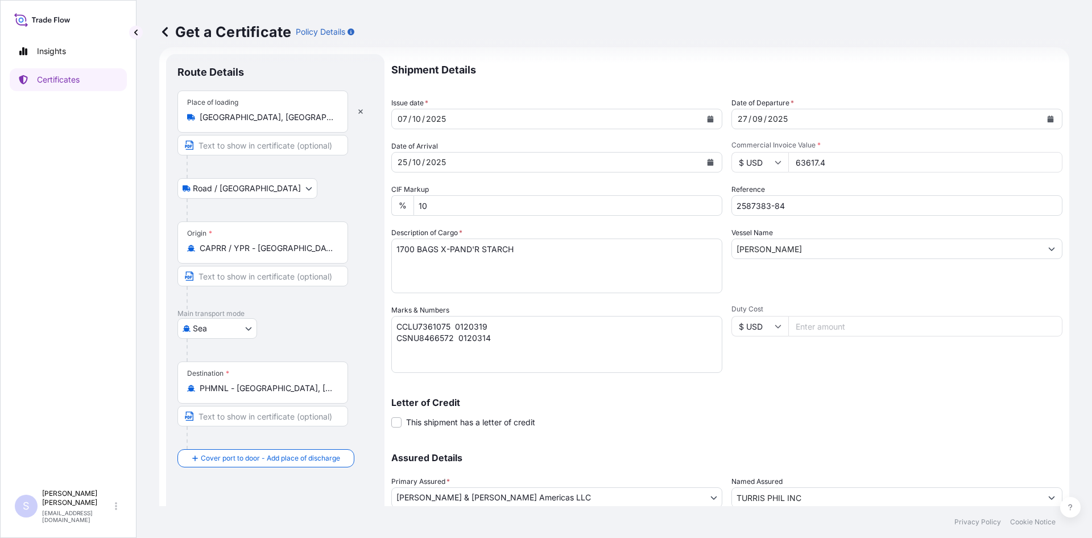
click at [333, 245] on input "CAPRR / YPR - [GEOGRAPHIC_DATA][PERSON_NAME], [GEOGRAPHIC_DATA]" at bounding box center [267, 247] width 134 height 11
drag, startPoint x: 342, startPoint y: 247, endPoint x: 206, endPoint y: 239, distance: 136.2
click at [206, 239] on div "Origin * CAPRR / YPR - [GEOGRAPHIC_DATA][PERSON_NAME], [GEOGRAPHIC_DATA]" at bounding box center [262, 242] width 171 height 42
click at [301, 385] on input "PHMNL - [GEOGRAPHIC_DATA], [GEOGRAPHIC_DATA]" at bounding box center [267, 387] width 134 height 11
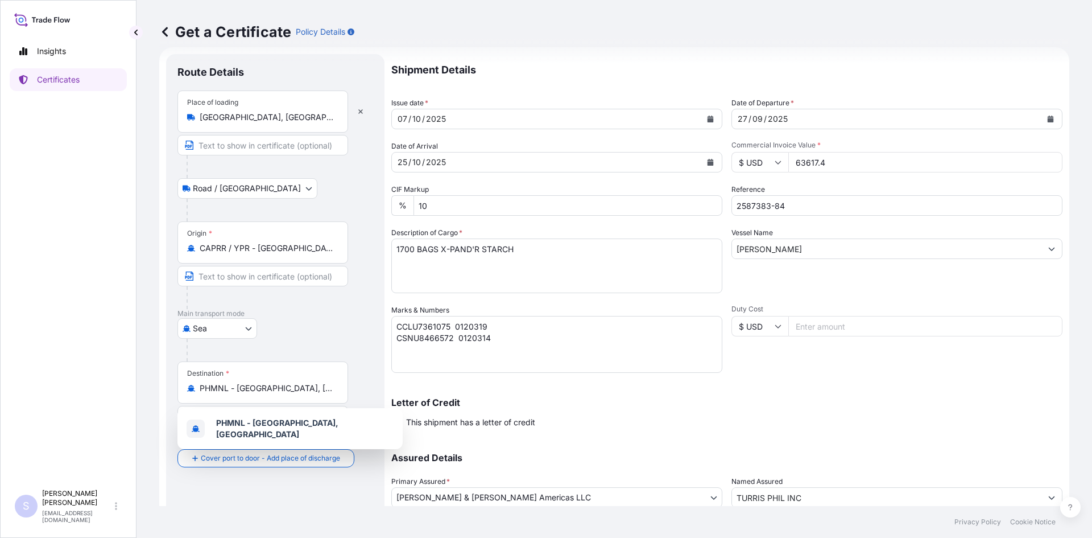
click at [340, 245] on div "Origin * CAPRR / YPR - [GEOGRAPHIC_DATA][PERSON_NAME], [GEOGRAPHIC_DATA]" at bounding box center [262, 242] width 171 height 42
click at [334, 245] on input "CAPRR / YPR - [GEOGRAPHIC_DATA][PERSON_NAME], [GEOGRAPHIC_DATA]" at bounding box center [267, 247] width 134 height 11
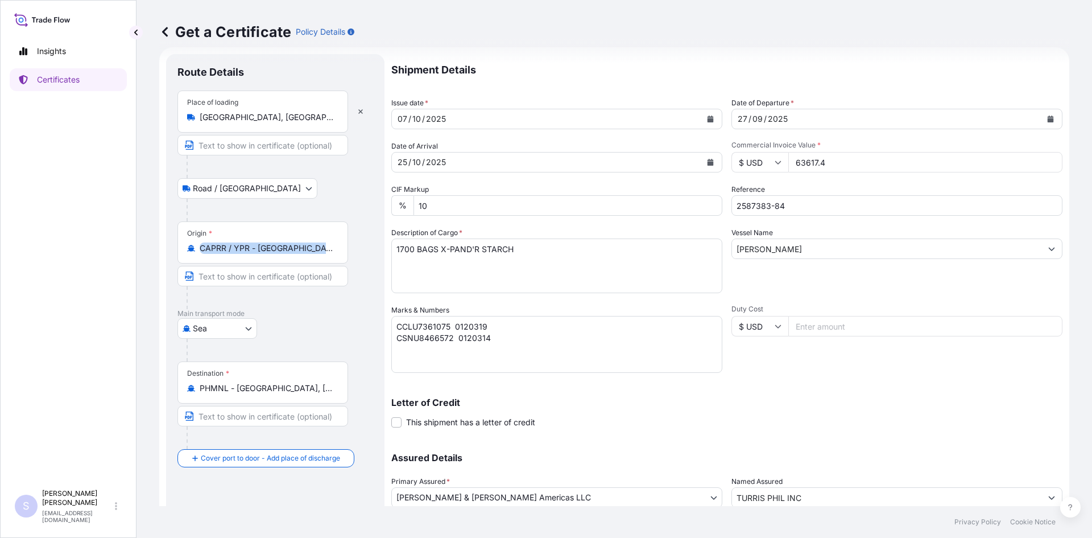
drag, startPoint x: 340, startPoint y: 245, endPoint x: 270, endPoint y: 237, distance: 70.4
click at [270, 237] on div "Origin * CAPRR / YPR - [GEOGRAPHIC_DATA][PERSON_NAME], [GEOGRAPHIC_DATA]" at bounding box center [262, 242] width 171 height 42
click at [270, 242] on input "CAPRR / YPR - [GEOGRAPHIC_DATA][PERSON_NAME], [GEOGRAPHIC_DATA]" at bounding box center [267, 247] width 134 height 11
click at [57, 76] on p "Certificates" at bounding box center [58, 79] width 43 height 11
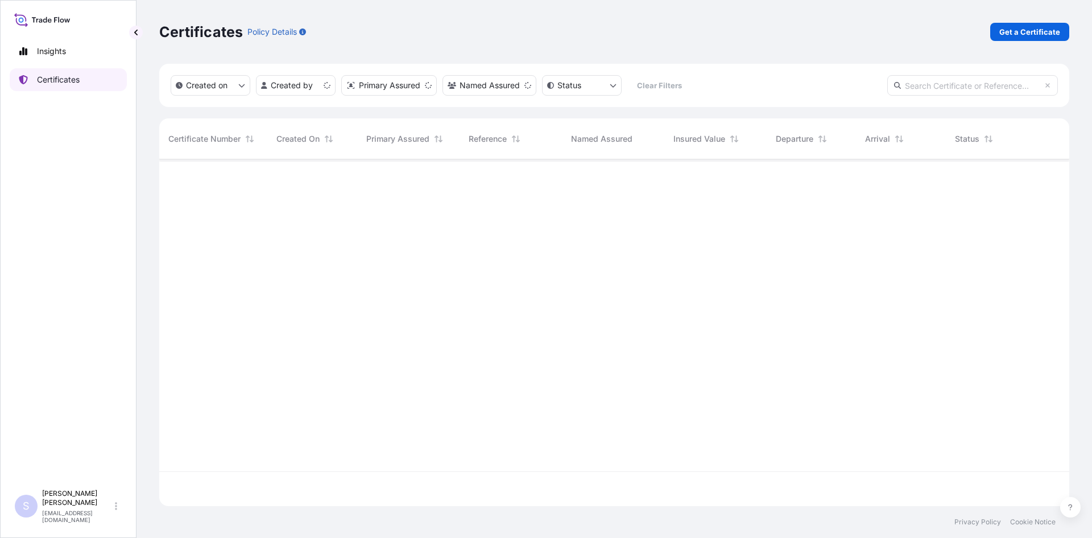
scroll to position [344, 902]
click at [1022, 34] on p "Get a Certificate" at bounding box center [1029, 31] width 61 height 11
select select "Sea"
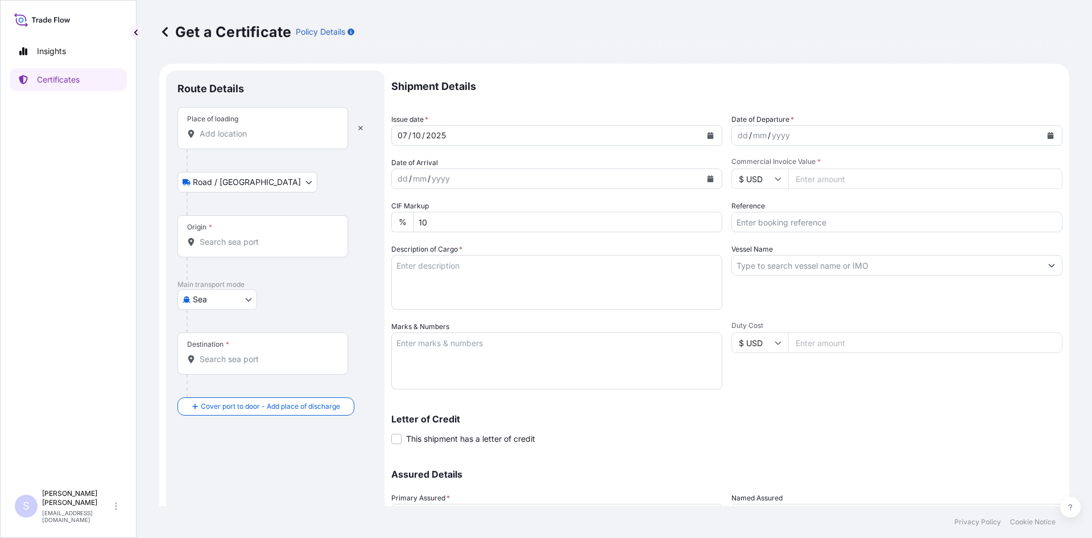
click at [230, 134] on input "Place of loading" at bounding box center [267, 133] width 134 height 11
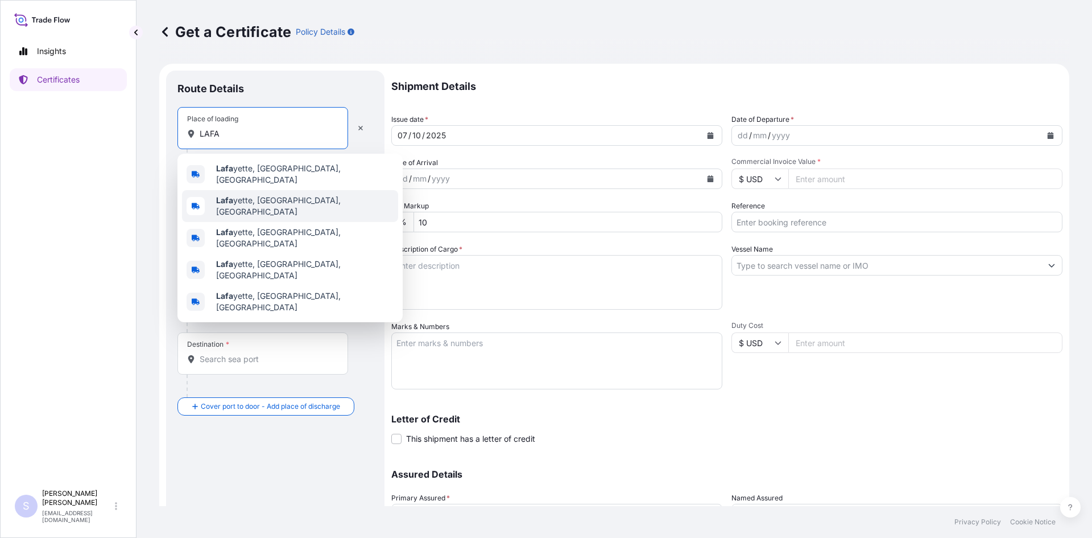
click at [228, 201] on b "Lafa" at bounding box center [224, 200] width 17 height 10
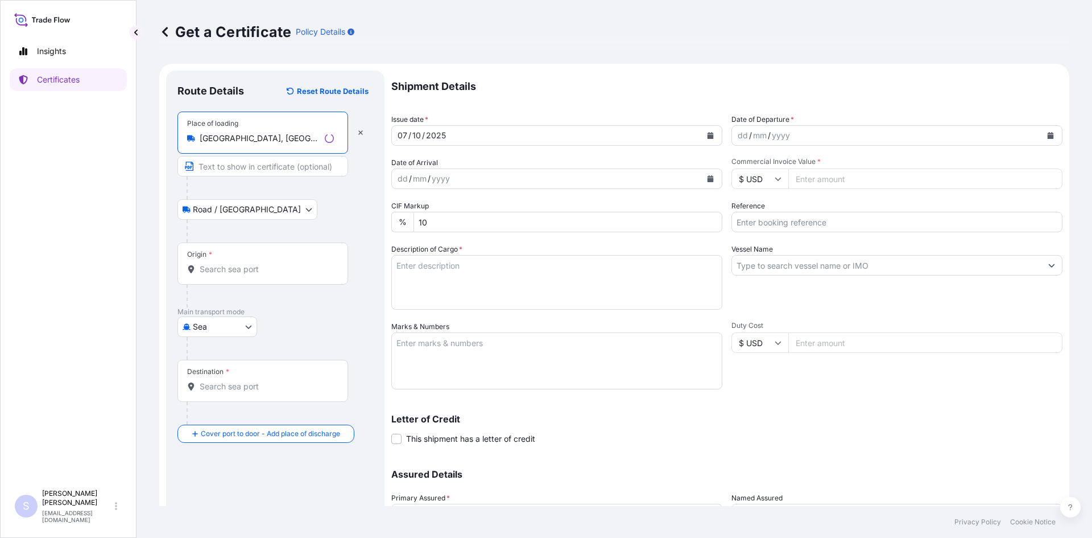
type input "[GEOGRAPHIC_DATA], [GEOGRAPHIC_DATA], [GEOGRAPHIC_DATA]"
click at [233, 271] on input "Origin *" at bounding box center [267, 268] width 134 height 11
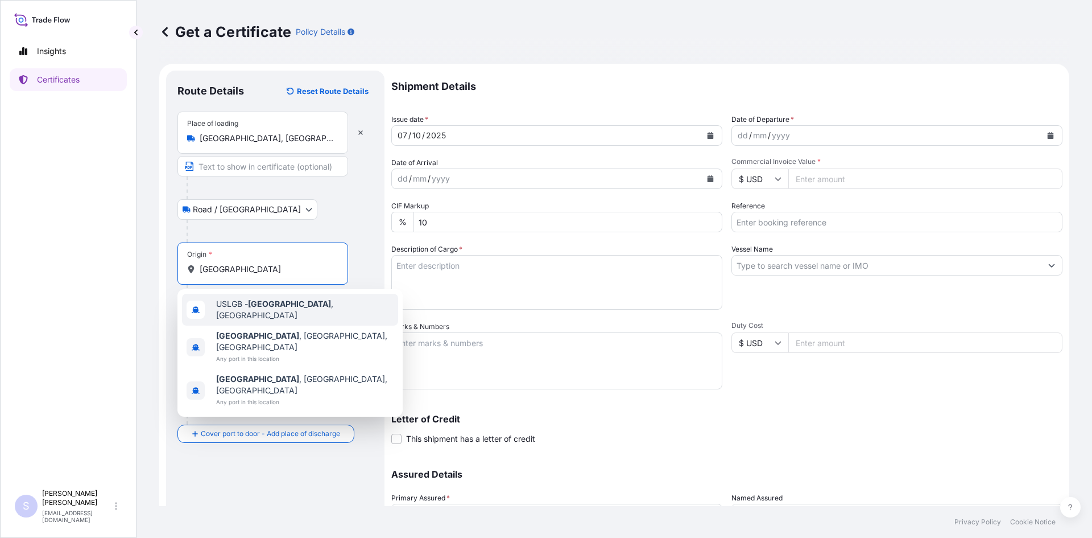
click at [237, 304] on span "USLGB - [GEOGRAPHIC_DATA] , [GEOGRAPHIC_DATA]" at bounding box center [304, 309] width 177 height 23
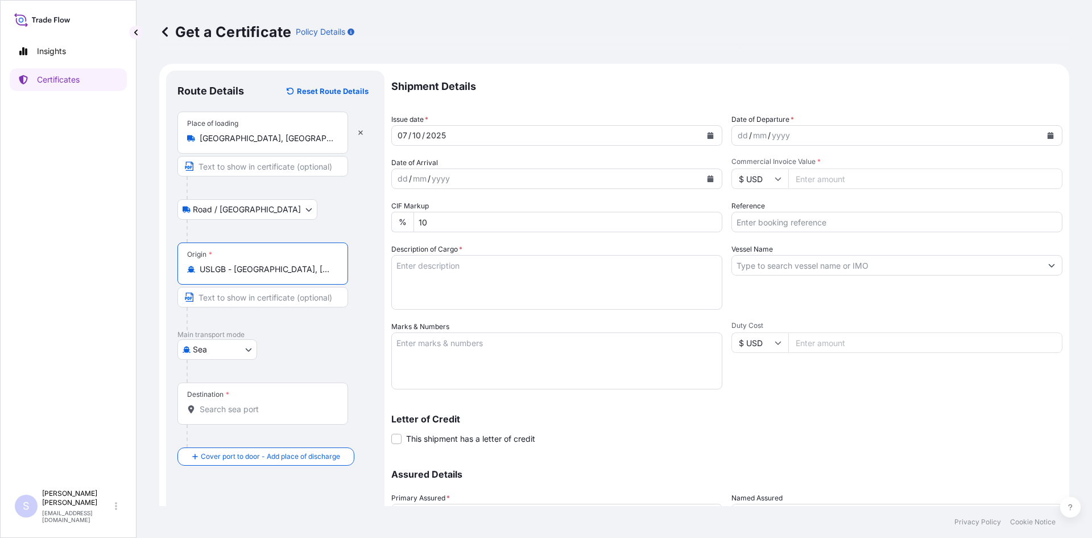
type input "USLGB - [GEOGRAPHIC_DATA], [GEOGRAPHIC_DATA]"
click at [252, 420] on div "Destination *" at bounding box center [262, 403] width 171 height 42
click at [252, 415] on input "Destination *" at bounding box center [267, 408] width 134 height 11
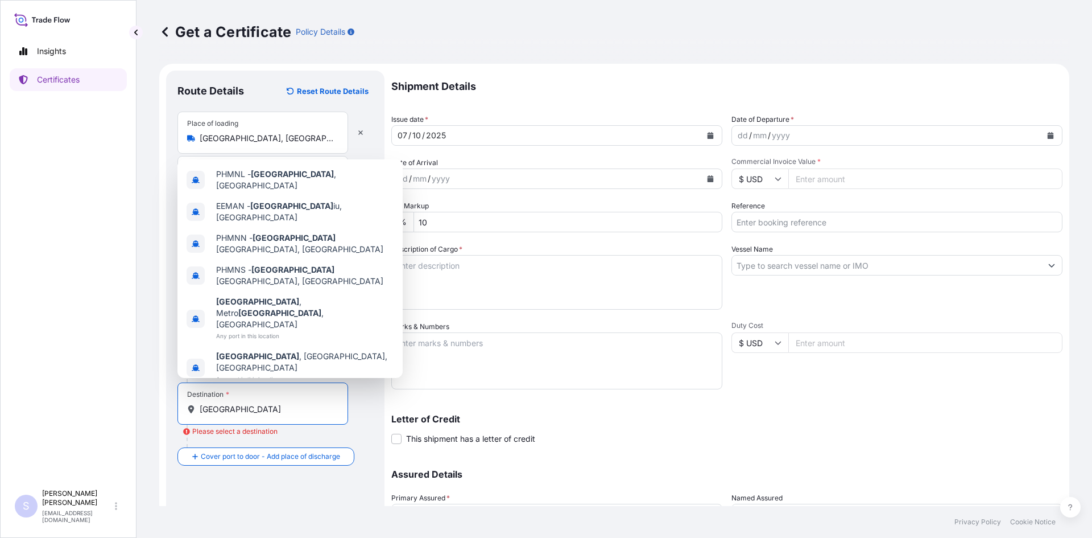
click at [252, 410] on input "[GEOGRAPHIC_DATA]" at bounding box center [267, 408] width 134 height 11
click at [303, 191] on span "PHMNL - [GEOGRAPHIC_DATA] , [GEOGRAPHIC_DATA]" at bounding box center [304, 179] width 177 height 23
type input "PHMNL - [GEOGRAPHIC_DATA], [GEOGRAPHIC_DATA]"
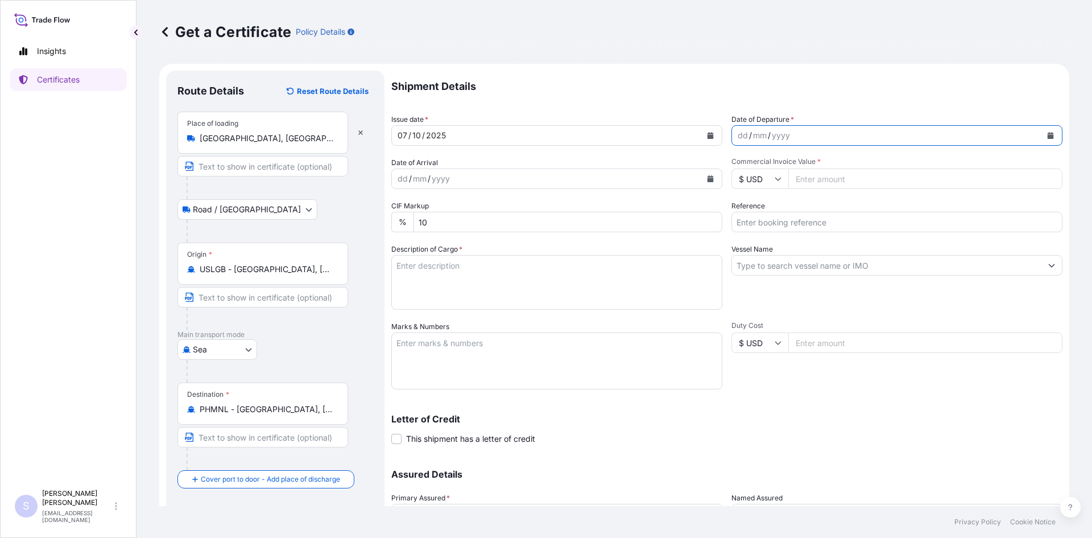
click at [1044, 140] on button "Calendar" at bounding box center [1050, 135] width 18 height 18
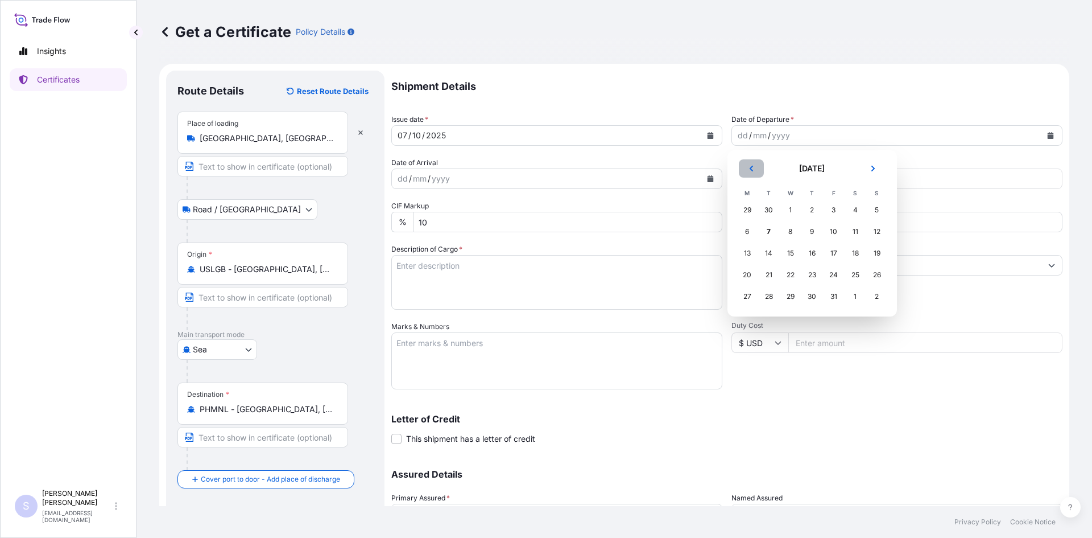
click at [748, 166] on icon "Previous" at bounding box center [751, 168] width 7 height 7
click at [833, 276] on div "26" at bounding box center [834, 274] width 20 height 20
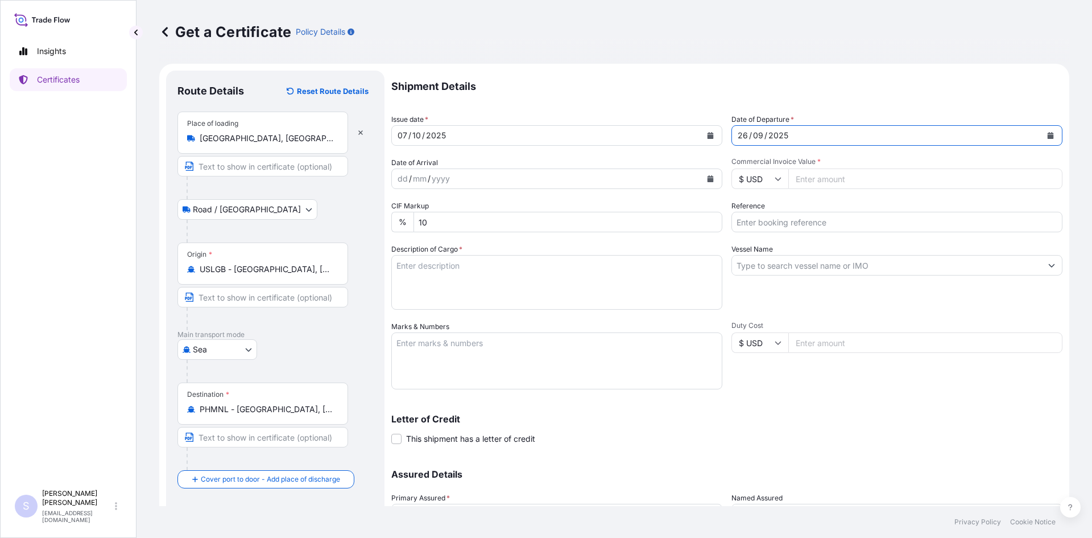
click at [708, 176] on icon "Calendar" at bounding box center [711, 178] width 6 height 7
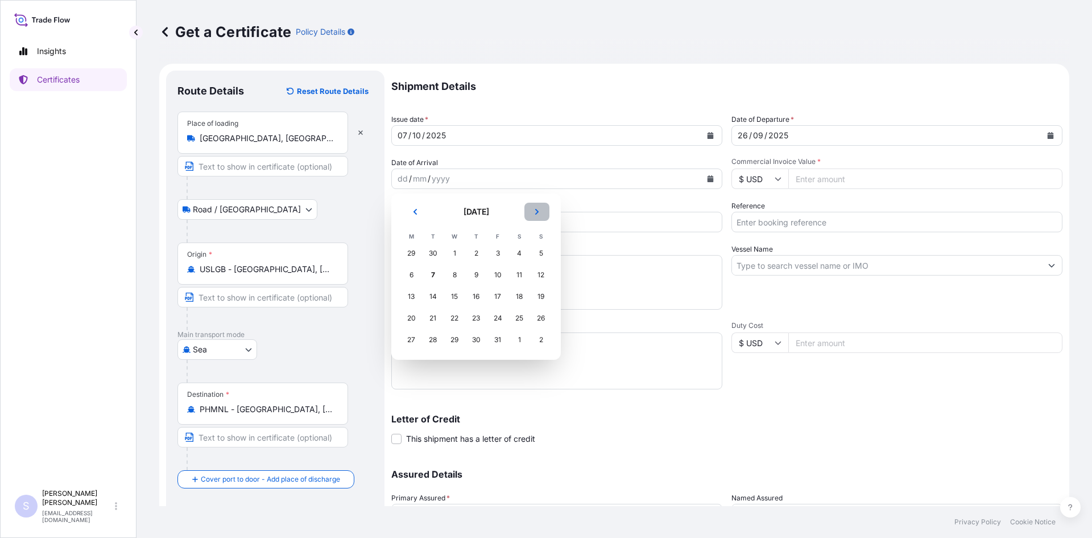
click at [532, 209] on button "Next" at bounding box center [536, 211] width 25 height 18
click at [410, 269] on div "3" at bounding box center [411, 274] width 20 height 20
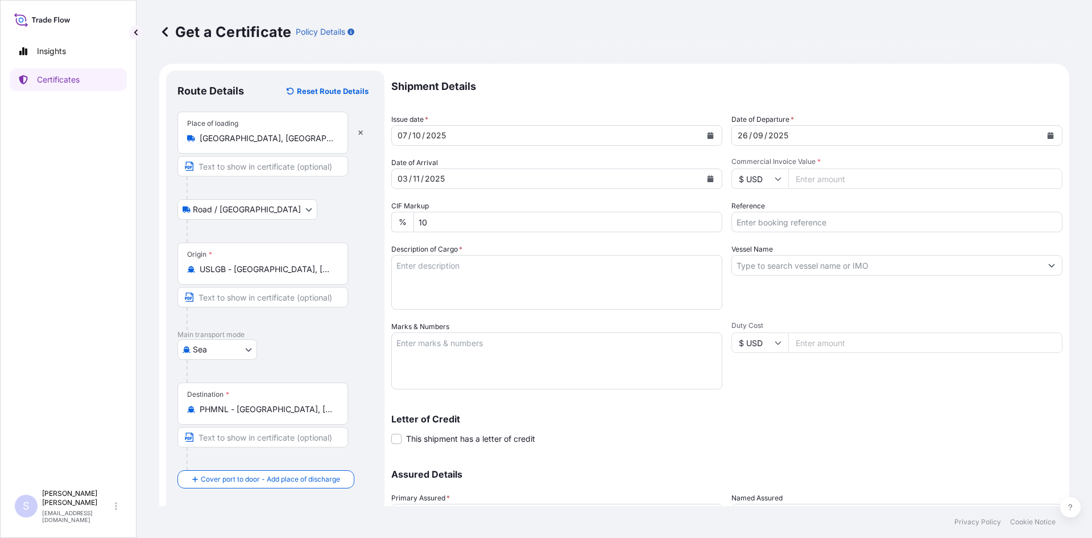
click at [847, 179] on input "Commercial Invoice Value *" at bounding box center [925, 178] width 274 height 20
type input "31808.70"
type input "2587385-86"
type textarea "1700 BAGS X-PAND'R STARCH"
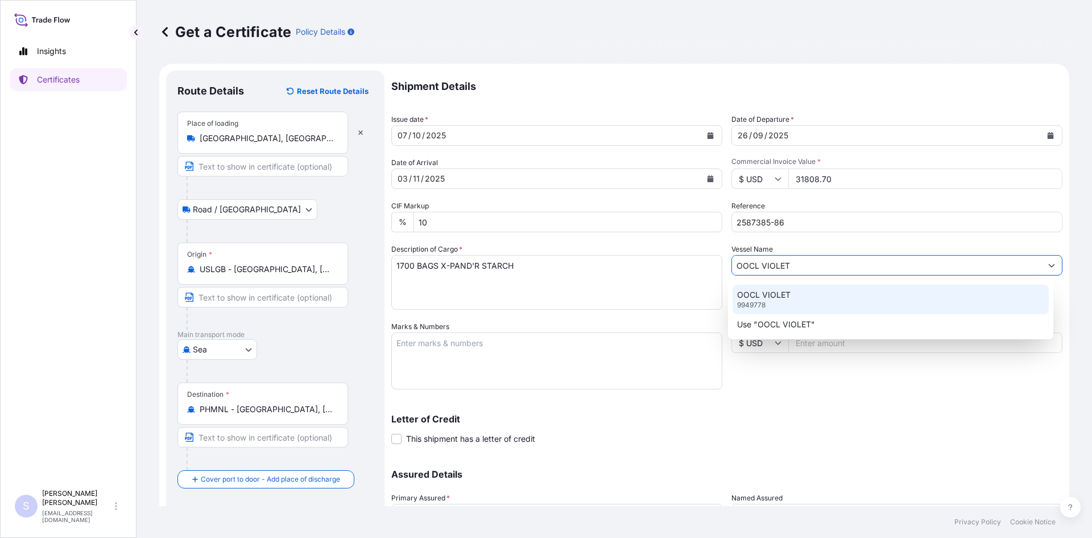
click at [779, 305] on div "OOCL VIOLET 9949778" at bounding box center [891, 299] width 317 height 30
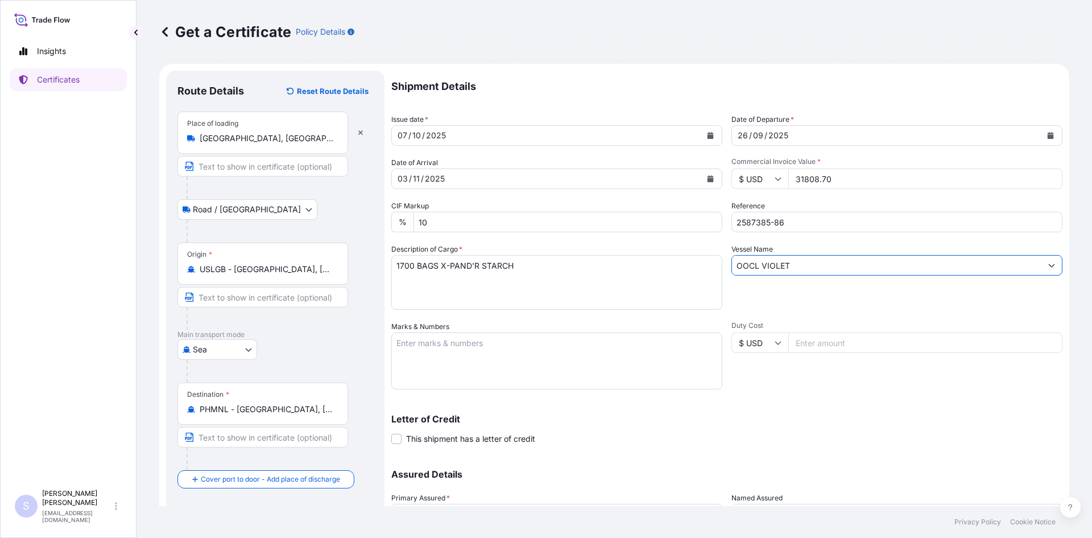
type input "OOCL VIOLET"
click at [483, 346] on textarea "Marks & Numbers" at bounding box center [556, 360] width 331 height 57
type textarea "CSNU7841766 0120252"
click at [804, 414] on div "Letter of Credit This shipment has a letter of credit Letter of credit * Letter…" at bounding box center [726, 422] width 671 height 44
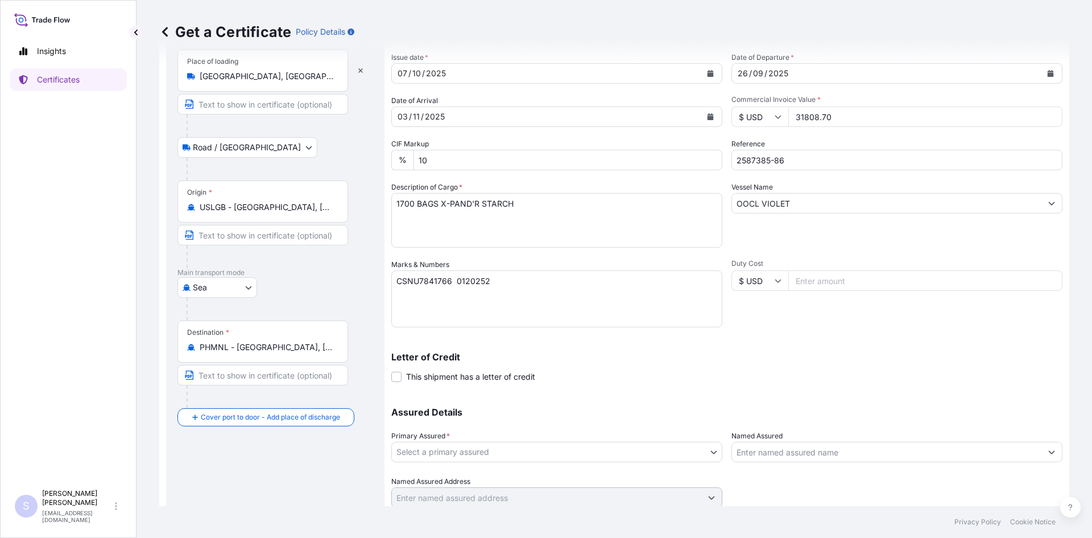
scroll to position [102, 0]
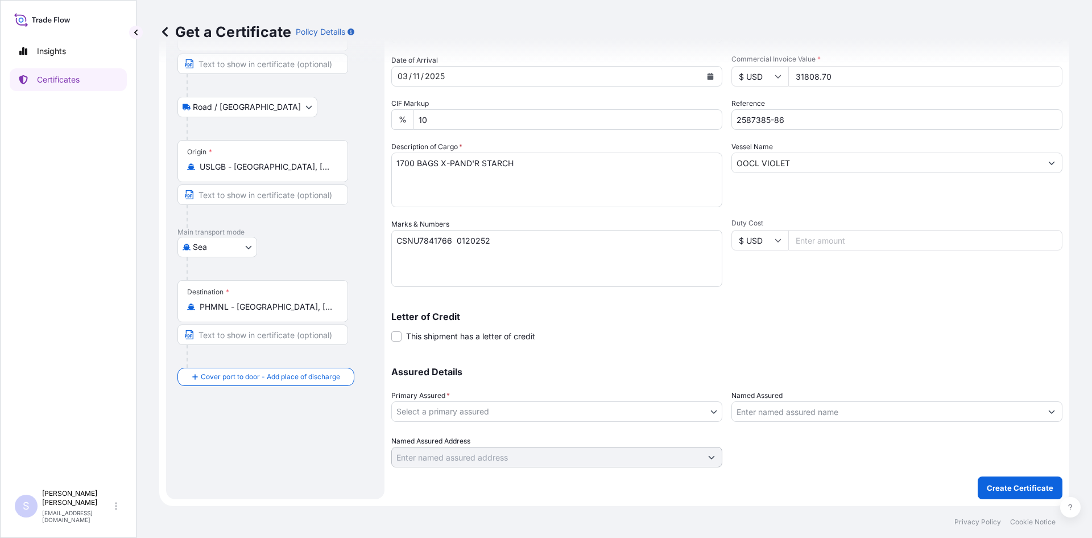
click at [556, 412] on body "Insights Certificates S [PERSON_NAME] [EMAIL_ADDRESS][DOMAIN_NAME] Get a Certif…" at bounding box center [546, 269] width 1092 height 538
click at [572, 400] on div "Primary Assured * Select a primary assured" at bounding box center [556, 406] width 331 height 32
click at [514, 418] on body "Insights Certificates S [PERSON_NAME] [EMAIL_ADDRESS][DOMAIN_NAME] Get a Certif…" at bounding box center [546, 269] width 1092 height 538
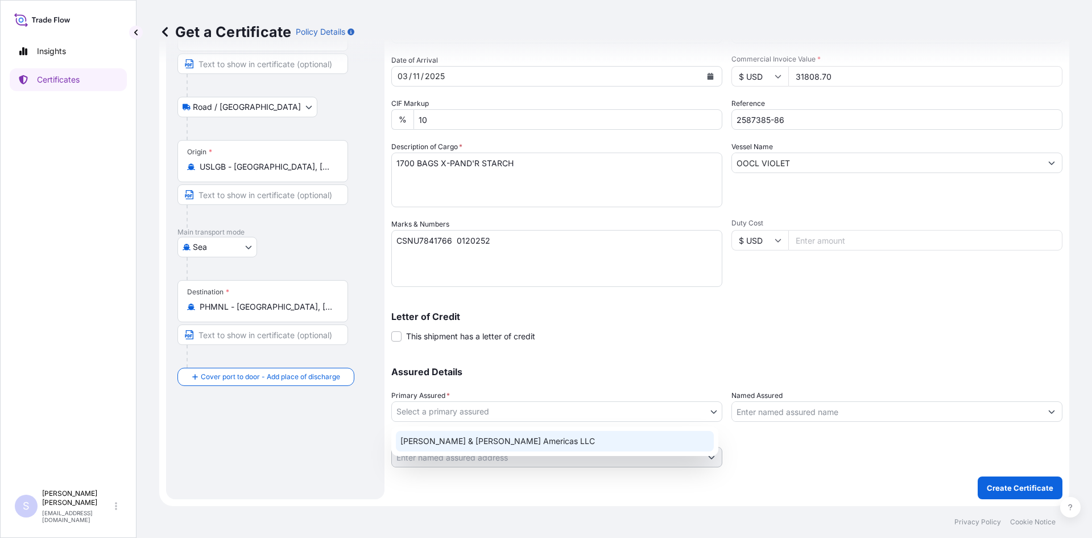
click at [483, 437] on div "[PERSON_NAME] & [PERSON_NAME] Americas LLC" at bounding box center [555, 441] width 318 height 20
select select "31658"
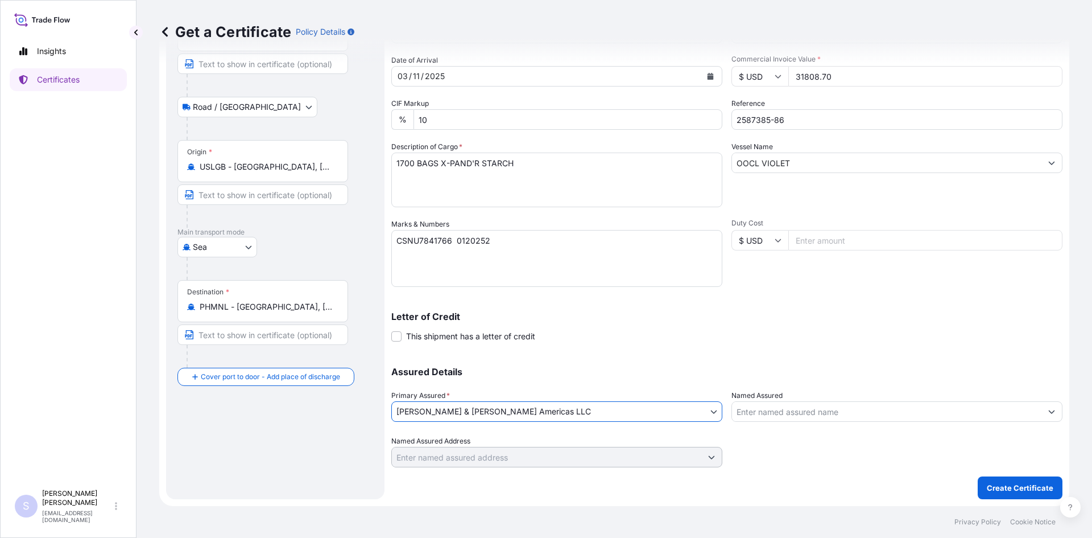
click at [817, 413] on input "Named Assured" at bounding box center [886, 411] width 309 height 20
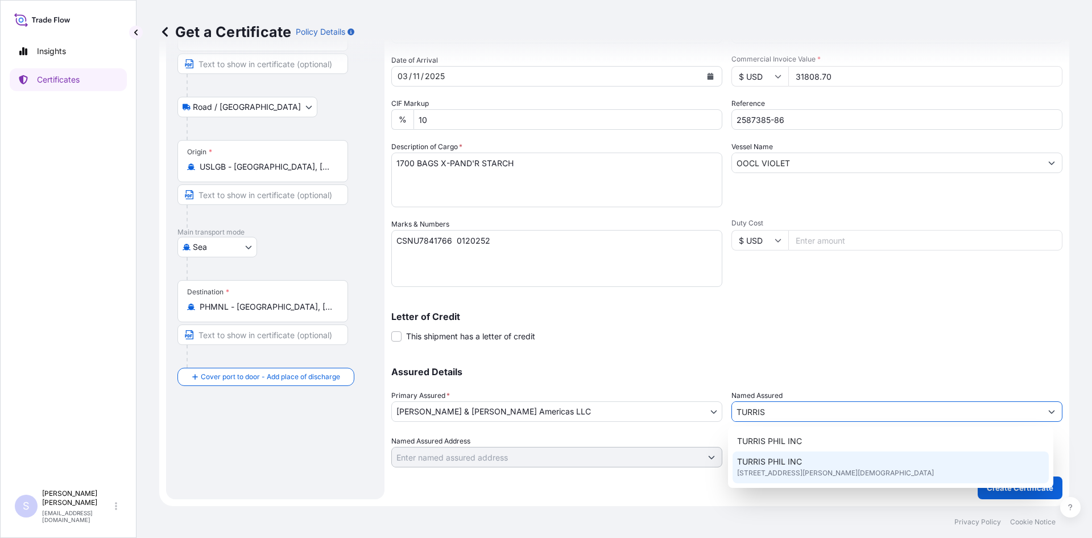
click at [770, 465] on span "TURRIS PHIL INC" at bounding box center [769, 461] width 65 height 11
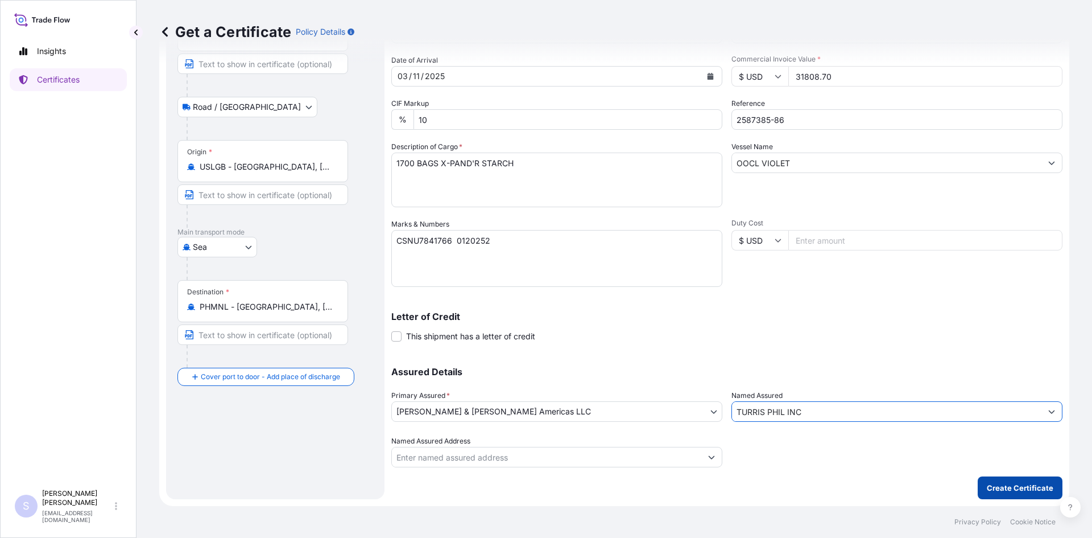
type input "TURRIS PHIL INC"
click at [1043, 489] on p "Create Certificate" at bounding box center [1020, 487] width 67 height 11
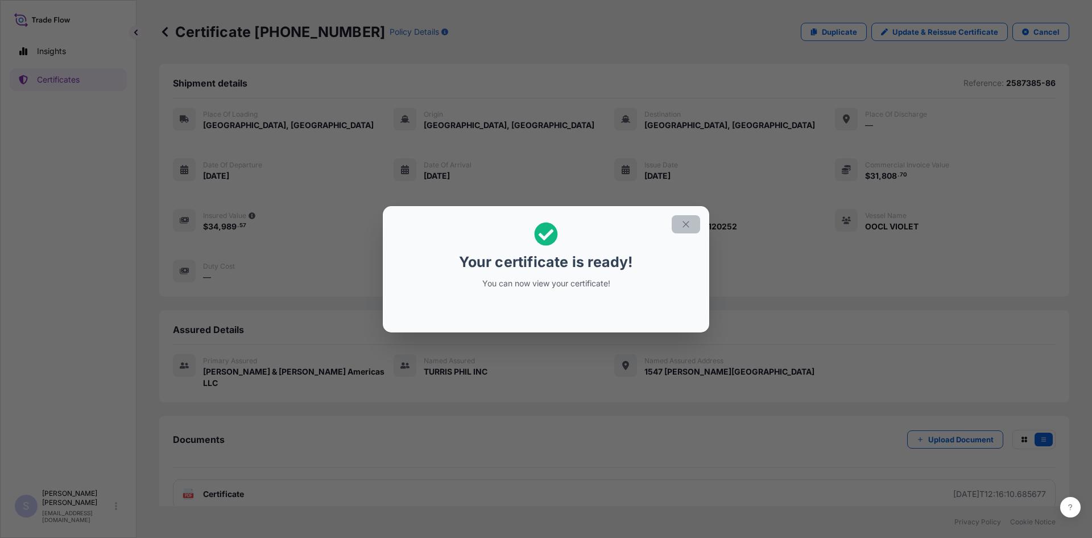
click at [693, 224] on button "button" at bounding box center [686, 224] width 28 height 18
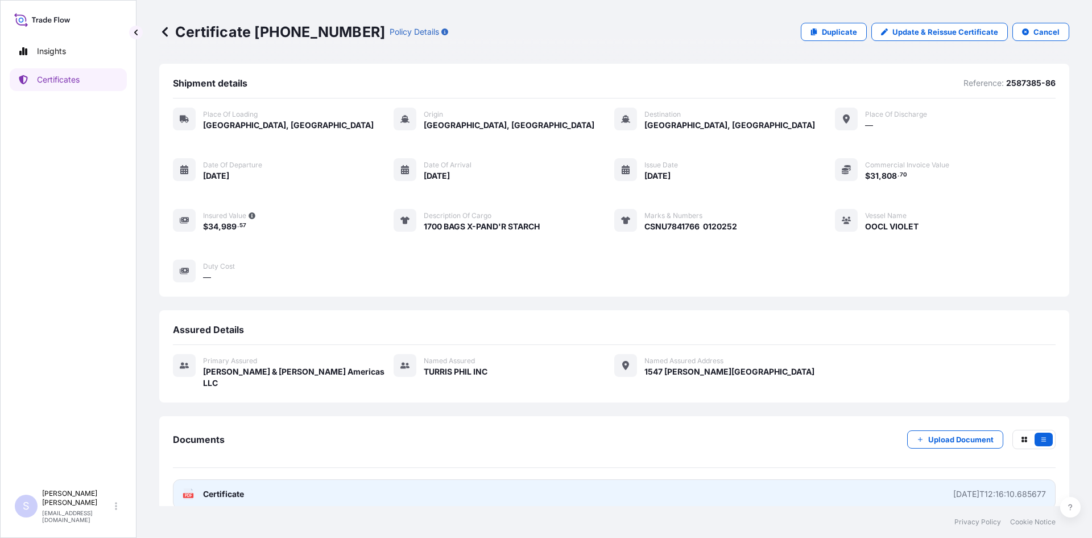
click at [190, 493] on text "PDF" at bounding box center [188, 495] width 7 height 4
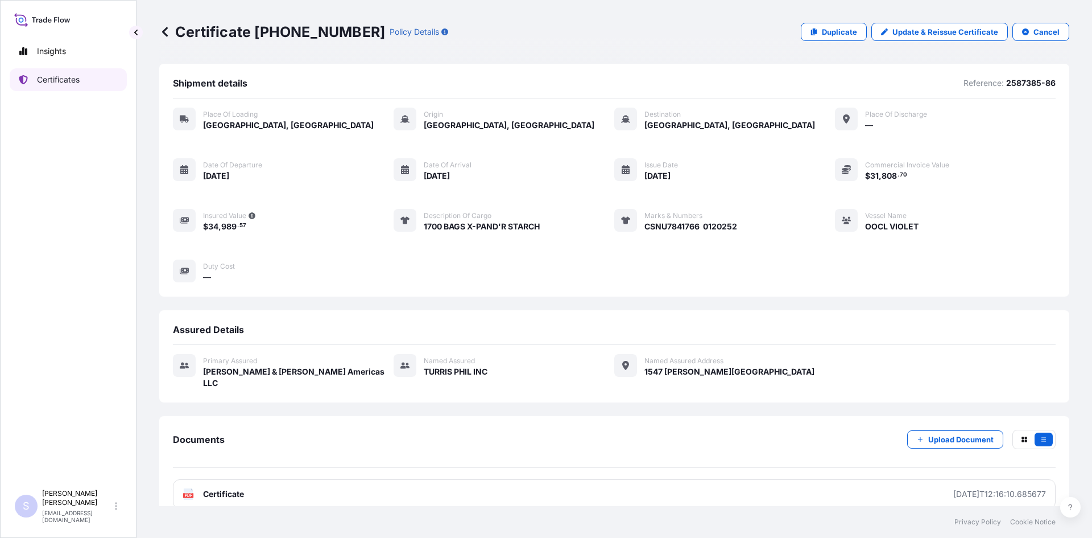
click at [101, 77] on link "Certificates" at bounding box center [68, 79] width 117 height 23
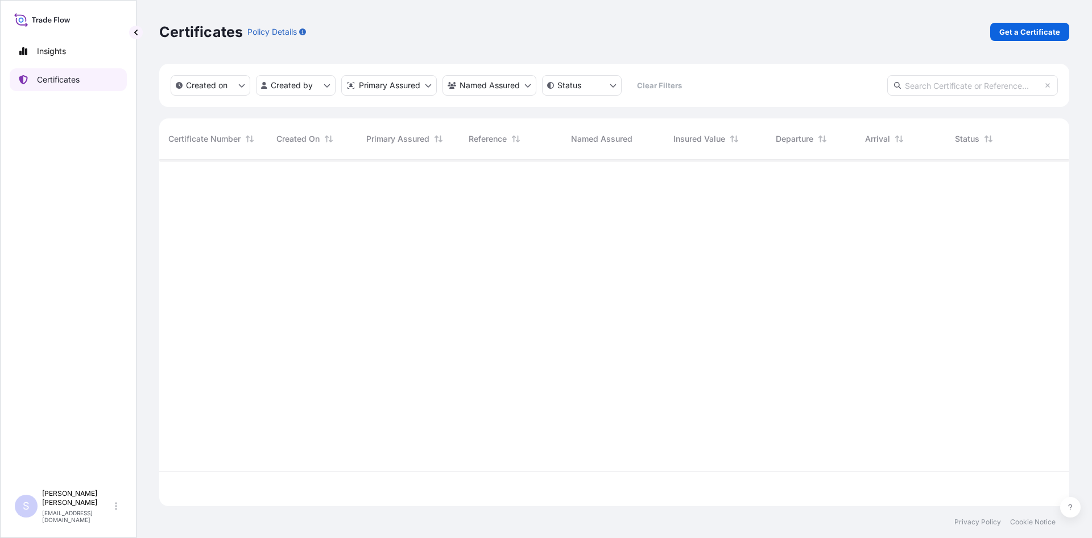
scroll to position [344, 902]
click at [1040, 36] on p "Get a Certificate" at bounding box center [1029, 31] width 61 height 11
select select "Sea"
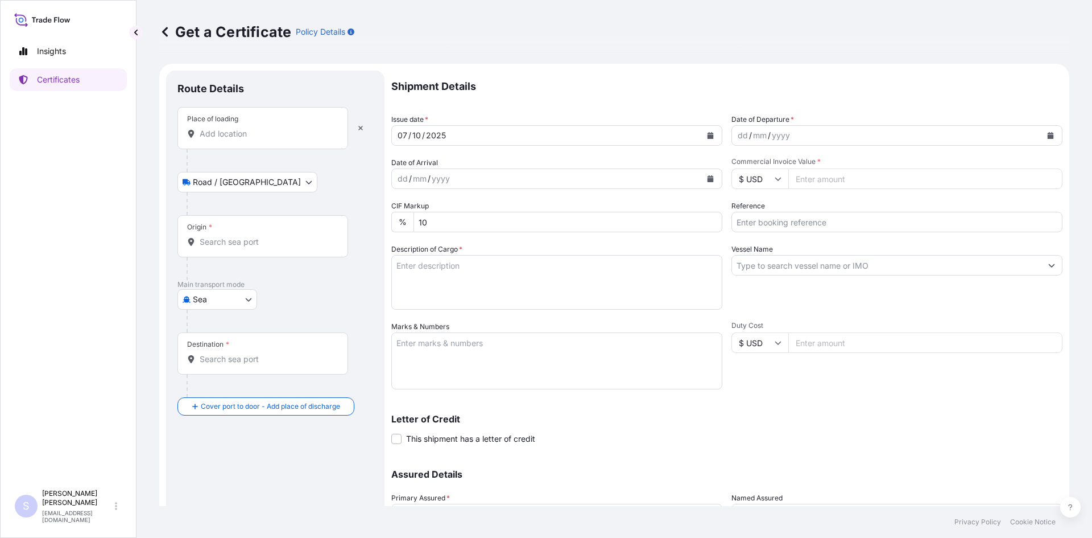
click at [246, 140] on div "Place of loading" at bounding box center [262, 128] width 171 height 42
click at [246, 139] on input "Place of loading" at bounding box center [267, 133] width 134 height 11
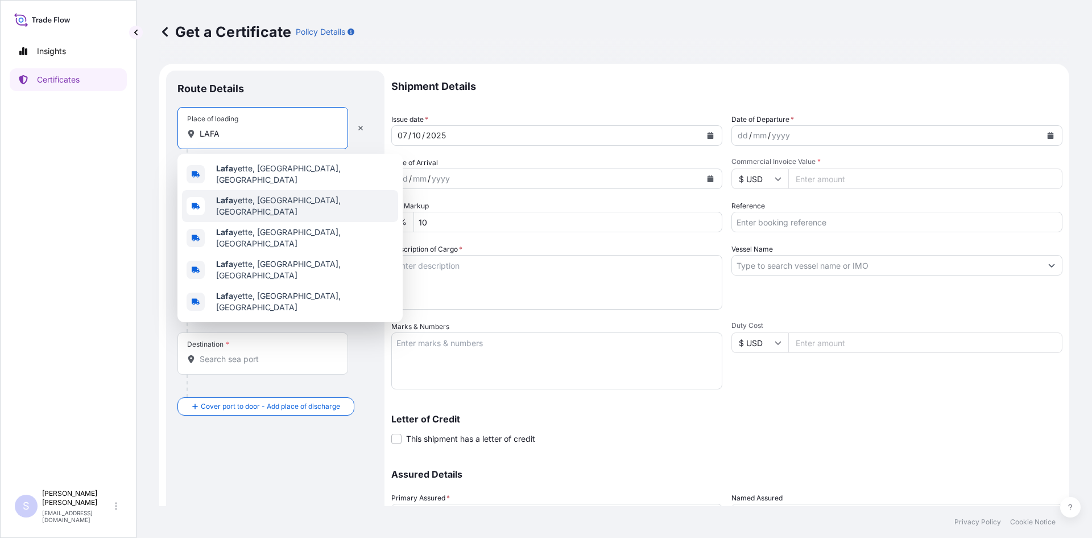
click at [245, 195] on span "[PERSON_NAME], [GEOGRAPHIC_DATA], [GEOGRAPHIC_DATA]" at bounding box center [304, 206] width 177 height 23
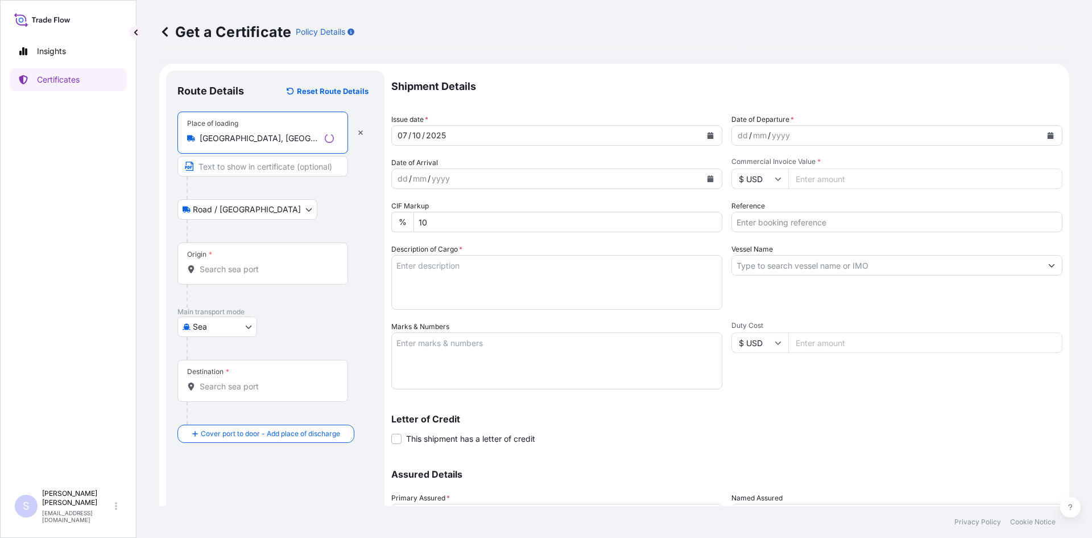
type input "[GEOGRAPHIC_DATA], [GEOGRAPHIC_DATA], [GEOGRAPHIC_DATA]"
click at [222, 260] on div "Origin *" at bounding box center [262, 263] width 171 height 42
click at [222, 263] on input "Origin *" at bounding box center [267, 268] width 134 height 11
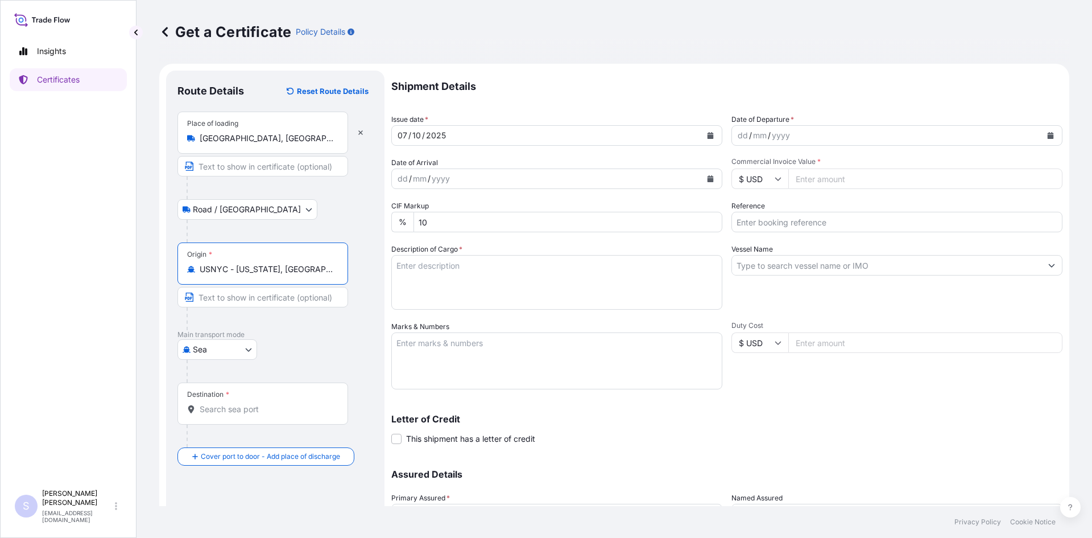
type input "USNYC - [US_STATE], [GEOGRAPHIC_DATA]"
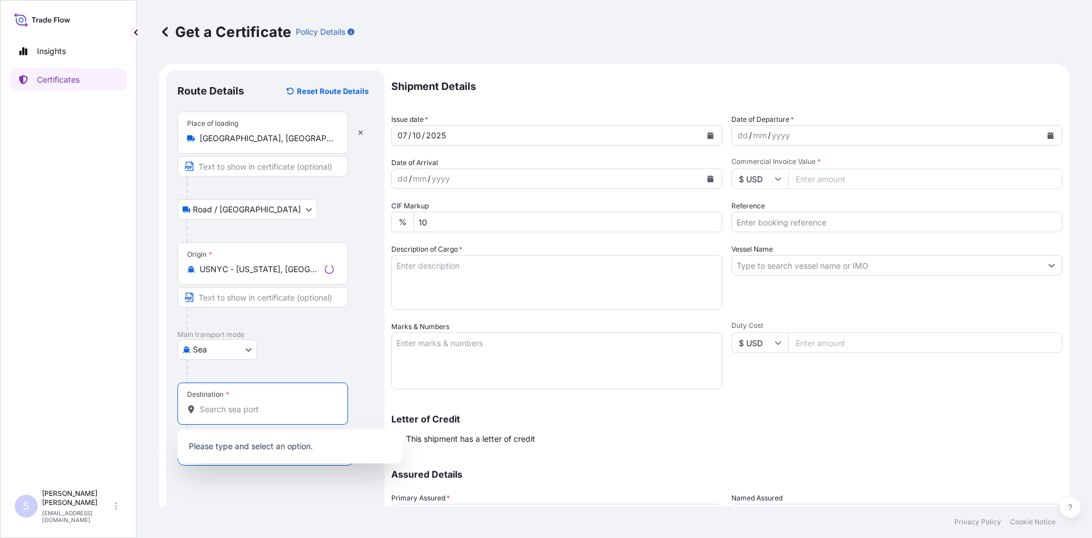
click at [250, 412] on input "Destination *" at bounding box center [267, 408] width 134 height 11
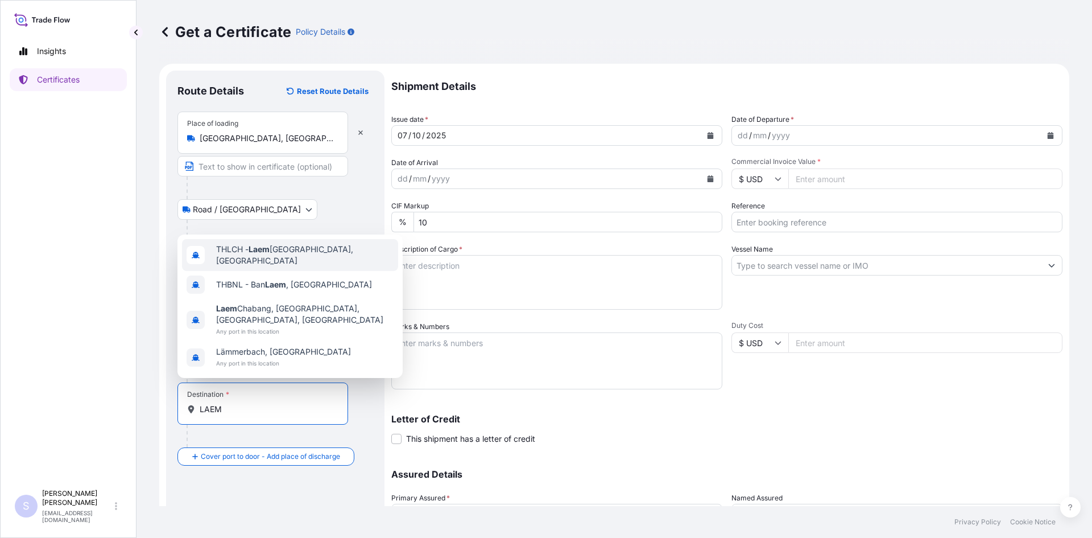
click at [299, 256] on span "THLCH - [GEOGRAPHIC_DATA], [GEOGRAPHIC_DATA]" at bounding box center [304, 254] width 177 height 23
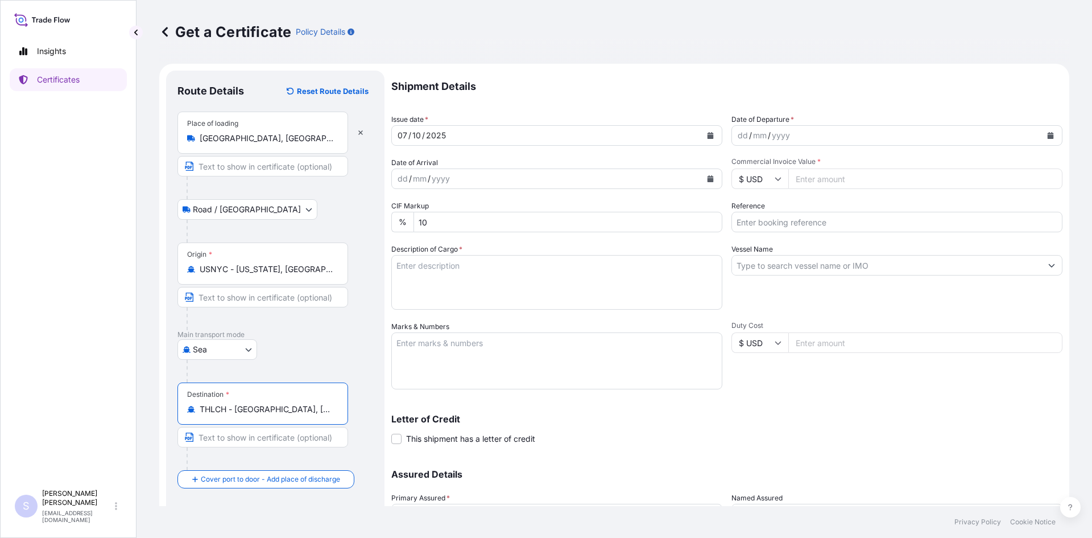
type input "THLCH - [GEOGRAPHIC_DATA], [GEOGRAPHIC_DATA]"
click at [1043, 129] on button "Calendar" at bounding box center [1050, 135] width 18 height 18
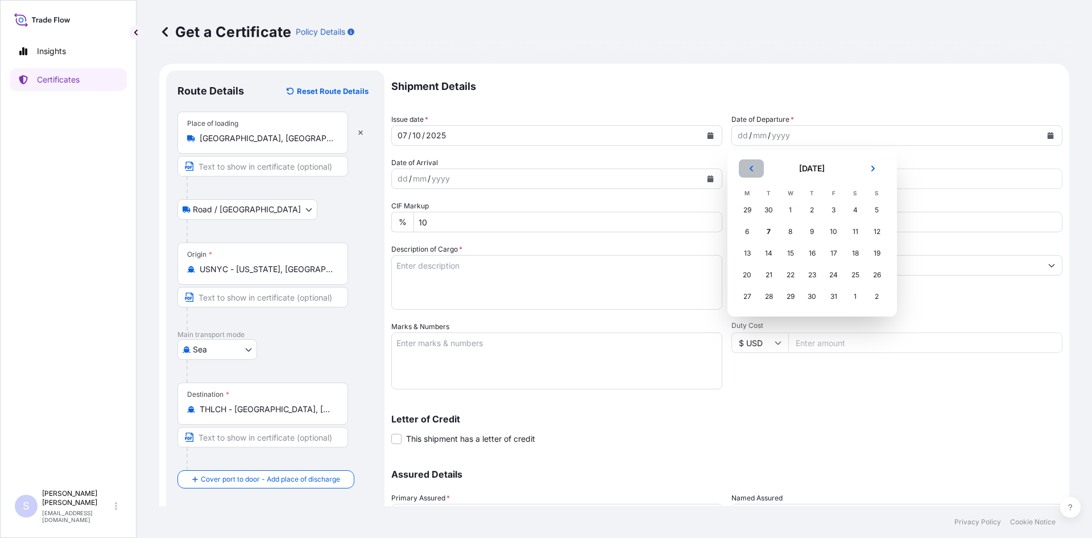
click at [755, 168] on button "Previous" at bounding box center [751, 168] width 25 height 18
click at [824, 271] on div "26" at bounding box center [834, 274] width 20 height 20
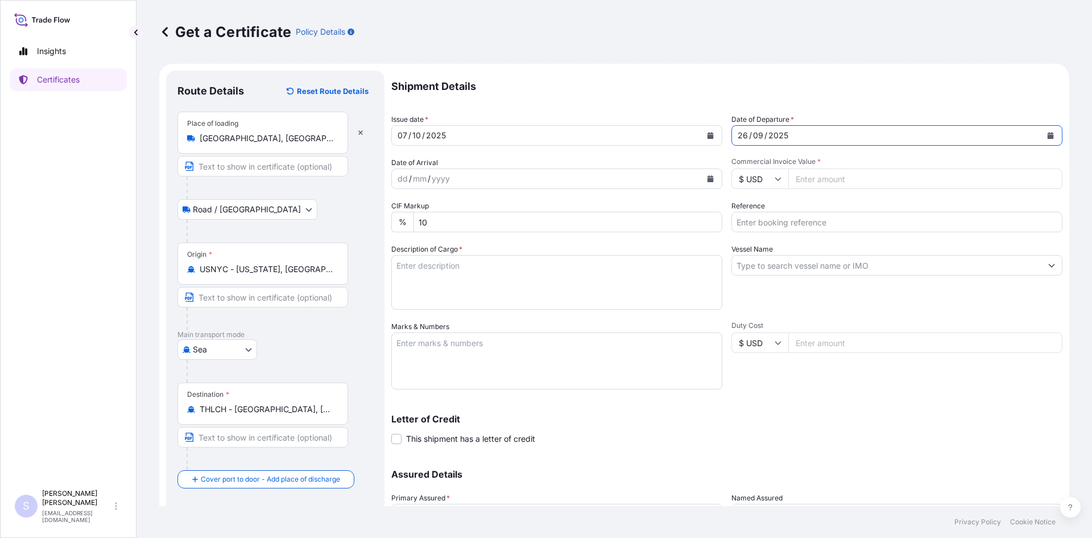
click at [708, 181] on icon "Calendar" at bounding box center [711, 178] width 6 height 7
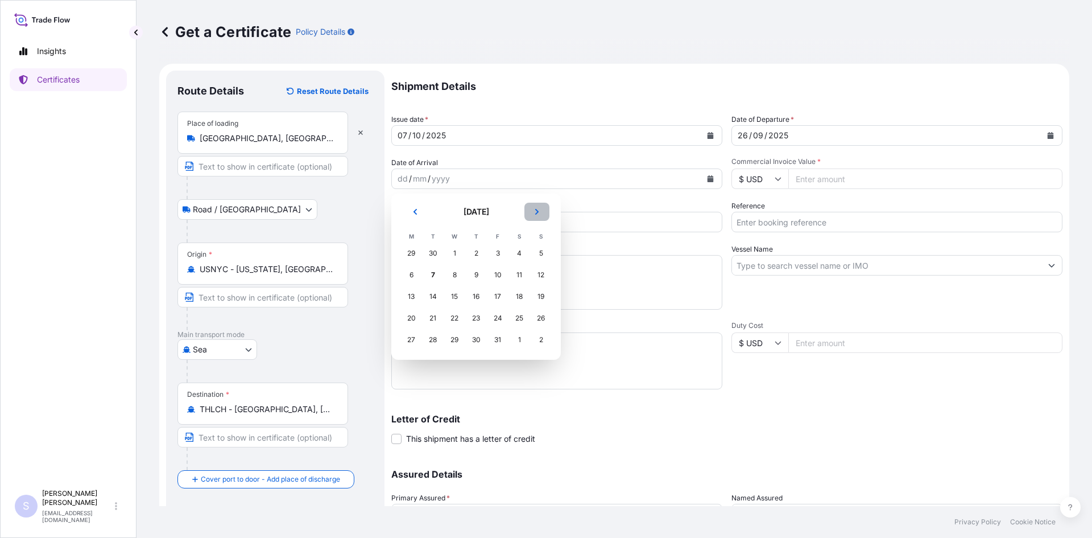
click at [537, 207] on button "Next" at bounding box center [536, 211] width 25 height 18
click at [447, 271] on div "5" at bounding box center [454, 274] width 20 height 20
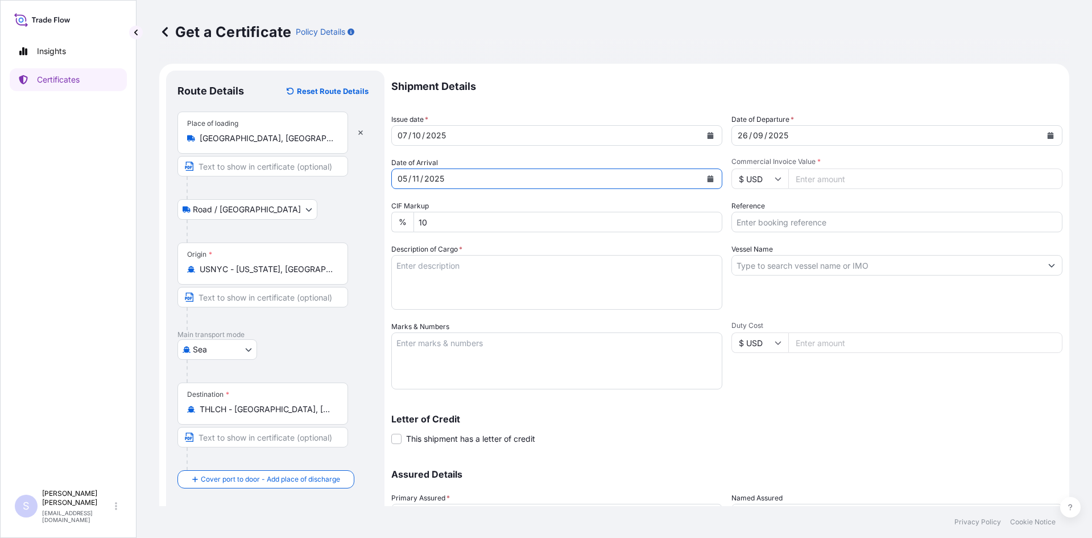
click at [830, 175] on input "Commercial Invoice Value *" at bounding box center [925, 178] width 274 height 20
type input "34700.40"
type input "2582645"
type textarea "850 BAGS MIRA-THIK 603 NG STARCH"
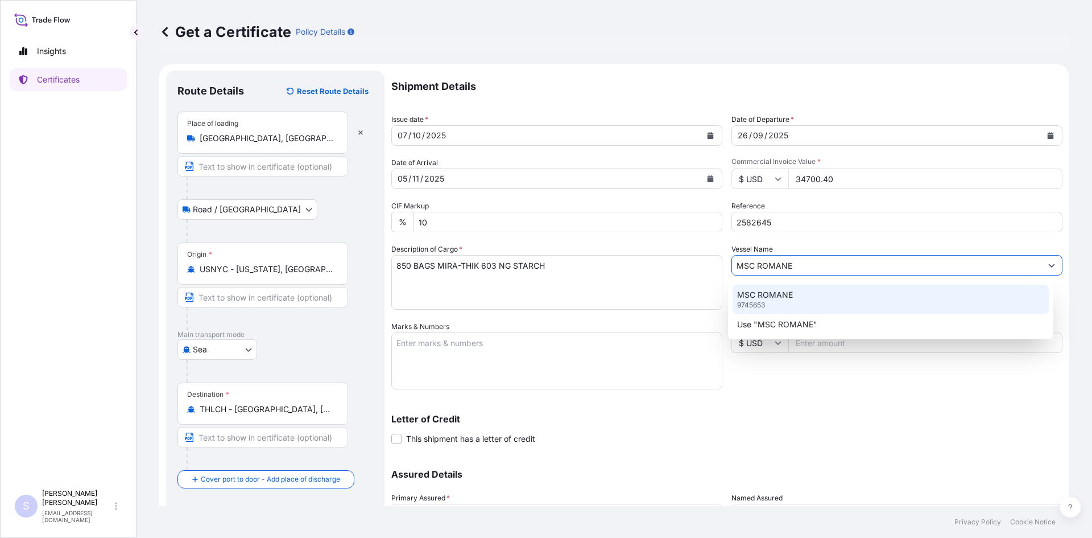
click at [765, 300] on p "9745653" at bounding box center [751, 304] width 28 height 9
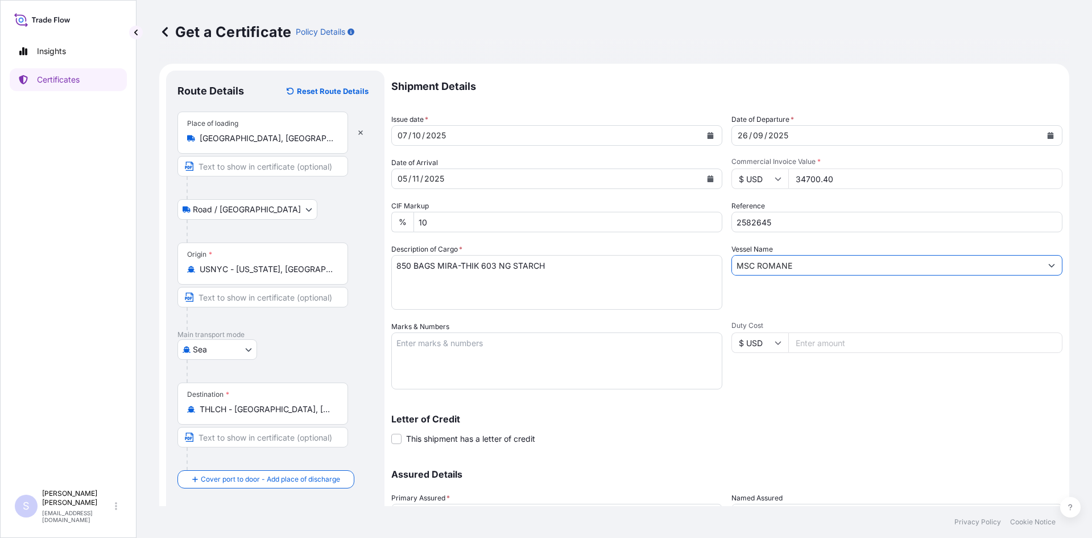
type input "MSC ROMANE"
click at [512, 363] on textarea "Marks & Numbers" at bounding box center [556, 360] width 331 height 57
type textarea "TGHU5174682 0120714"
click at [753, 400] on div "Letter of Credit This shipment has a letter of credit Letter of credit * Letter…" at bounding box center [726, 422] width 671 height 44
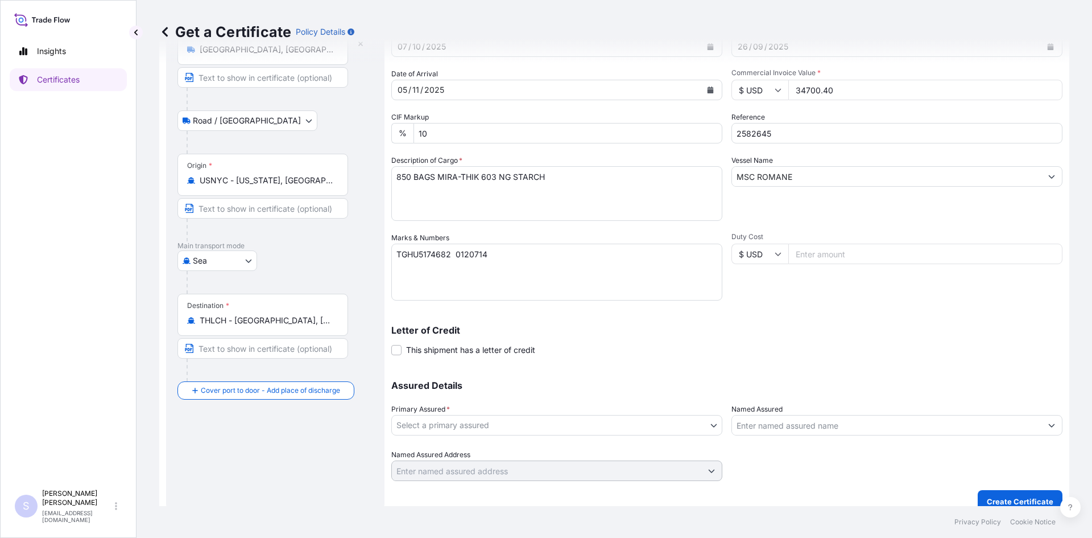
scroll to position [102, 0]
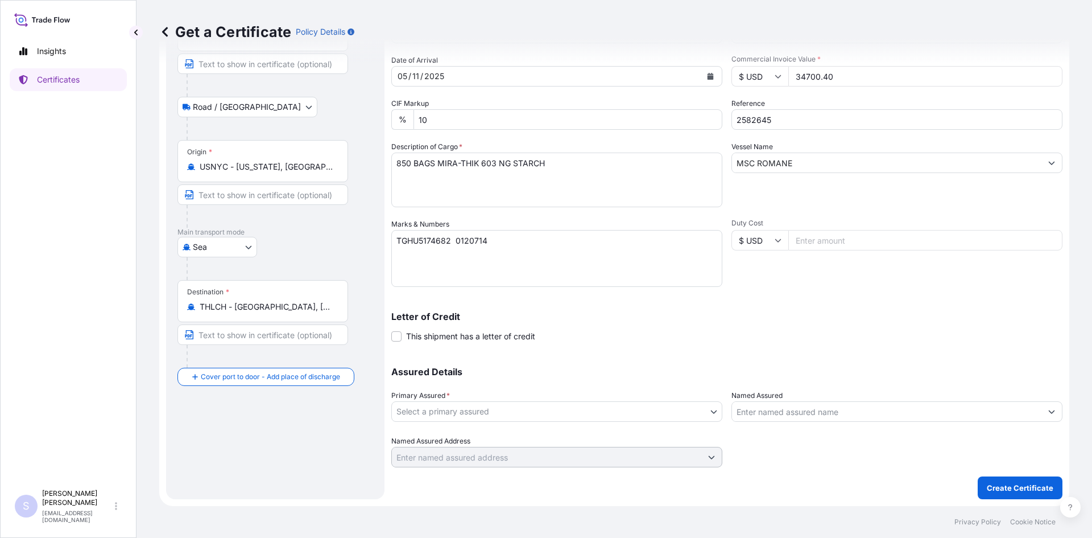
click at [610, 400] on div "Primary Assured * Select a primary assured" at bounding box center [556, 406] width 331 height 32
click at [599, 406] on body "Insights Certificates S [PERSON_NAME] [EMAIL_ADDRESS][DOMAIN_NAME] Get a Certif…" at bounding box center [546, 269] width 1092 height 538
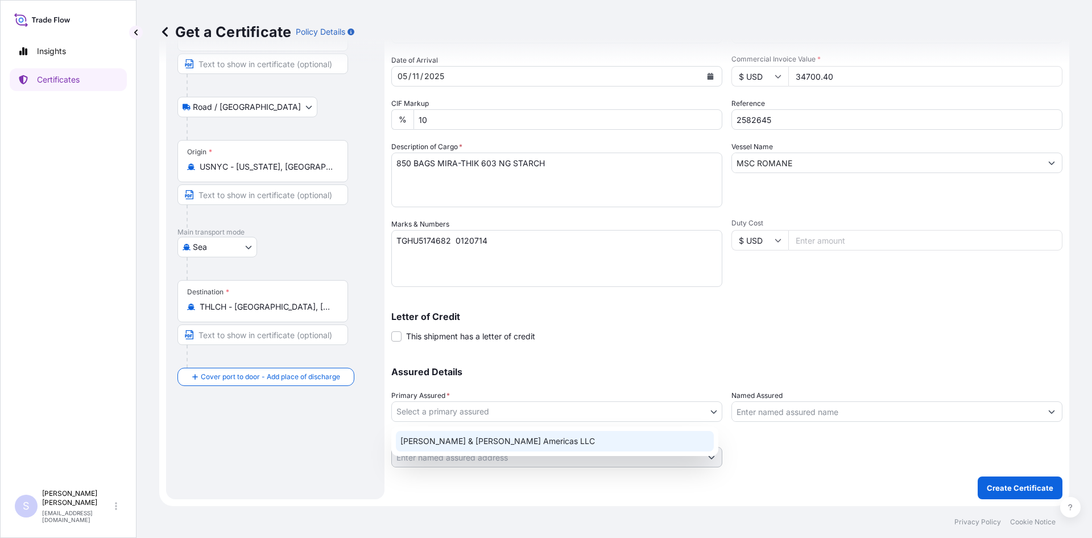
click at [551, 440] on div "[PERSON_NAME] & [PERSON_NAME] Americas LLC" at bounding box center [555, 441] width 318 height 20
select select "31658"
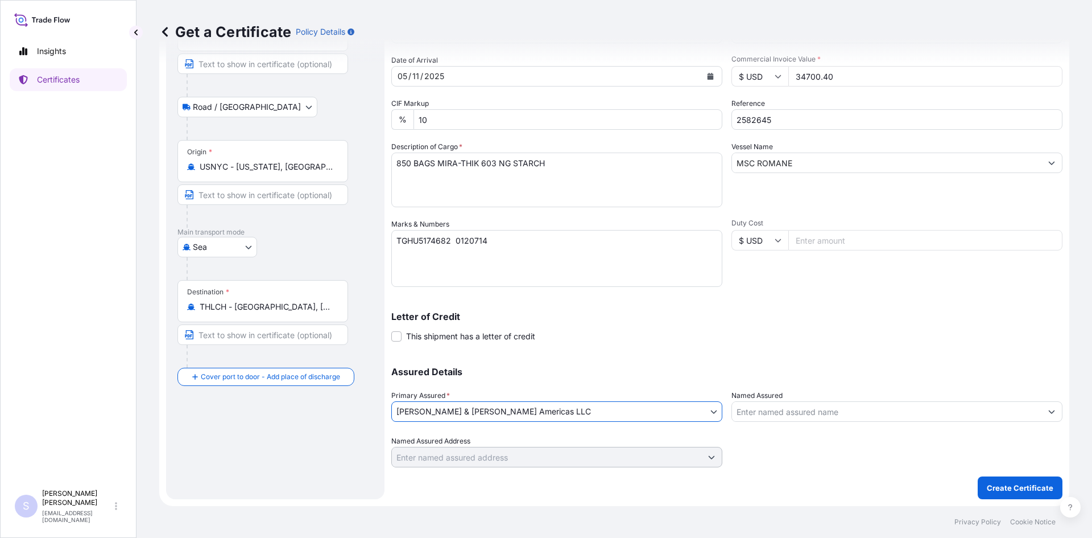
click at [765, 414] on input "Named Assured" at bounding box center [886, 411] width 309 height 20
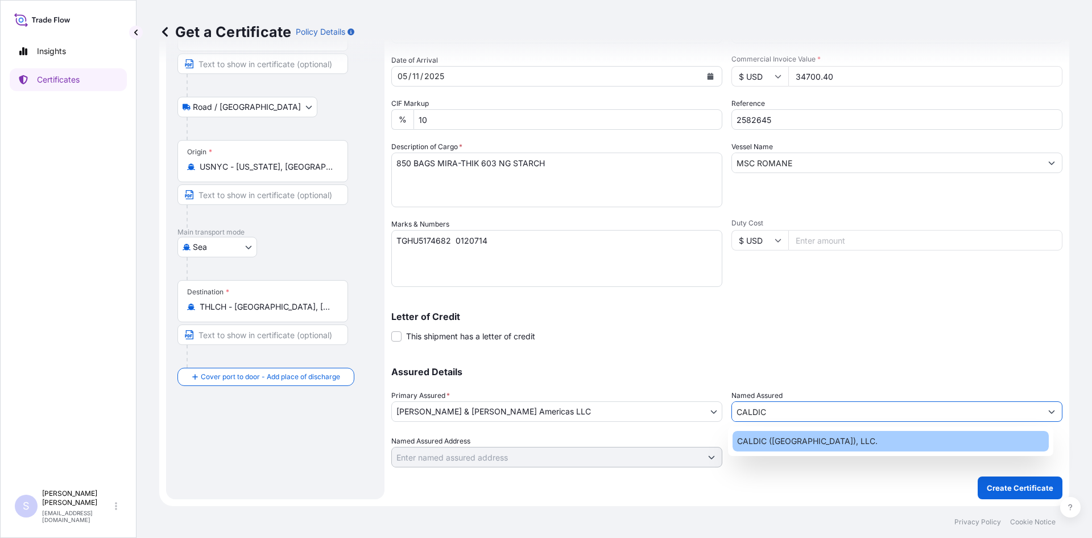
click at [766, 447] on div "CALDIC ([GEOGRAPHIC_DATA]), LLC." at bounding box center [891, 441] width 317 height 20
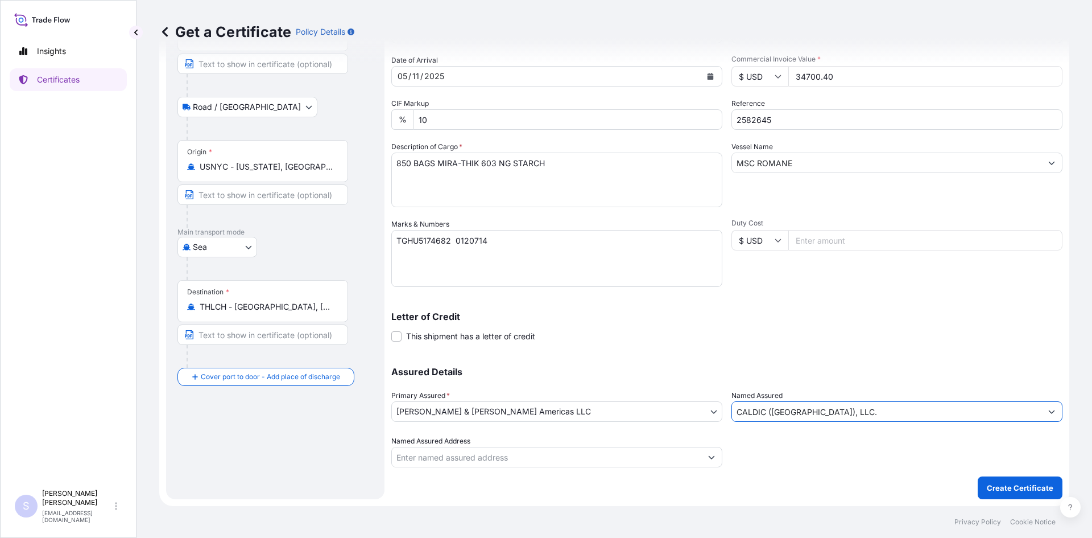
type input "CALDIC ([GEOGRAPHIC_DATA]), LLC."
click at [1007, 481] on button "Create Certificate" at bounding box center [1020, 487] width 85 height 23
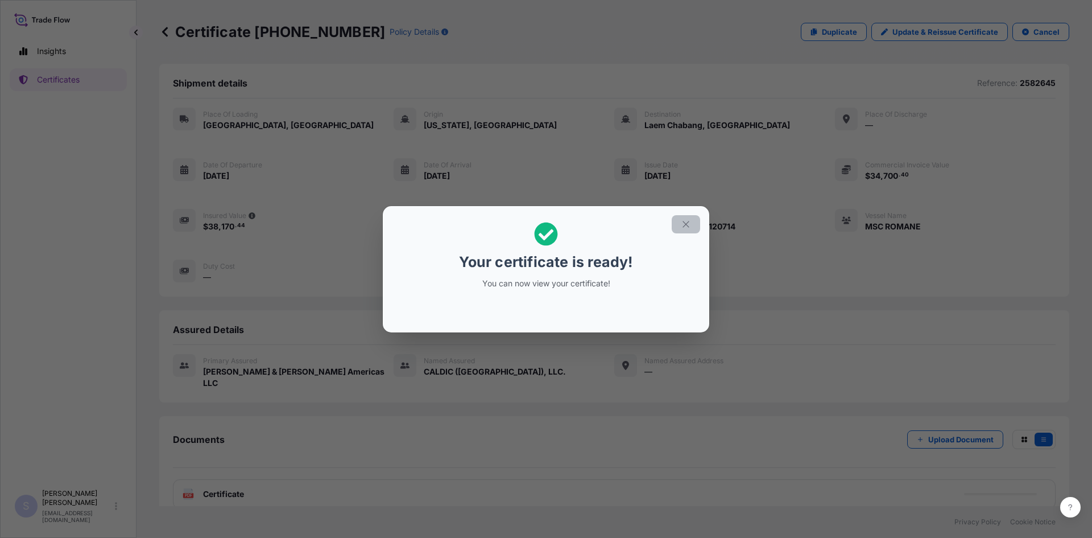
click at [685, 220] on icon "button" at bounding box center [686, 224] width 10 height 10
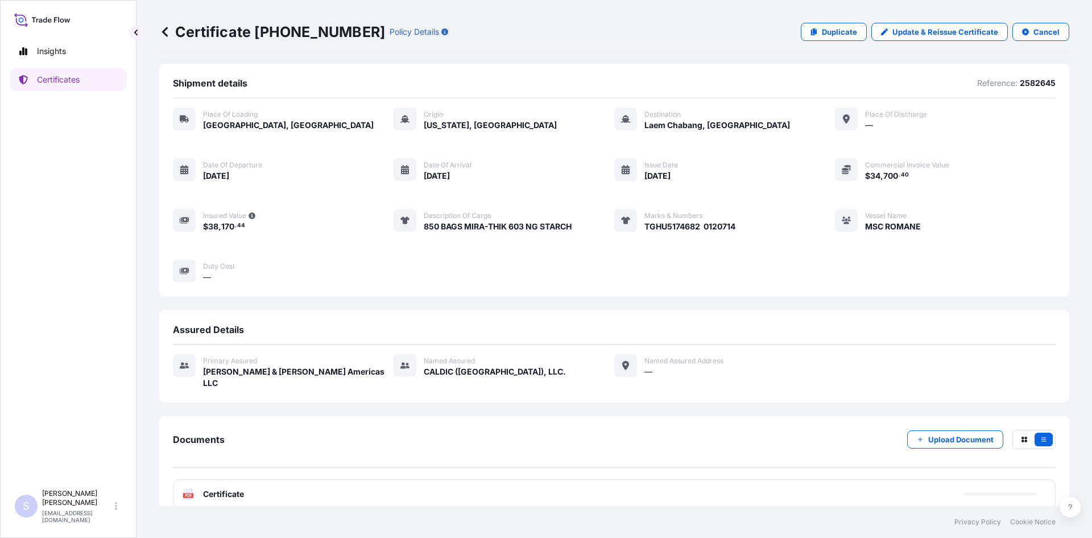
scroll to position [5, 0]
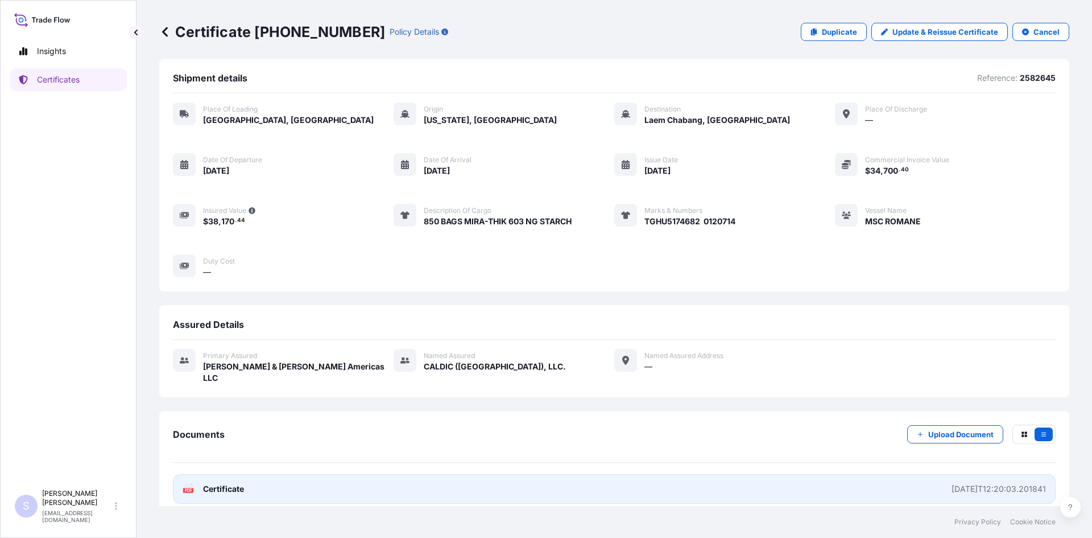
click at [191, 487] on rect at bounding box center [188, 489] width 10 height 5
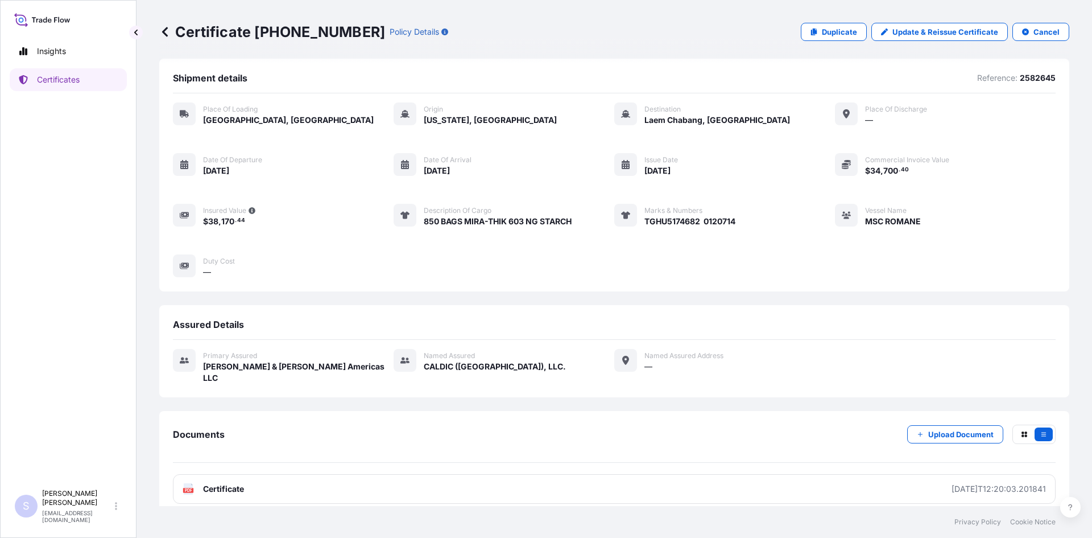
click at [91, 85] on link "Certificates" at bounding box center [68, 79] width 117 height 23
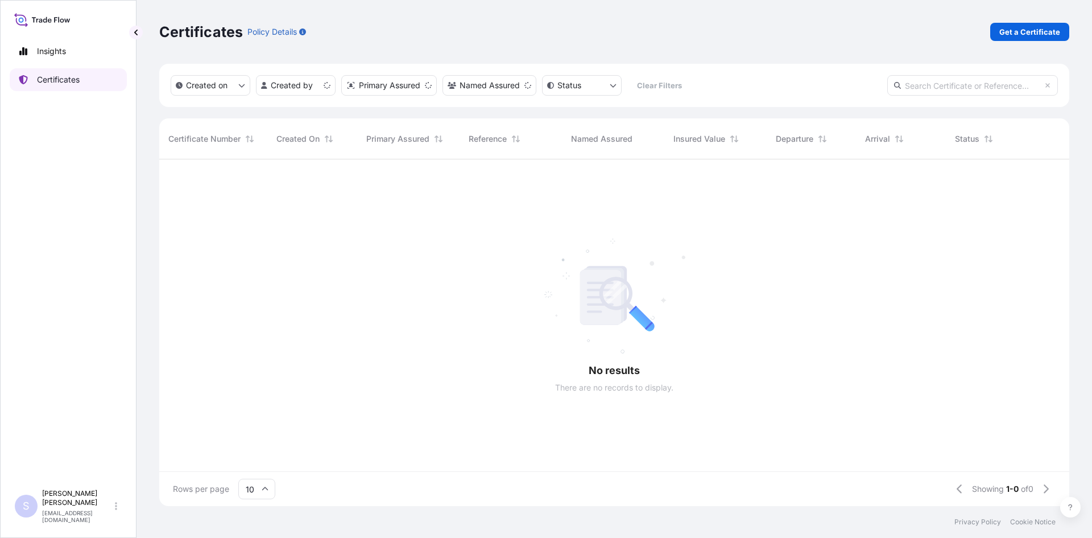
scroll to position [344, 902]
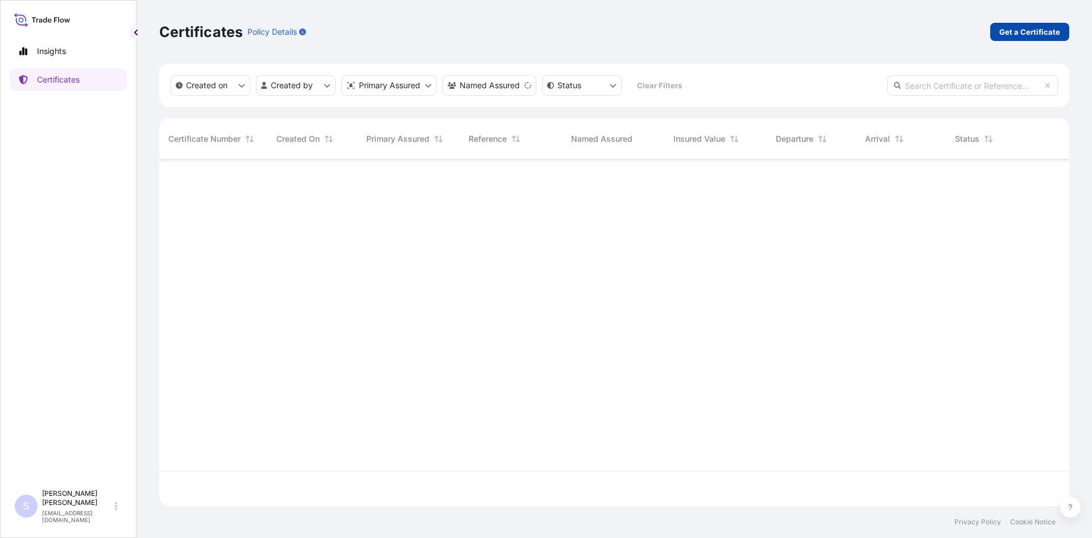
click at [1049, 35] on p "Get a Certificate" at bounding box center [1029, 31] width 61 height 11
select select "Sea"
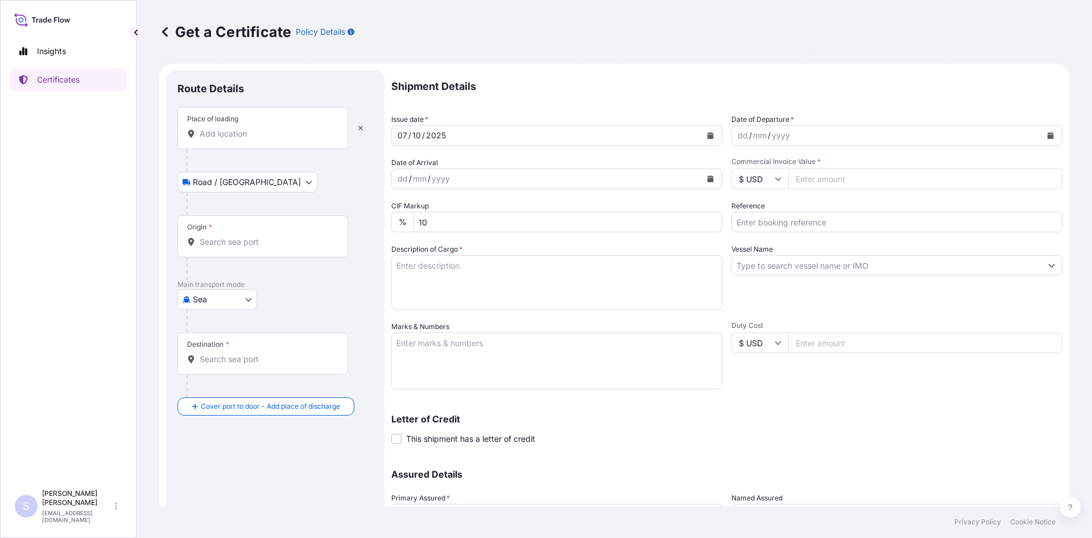
click at [240, 147] on div "Place of loading" at bounding box center [262, 128] width 171 height 42
click at [240, 139] on input "Place of loading" at bounding box center [267, 133] width 134 height 11
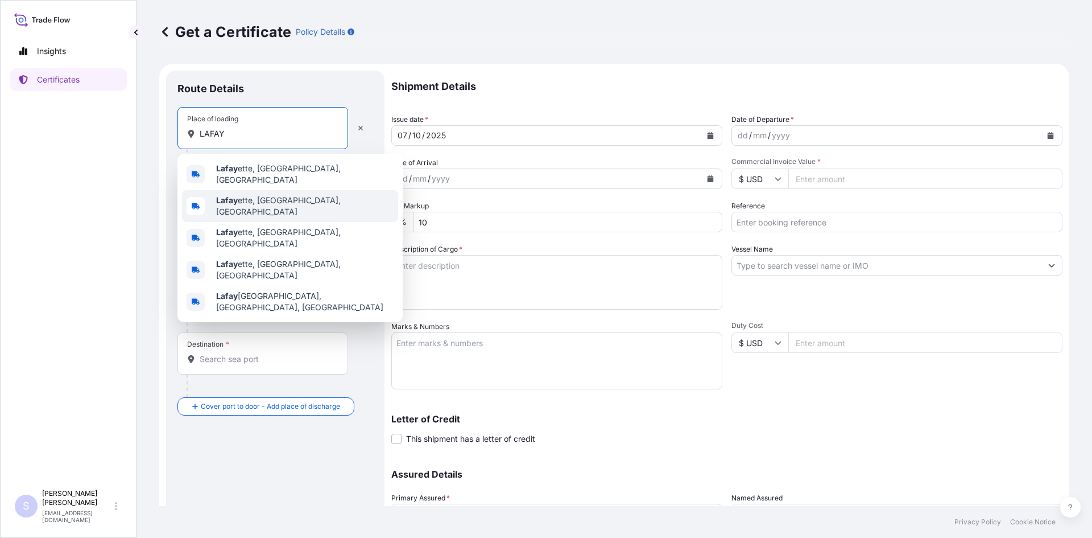
click at [243, 190] on div "Lafay ette, [GEOGRAPHIC_DATA], [GEOGRAPHIC_DATA]" at bounding box center [290, 206] width 216 height 32
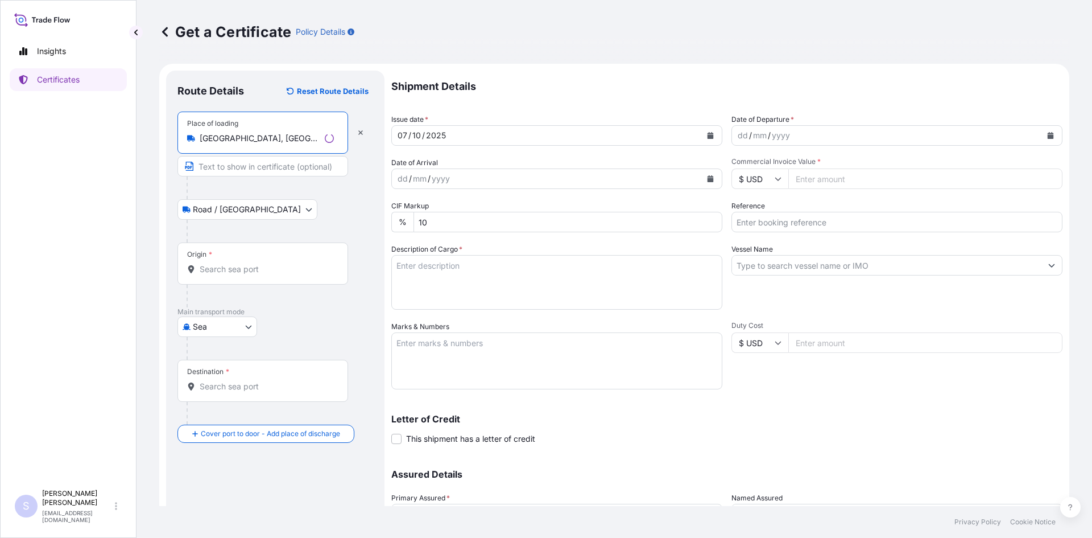
type input "[GEOGRAPHIC_DATA], [GEOGRAPHIC_DATA], [GEOGRAPHIC_DATA]"
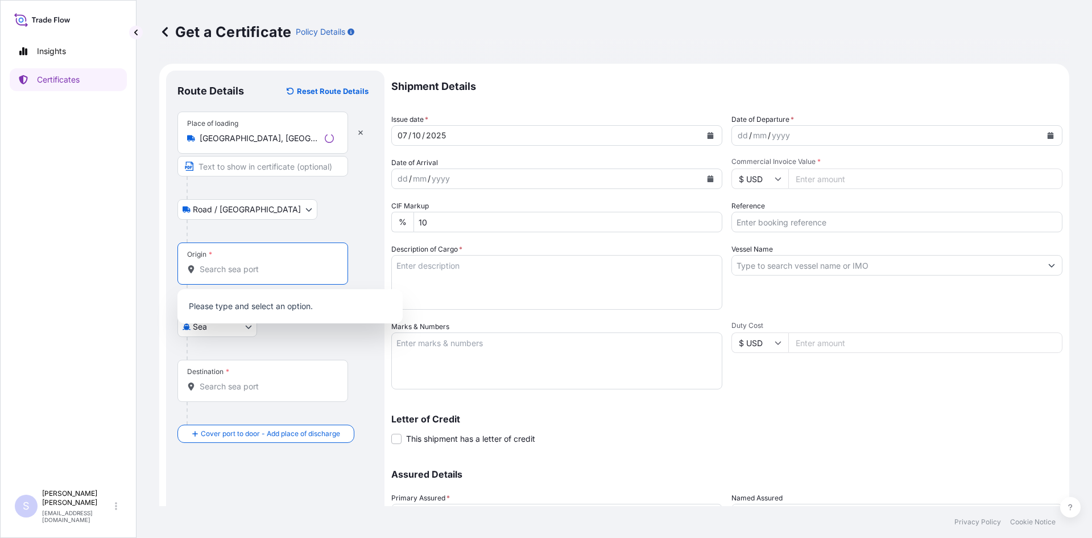
click at [224, 274] on input "Origin *" at bounding box center [267, 268] width 134 height 11
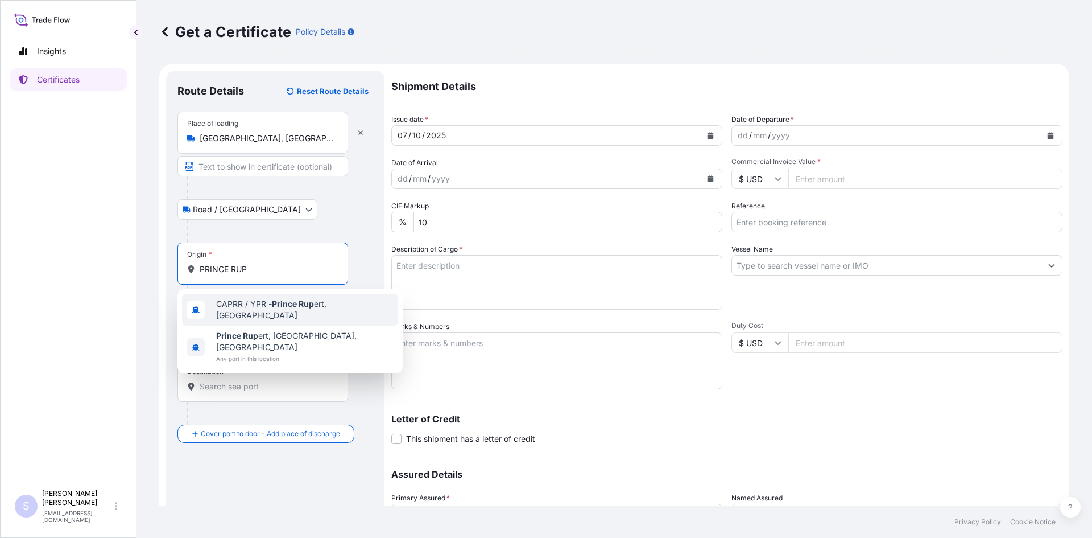
click at [245, 303] on span "CAPRR / YPR - Prince Rup ert, [GEOGRAPHIC_DATA]" at bounding box center [304, 309] width 177 height 23
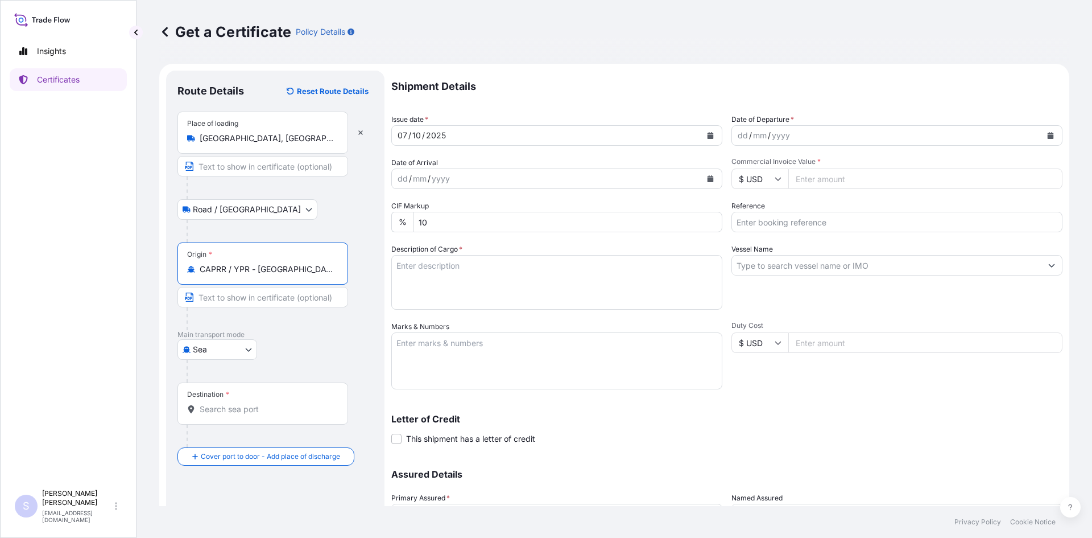
type input "CAPRR / YPR - [GEOGRAPHIC_DATA][PERSON_NAME], [GEOGRAPHIC_DATA]"
drag, startPoint x: 249, startPoint y: 420, endPoint x: 242, endPoint y: 415, distance: 8.1
click at [249, 420] on div "Destination *" at bounding box center [262, 403] width 171 height 42
click at [249, 415] on input "Destination *" at bounding box center [267, 408] width 134 height 11
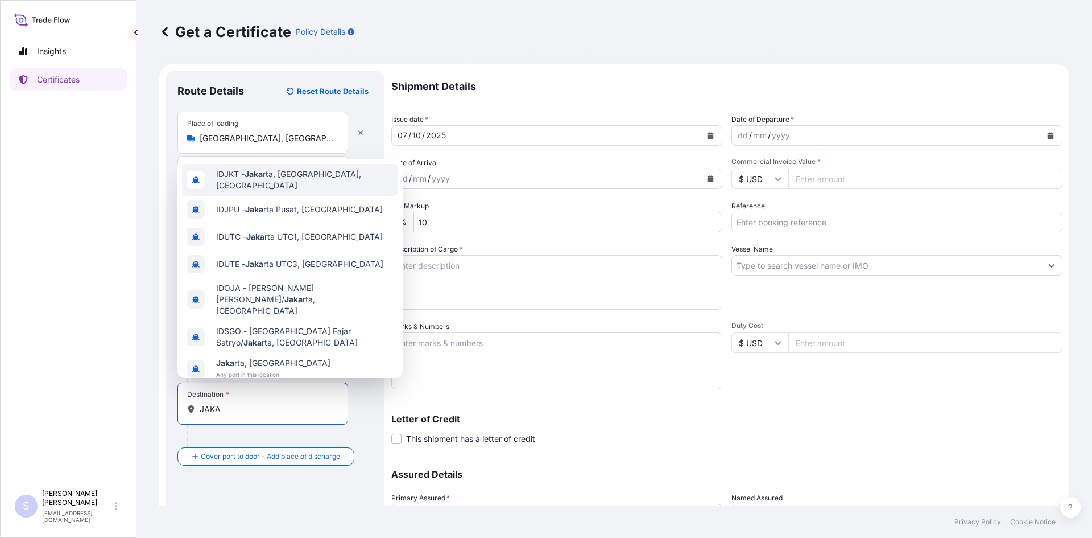
click at [282, 178] on span "IDJKT - Jaka rta, [GEOGRAPHIC_DATA], [GEOGRAPHIC_DATA]" at bounding box center [304, 179] width 177 height 23
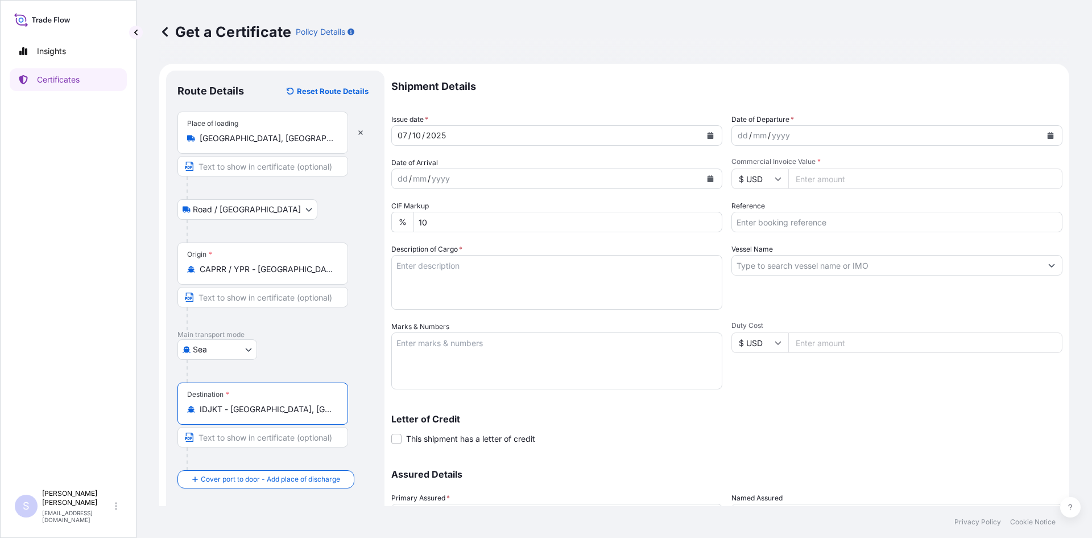
type input "IDJKT - [GEOGRAPHIC_DATA], [GEOGRAPHIC_DATA], [GEOGRAPHIC_DATA]"
click at [1046, 134] on button "Calendar" at bounding box center [1050, 135] width 18 height 18
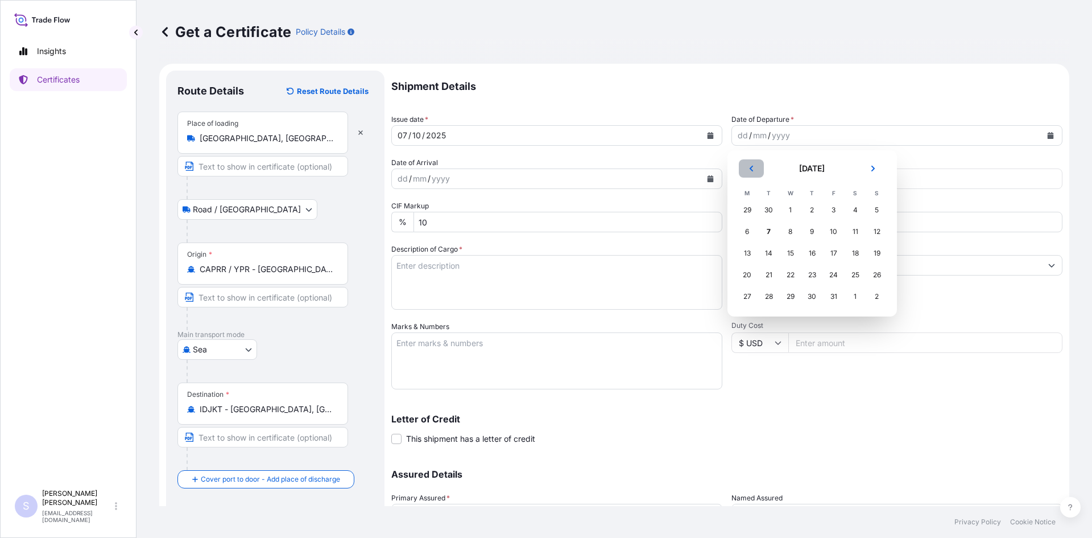
click at [753, 175] on button "Previous" at bounding box center [751, 168] width 25 height 18
click at [855, 278] on div "27" at bounding box center [855, 274] width 20 height 20
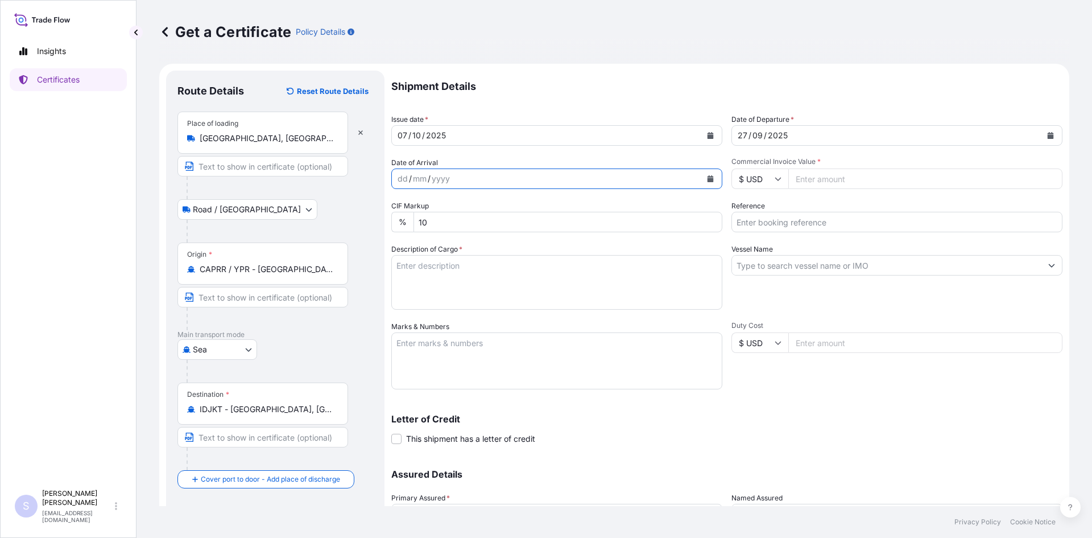
click at [707, 187] on button "Calendar" at bounding box center [710, 179] width 18 height 18
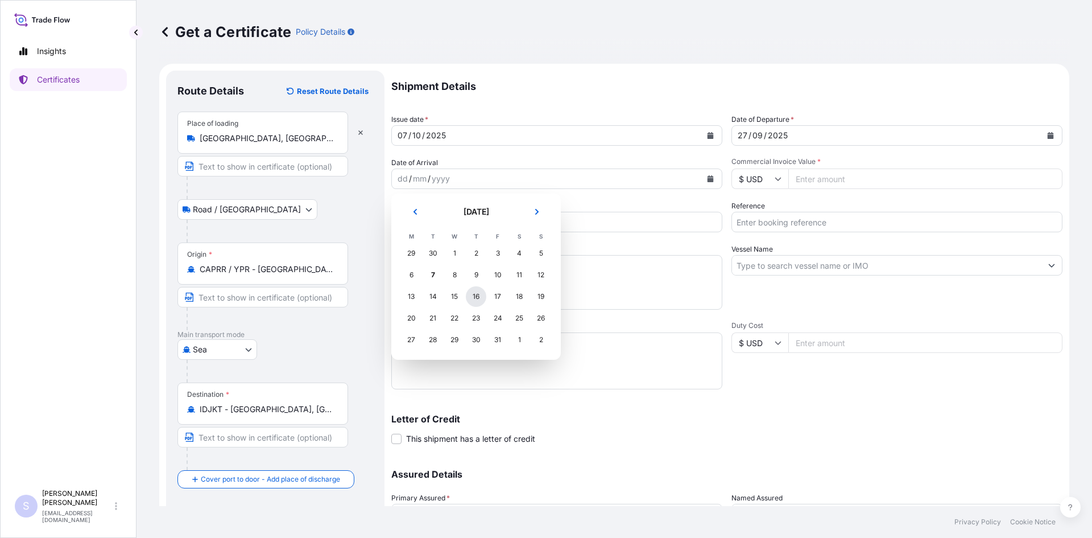
click at [468, 297] on div "16" at bounding box center [476, 296] width 20 height 20
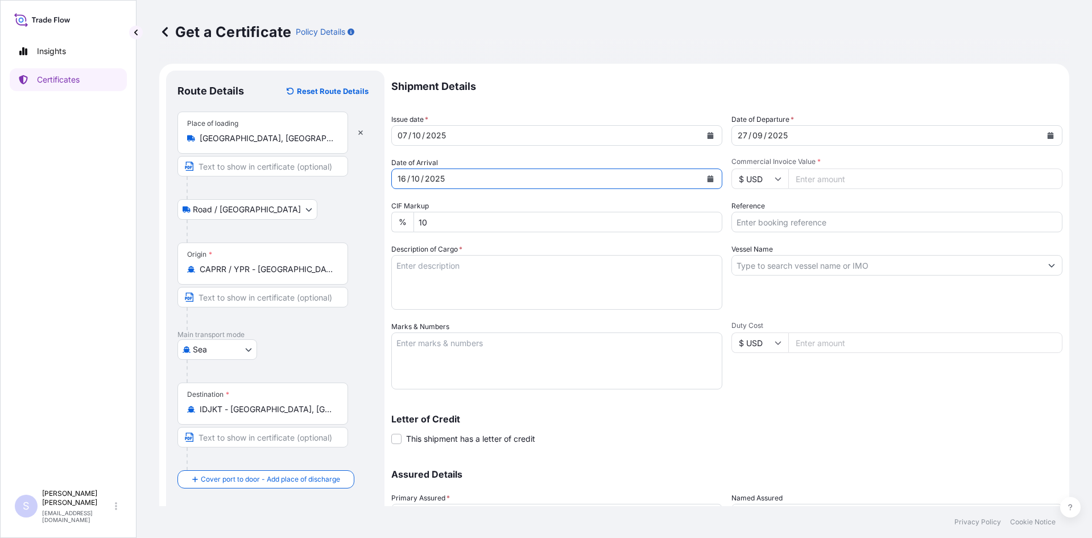
click at [854, 177] on input "Commercial Invoice Value *" at bounding box center [925, 178] width 274 height 20
type input "25818.75"
type input "2566903"
type textarea "765 BAGS THINGUM 107A NG STARCH"
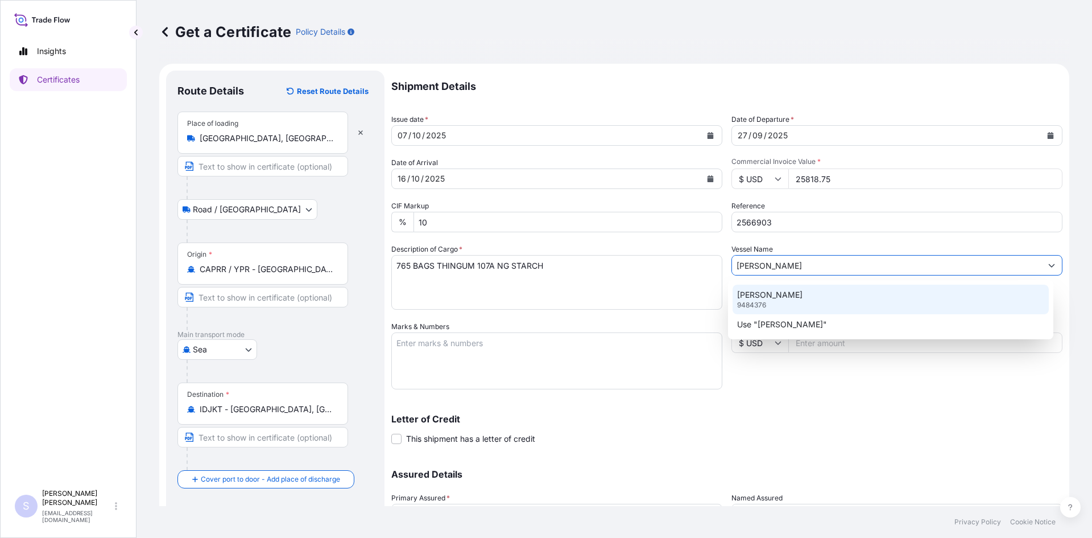
click at [830, 290] on div "[PERSON_NAME] 9484376" at bounding box center [891, 299] width 317 height 30
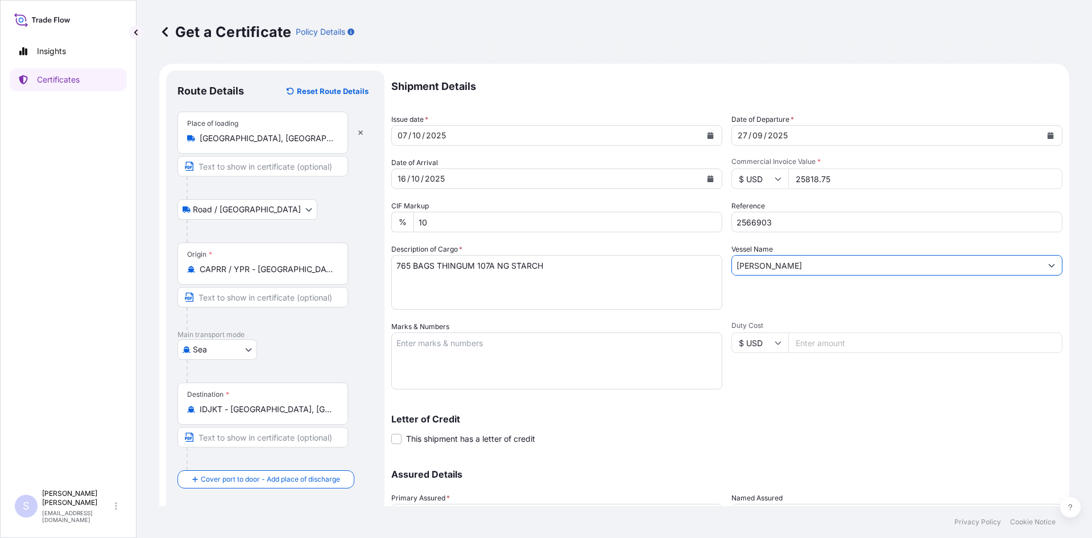
type input "[PERSON_NAME]"
click at [592, 345] on textarea "Marks & Numbers" at bounding box center [556, 360] width 331 height 57
type textarea "FCIU9607783 0120236"
click at [796, 388] on div "Duty Cost $ USD" at bounding box center [896, 355] width 331 height 68
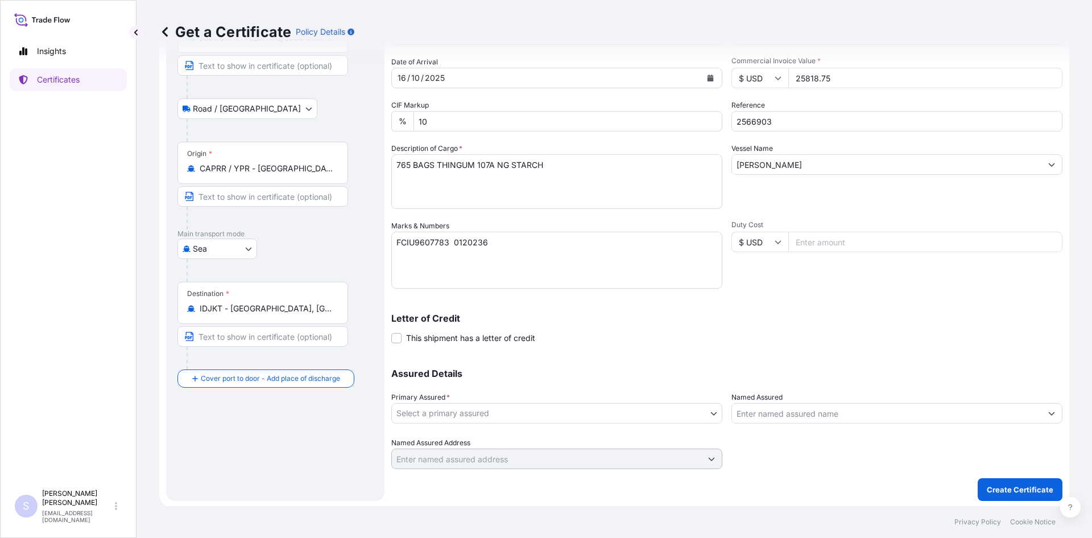
scroll to position [102, 0]
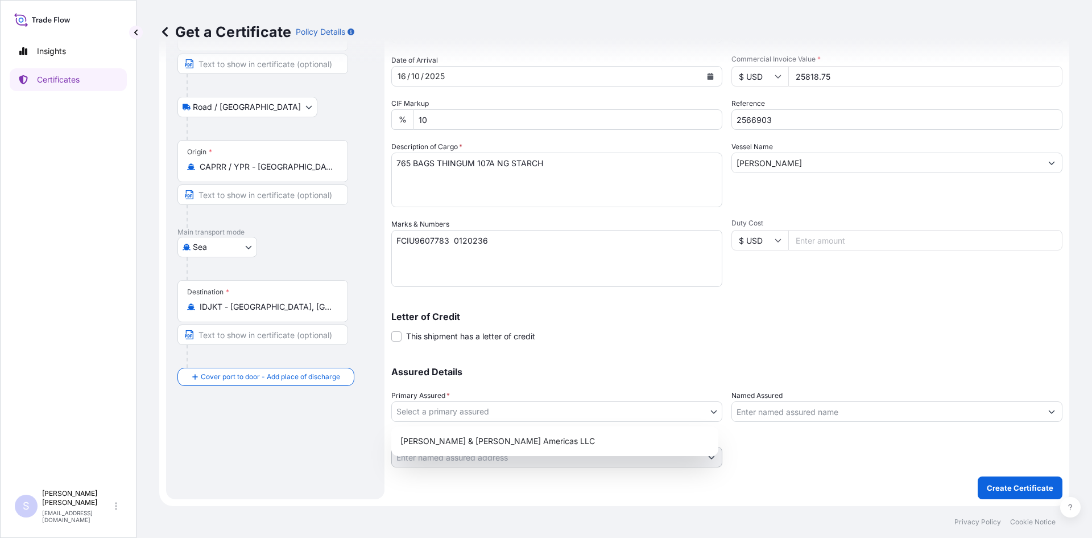
click at [472, 411] on body "Insights Certificates S [PERSON_NAME] [EMAIL_ADDRESS][DOMAIN_NAME] Get a Certif…" at bounding box center [546, 269] width 1092 height 538
click at [472, 439] on div "[PERSON_NAME] & [PERSON_NAME] Americas LLC" at bounding box center [555, 441] width 318 height 20
select select "31658"
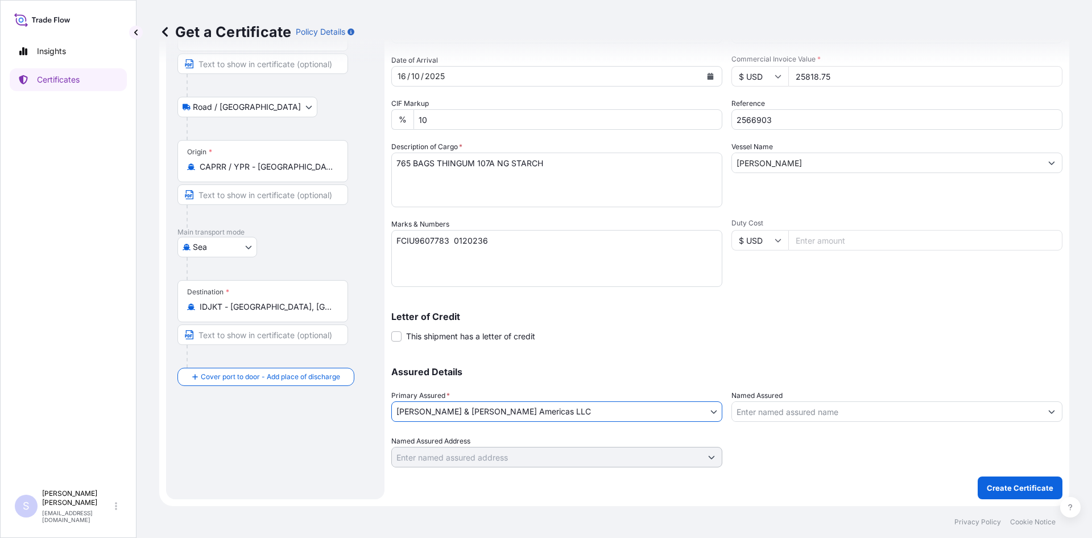
click at [768, 420] on input "Named Assured" at bounding box center [886, 411] width 309 height 20
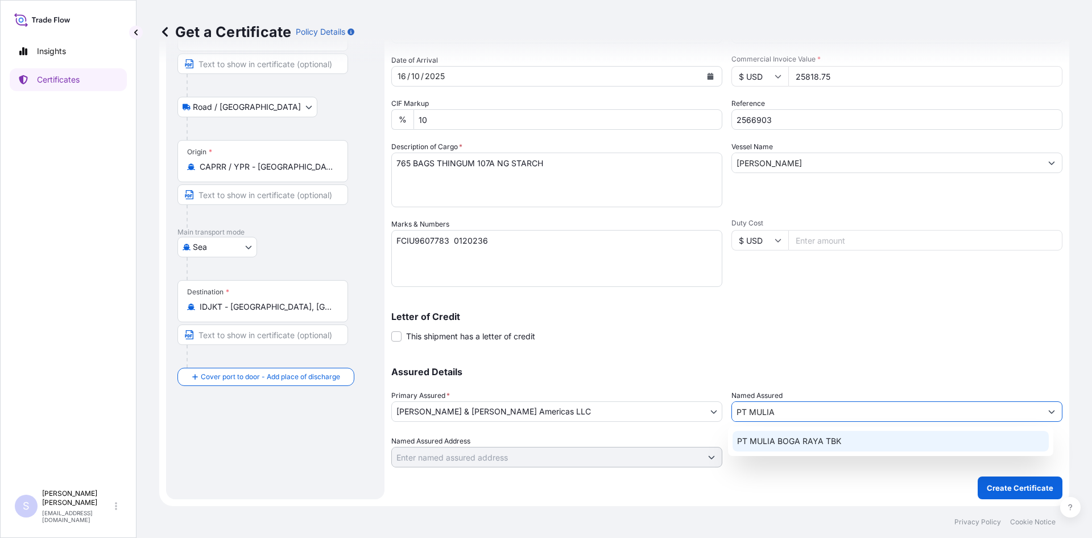
click at [767, 444] on span "PT MULIA BOGA RAYA TBK" at bounding box center [789, 440] width 104 height 11
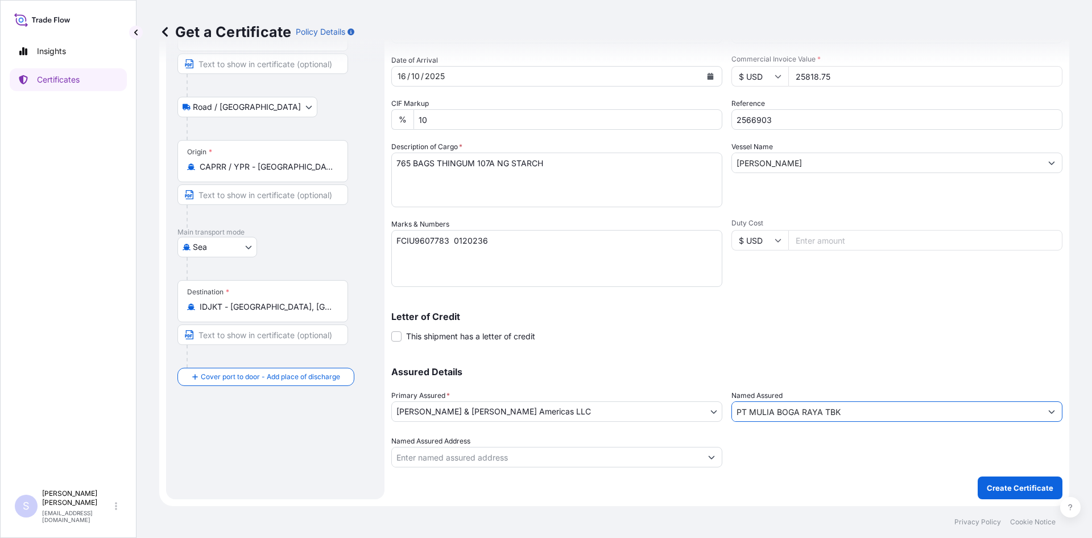
type input "PT MULIA BOGA RAYA TBK"
click at [1016, 487] on p "Create Certificate" at bounding box center [1020, 487] width 67 height 11
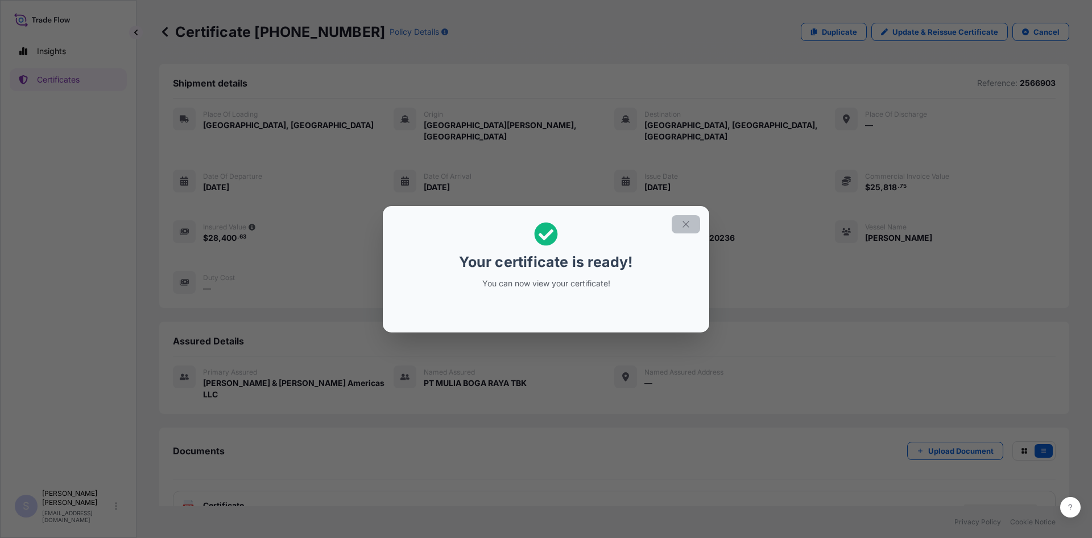
click at [685, 221] on icon "button" at bounding box center [686, 224] width 10 height 10
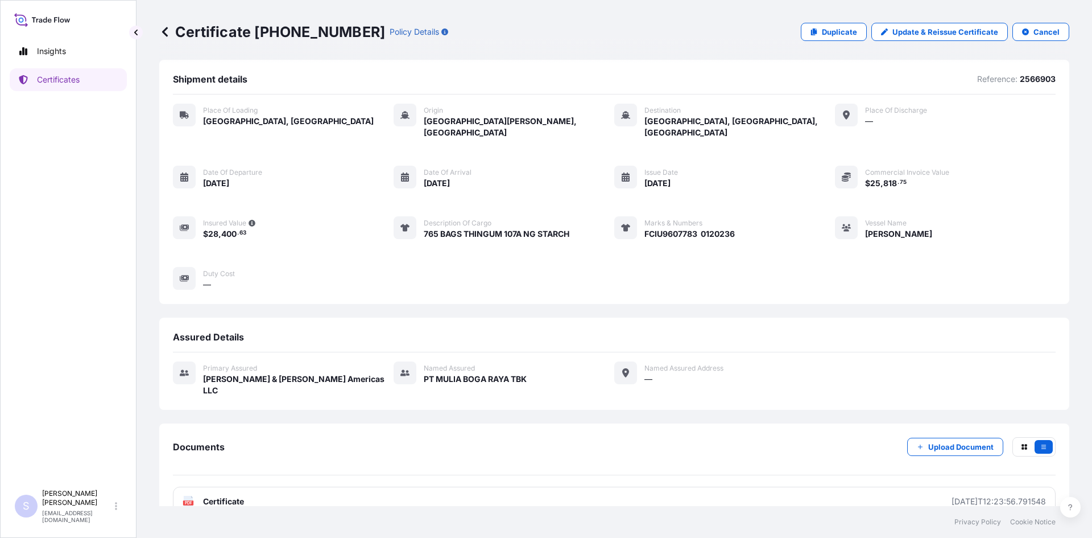
scroll to position [5, 0]
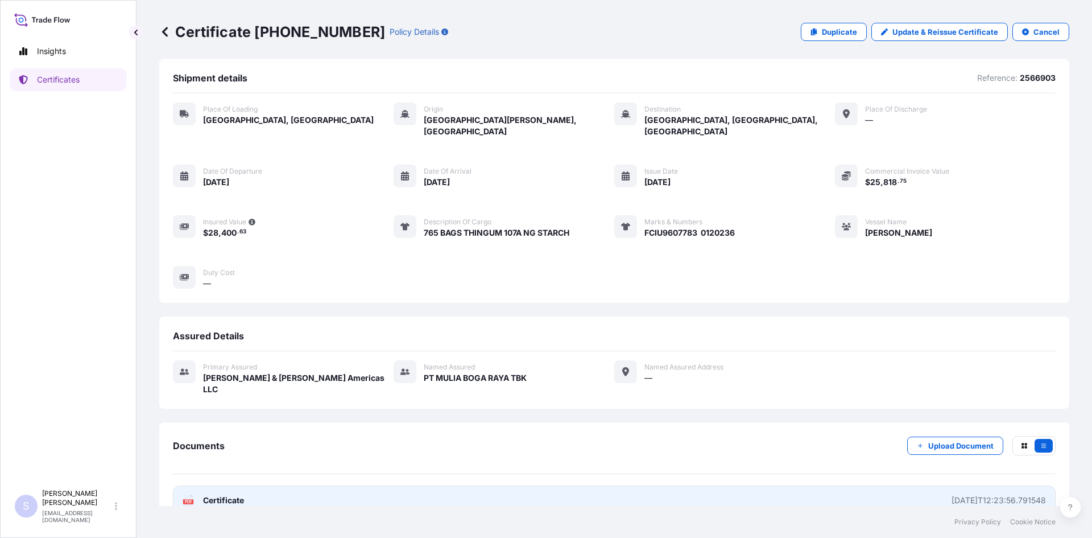
click at [183, 499] on rect at bounding box center [188, 501] width 10 height 5
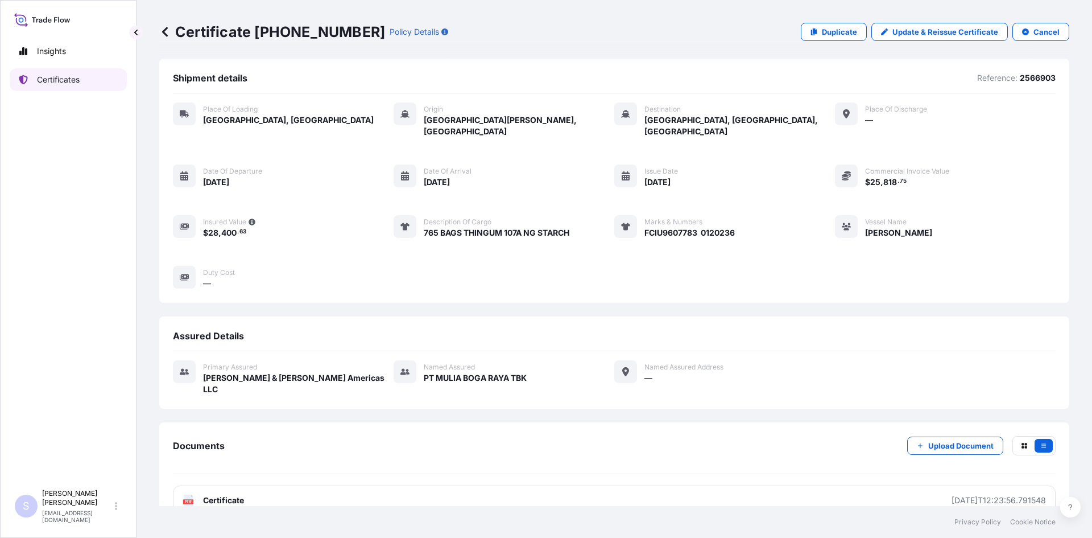
click at [57, 81] on p "Certificates" at bounding box center [58, 79] width 43 height 11
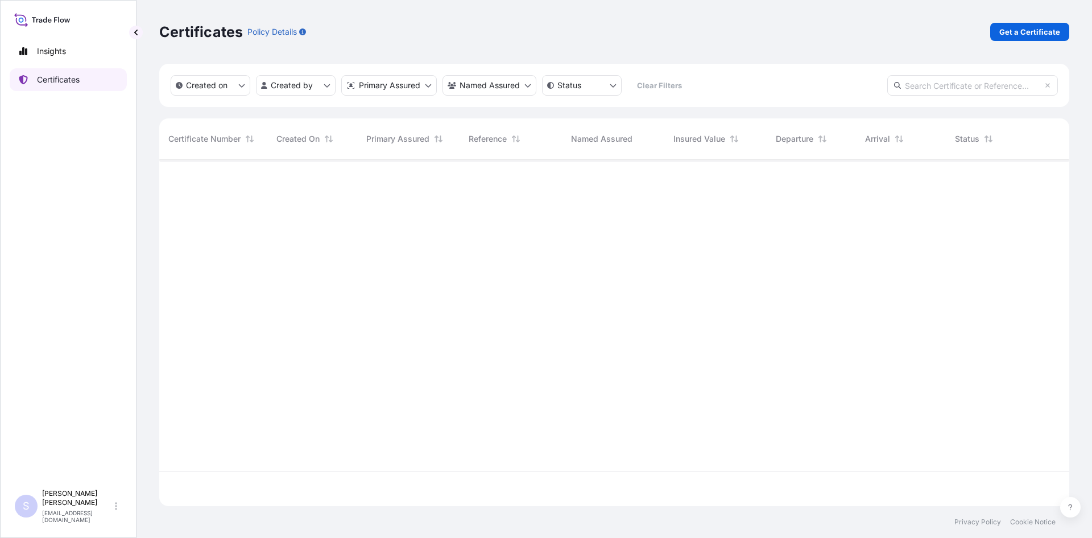
scroll to position [344, 902]
click at [1060, 33] on link "Get a Certificate" at bounding box center [1029, 32] width 79 height 18
select select "Sea"
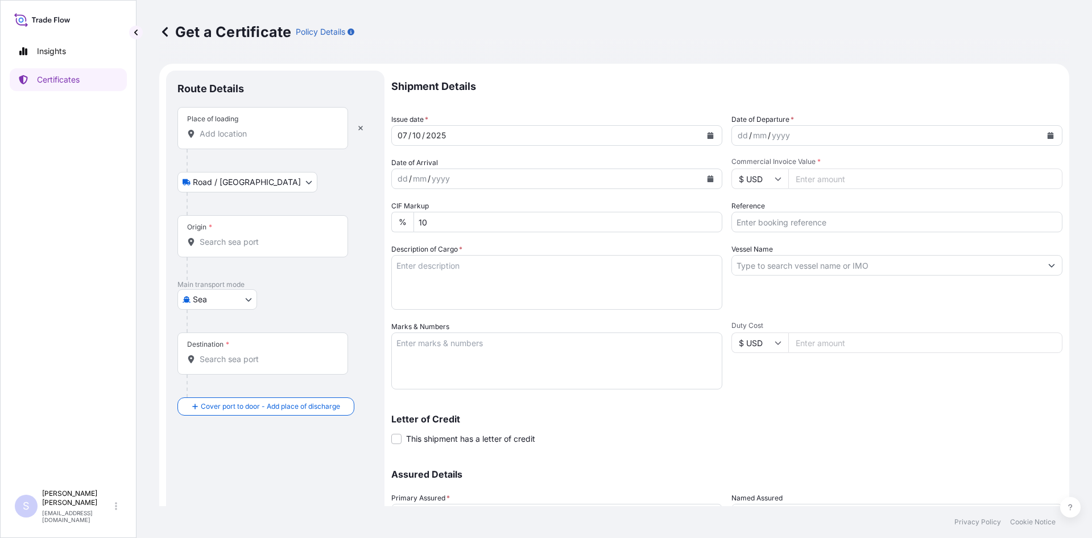
click at [214, 141] on div "Place of loading" at bounding box center [262, 128] width 171 height 42
click at [214, 139] on input "Place of loading" at bounding box center [267, 133] width 134 height 11
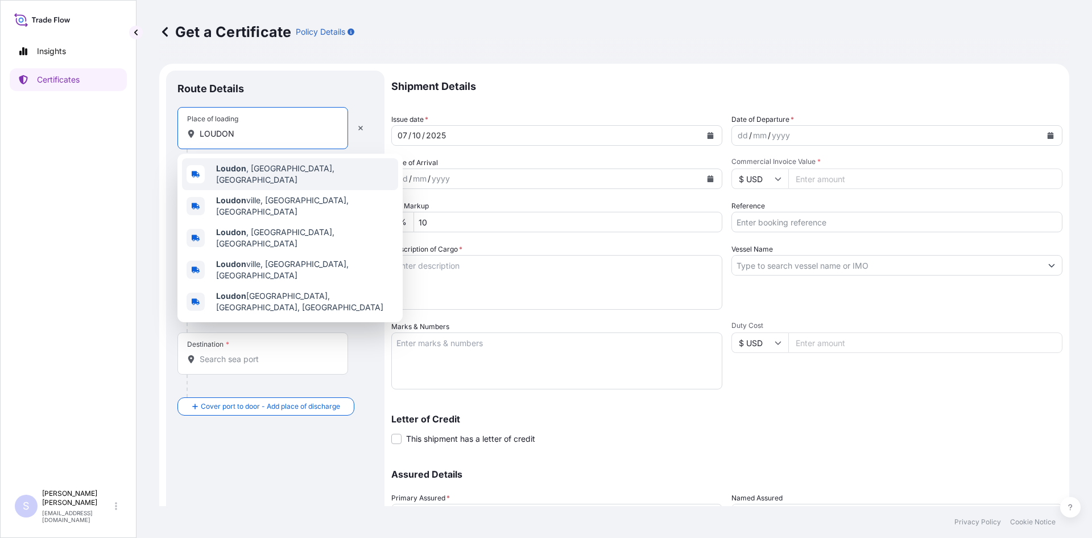
click at [230, 180] on div "[GEOGRAPHIC_DATA] , [GEOGRAPHIC_DATA], [GEOGRAPHIC_DATA]" at bounding box center [290, 174] width 216 height 32
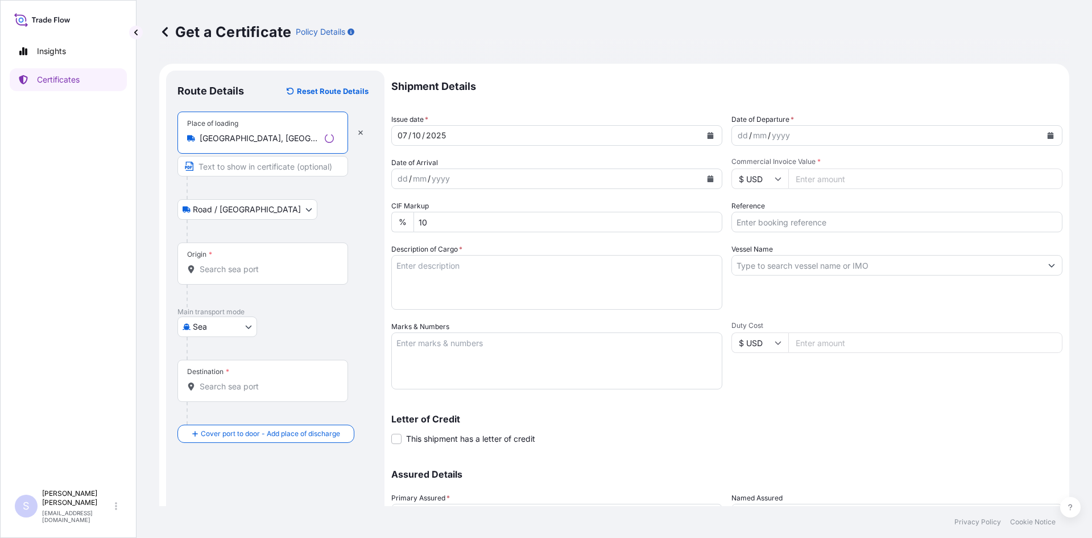
type input "[GEOGRAPHIC_DATA], [GEOGRAPHIC_DATA], [GEOGRAPHIC_DATA]"
click at [266, 269] on input "Origin *" at bounding box center [267, 268] width 134 height 11
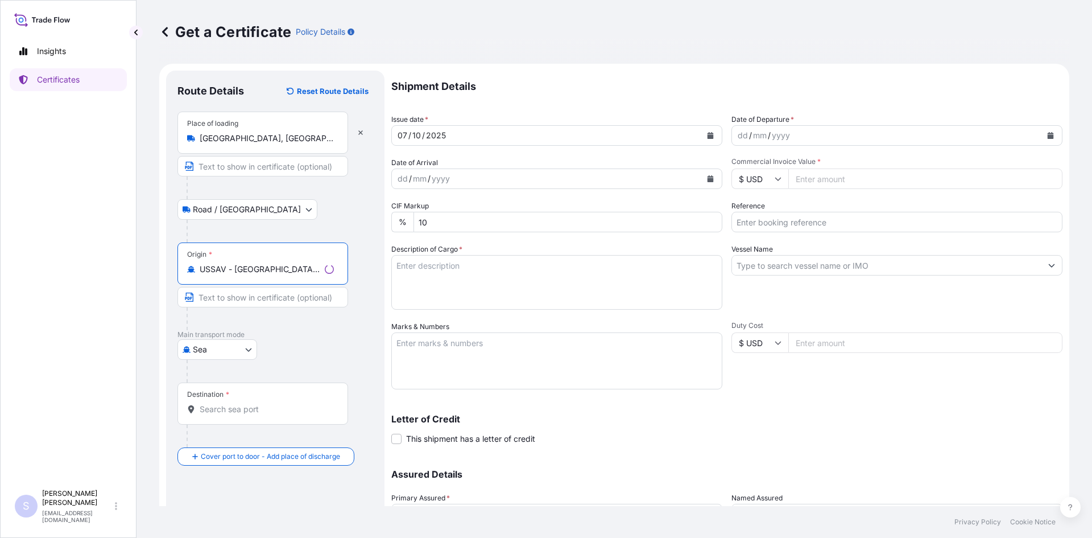
type input "USSAV - [GEOGRAPHIC_DATA], [GEOGRAPHIC_DATA]"
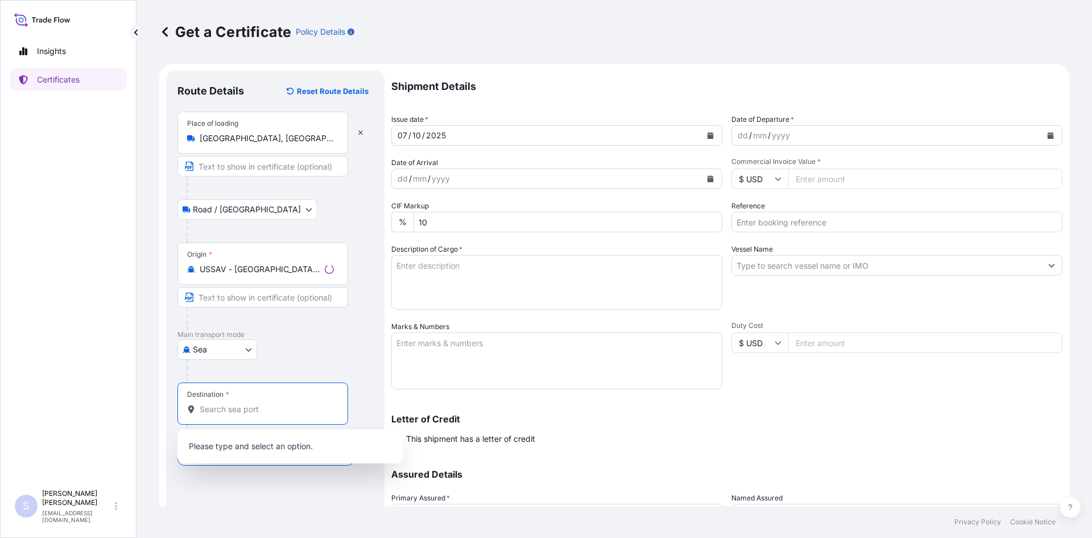
click at [250, 409] on input "Destination *" at bounding box center [267, 408] width 134 height 11
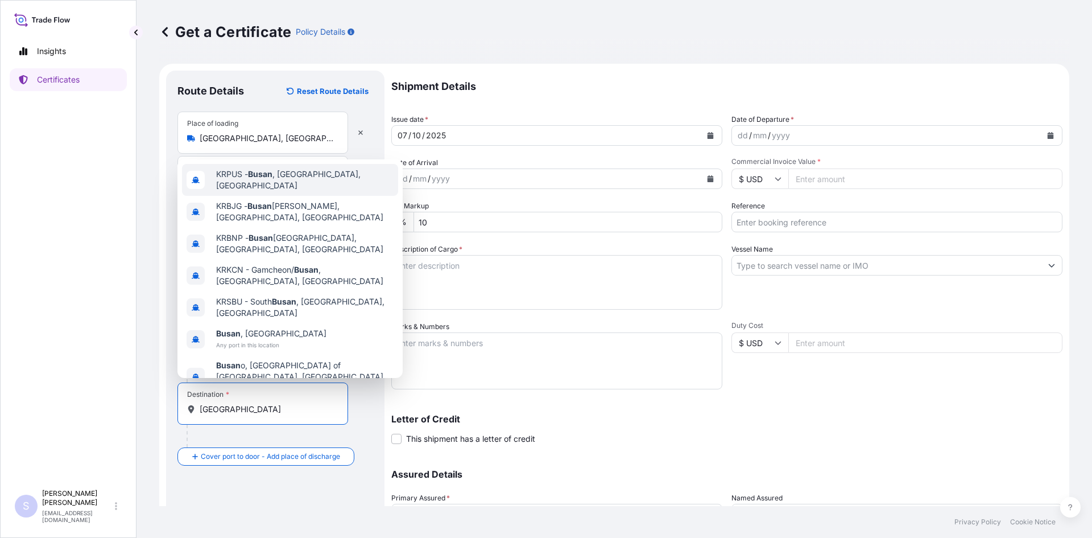
click at [282, 185] on span "KRPUS - [GEOGRAPHIC_DATA] , [GEOGRAPHIC_DATA], [GEOGRAPHIC_DATA]" at bounding box center [304, 179] width 177 height 23
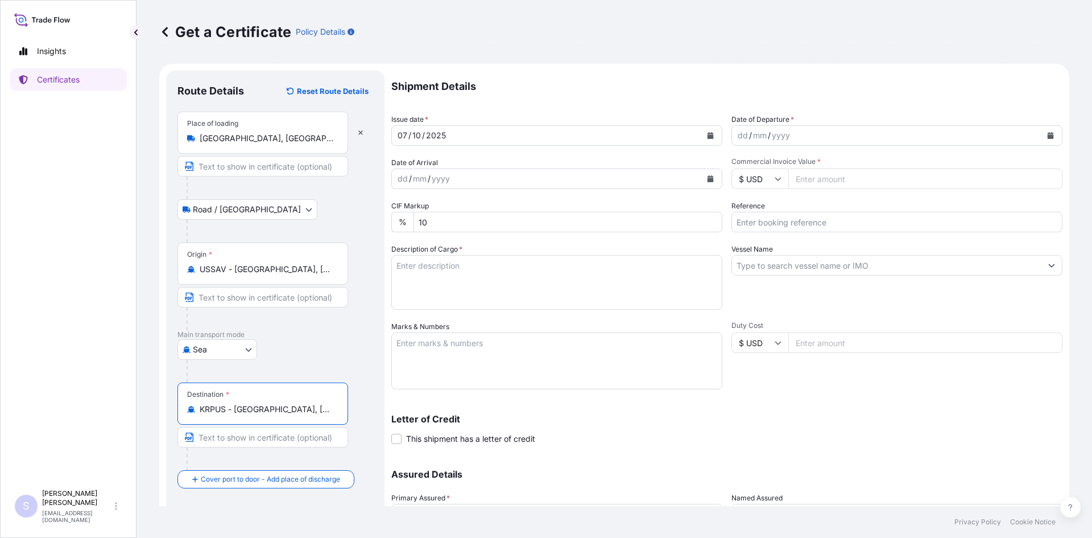
type input "KRPUS - [GEOGRAPHIC_DATA], [GEOGRAPHIC_DATA], [GEOGRAPHIC_DATA]"
click at [1049, 133] on button "Calendar" at bounding box center [1050, 135] width 18 height 18
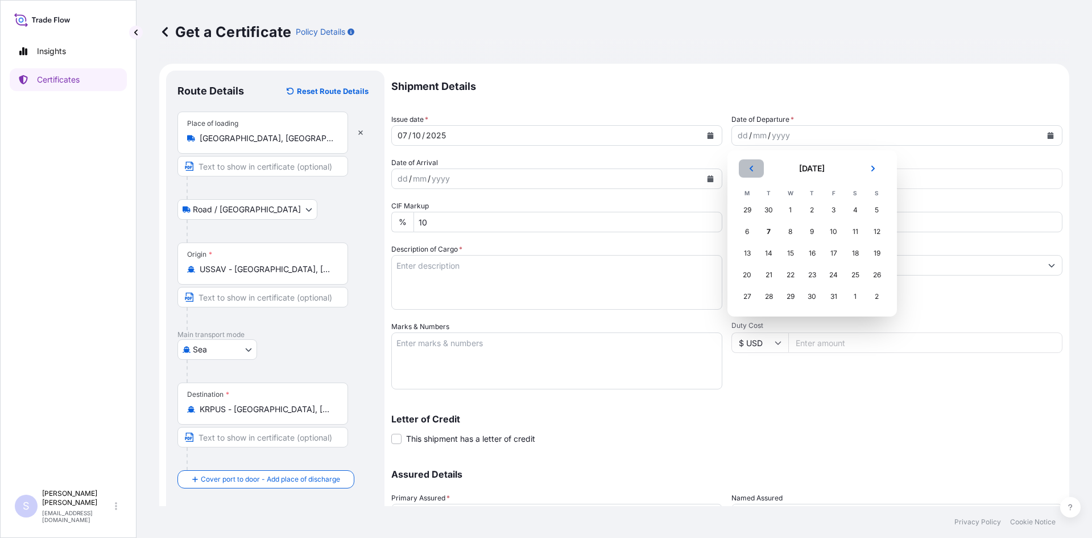
click at [759, 166] on button "Previous" at bounding box center [751, 168] width 25 height 18
click at [830, 275] on div "26" at bounding box center [834, 274] width 20 height 20
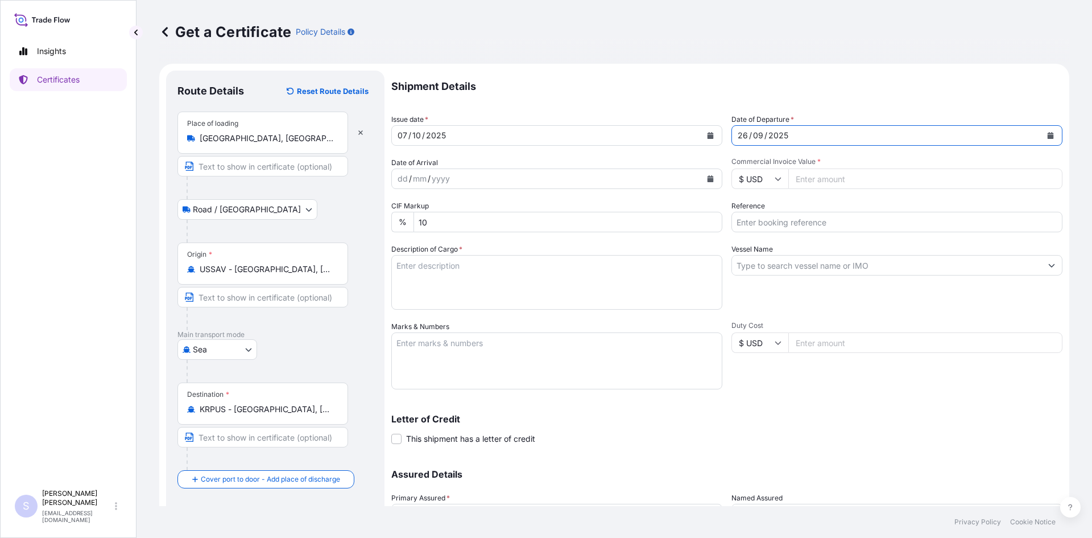
click at [711, 185] on button "Calendar" at bounding box center [710, 179] width 18 height 18
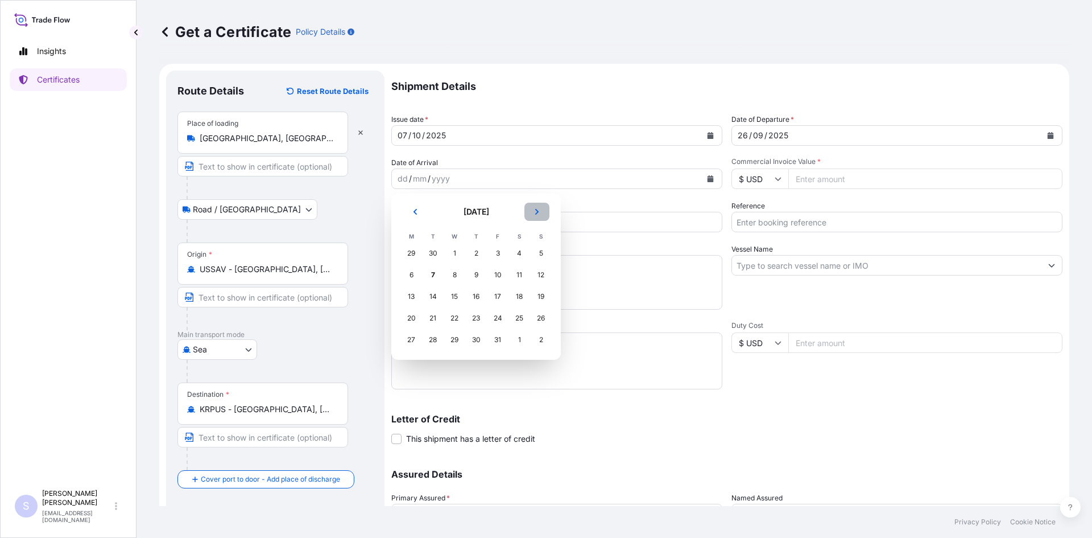
click at [536, 210] on icon "Next" at bounding box center [536, 212] width 3 height 6
click at [518, 251] on div "1" at bounding box center [519, 253] width 20 height 20
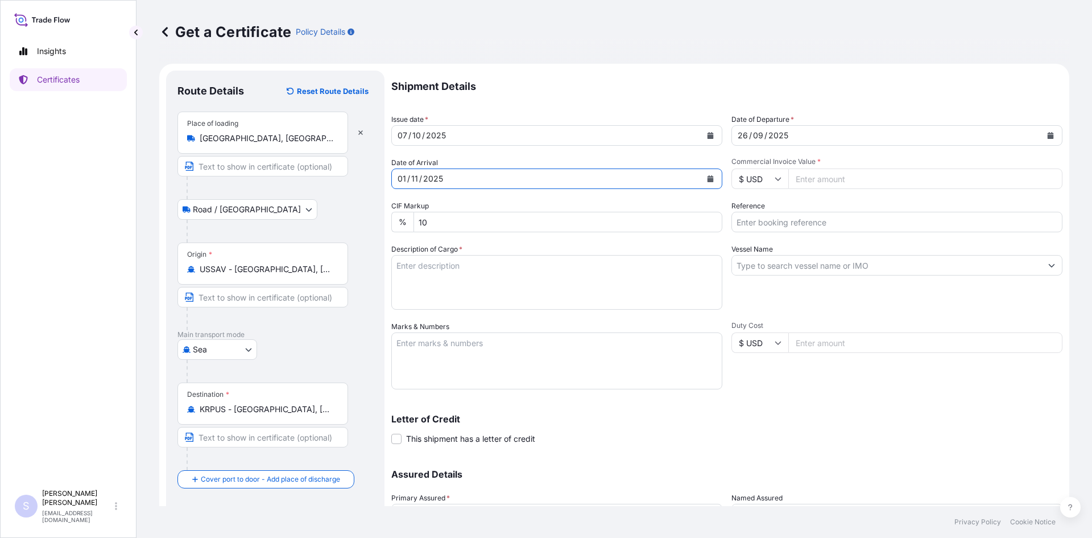
click at [804, 177] on input "Commercial Invoice Value *" at bounding box center [925, 178] width 274 height 20
type input "23886"
type input "2586014"
type textarea "18 BAGS KRYSTAR 300 CRYSTALLINE FRUCTOSE"
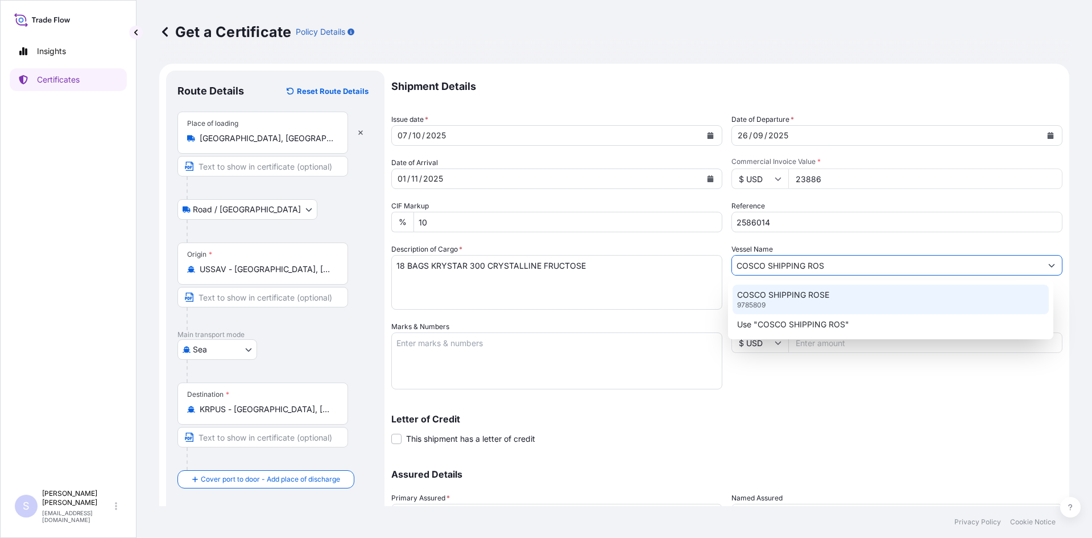
click at [799, 299] on p "COSCO SHIPPING ROSE" at bounding box center [783, 294] width 92 height 11
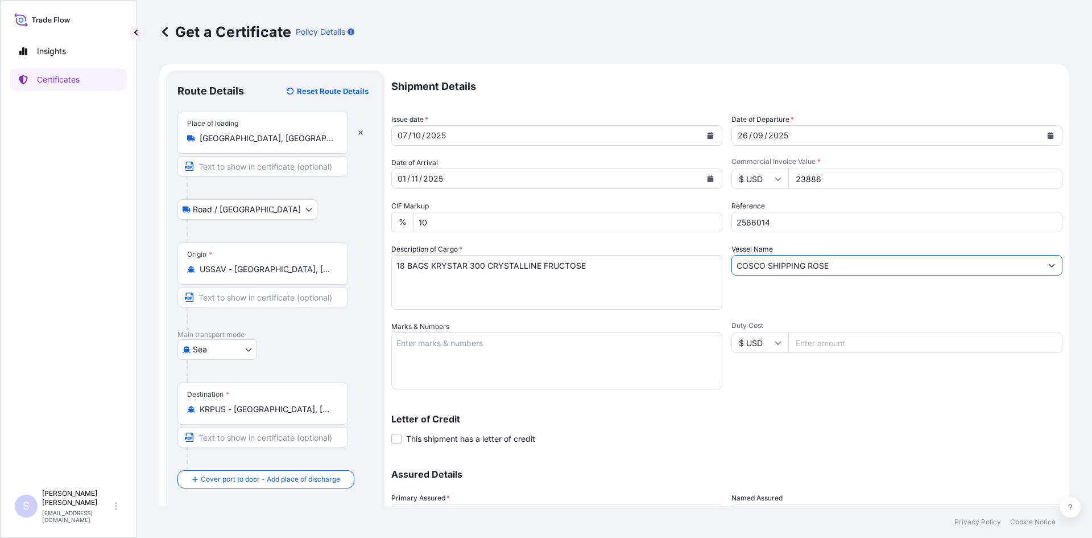
type input "COSCO SHIPPING ROSE"
click at [640, 342] on textarea "Marks & Numbers" at bounding box center [556, 360] width 331 height 57
type textarea "TRLU9469932 0113822"
click at [813, 391] on div "Shipment Details Issue date * [DATE] Date of Departure * [DATE] Date of Arrival…" at bounding box center [726, 320] width 671 height 499
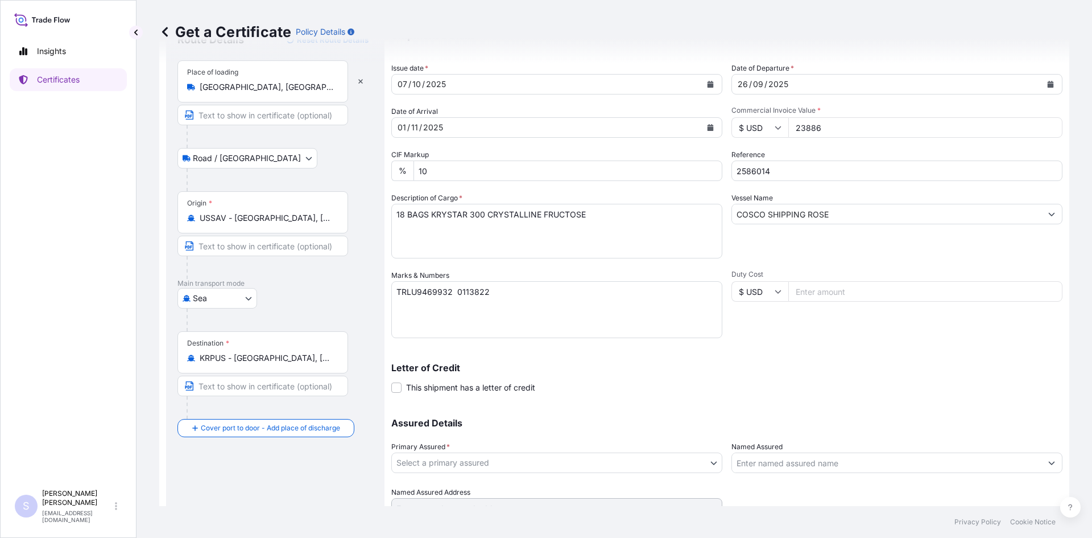
scroll to position [102, 0]
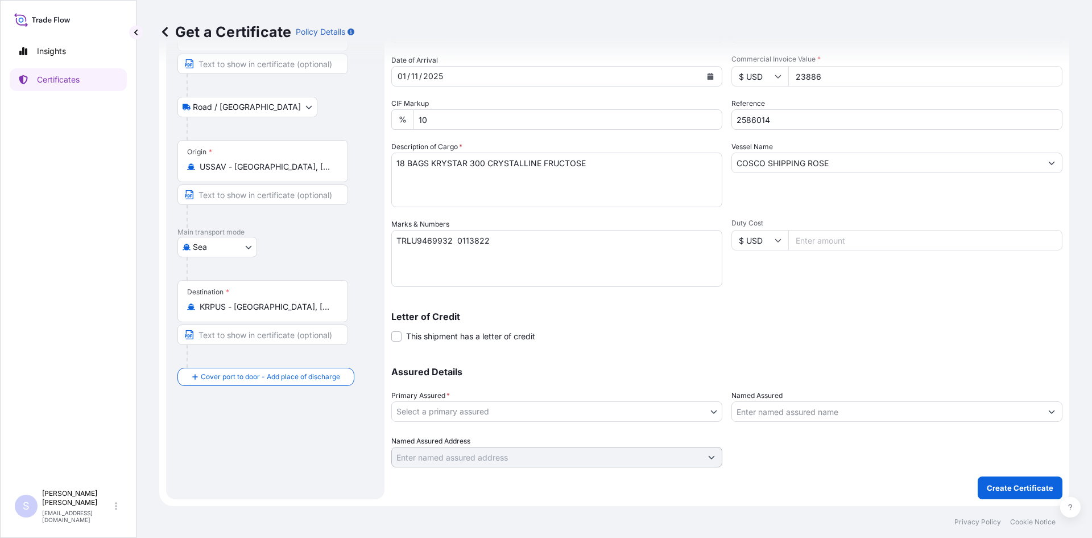
click at [534, 406] on body "Insights Certificates S [PERSON_NAME] [EMAIL_ADDRESS][DOMAIN_NAME] Get a Certif…" at bounding box center [546, 269] width 1092 height 538
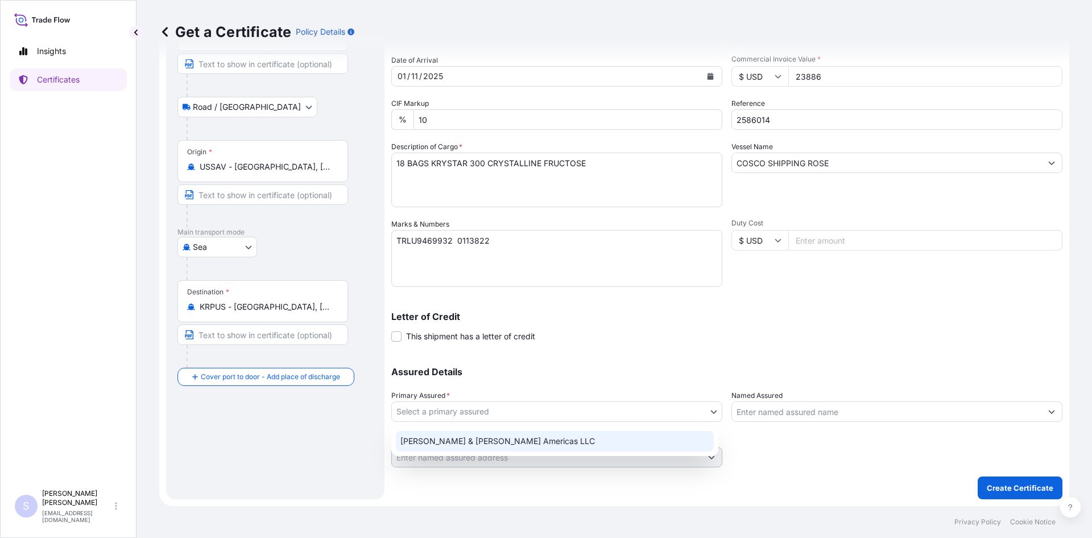
click at [516, 448] on div "[PERSON_NAME] & [PERSON_NAME] Americas LLC" at bounding box center [555, 441] width 318 height 20
select select "31658"
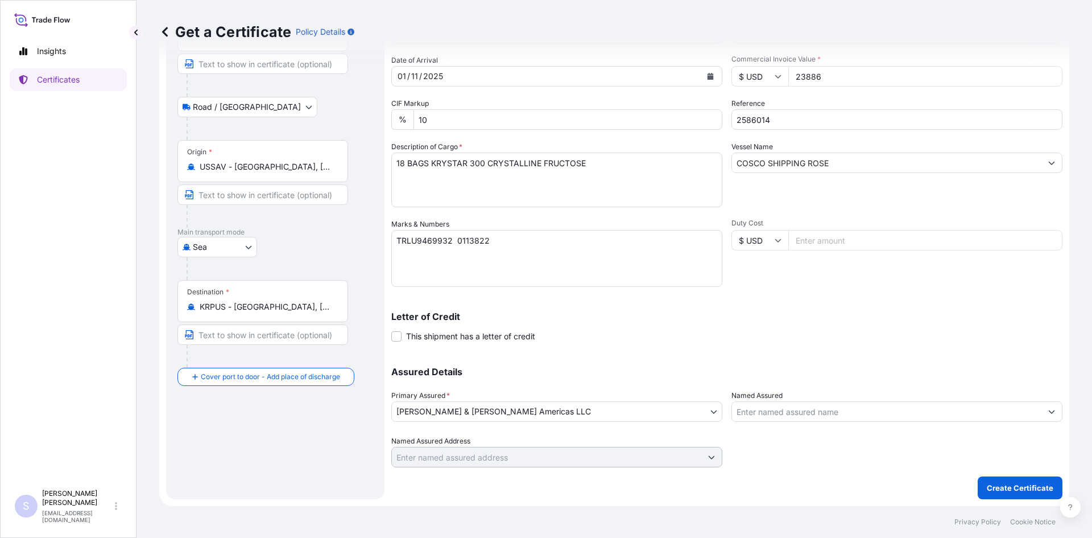
click at [780, 421] on div at bounding box center [896, 411] width 331 height 20
click at [780, 416] on input "Named Assured" at bounding box center [886, 411] width 309 height 20
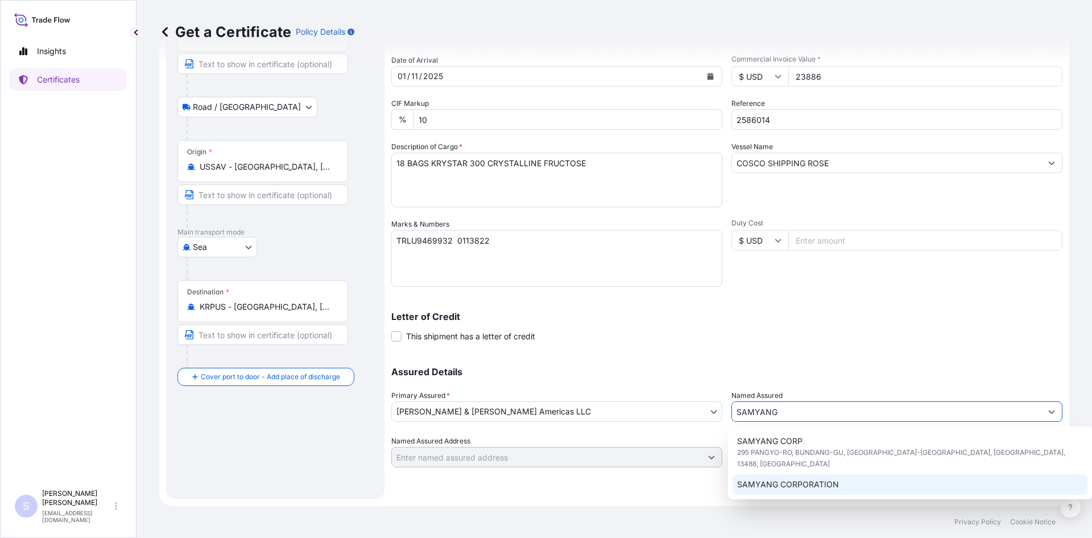
type input "SAMYANG"
click at [773, 483] on div "SAMYANG CORP 295 PANGYO-[GEOGRAPHIC_DATA], BUNDANG-GU, [GEOGRAPHIC_DATA]-[GEOGR…" at bounding box center [910, 462] width 365 height 73
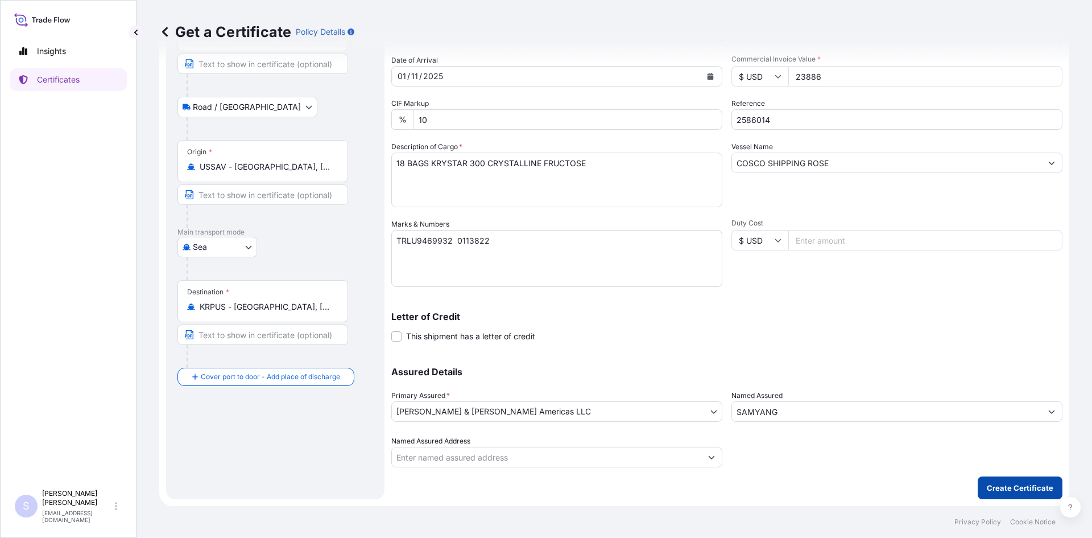
click at [1020, 479] on button "Create Certificate" at bounding box center [1020, 487] width 85 height 23
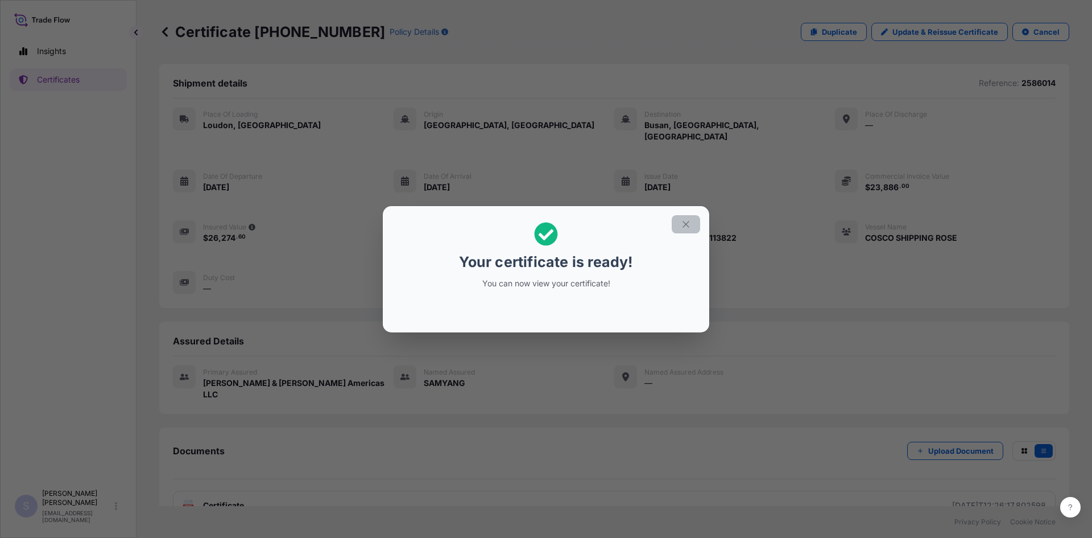
click at [684, 226] on icon "button" at bounding box center [686, 224] width 6 height 6
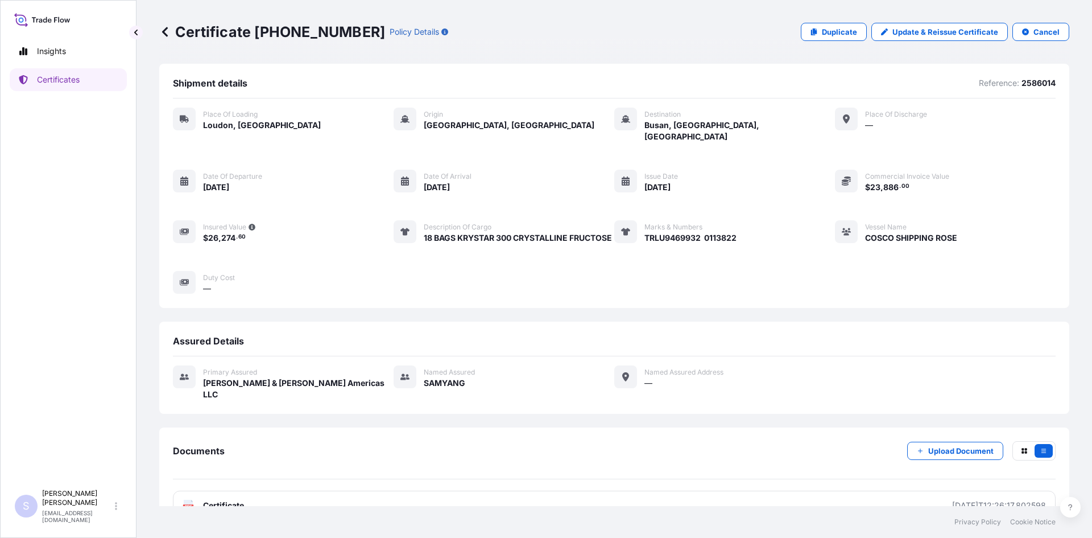
scroll to position [16, 0]
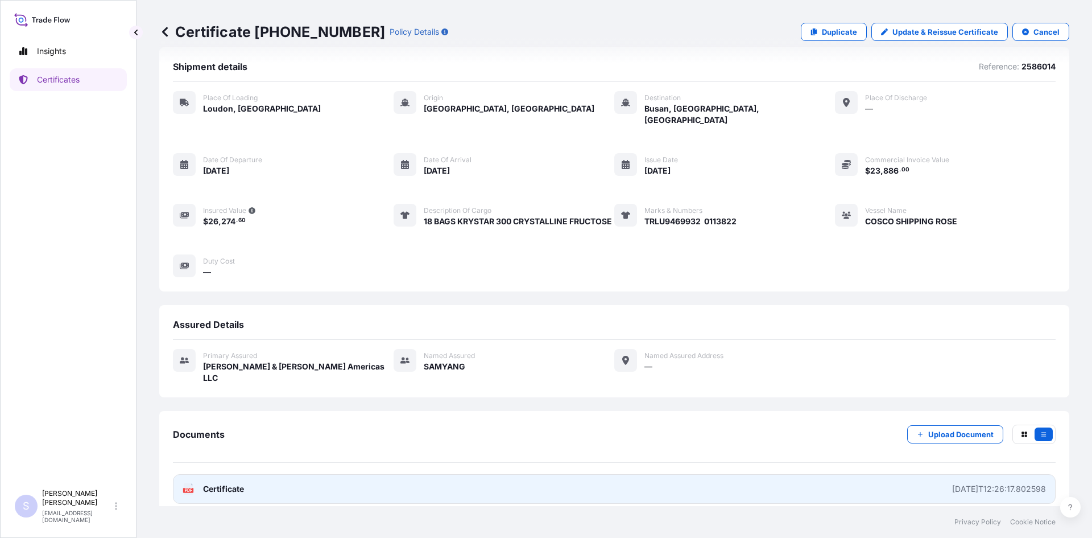
click at [189, 484] on link "PDF Certificate [DATE]T12:26:17.802598" at bounding box center [614, 489] width 883 height 30
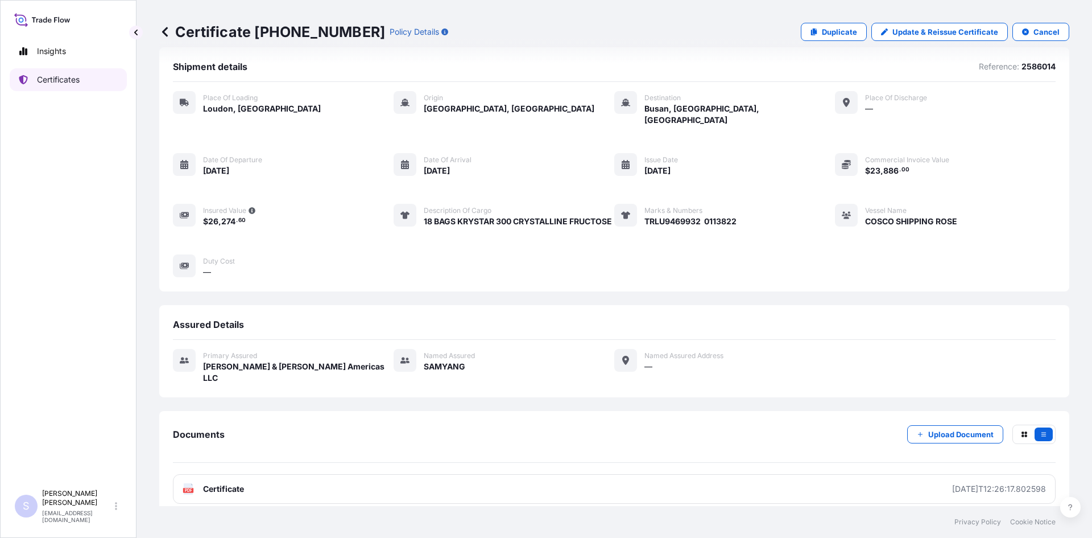
click at [92, 77] on link "Certificates" at bounding box center [68, 79] width 117 height 23
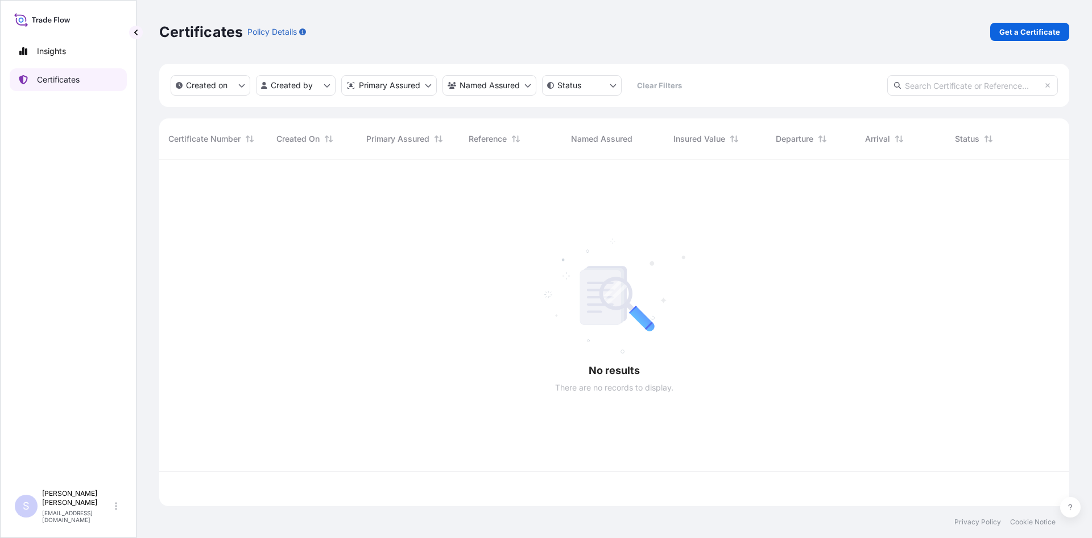
scroll to position [344, 902]
click at [1045, 28] on p "Get a Certificate" at bounding box center [1029, 31] width 61 height 11
select select "Sea"
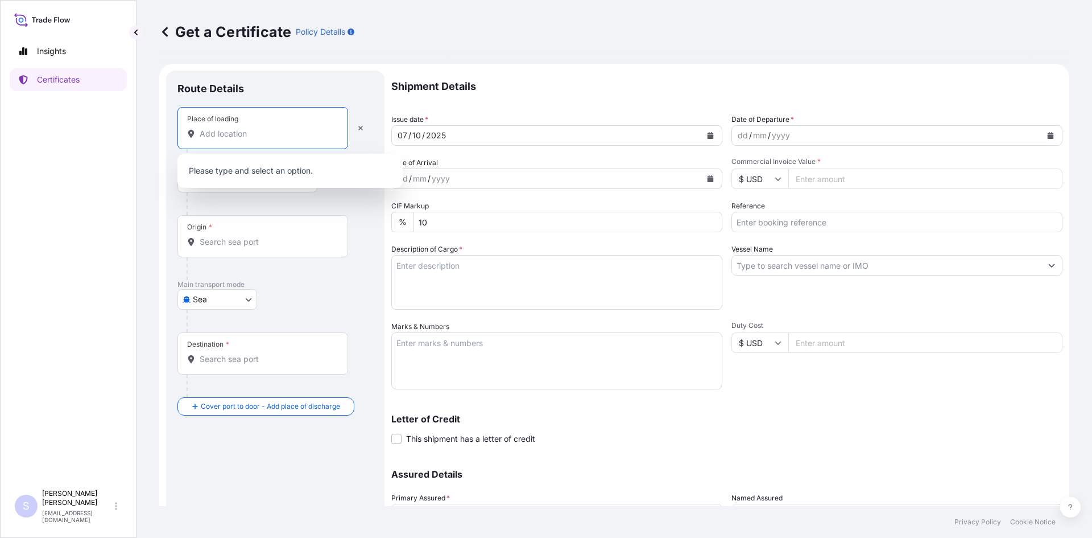
click at [263, 132] on input "Place of loading" at bounding box center [267, 133] width 134 height 11
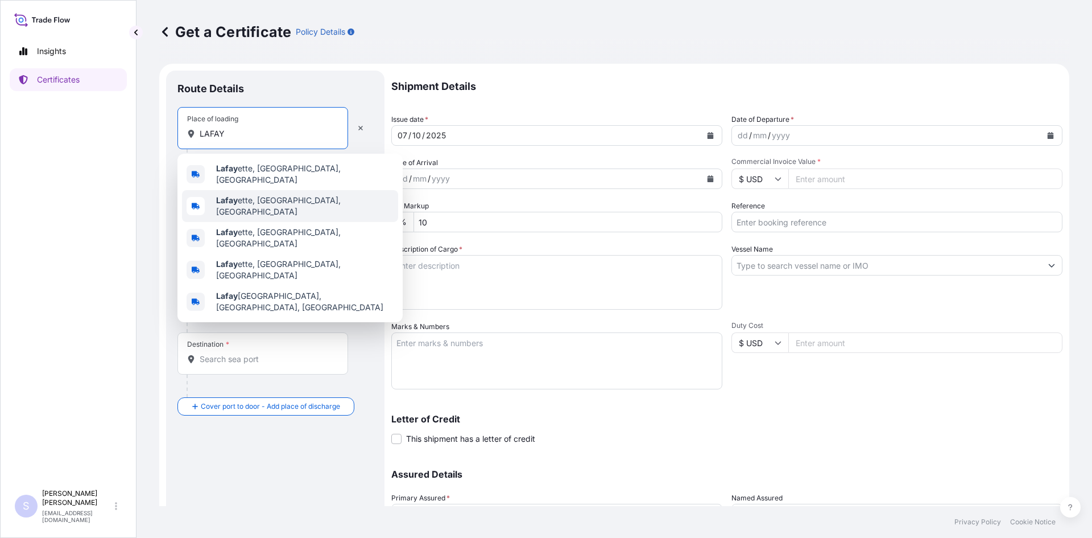
click at [245, 190] on div "Lafay ette, [GEOGRAPHIC_DATA], [GEOGRAPHIC_DATA]" at bounding box center [290, 206] width 216 height 32
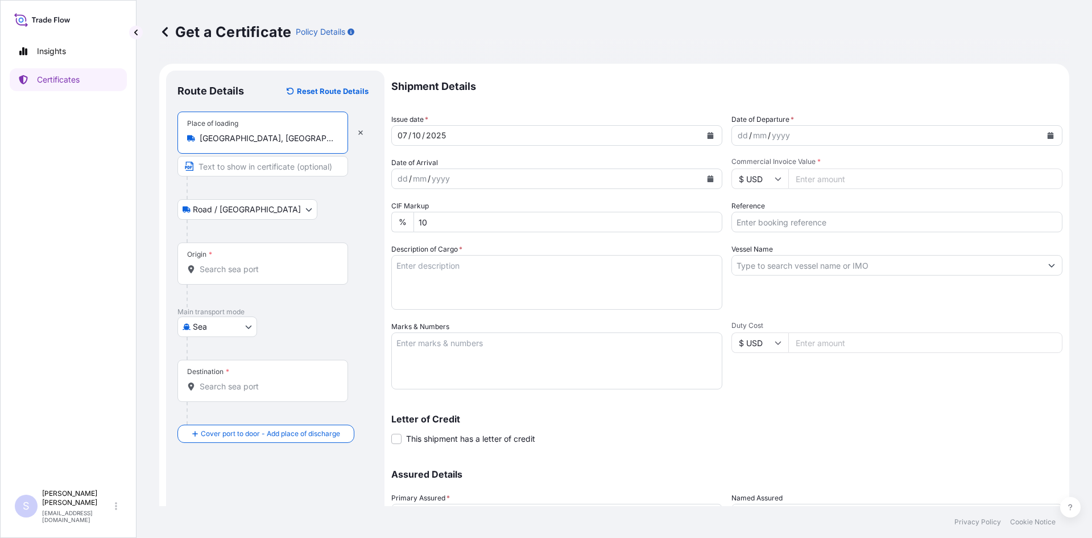
type input "[GEOGRAPHIC_DATA], [GEOGRAPHIC_DATA], [GEOGRAPHIC_DATA]"
click at [232, 272] on input "Origin *" at bounding box center [267, 268] width 134 height 11
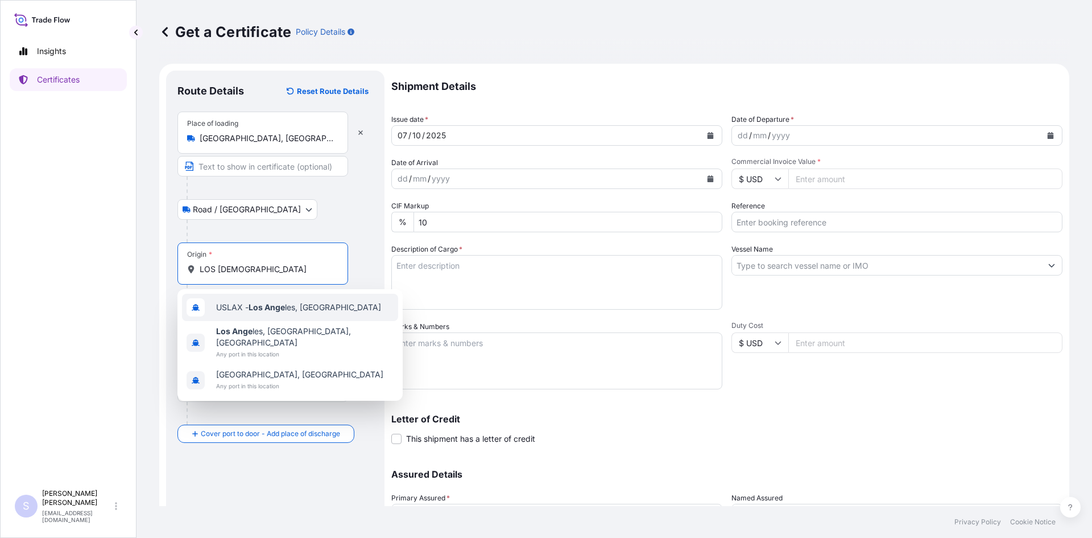
click at [232, 317] on div "USLAX - Los Ange les, [GEOGRAPHIC_DATA]" at bounding box center [290, 306] width 216 height 27
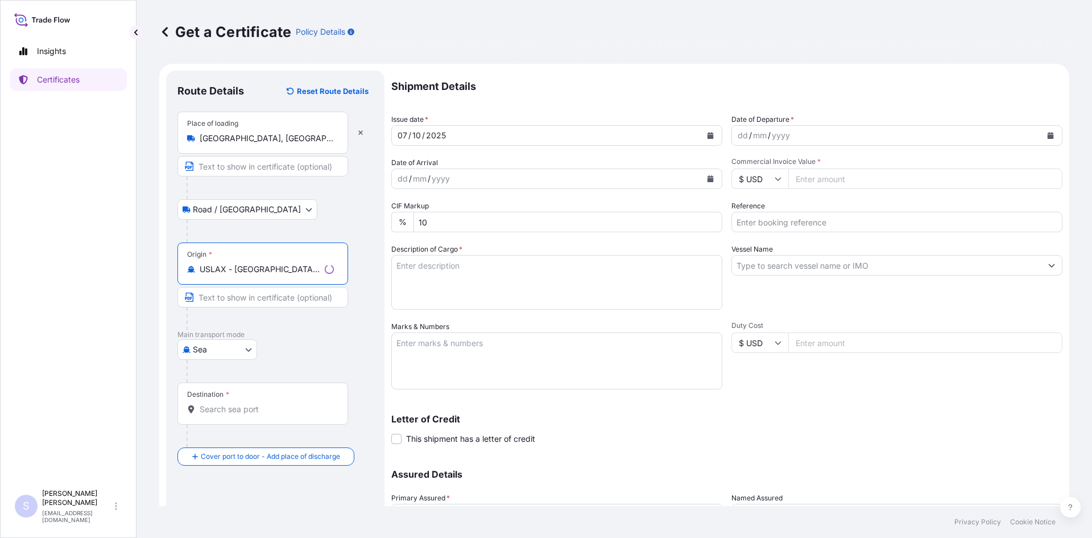
type input "USLAX - [GEOGRAPHIC_DATA], [GEOGRAPHIC_DATA]"
click at [297, 415] on div "Destination *" at bounding box center [262, 403] width 171 height 42
click at [297, 415] on input "Destination *" at bounding box center [267, 408] width 134 height 11
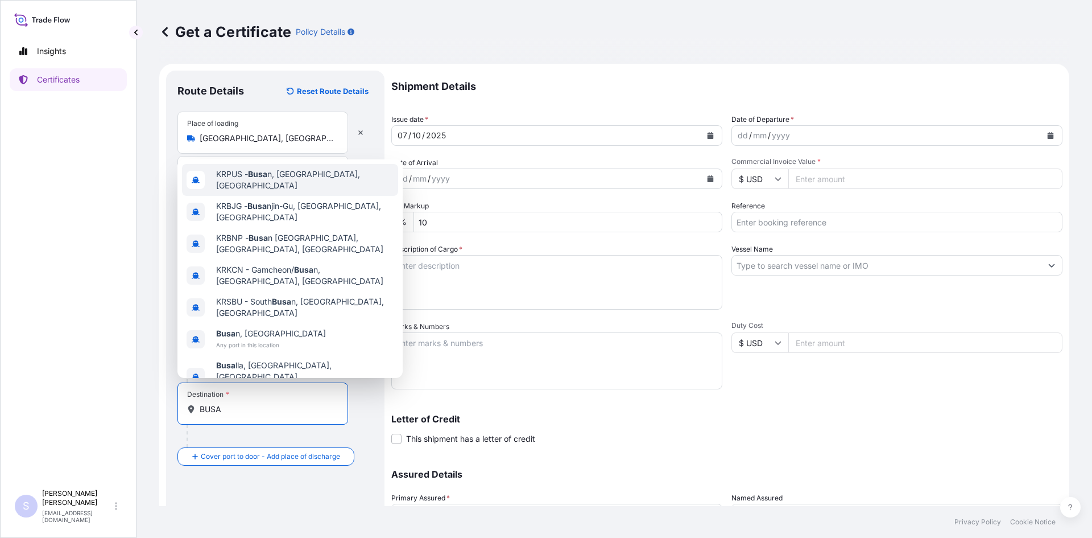
click at [302, 185] on span "KRPUS - Busa n, [GEOGRAPHIC_DATA], [GEOGRAPHIC_DATA]" at bounding box center [304, 179] width 177 height 23
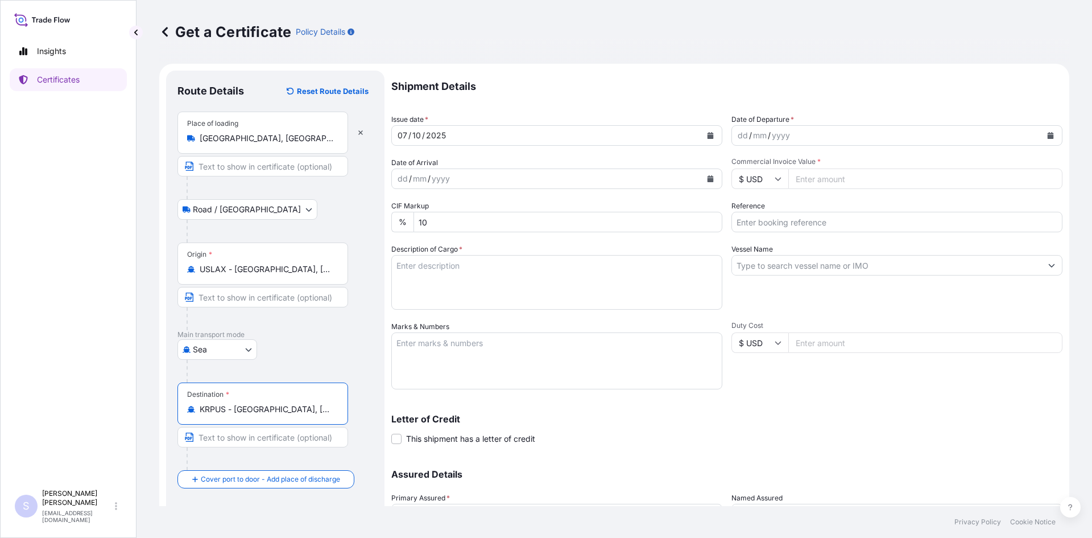
type input "KRPUS - [GEOGRAPHIC_DATA], [GEOGRAPHIC_DATA], [GEOGRAPHIC_DATA]"
click at [1044, 139] on button "Calendar" at bounding box center [1050, 135] width 18 height 18
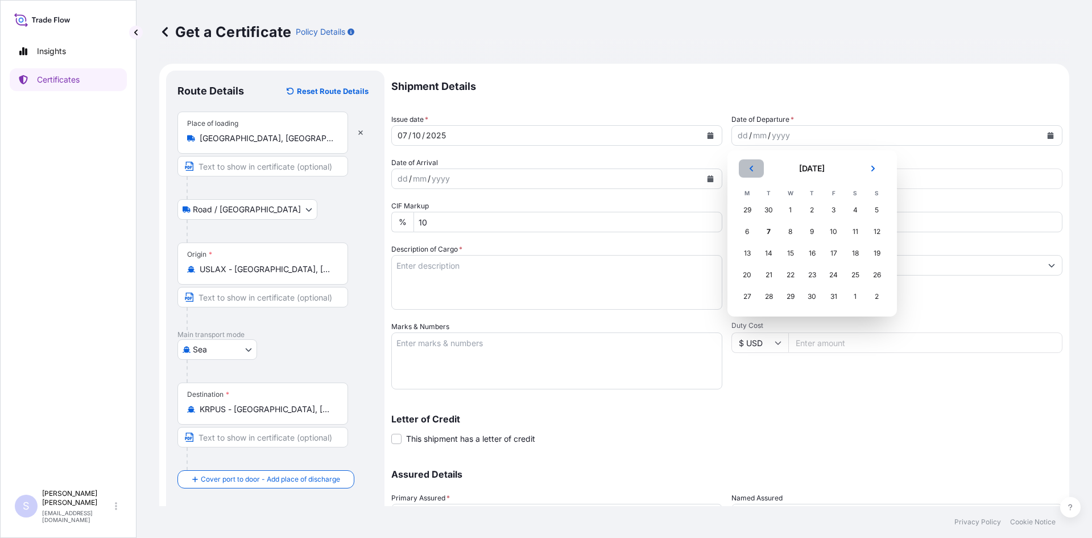
click at [749, 164] on button "Previous" at bounding box center [751, 168] width 25 height 18
click at [765, 300] on div "30" at bounding box center [769, 296] width 20 height 20
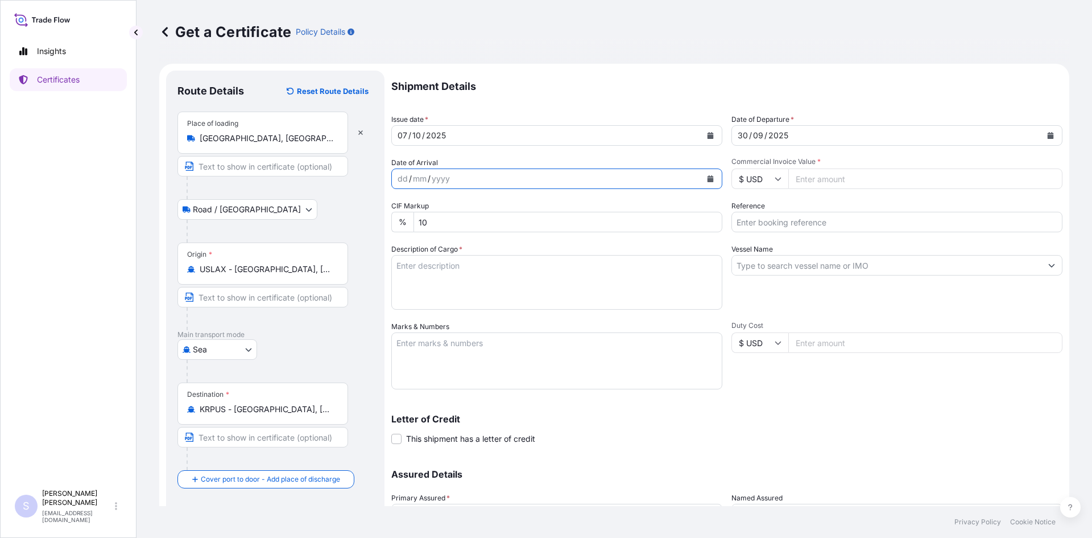
click at [707, 177] on icon "Calendar" at bounding box center [710, 178] width 7 height 7
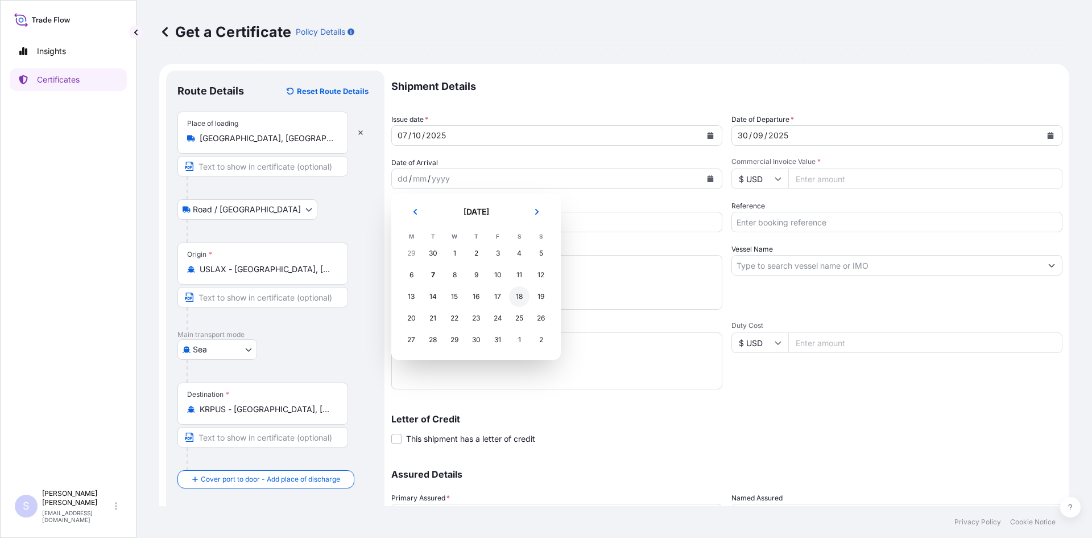
click at [519, 296] on div "18" at bounding box center [519, 296] width 20 height 20
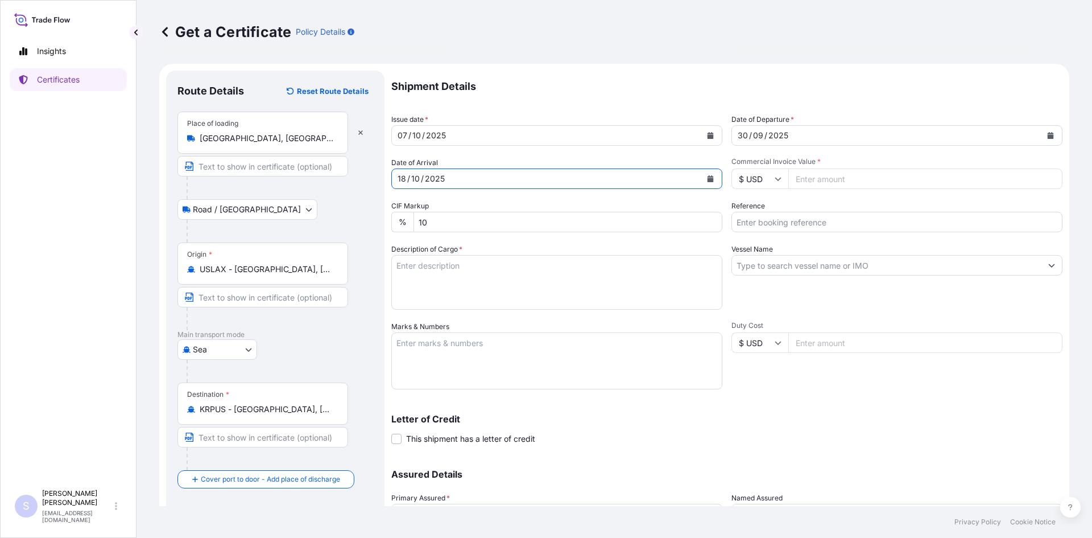
click at [825, 186] on input "Commercial Invoice Value *" at bounding box center [925, 178] width 274 height 20
click at [871, 186] on input "Commercial Invoice Value *" at bounding box center [925, 178] width 274 height 20
type input "96004.44"
type input "2586708-09,11-12"
click at [406, 270] on textarea "Description of Cargo *" at bounding box center [556, 282] width 331 height 55
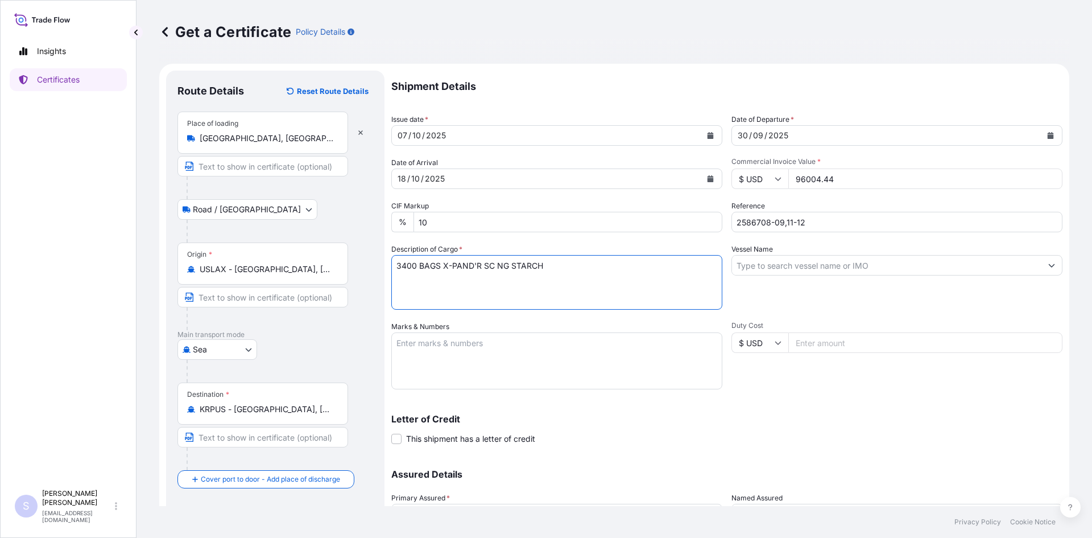
type textarea "3400 BAGS X-PAND'R SC NG STARCH"
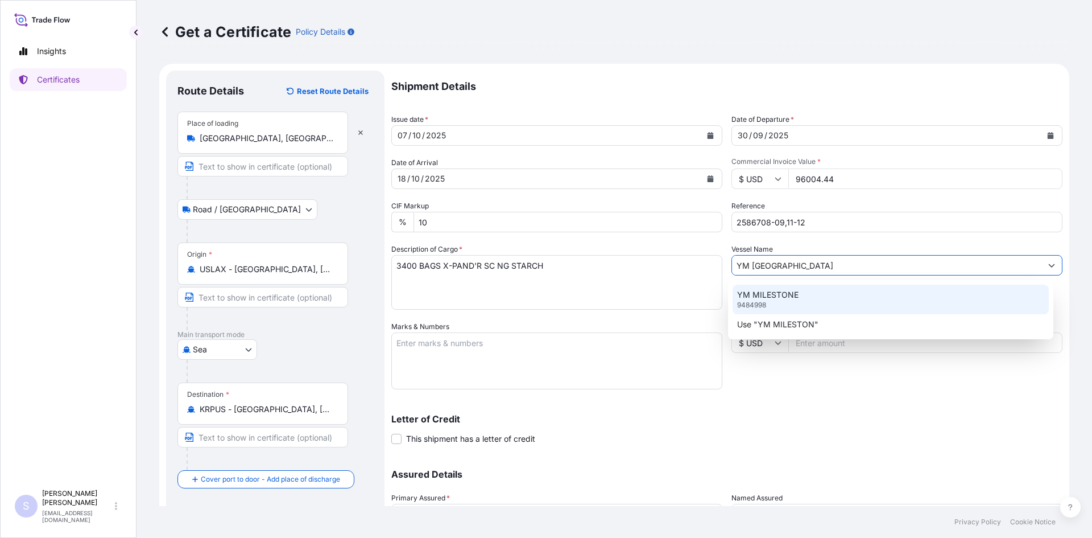
click at [753, 304] on p "9484998" at bounding box center [751, 304] width 29 height 9
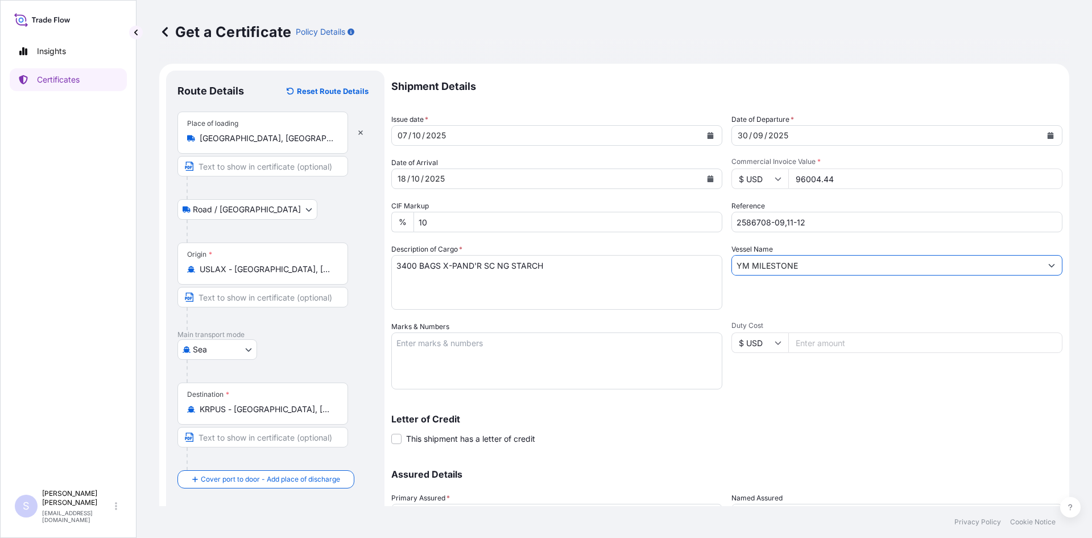
type input "YM MILESTONE"
click at [563, 351] on textarea "Marks & Numbers" at bounding box center [556, 360] width 331 height 57
type textarea "YMMU7184308 0120676 YMMU4124774 0120693 TEMU8598635 0120740"
click at [757, 417] on p "Letter of Credit" at bounding box center [726, 418] width 671 height 9
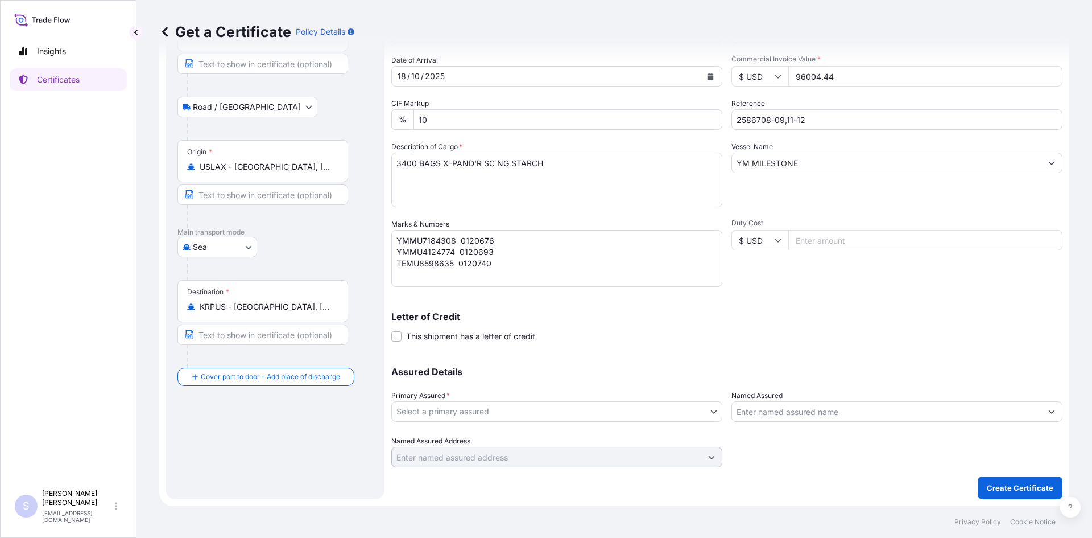
click at [497, 413] on body "Insights Certificates S [PERSON_NAME] [EMAIL_ADDRESS][DOMAIN_NAME] Get a Certif…" at bounding box center [546, 269] width 1092 height 538
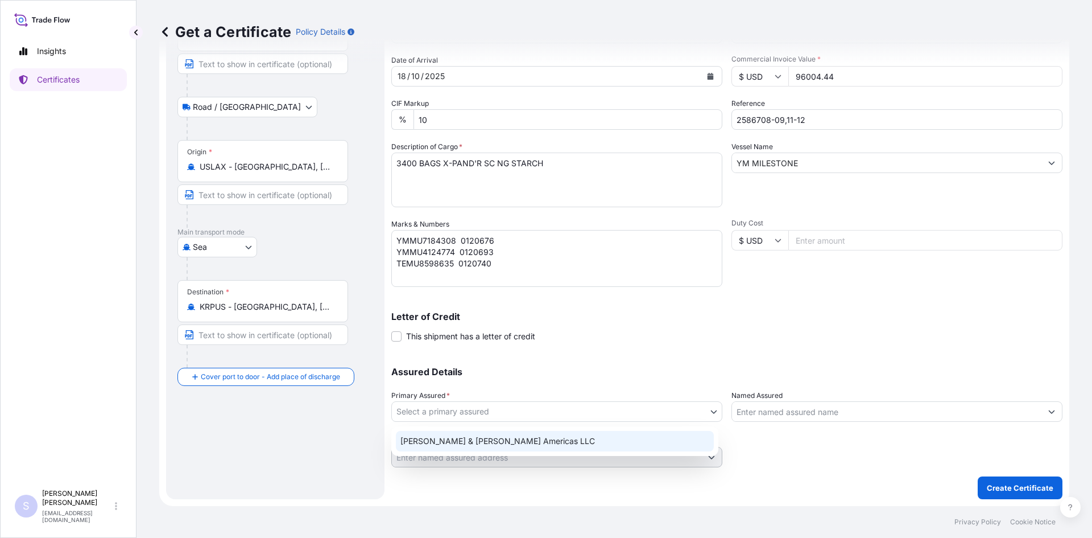
click at [467, 448] on div "[PERSON_NAME] & [PERSON_NAME] Americas LLC" at bounding box center [555, 441] width 318 height 20
select select "31658"
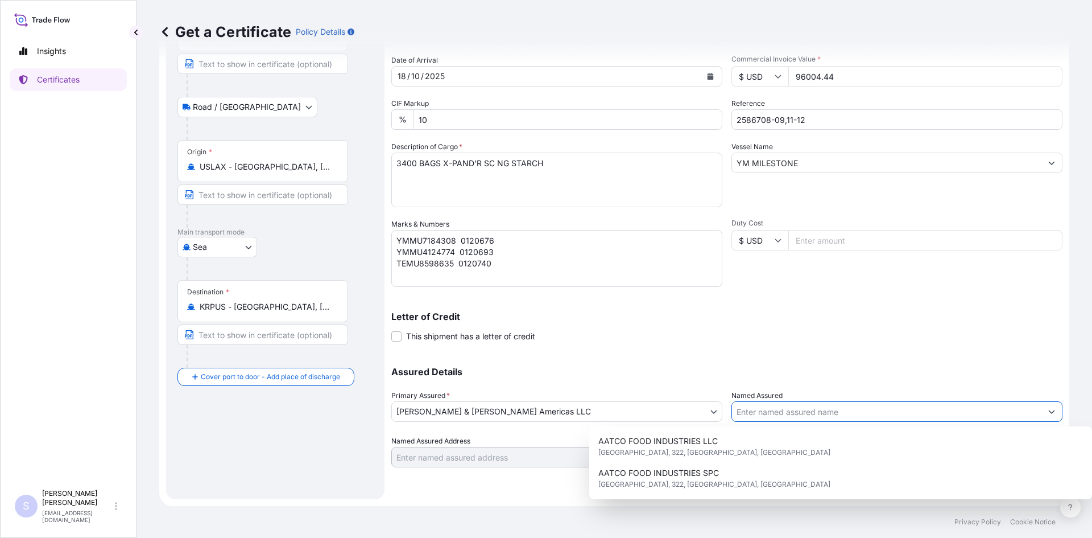
click at [741, 412] on input "Named Assured" at bounding box center [886, 411] width 309 height 20
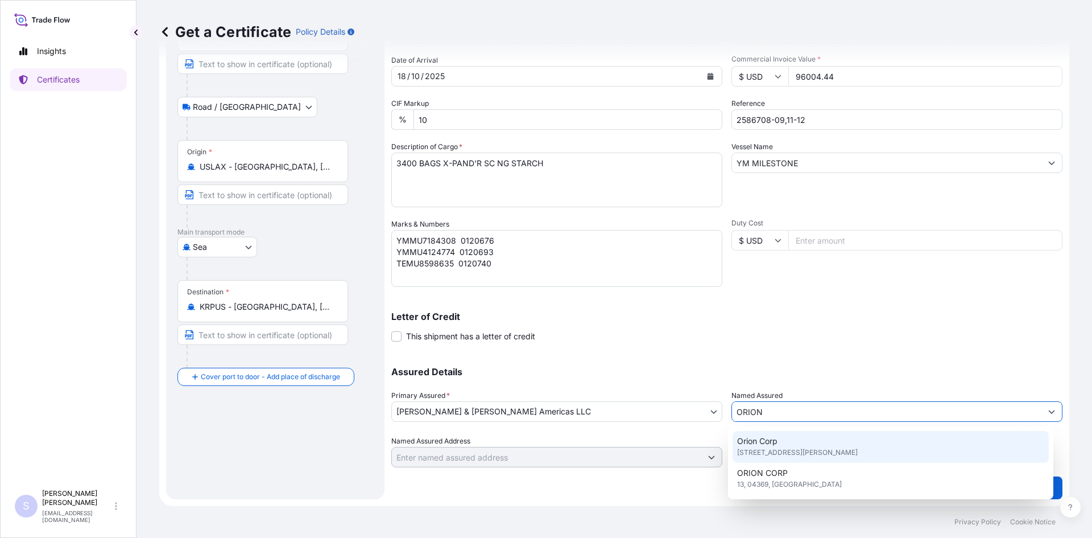
click at [771, 443] on span "Orion Corp" at bounding box center [757, 440] width 40 height 11
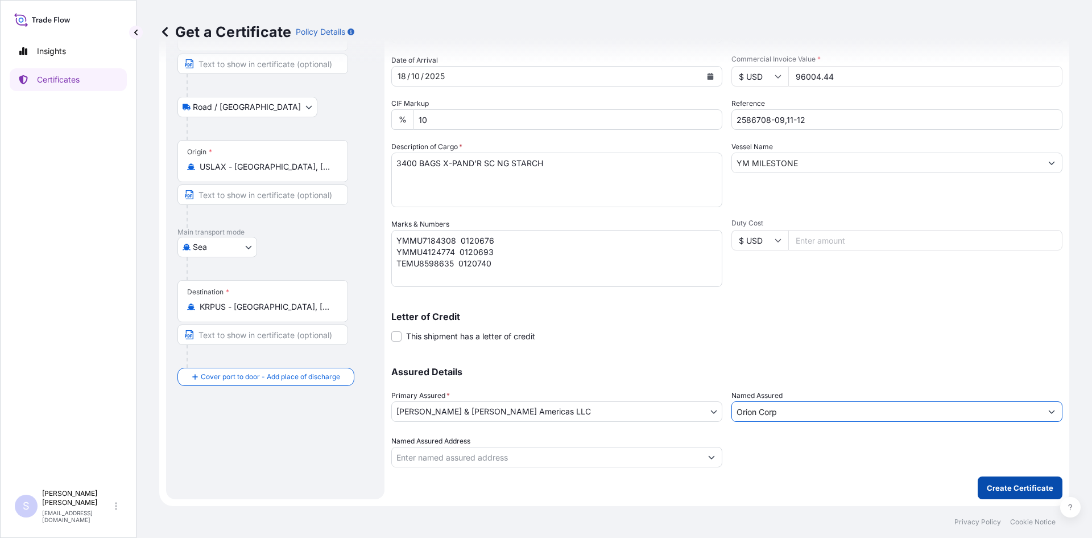
type input "Orion Corp"
click at [991, 487] on p "Create Certificate" at bounding box center [1020, 487] width 67 height 11
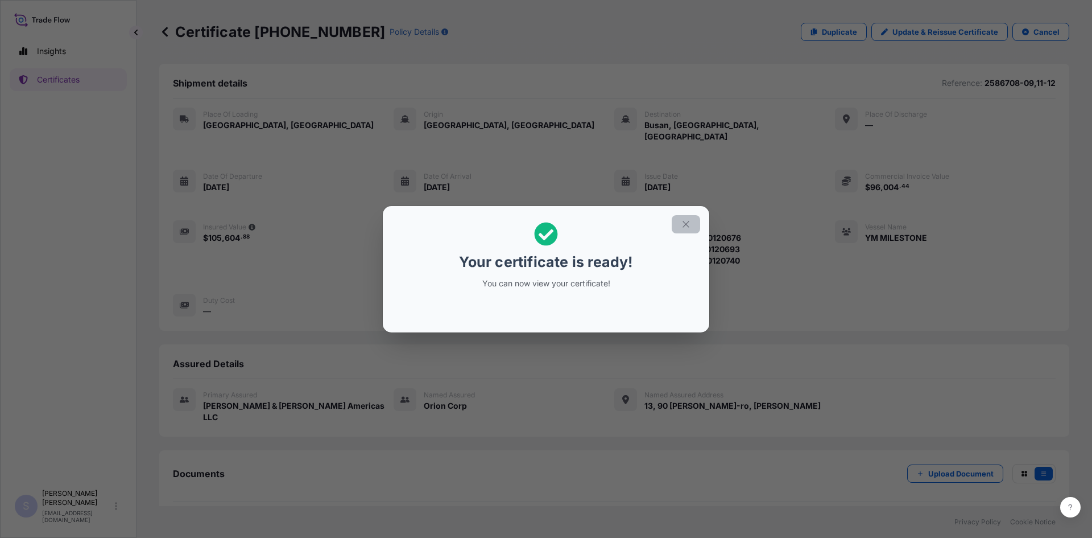
click at [683, 220] on icon "button" at bounding box center [686, 224] width 10 height 10
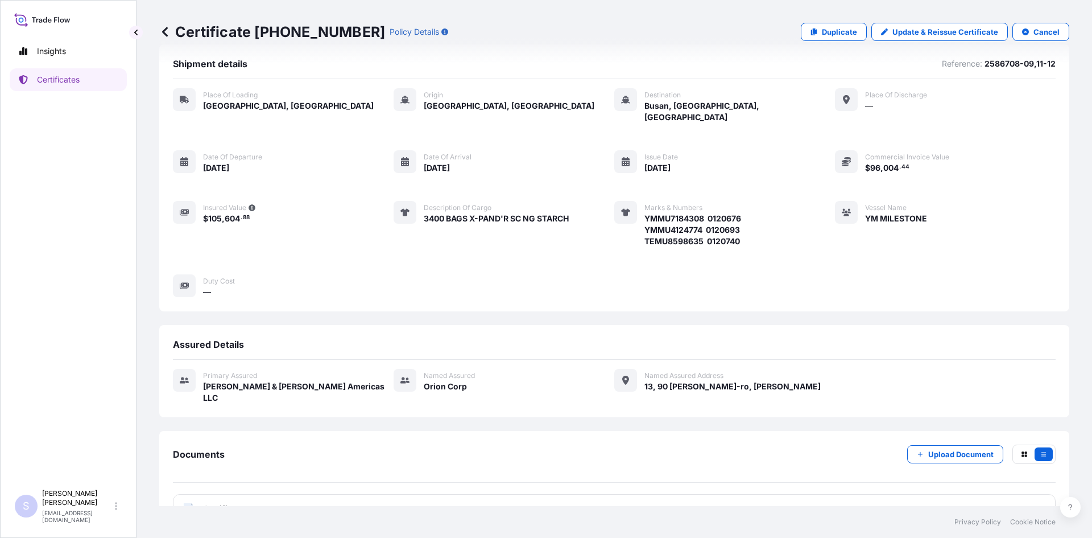
scroll to position [28, 0]
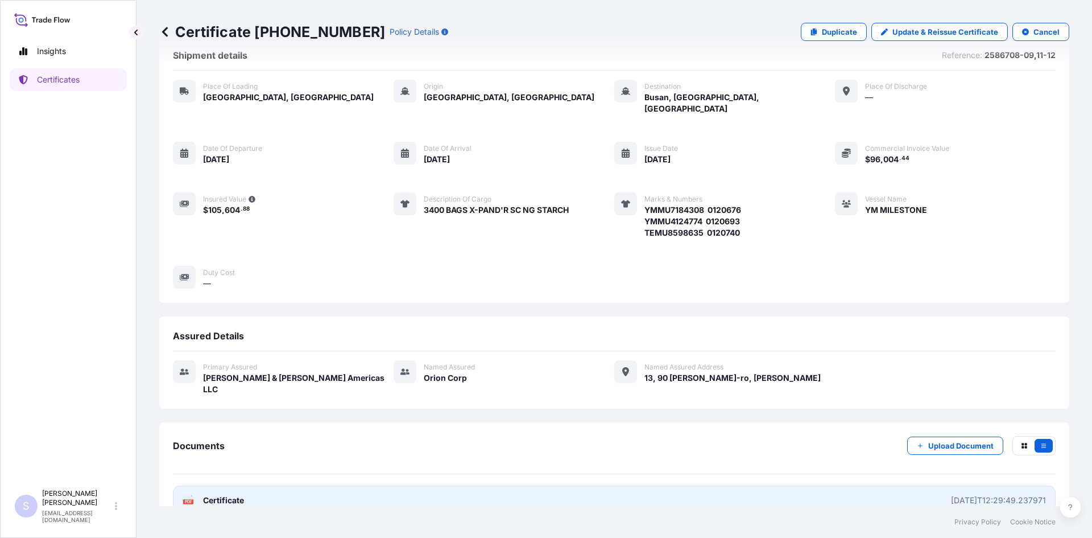
click at [188, 494] on icon at bounding box center [189, 499] width 10 height 11
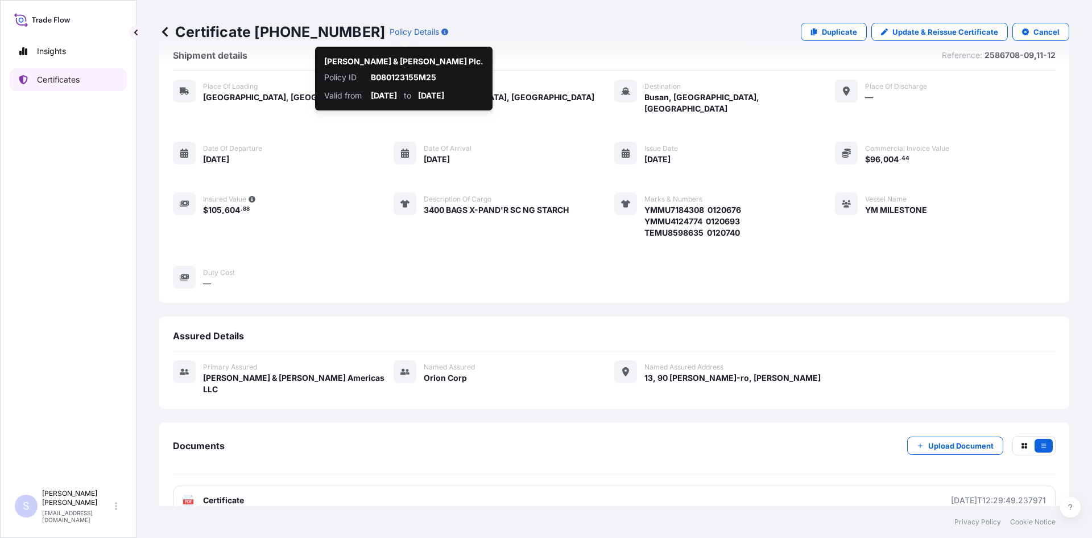
click at [51, 75] on p "Certificates" at bounding box center [58, 79] width 43 height 11
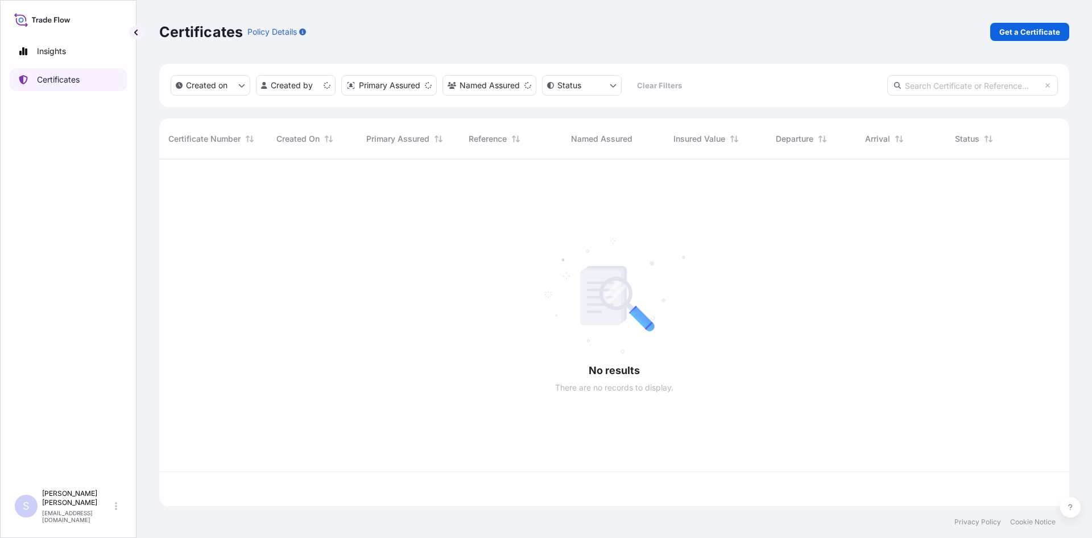
scroll to position [344, 902]
click at [1003, 38] on link "Get a Certificate" at bounding box center [1029, 32] width 79 height 18
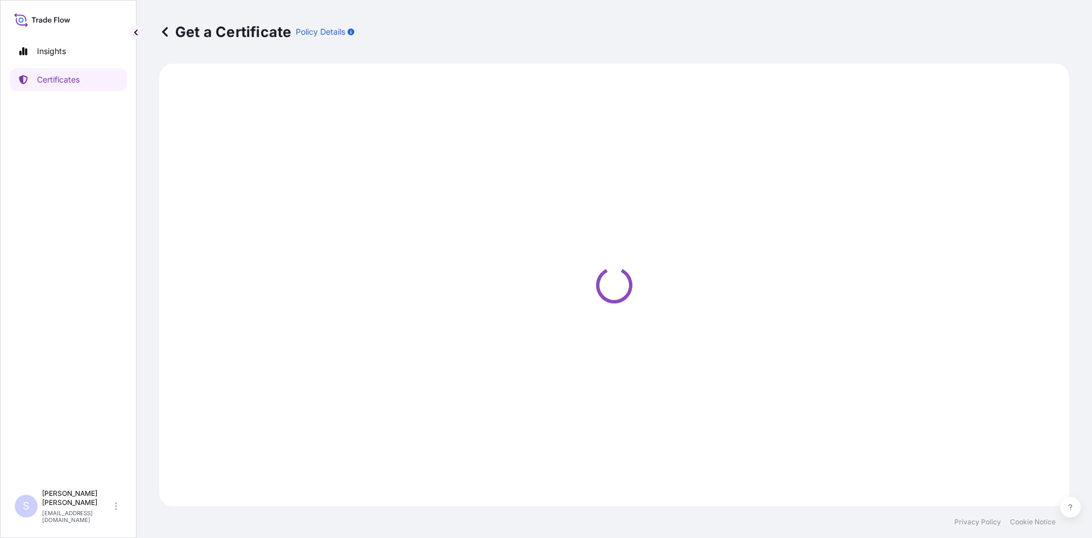
select select "Road / [GEOGRAPHIC_DATA]"
select select "Sea"
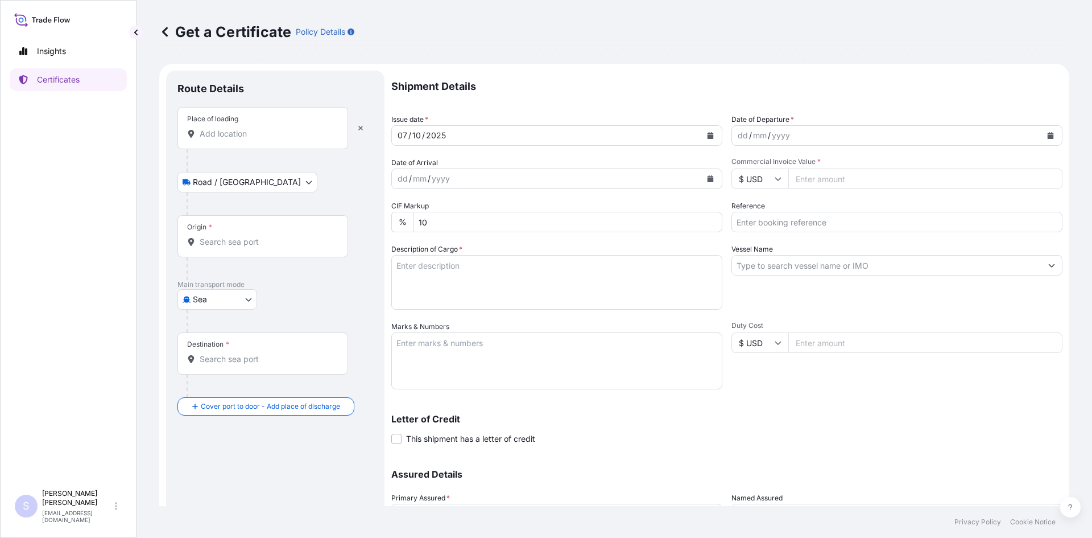
click at [260, 134] on input "Place of loading" at bounding box center [267, 133] width 134 height 11
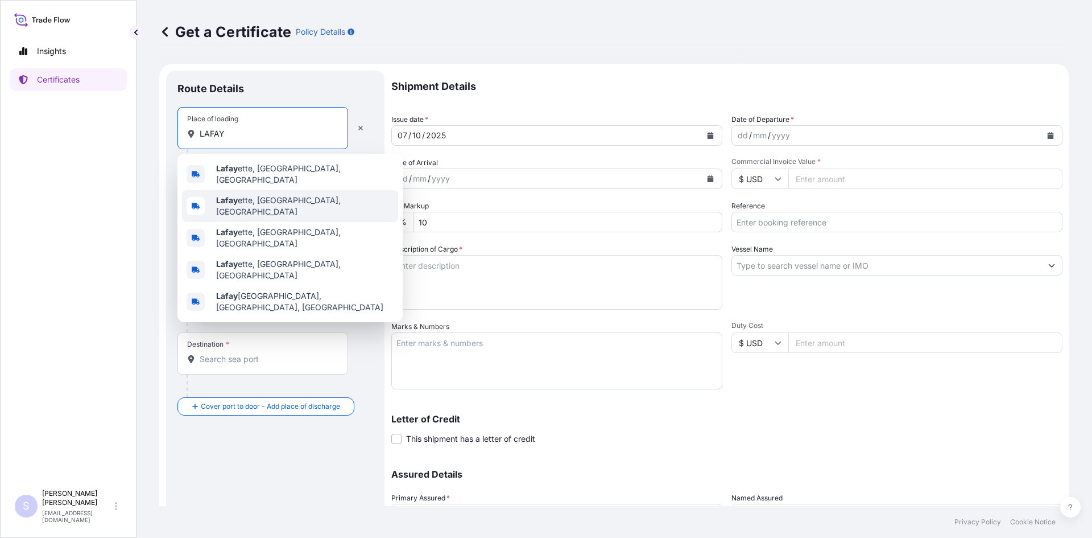
click at [250, 195] on span "Lafay ette, [GEOGRAPHIC_DATA], [GEOGRAPHIC_DATA]" at bounding box center [304, 206] width 177 height 23
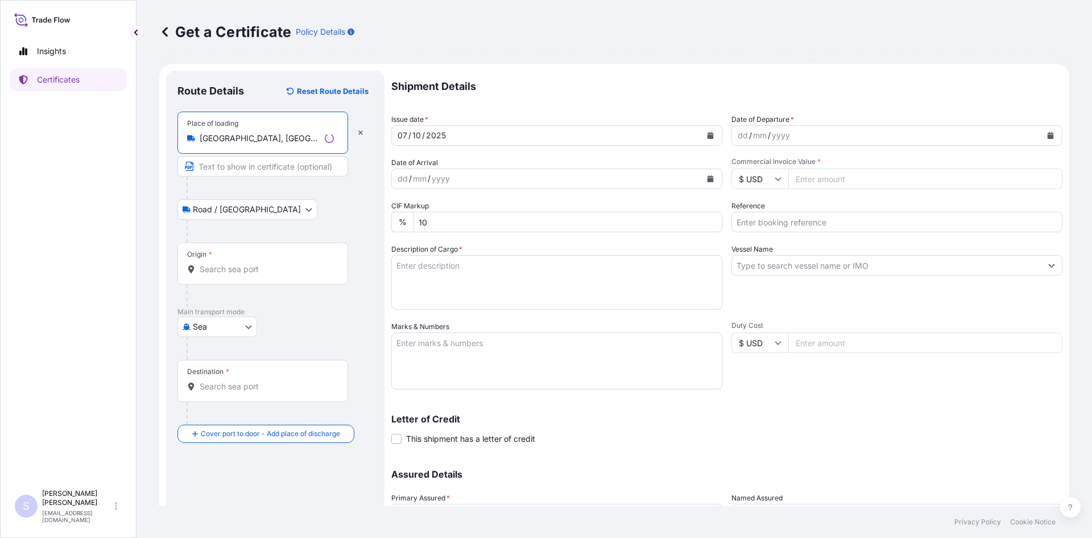
type input "[GEOGRAPHIC_DATA], [GEOGRAPHIC_DATA], [GEOGRAPHIC_DATA]"
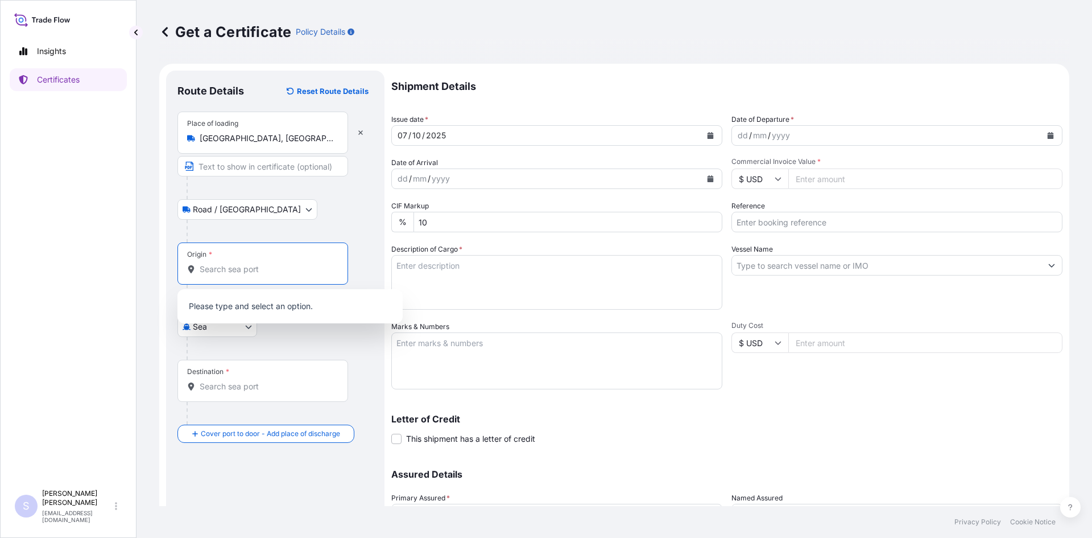
click at [214, 271] on input "Origin *" at bounding box center [267, 268] width 134 height 11
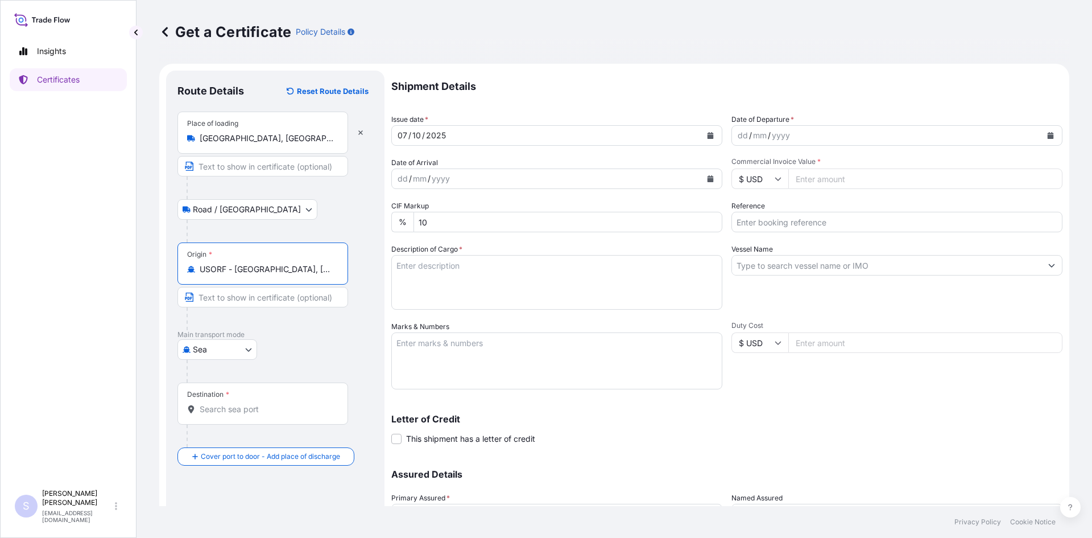
type input "USORF - [GEOGRAPHIC_DATA], [GEOGRAPHIC_DATA]"
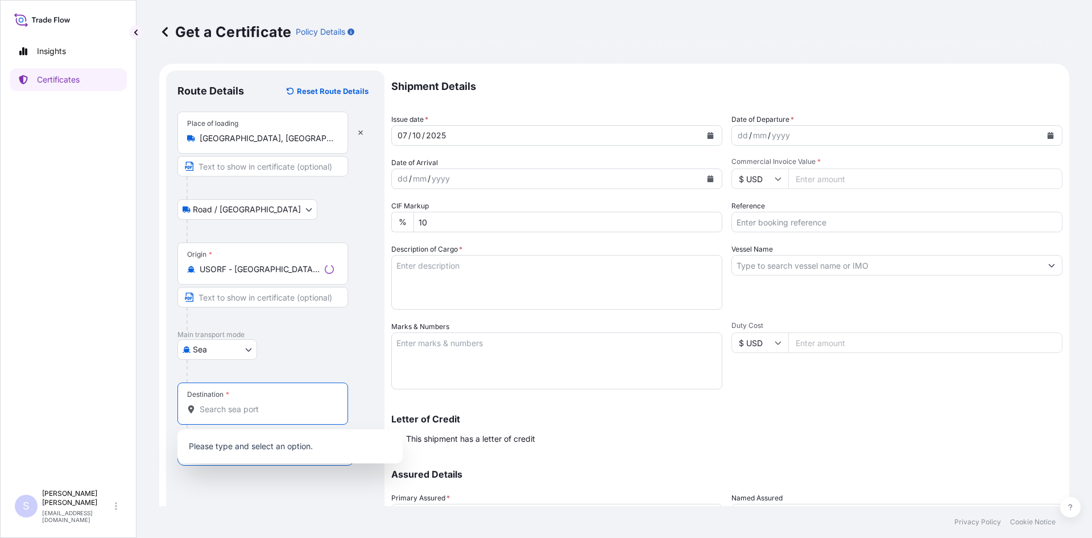
click at [243, 407] on input "Destination *" at bounding box center [267, 408] width 134 height 11
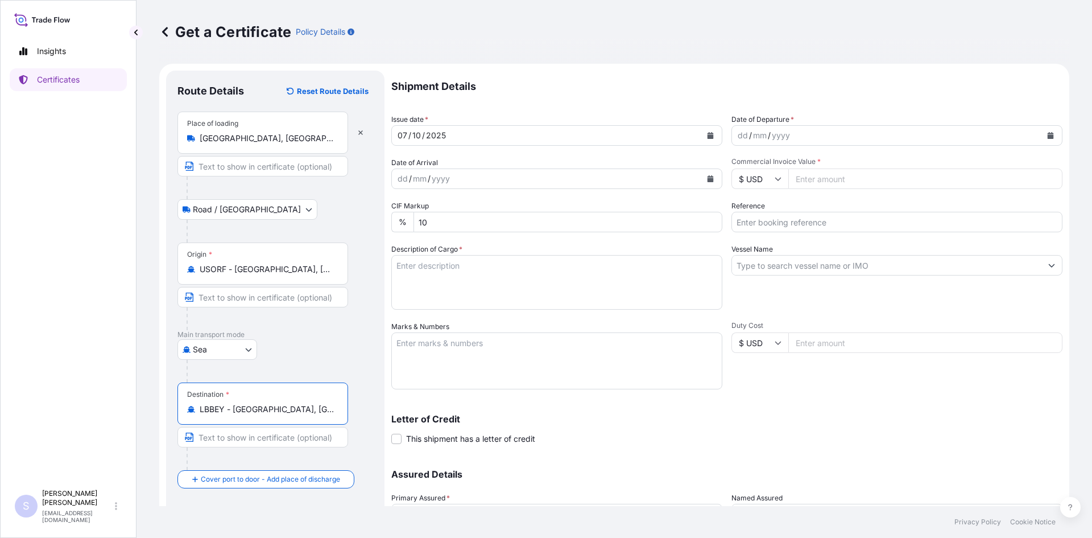
type input "LBBEY - [GEOGRAPHIC_DATA], [GEOGRAPHIC_DATA]"
click at [1048, 135] on icon "Calendar" at bounding box center [1051, 135] width 6 height 7
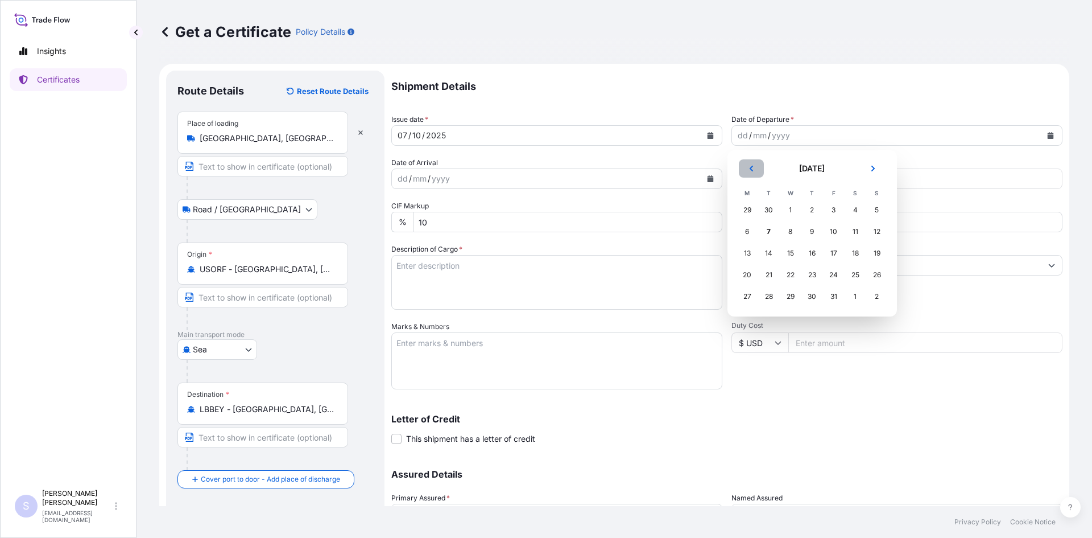
click at [756, 167] on button "Previous" at bounding box center [751, 168] width 25 height 18
click at [876, 166] on icon "Next" at bounding box center [873, 168] width 7 height 7
click at [792, 203] on div "1" at bounding box center [790, 210] width 20 height 20
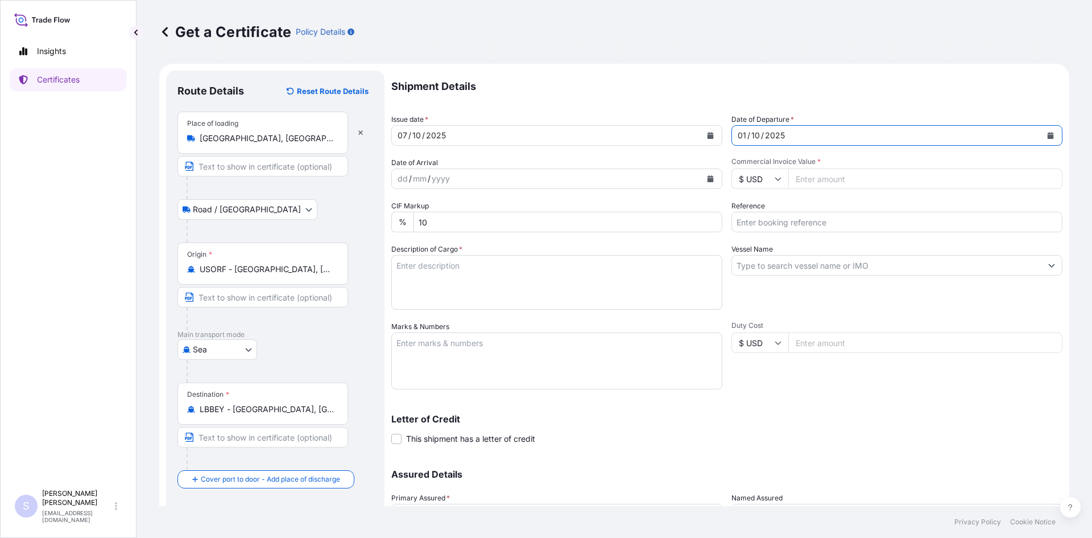
click at [710, 180] on button "Calendar" at bounding box center [710, 179] width 18 height 18
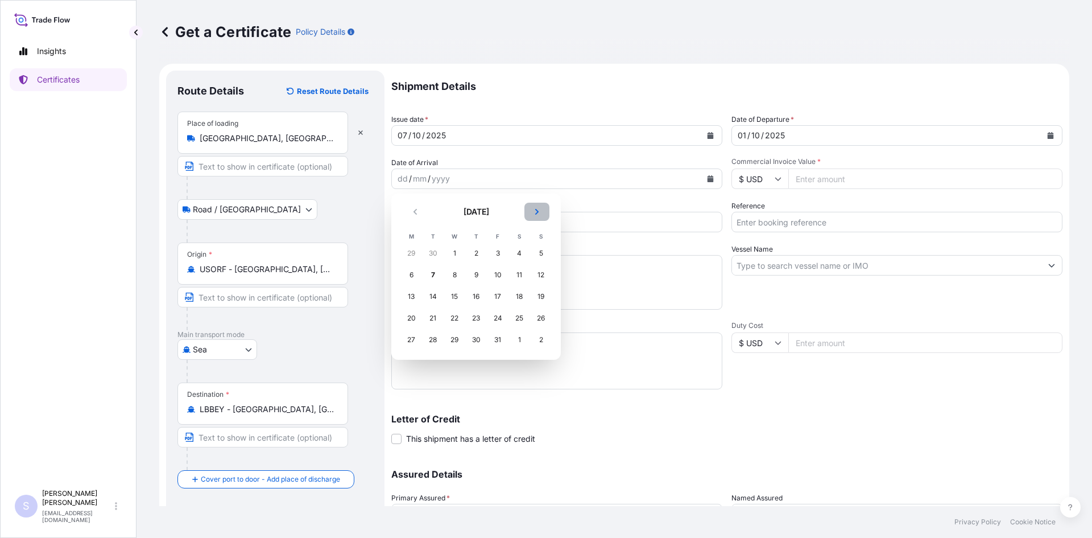
click at [540, 216] on button "Next" at bounding box center [536, 211] width 25 height 18
click at [434, 300] on div "11" at bounding box center [433, 296] width 20 height 20
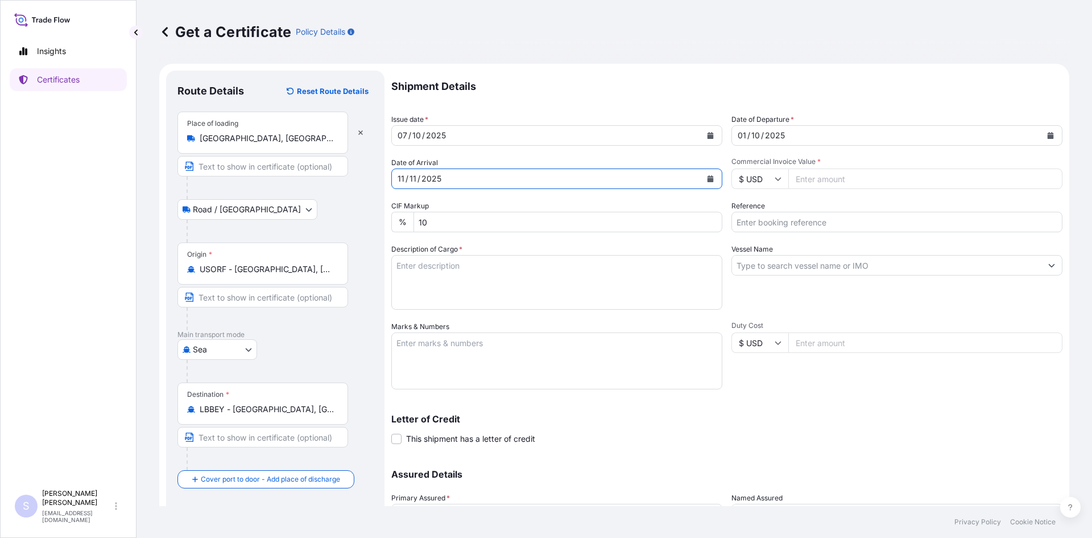
click at [832, 185] on input "Commercial Invoice Value *" at bounding box center [925, 178] width 274 height 20
click at [823, 183] on input "Commercial Invoice Value *" at bounding box center [925, 178] width 274 height 20
type input "218025"
click at [809, 224] on input "2575056-58," at bounding box center [896, 222] width 331 height 20
type input "2575056-58, 85464,66,69"
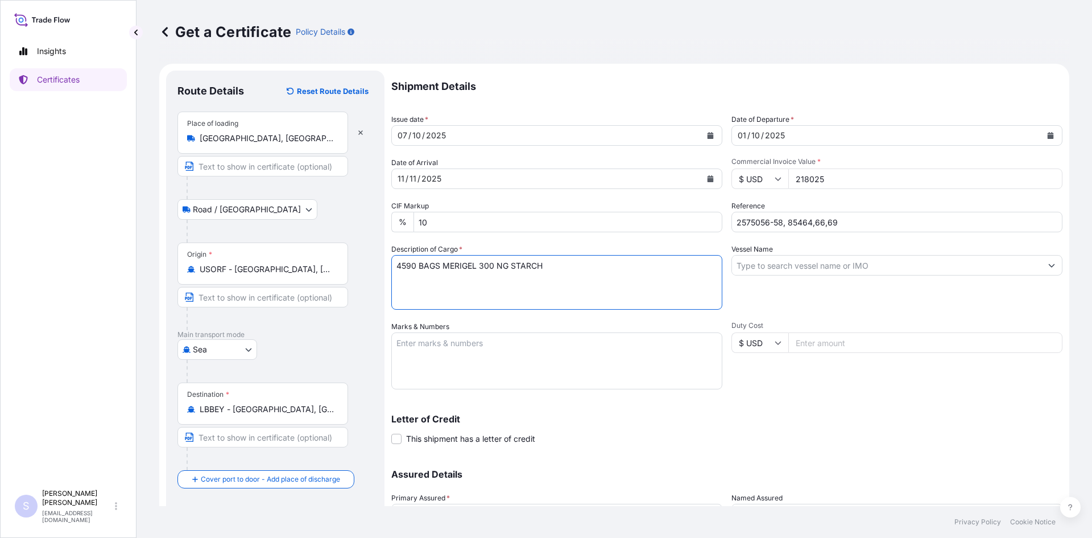
type textarea "4590 BAGS MERIGEL 300 NG STARCH"
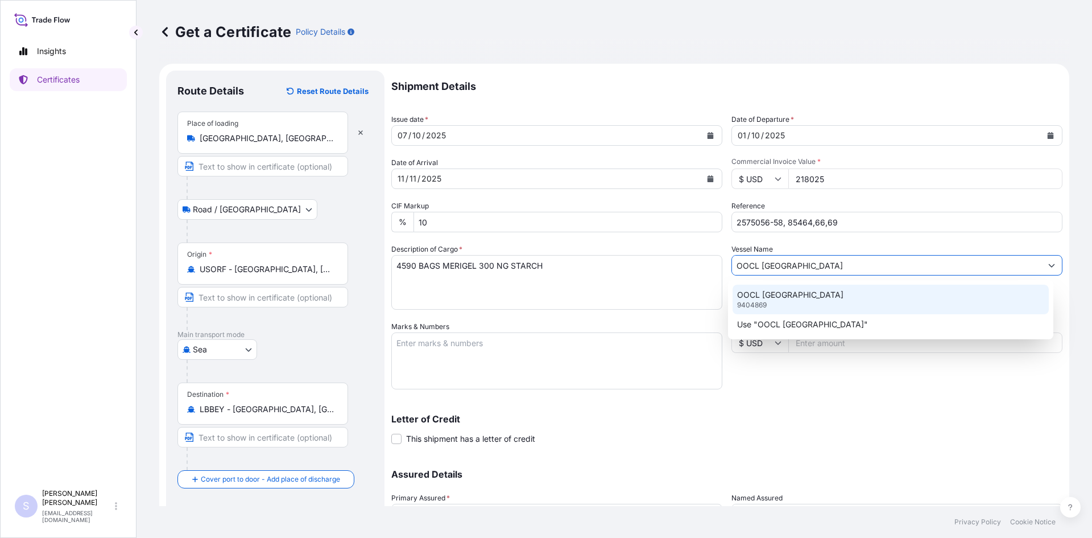
click at [830, 305] on div "OOCL GUANGZHOU 9404869" at bounding box center [891, 299] width 317 height 30
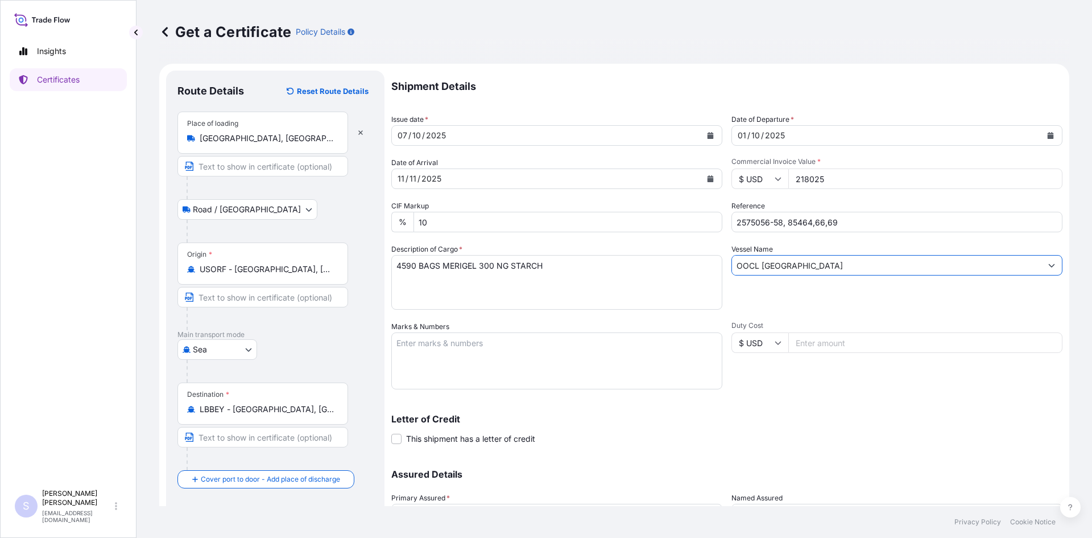
type input "OOCL [GEOGRAPHIC_DATA]"
click at [564, 357] on textarea "Marks & Numbers" at bounding box center [556, 360] width 331 height 57
type textarea "CMAU9667391 0120652 TXGU7987466 0120750 TIIU6611531 0120744 DFSU7555719 0120794…"
click at [787, 388] on div "Duty Cost $ USD" at bounding box center [896, 355] width 331 height 68
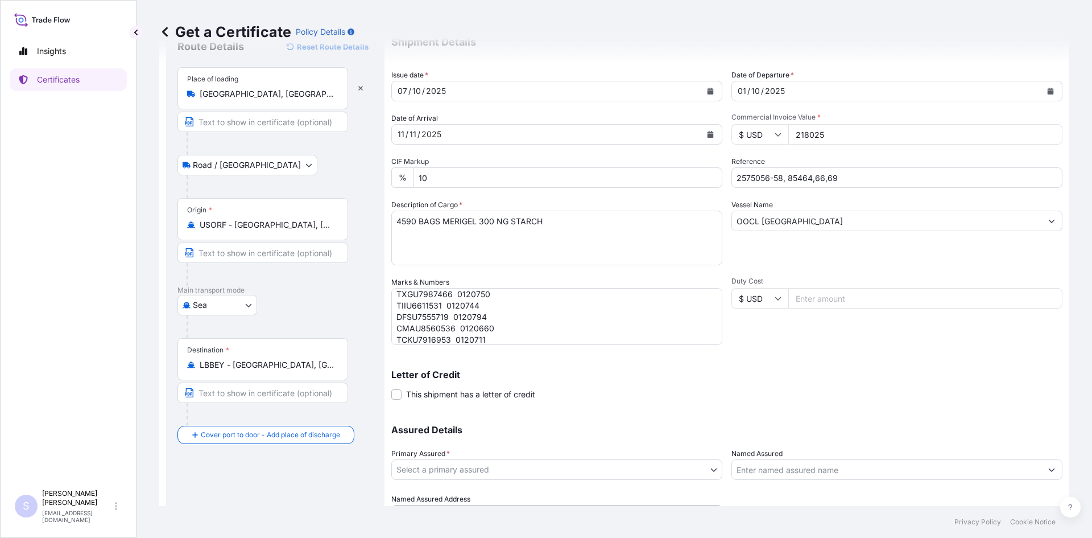
scroll to position [102, 0]
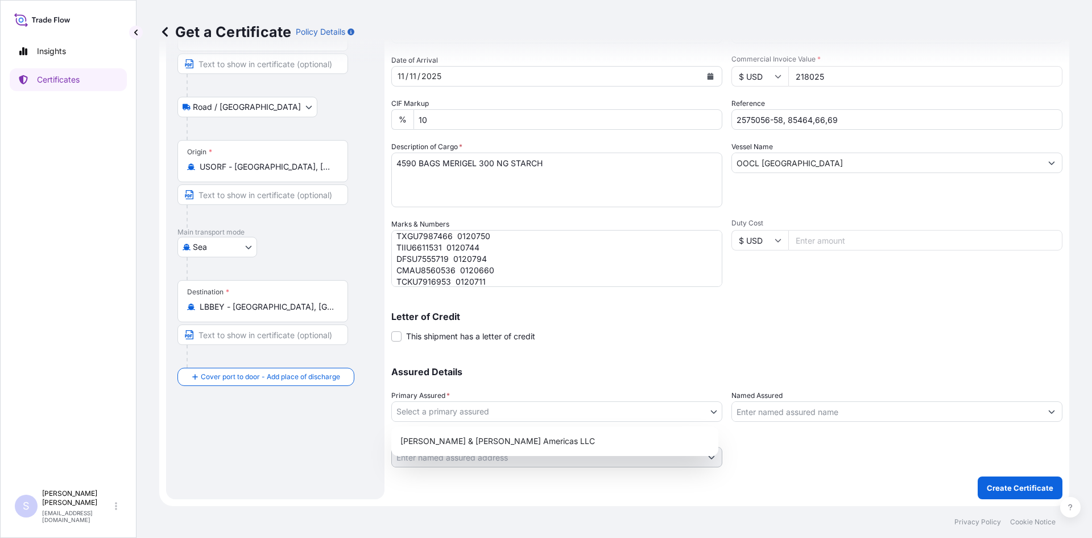
click at [578, 412] on body "Insights Certificates S [PERSON_NAME] [EMAIL_ADDRESS][DOMAIN_NAME] Get a Certif…" at bounding box center [546, 269] width 1092 height 538
click at [507, 447] on div "[PERSON_NAME] & [PERSON_NAME] Americas LLC" at bounding box center [555, 441] width 318 height 20
select select "31658"
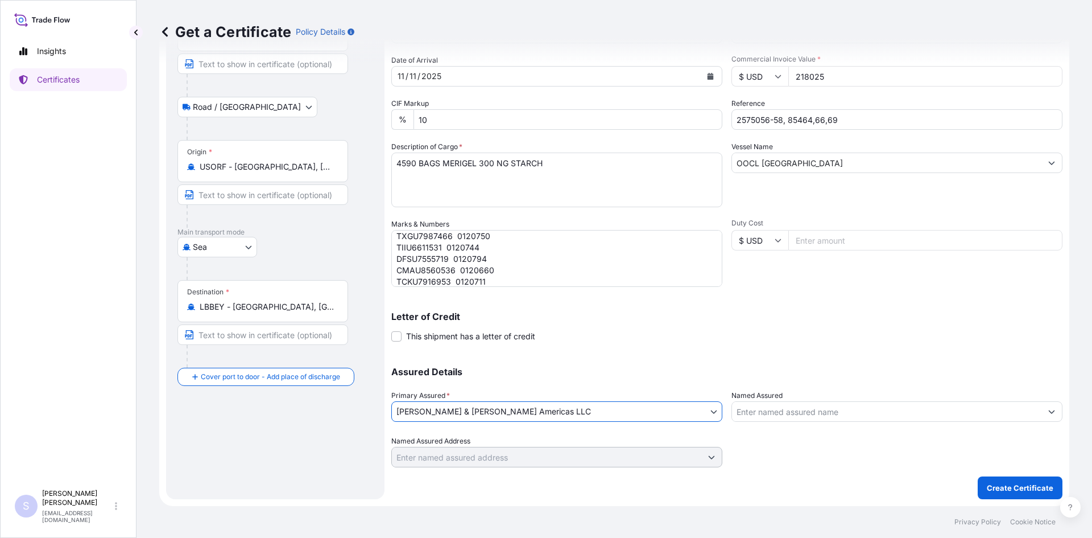
click at [737, 420] on input "Named Assured" at bounding box center [886, 411] width 309 height 20
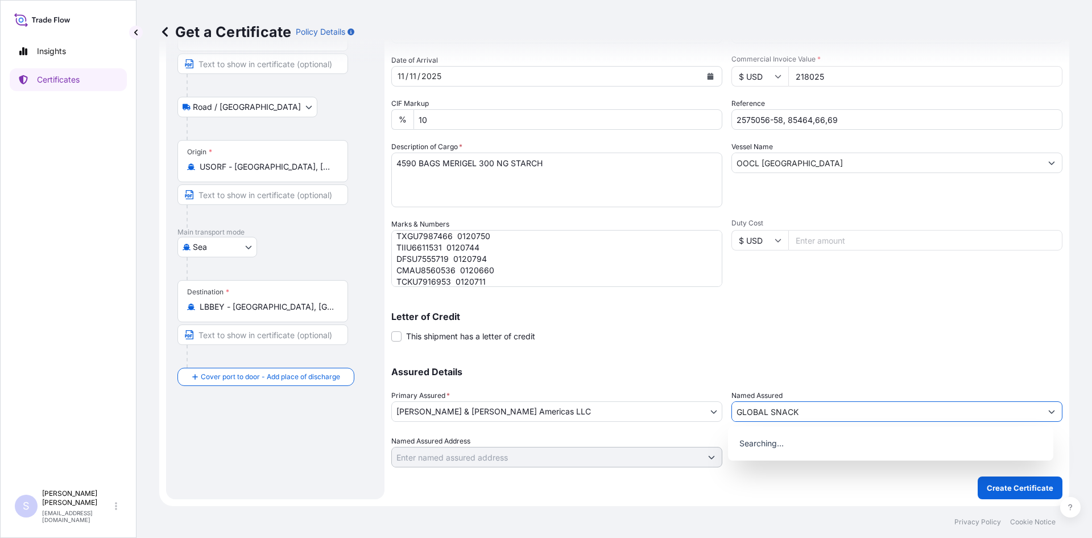
type input "GLOBAL SNACKS"
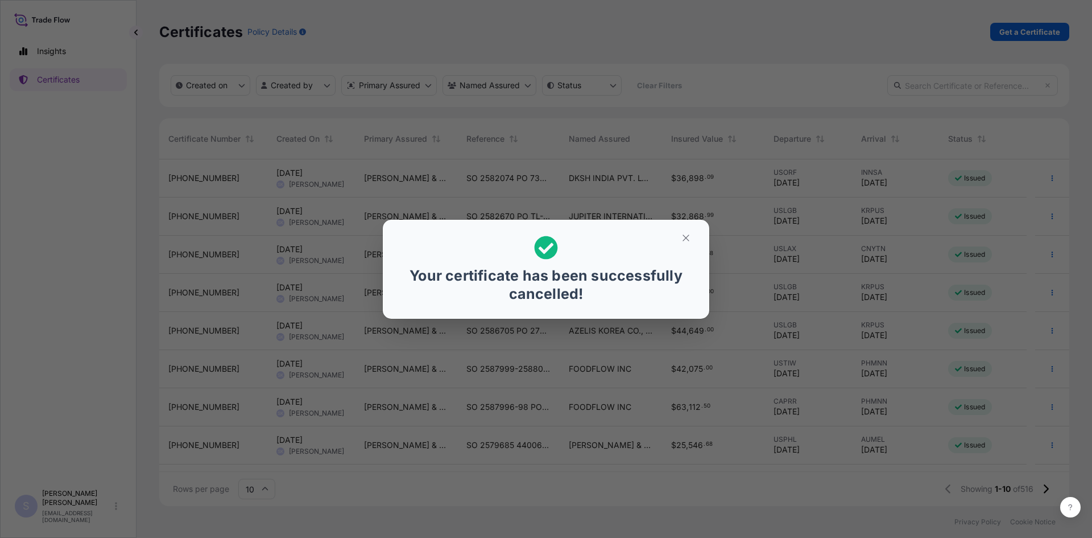
scroll to position [344, 902]
